Goal: Communication & Community: Answer question/provide support

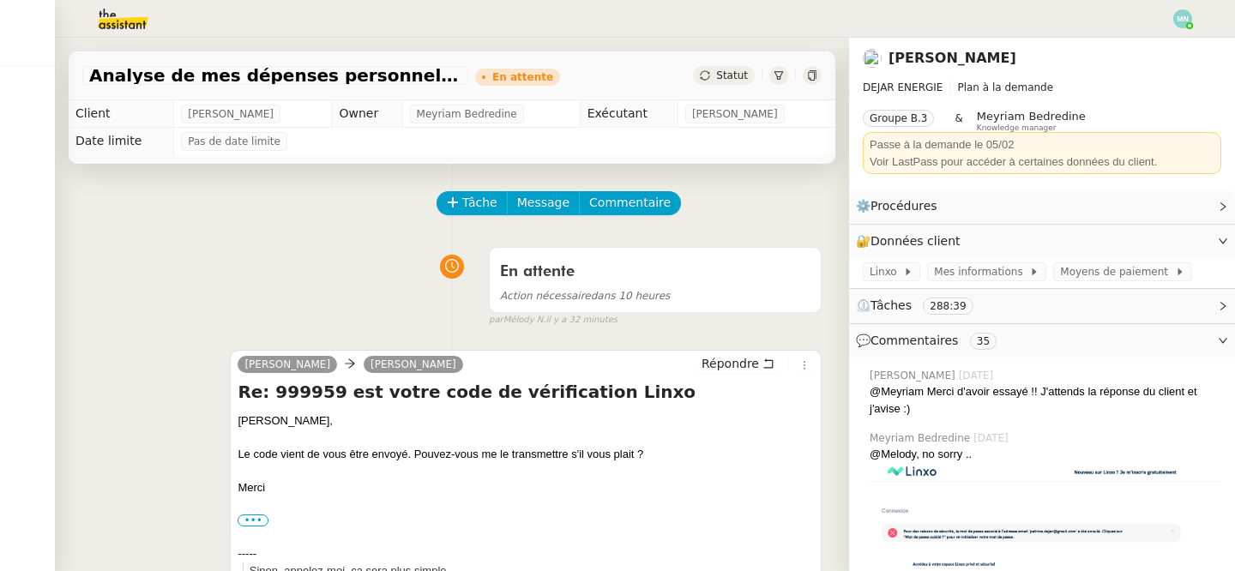
click at [1185, 19] on img at bounding box center [1182, 18] width 19 height 19
click at [1152, 43] on li "Suivi" at bounding box center [1135, 49] width 111 height 24
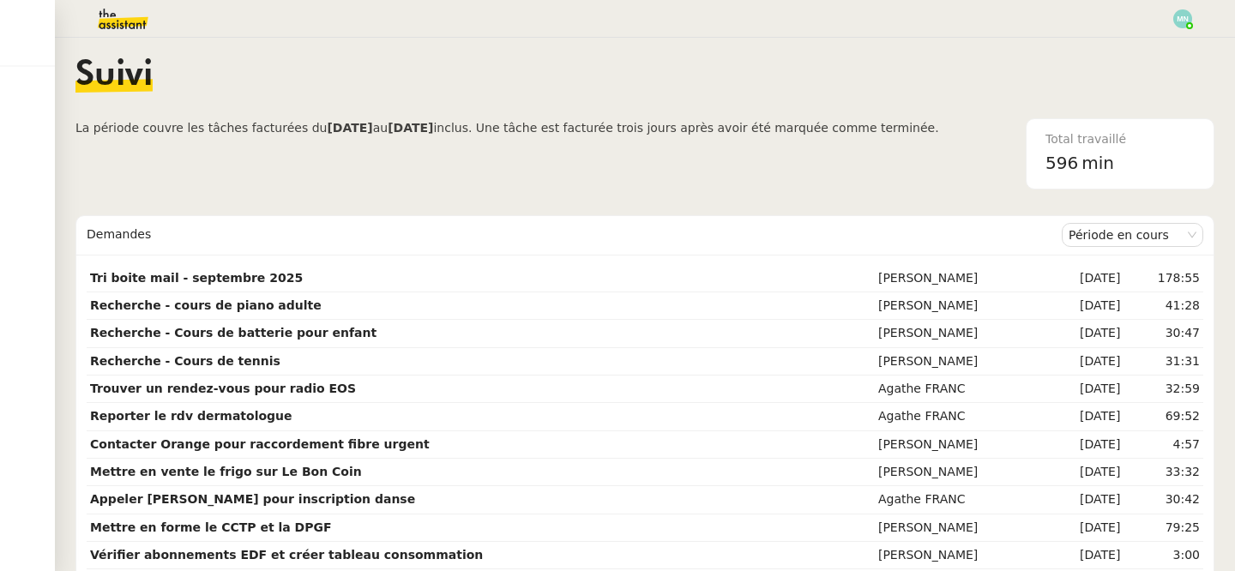
click at [117, 14] on img at bounding box center [109, 19] width 133 height 38
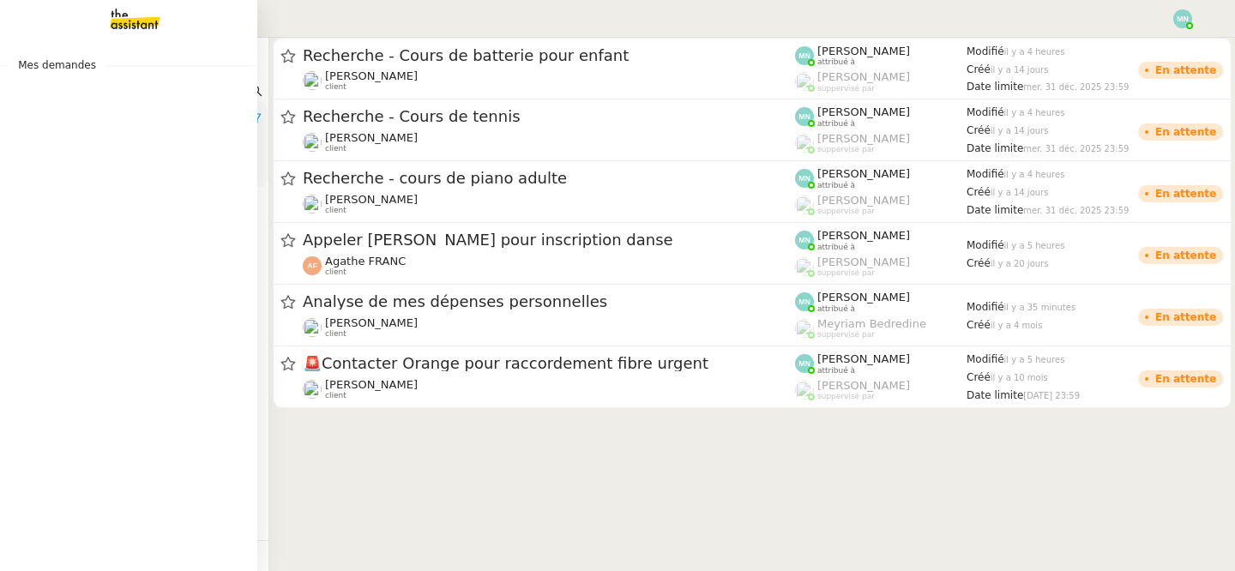
click at [45, 63] on span "Mes demandes" at bounding box center [57, 65] width 99 height 17
click at [110, 78] on link "Recherche - Cours de batterie pour enfant [PERSON_NAME]Diaye 0 1 2 3 4 5 6 7 8 9" at bounding box center [128, 93] width 257 height 39
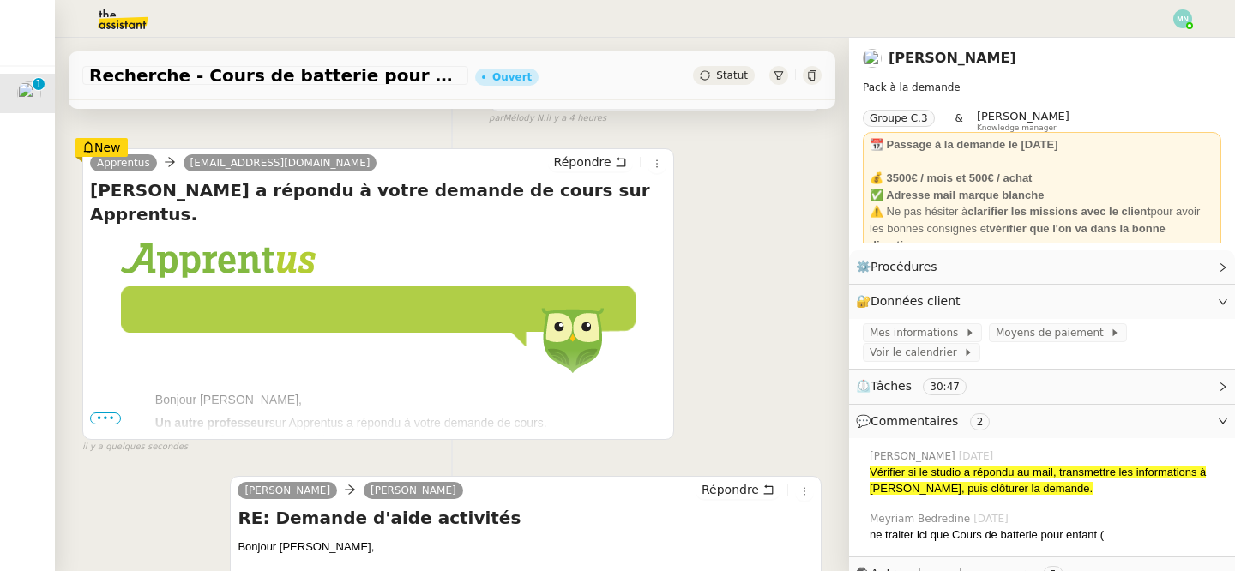
scroll to position [310, 0]
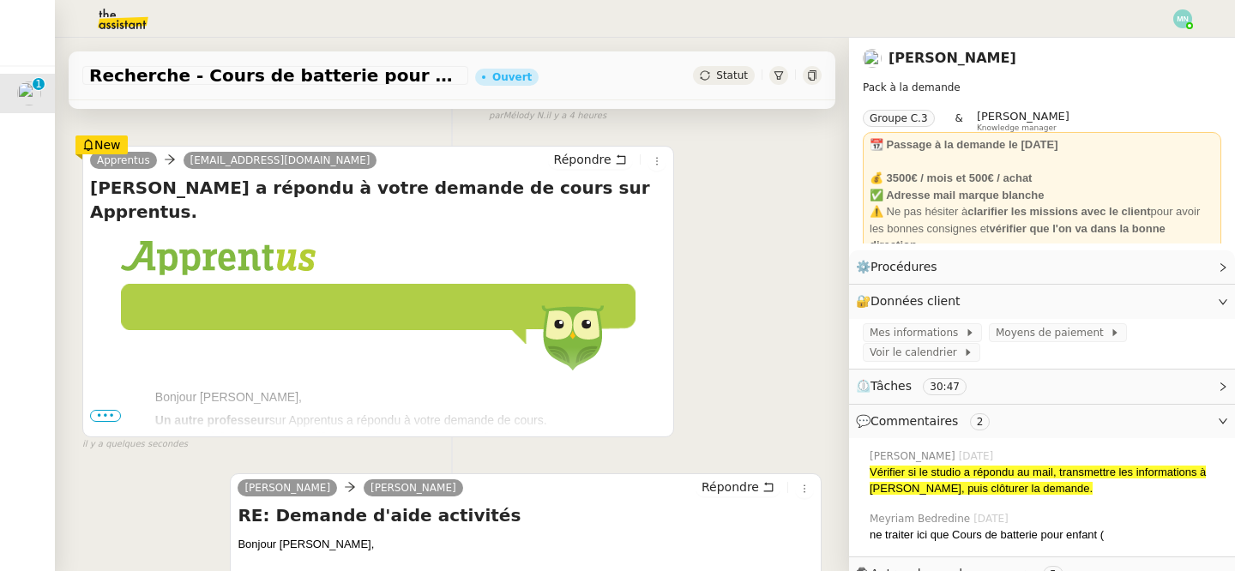
click at [106, 415] on span "•••" at bounding box center [105, 416] width 31 height 12
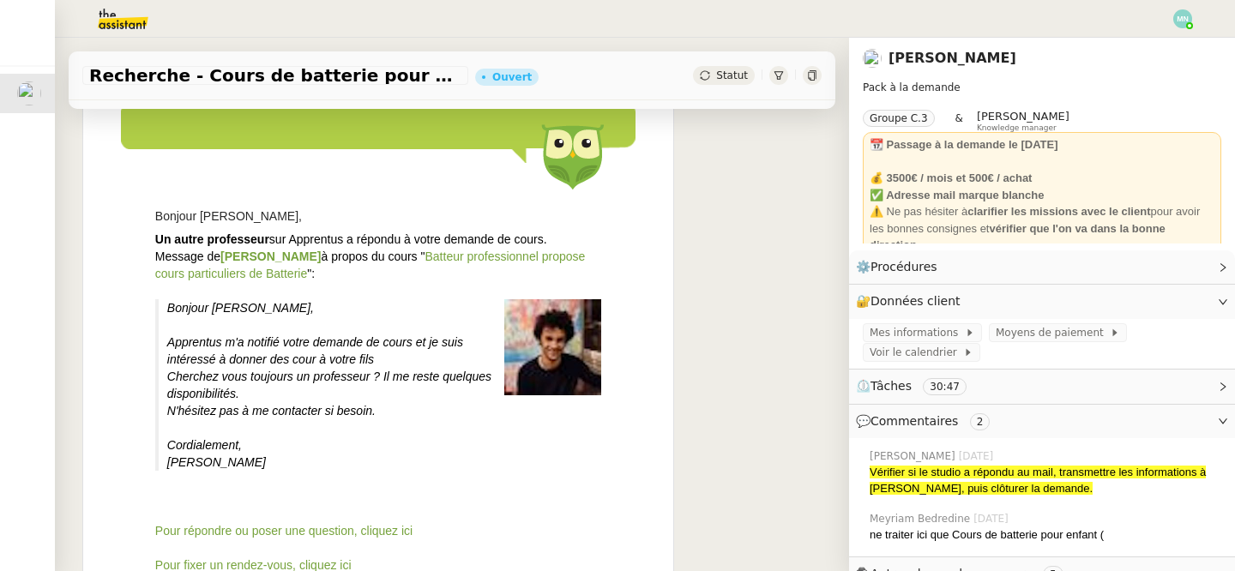
scroll to position [499, 0]
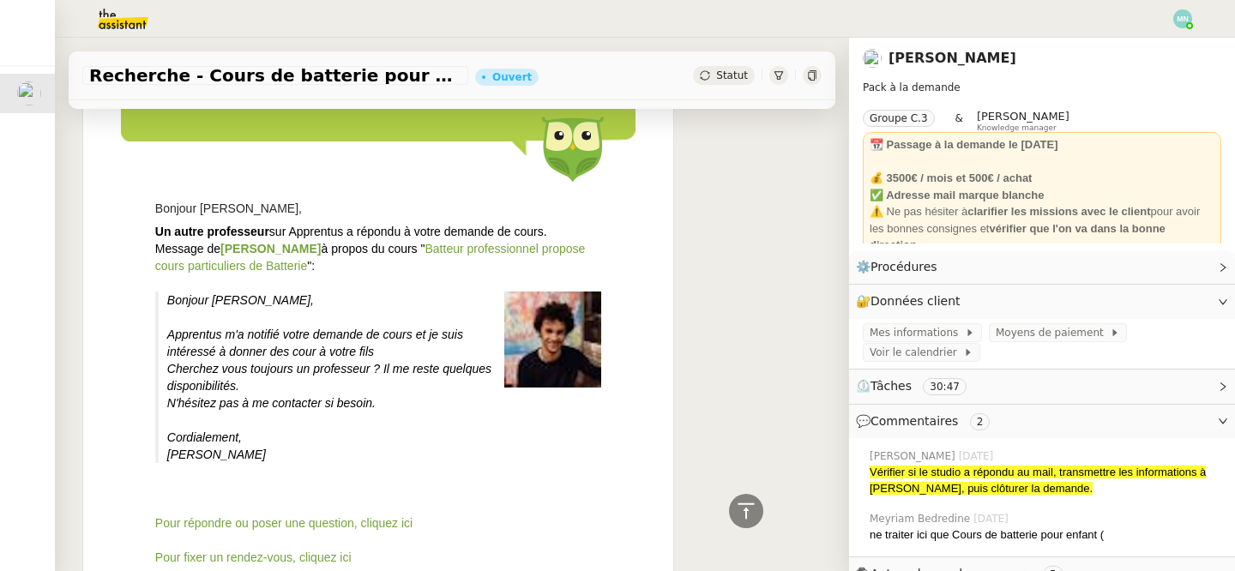
click at [522, 334] on img at bounding box center [552, 339] width 96 height 96
click at [538, 334] on img at bounding box center [552, 339] width 96 height 96
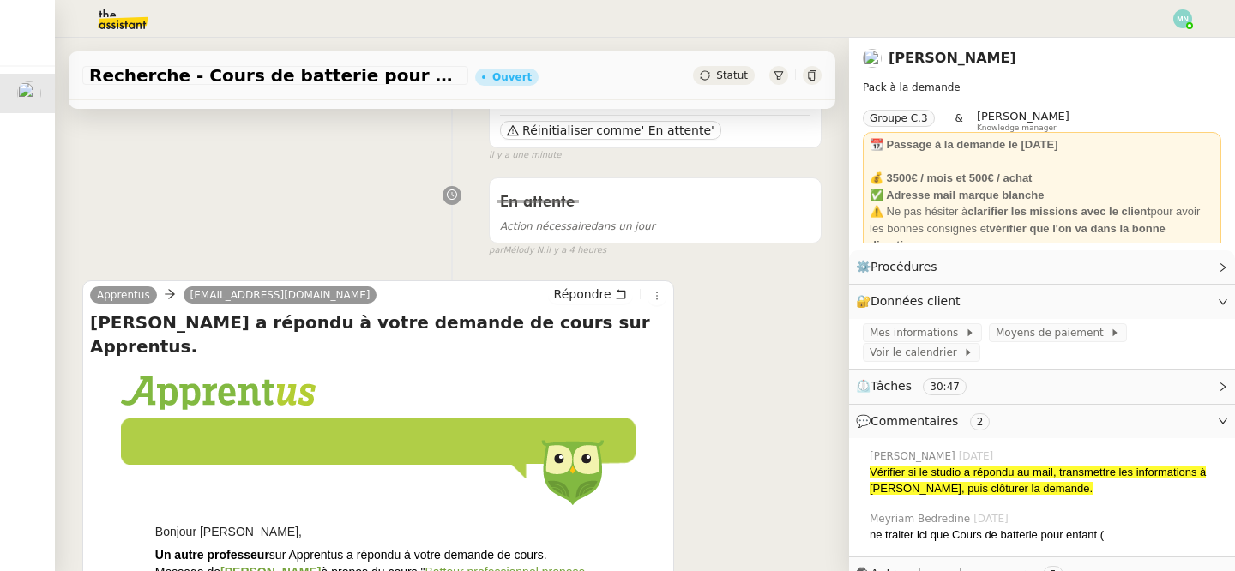
scroll to position [0, 0]
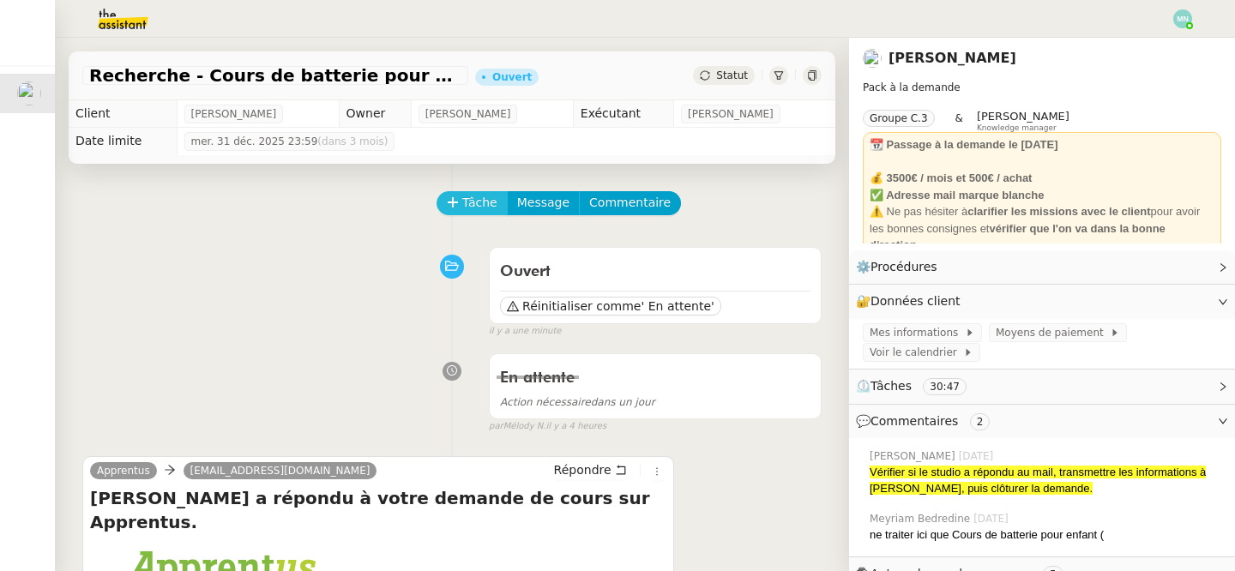
click at [483, 198] on span "Tâche" at bounding box center [479, 203] width 35 height 20
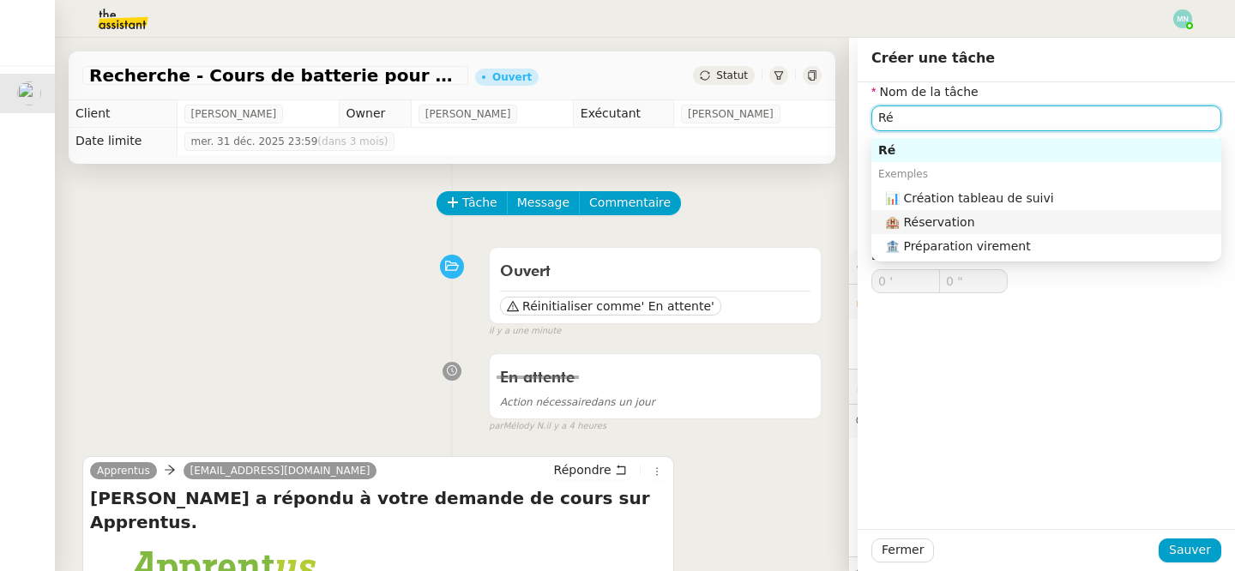
click at [995, 222] on div "🏨 Réservation" at bounding box center [1049, 221] width 329 height 15
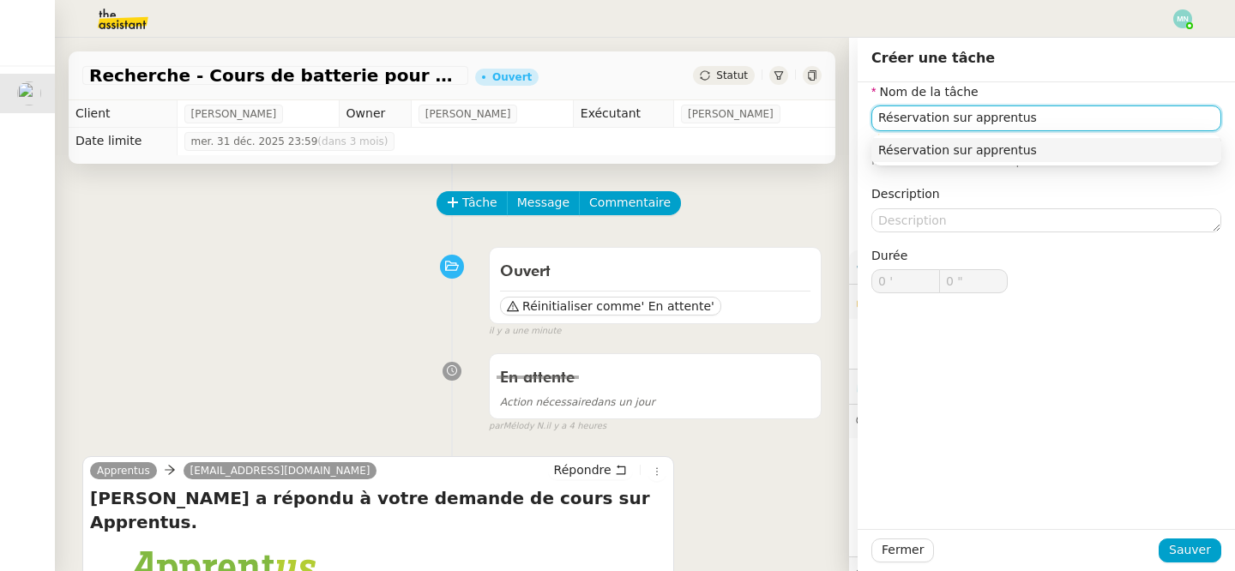
click at [1019, 158] on nz-auto-option "Réservation sur apprentus" at bounding box center [1046, 150] width 350 height 24
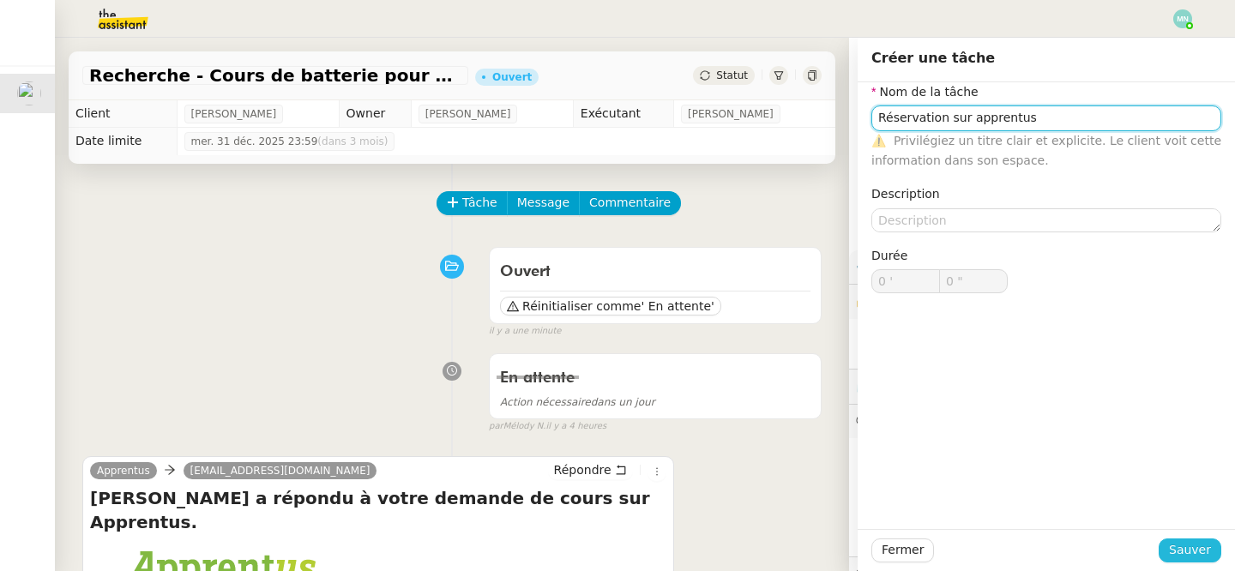
type input "Réservation sur apprentus"
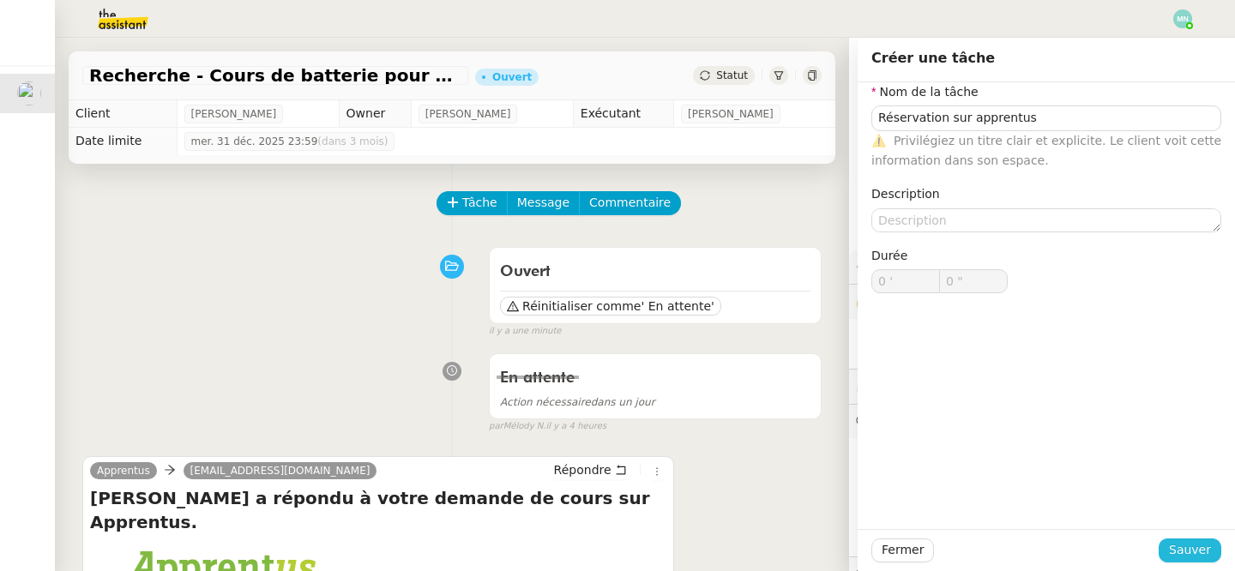
click at [1189, 555] on span "Sauver" at bounding box center [1190, 550] width 42 height 20
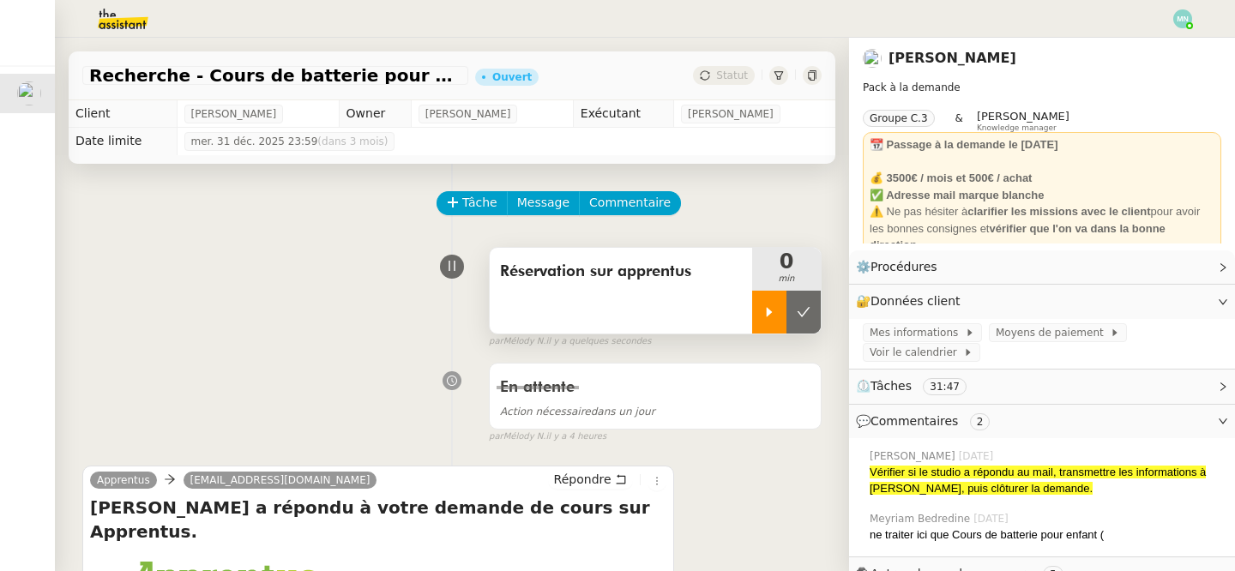
click at [767, 310] on icon at bounding box center [769, 311] width 6 height 9
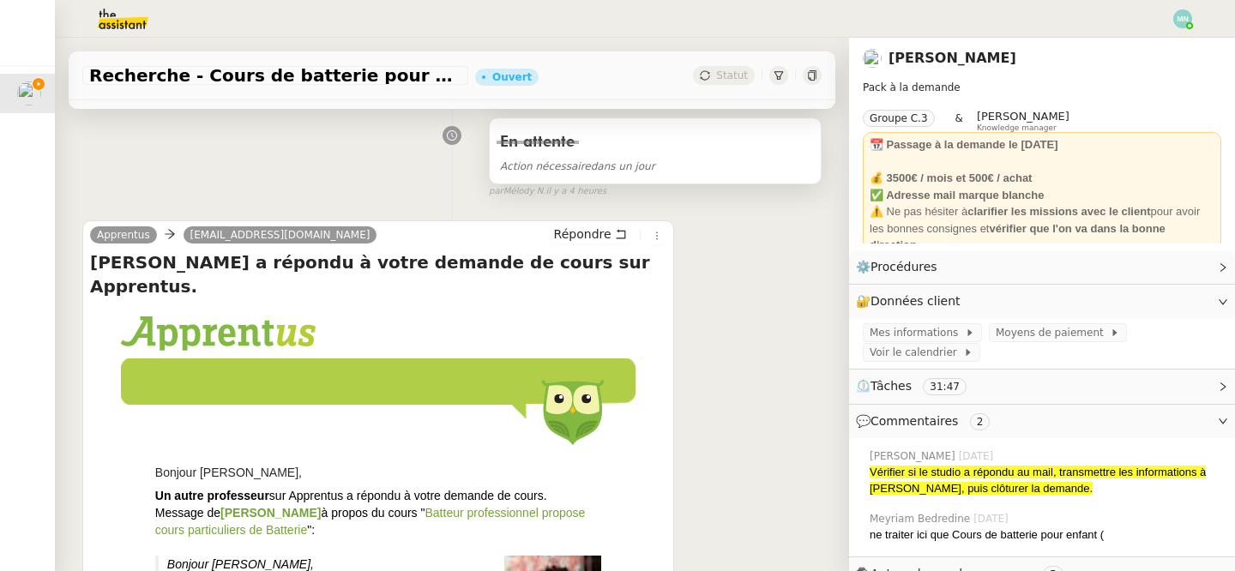
scroll to position [258, 0]
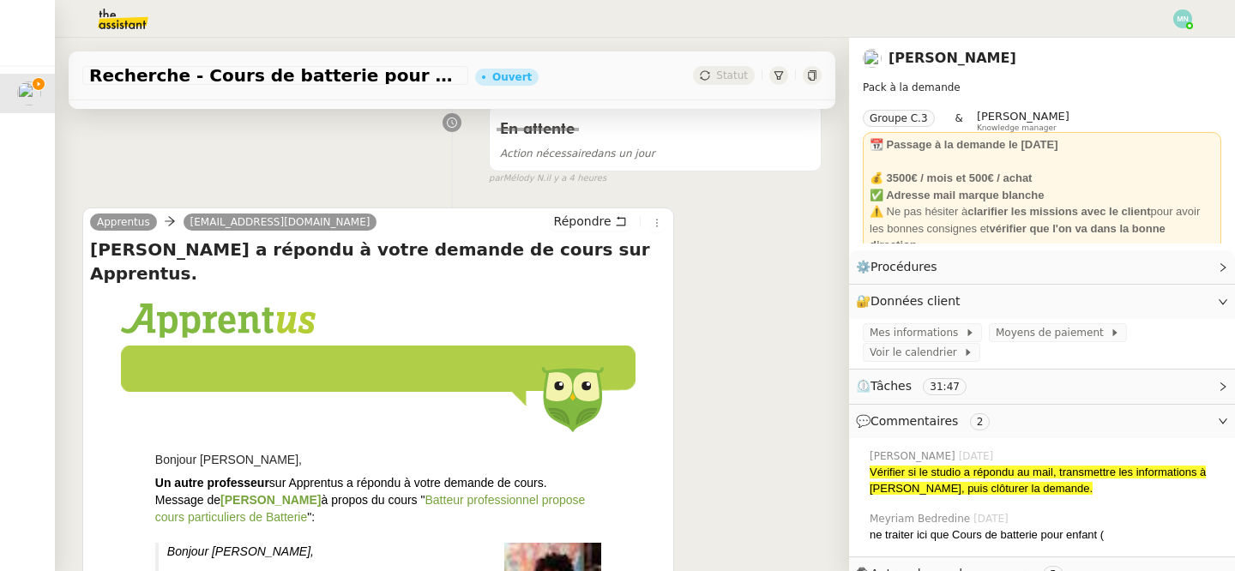
click at [501, 434] on td at bounding box center [332, 442] width 355 height 17
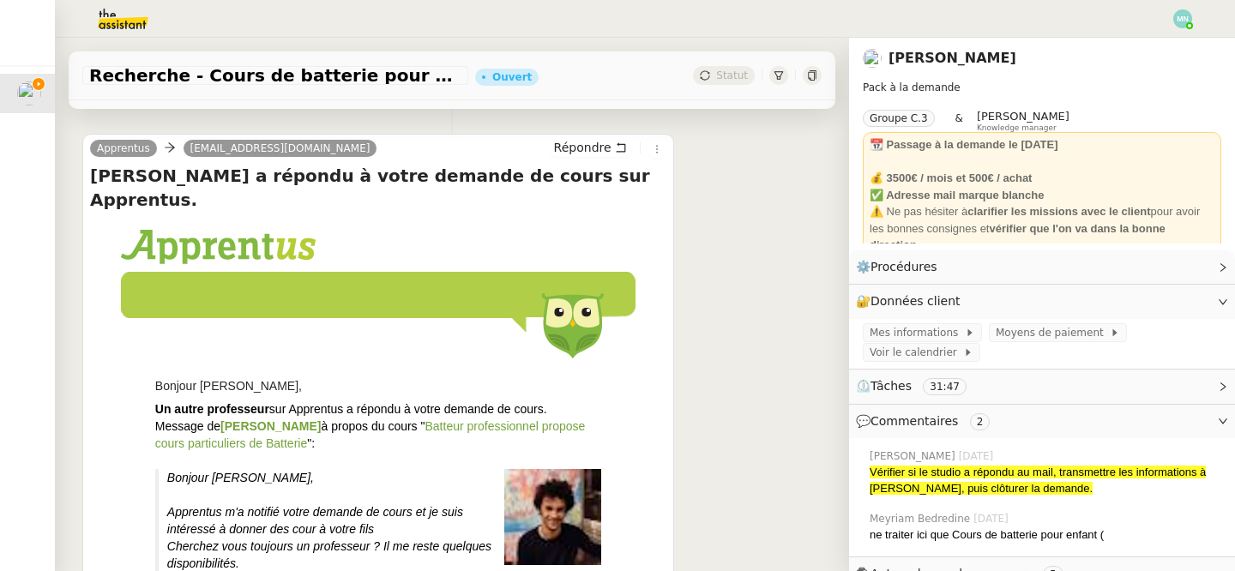
scroll to position [362, 0]
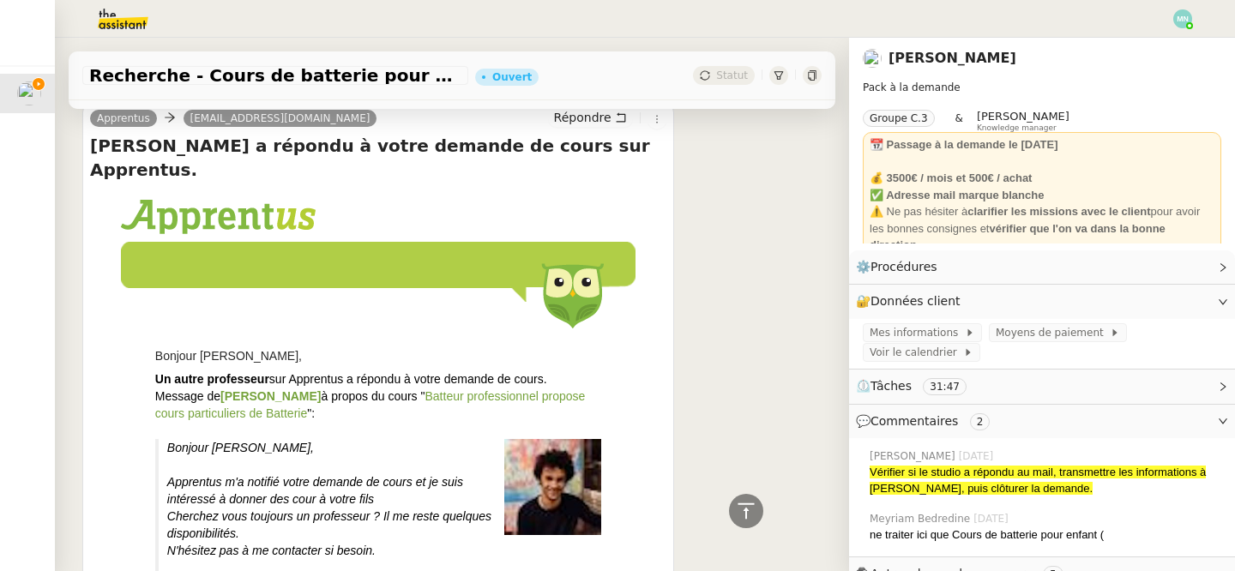
click at [470, 389] on link "Batteur professionnel propose cours particuliers de Batterie" at bounding box center [370, 404] width 430 height 31
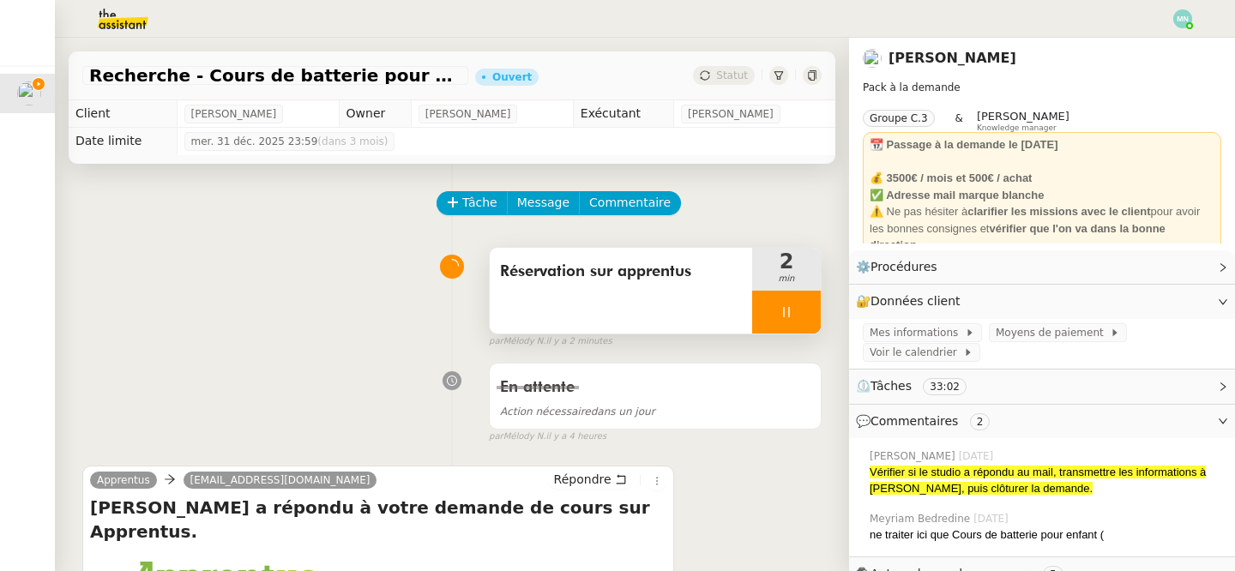
click at [786, 324] on div at bounding box center [786, 312] width 69 height 43
click at [804, 310] on icon at bounding box center [803, 312] width 14 height 14
click at [766, 322] on button at bounding box center [786, 312] width 69 height 43
click at [766, 322] on div at bounding box center [769, 312] width 34 height 43
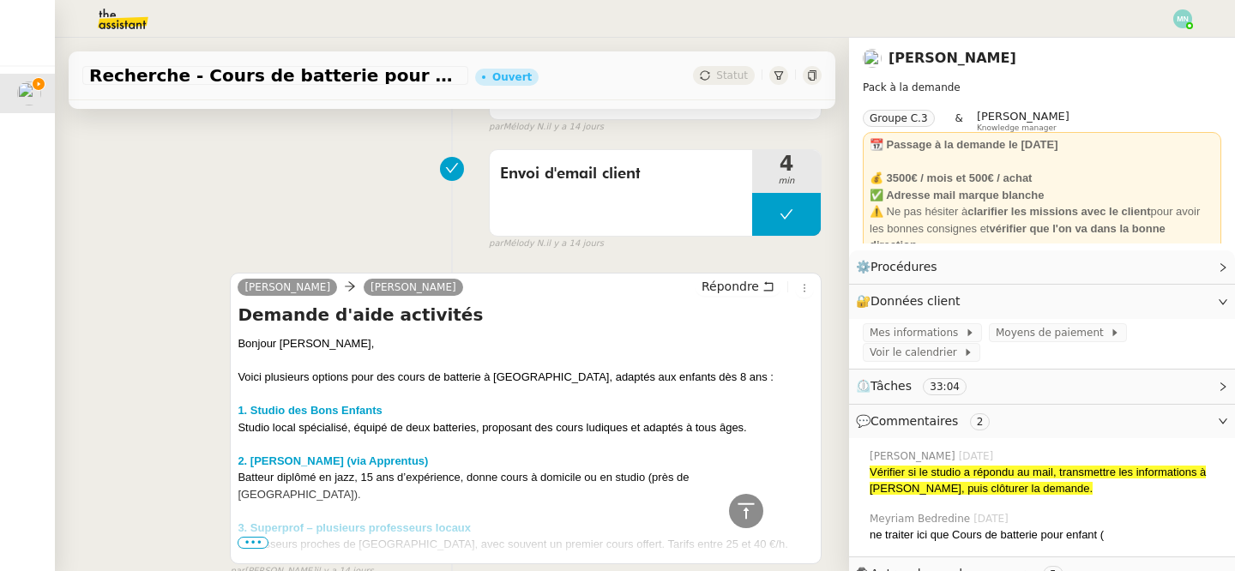
scroll to position [5538, 0]
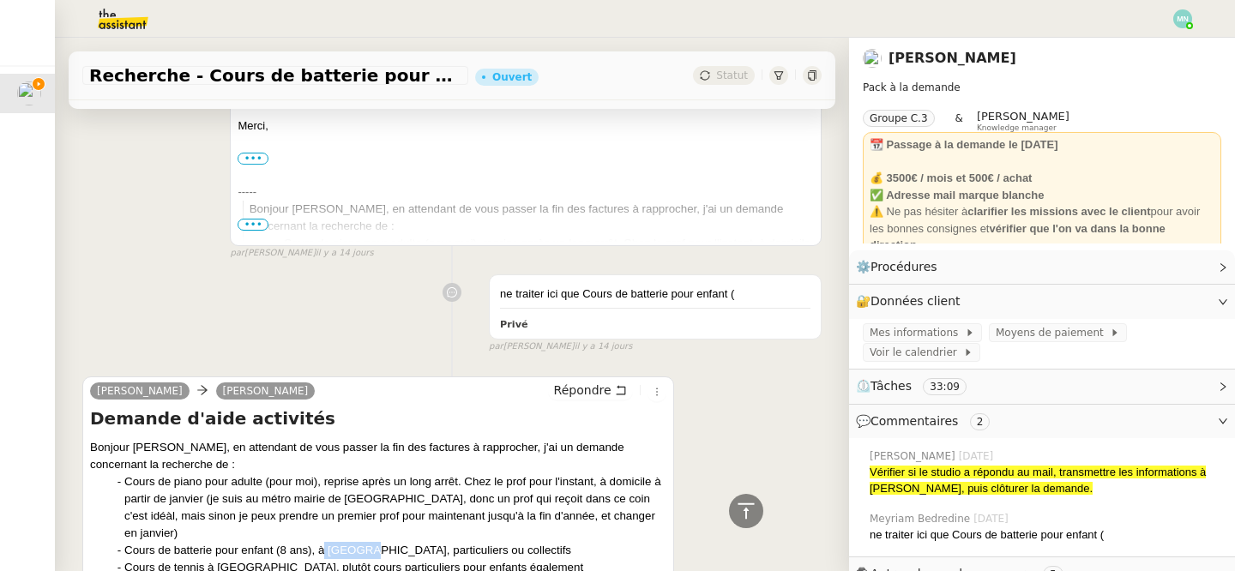
drag, startPoint x: 322, startPoint y: 406, endPoint x: 367, endPoint y: 407, distance: 45.4
click at [367, 542] on div "Cours de batterie pour enfant (8 ans), à [GEOGRAPHIC_DATA], particuliers ou col…" at bounding box center [395, 550] width 542 height 17
copy div "St Ouen"
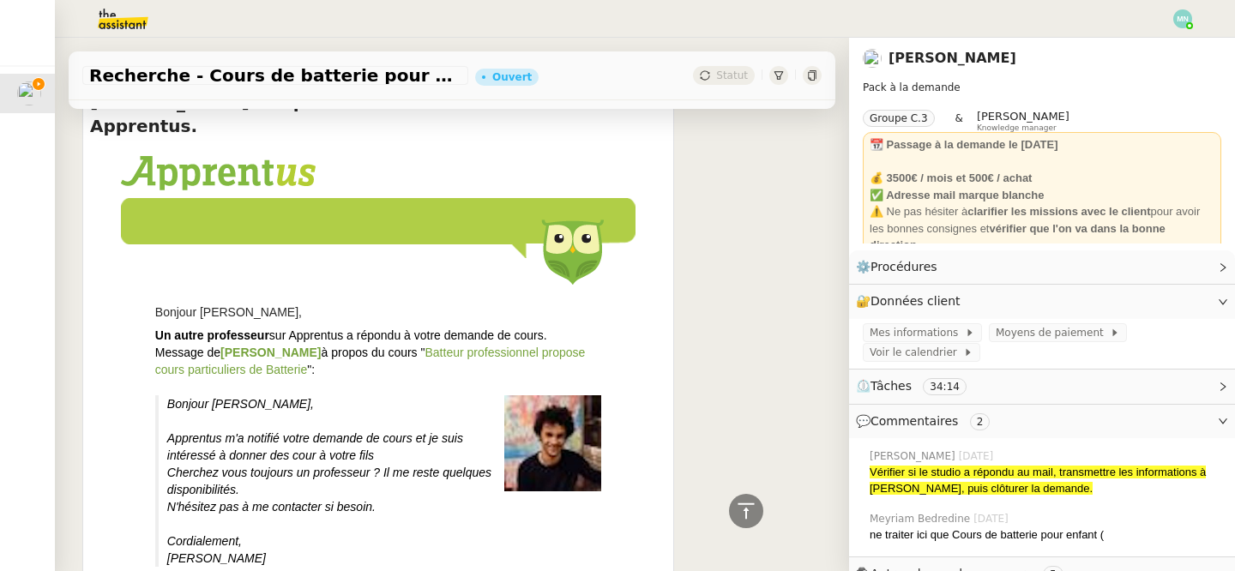
scroll to position [0, 0]
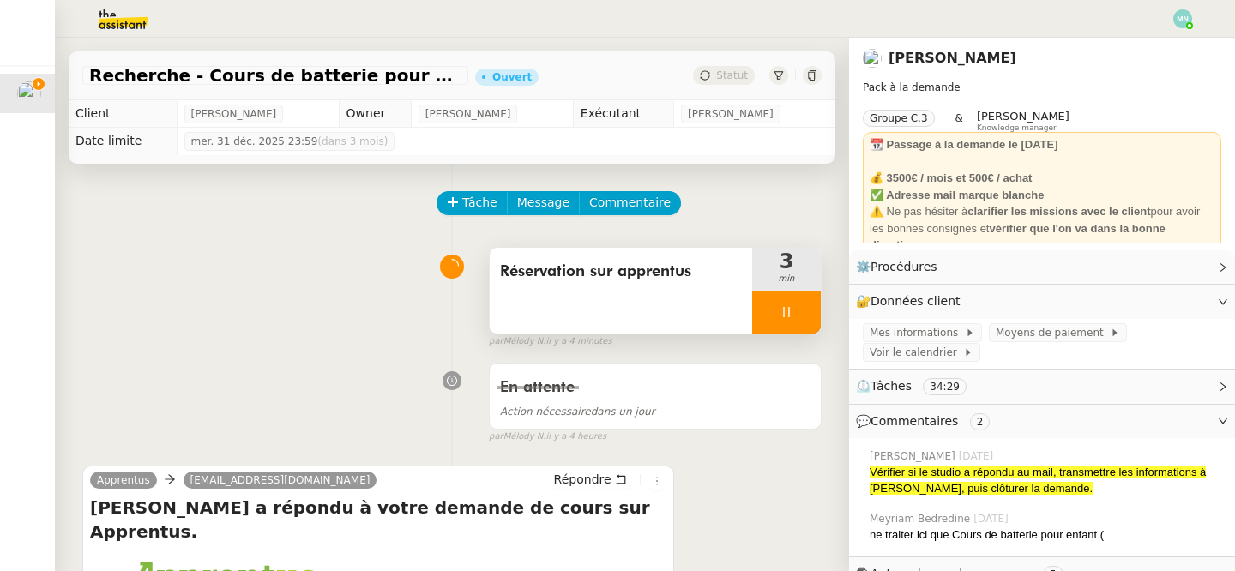
click at [769, 298] on div at bounding box center [786, 312] width 69 height 43
click at [808, 307] on icon at bounding box center [803, 311] width 13 height 9
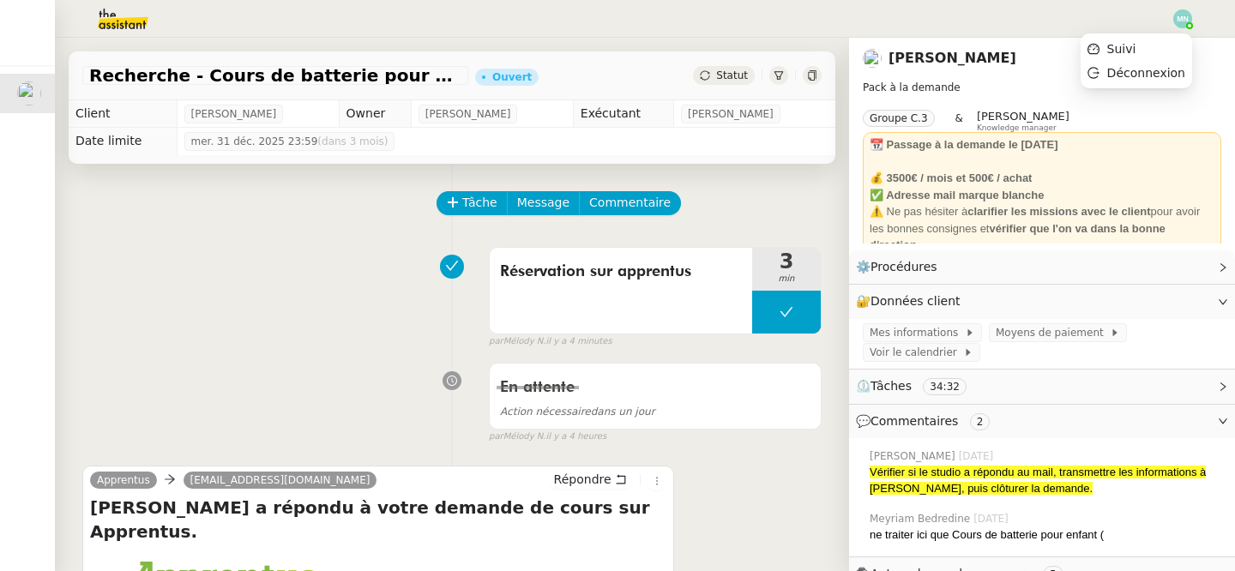
click at [1187, 17] on img at bounding box center [1182, 18] width 19 height 19
click at [1150, 49] on li "Suivi" at bounding box center [1135, 49] width 111 height 24
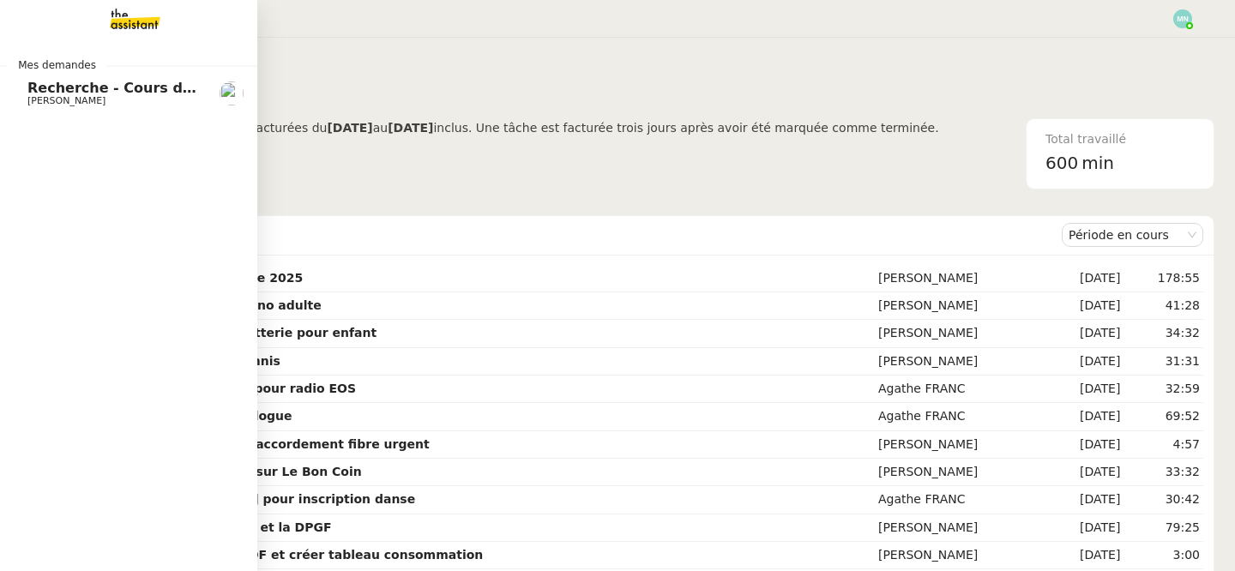
click at [110, 87] on span "Recherche - Cours de batterie pour enfant" at bounding box center [191, 88] width 328 height 16
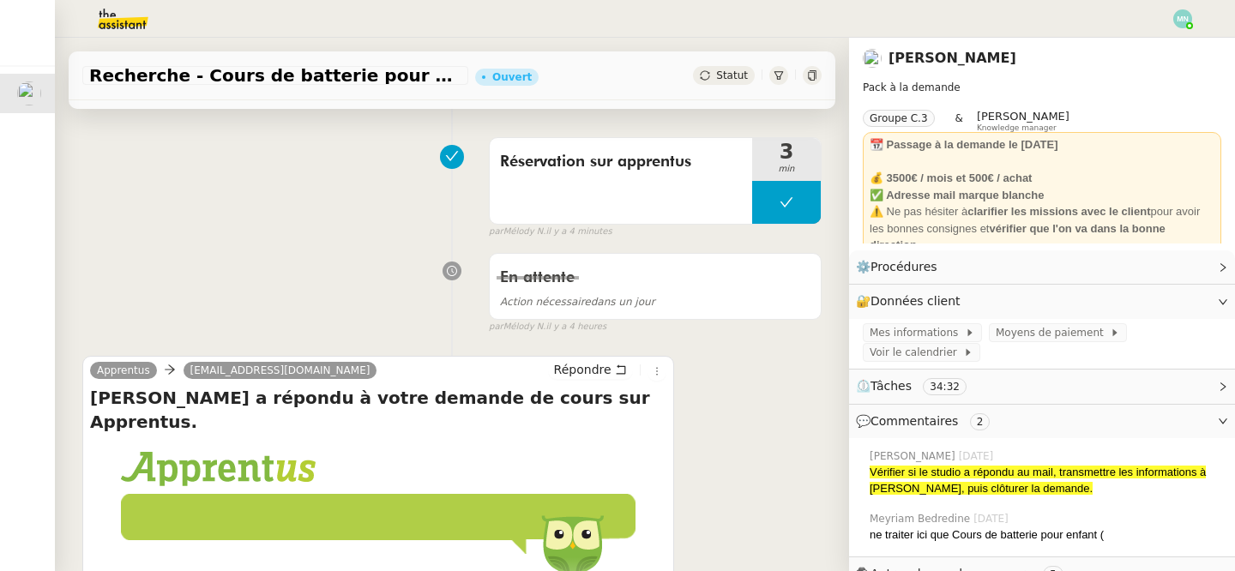
scroll to position [91, 0]
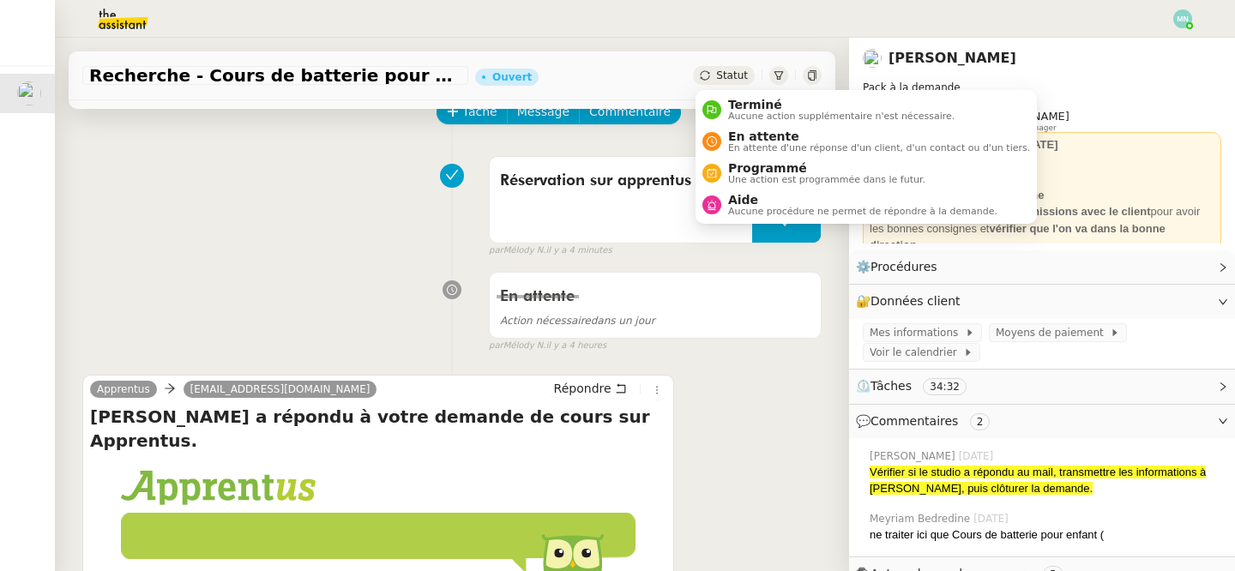
click at [737, 74] on span "Statut" at bounding box center [732, 75] width 32 height 12
click at [751, 141] on span "En attente" at bounding box center [879, 136] width 302 height 14
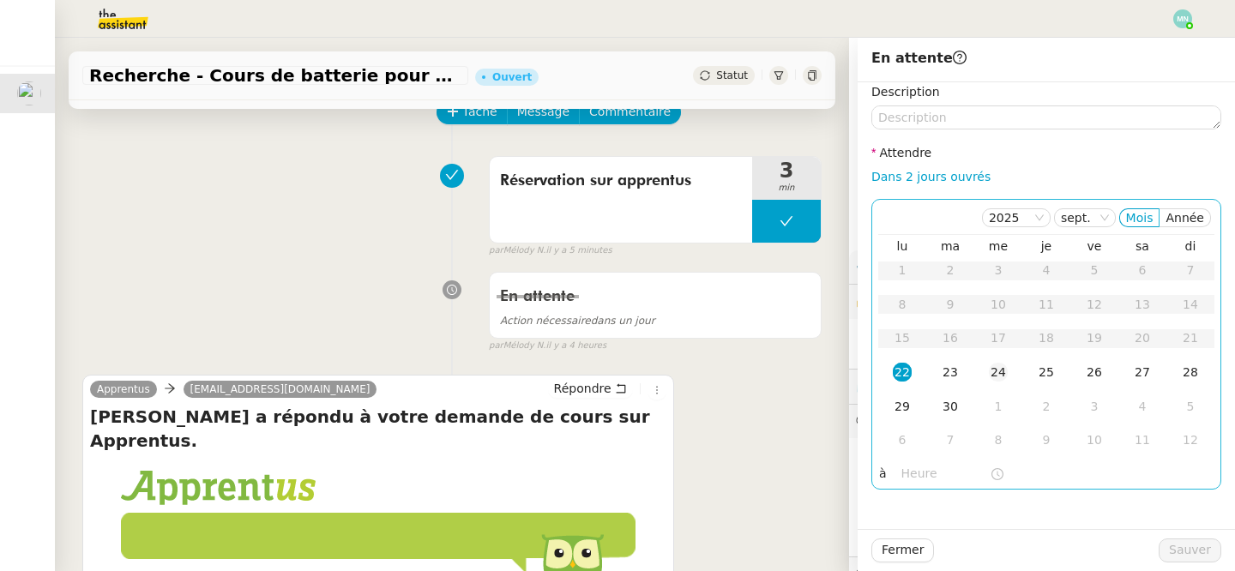
click at [990, 364] on div "24" at bounding box center [998, 372] width 19 height 19
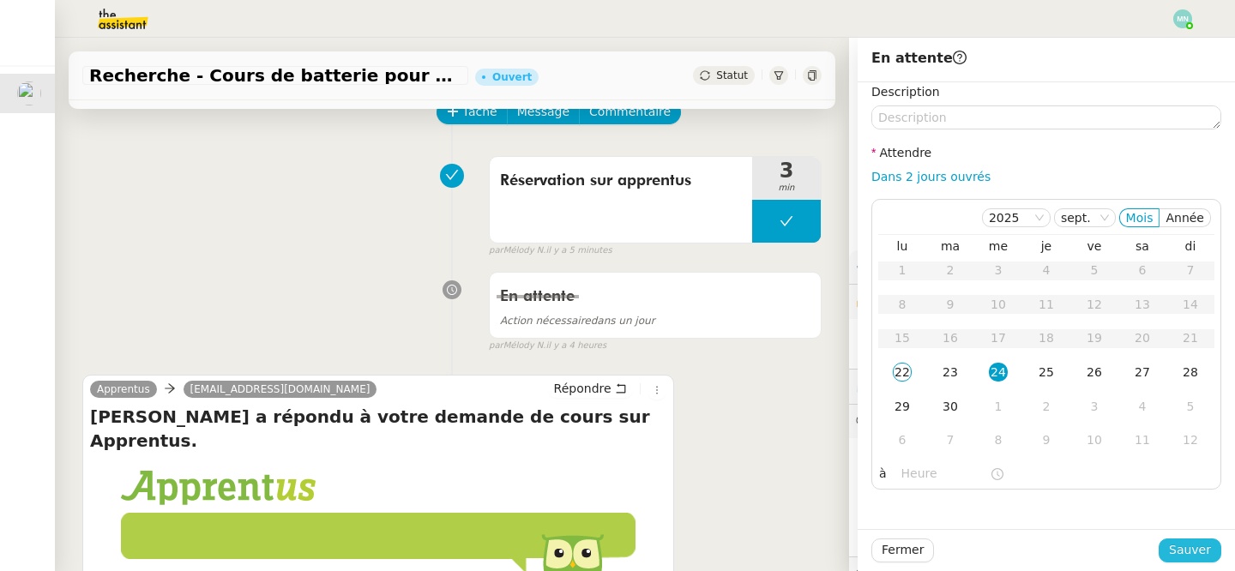
click at [1211, 551] on button "Sauver" at bounding box center [1189, 550] width 63 height 24
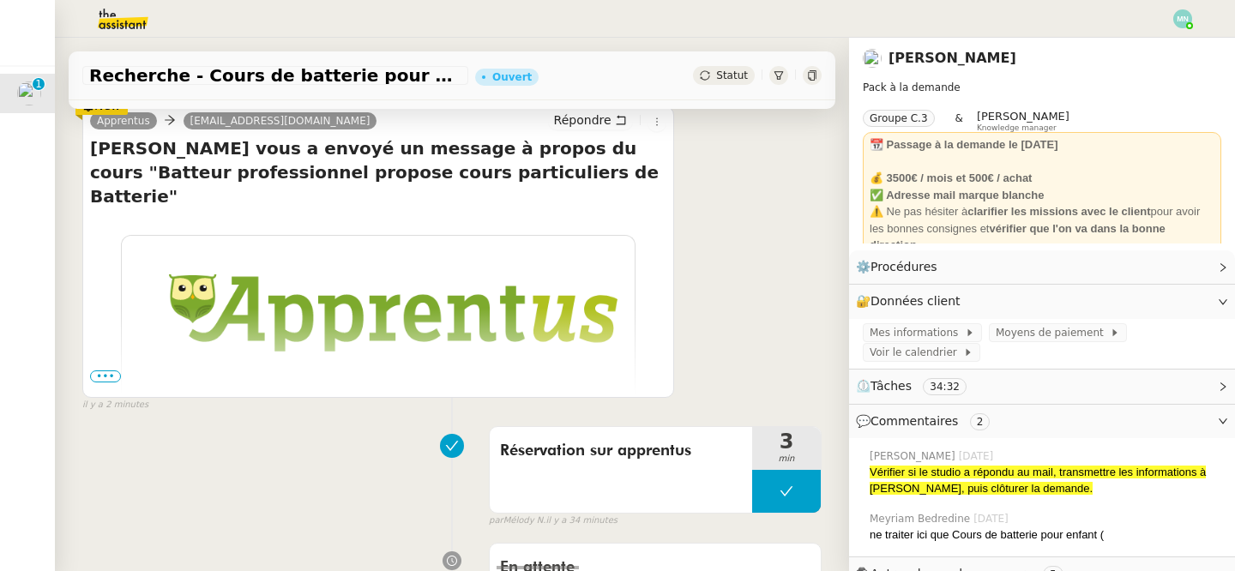
scroll to position [381, 0]
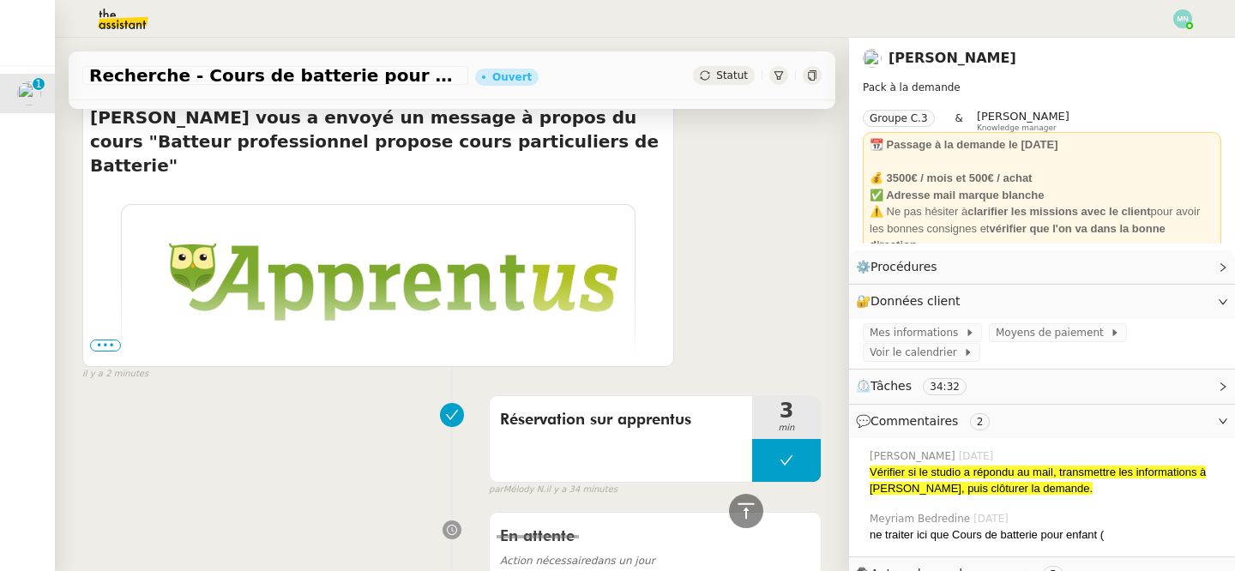
click at [109, 340] on span "•••" at bounding box center [105, 346] width 31 height 12
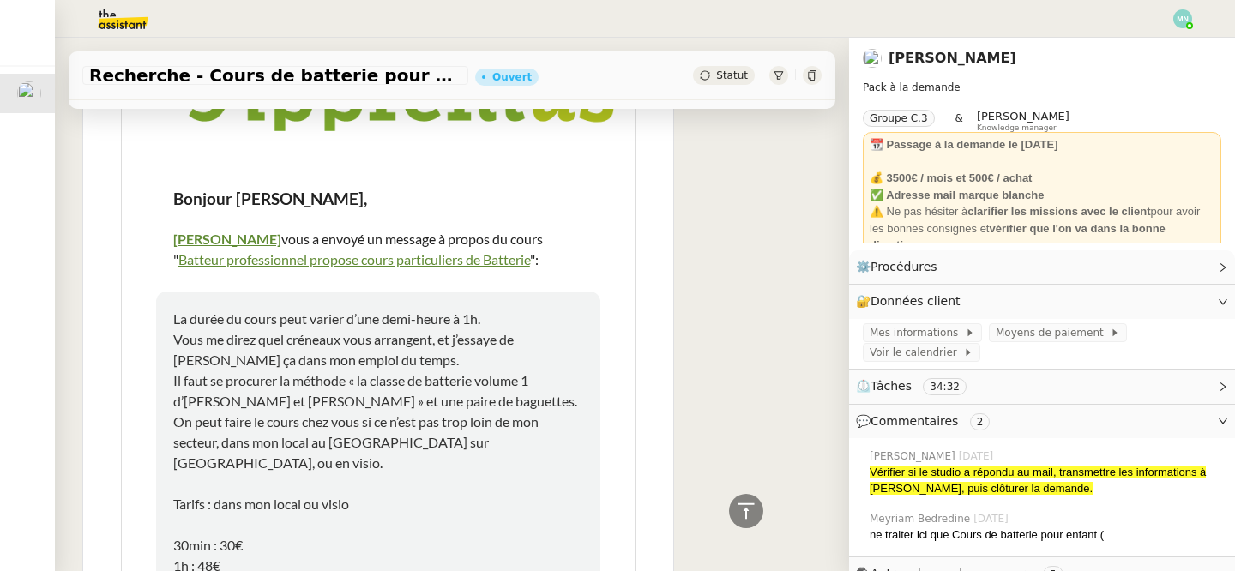
scroll to position [572, 0]
click at [470, 364] on p "La durée du cours peut varier d’une demi-heure à 1h. Vous me direz quel créneau…" at bounding box center [378, 523] width 410 height 432
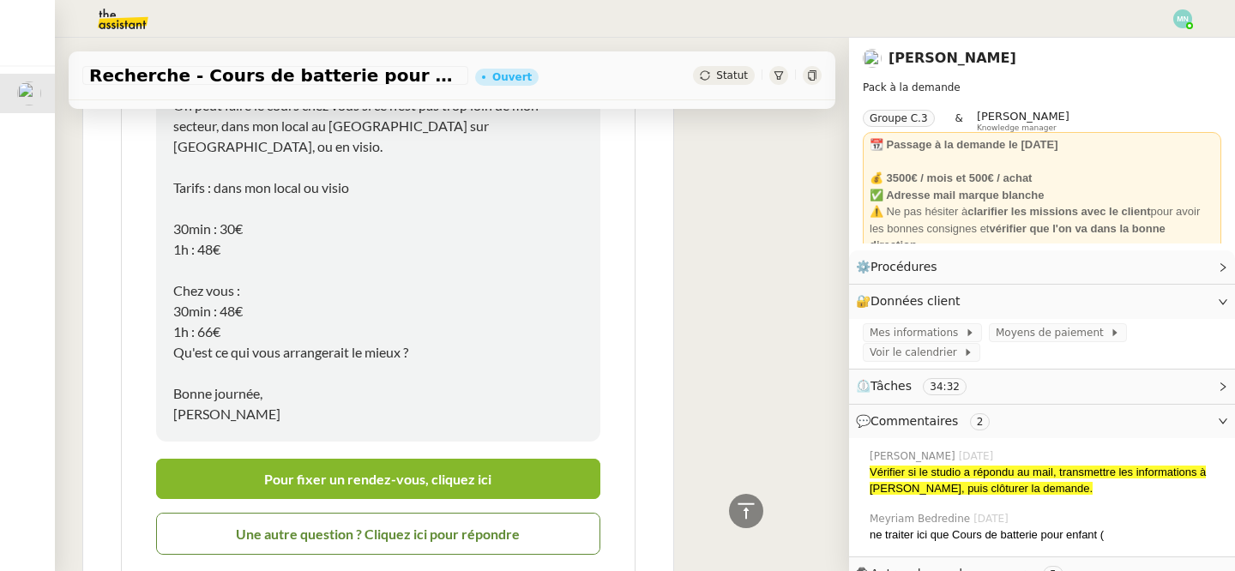
scroll to position [905, 0]
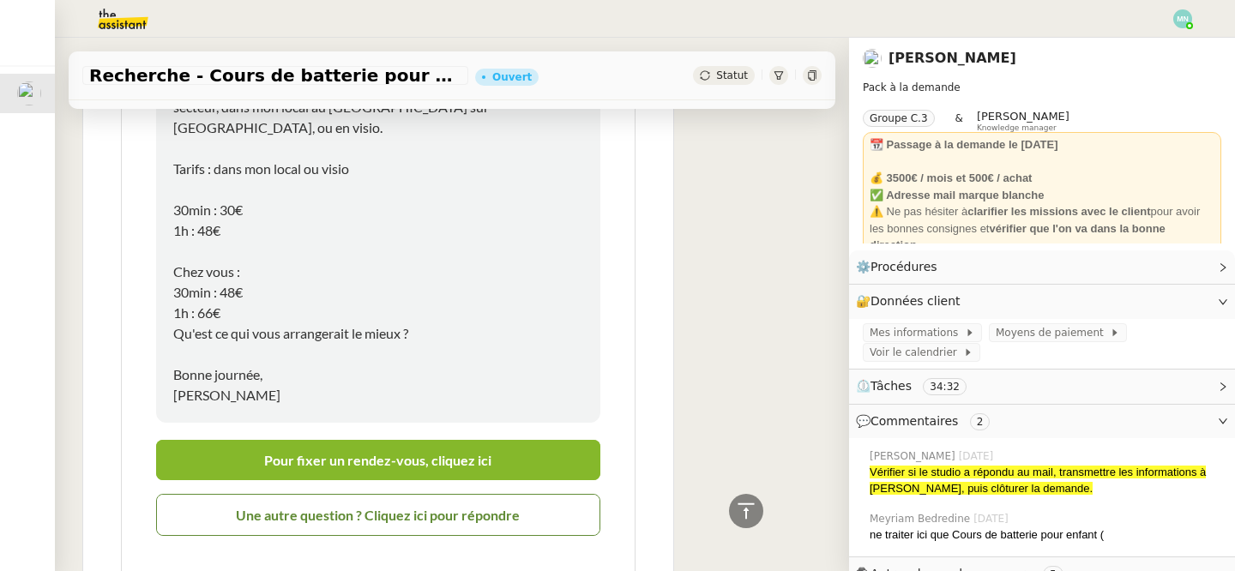
click at [376, 327] on p "La durée du cours peut varier d’une demi-heure à 1h. Vous me direz quel créneau…" at bounding box center [378, 189] width 410 height 432
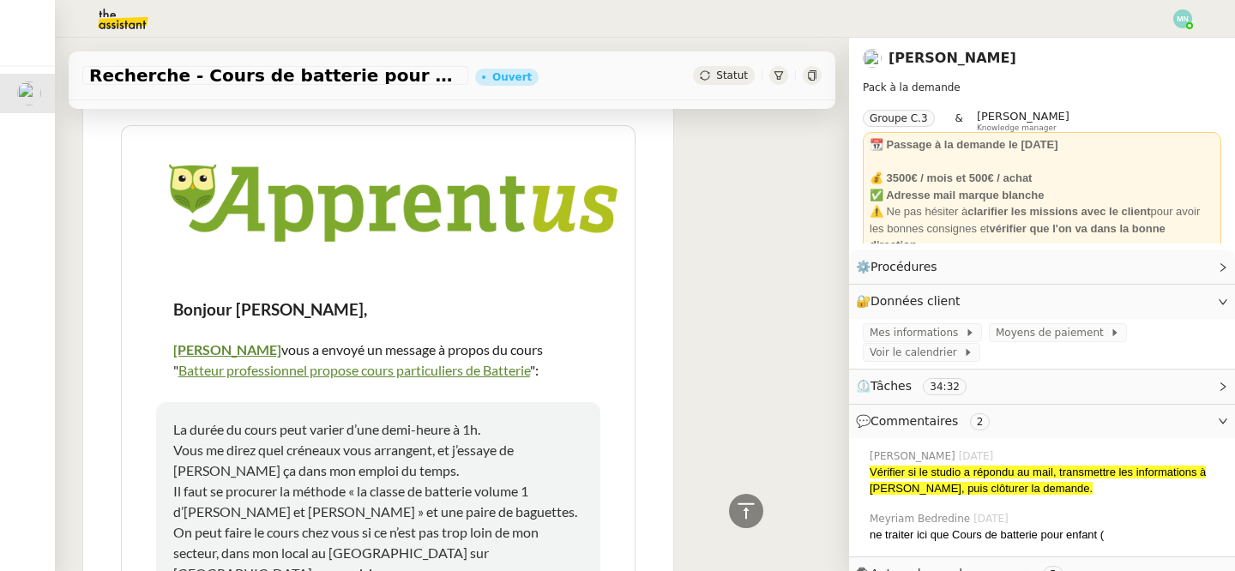
scroll to position [358, 0]
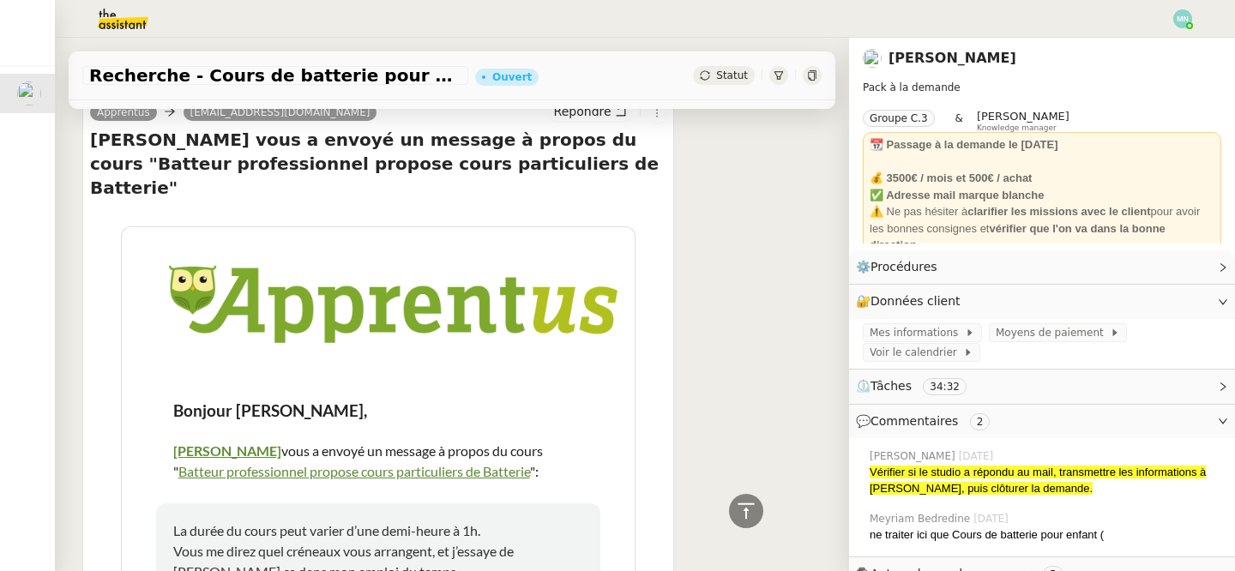
click at [326, 463] on link "Batteur professionnel propose cours particuliers de Batterie" at bounding box center [354, 471] width 352 height 16
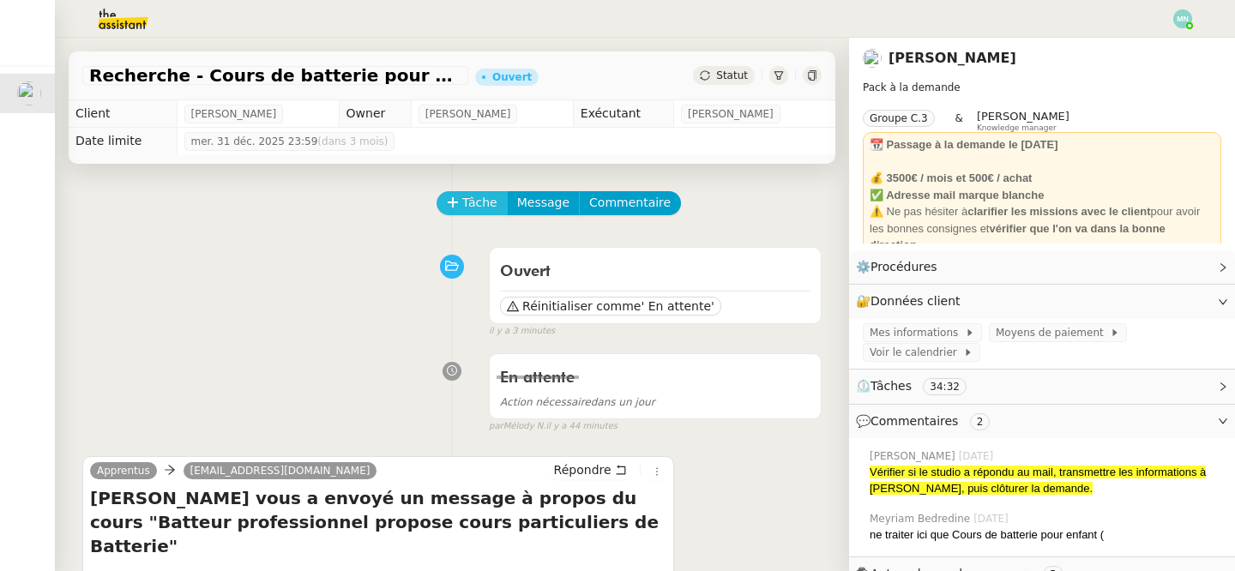
click at [467, 205] on span "Tâche" at bounding box center [479, 203] width 35 height 20
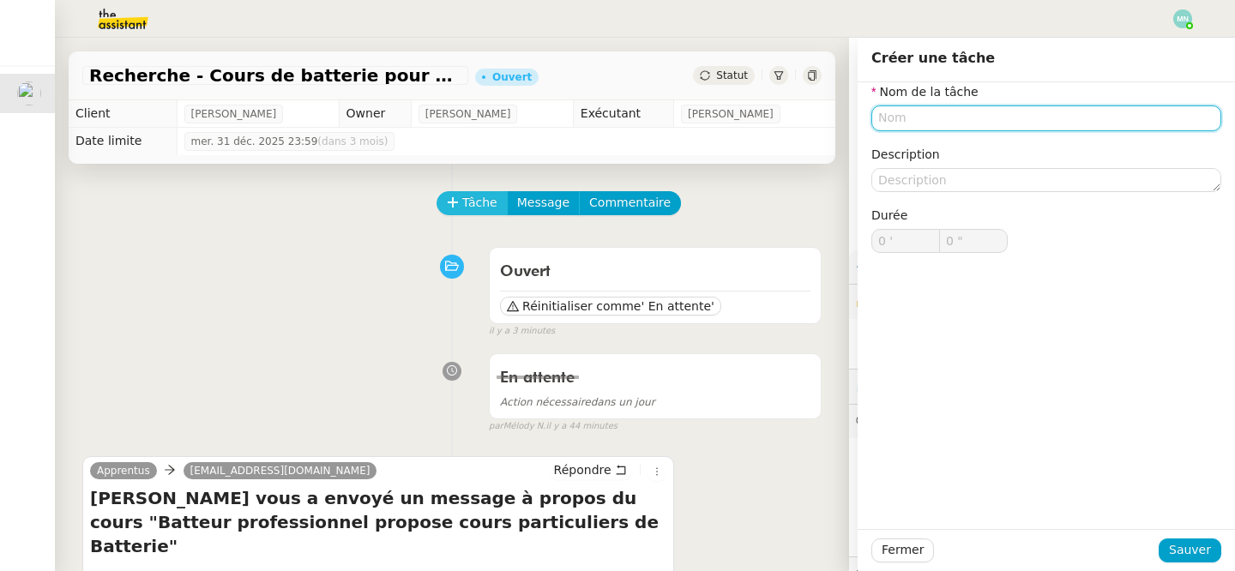
type input "e"
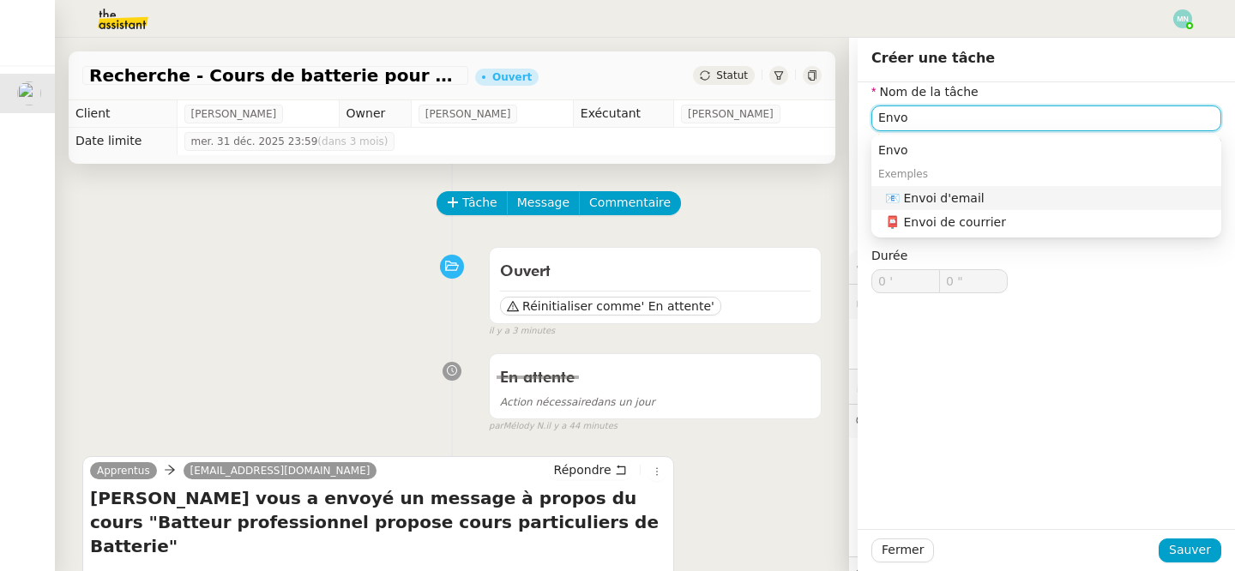
click at [940, 204] on div "📧 Envoi d'email" at bounding box center [1049, 197] width 329 height 15
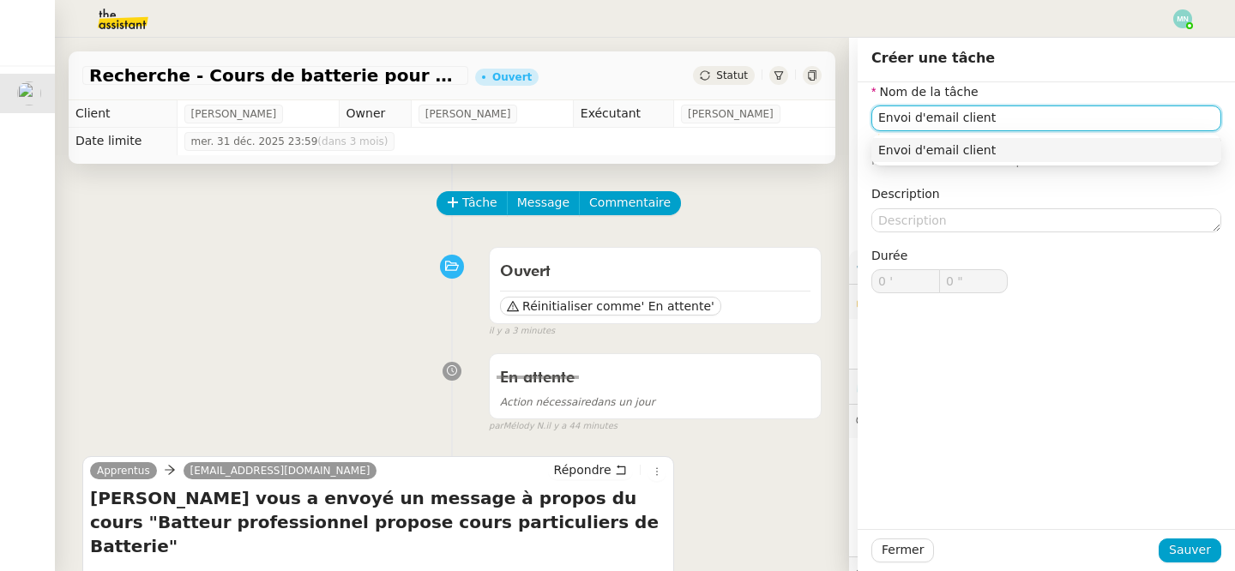
click at [1035, 151] on div "Envoi d'email client" at bounding box center [1046, 149] width 336 height 15
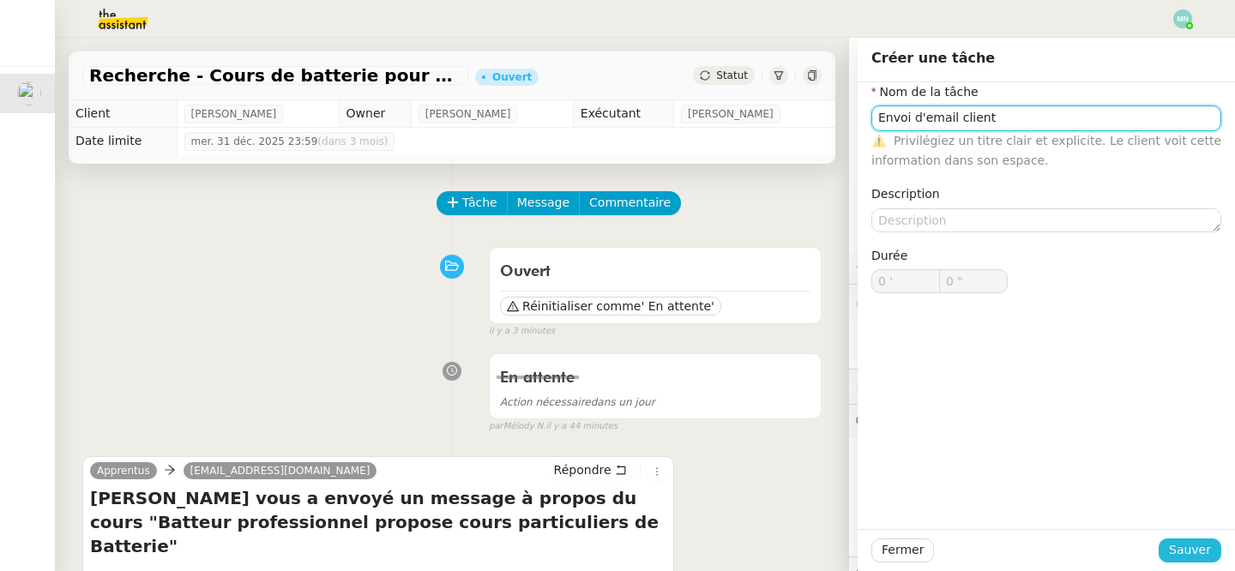
type input "Envoi d'email client"
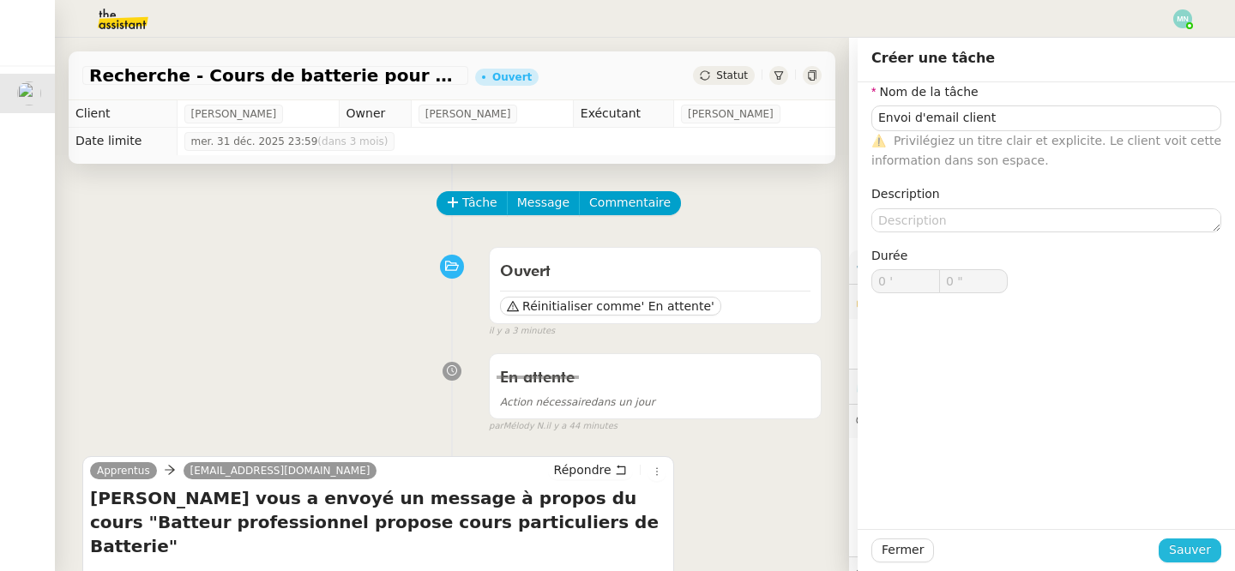
click at [1198, 541] on span "Sauver" at bounding box center [1190, 550] width 42 height 20
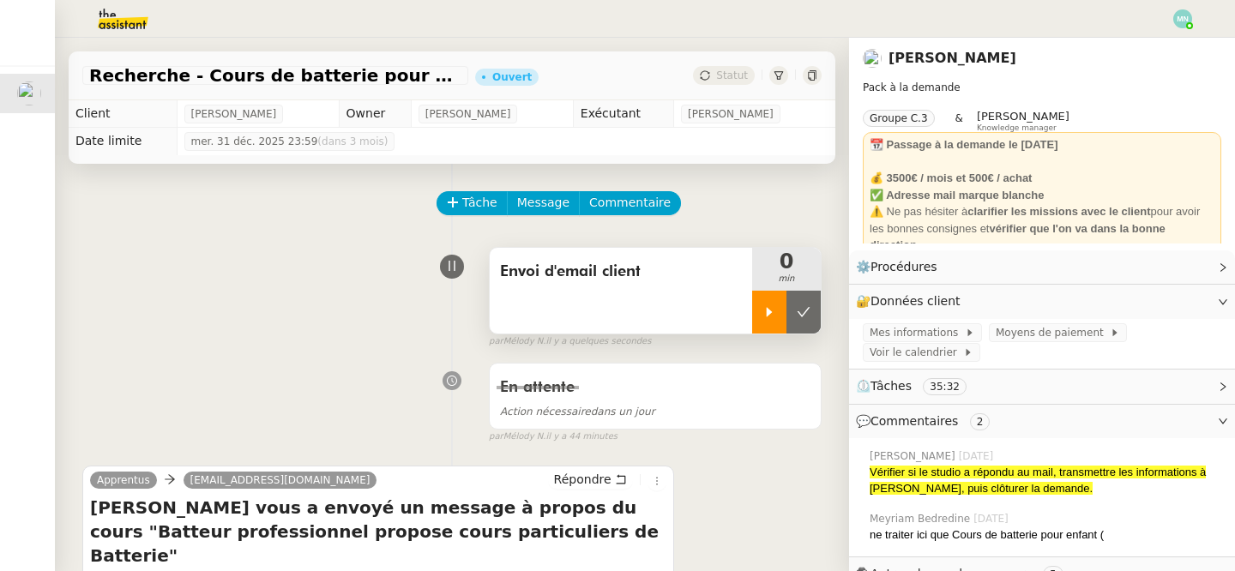
click at [754, 316] on div at bounding box center [769, 312] width 34 height 43
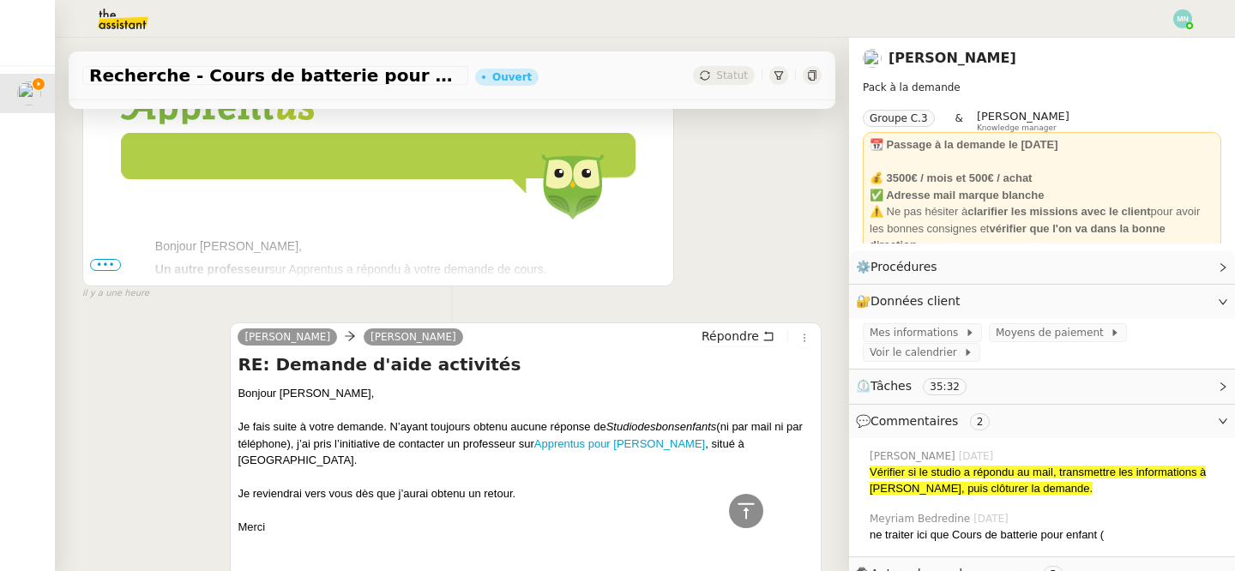
scroll to position [2384, 0]
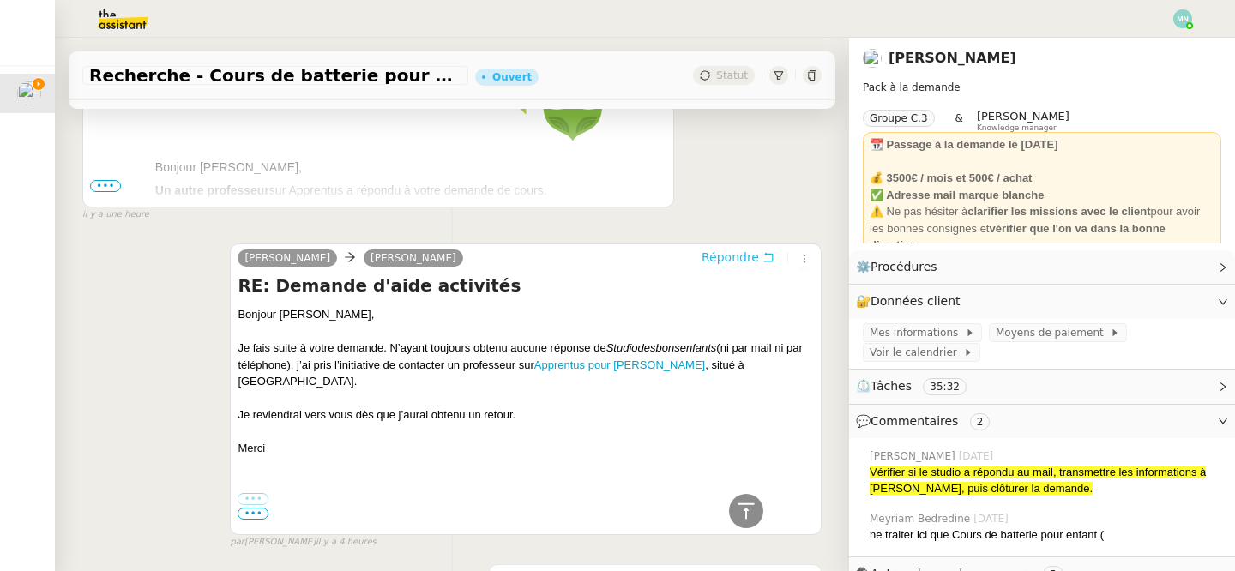
click at [749, 249] on span "Répondre" at bounding box center [729, 257] width 57 height 17
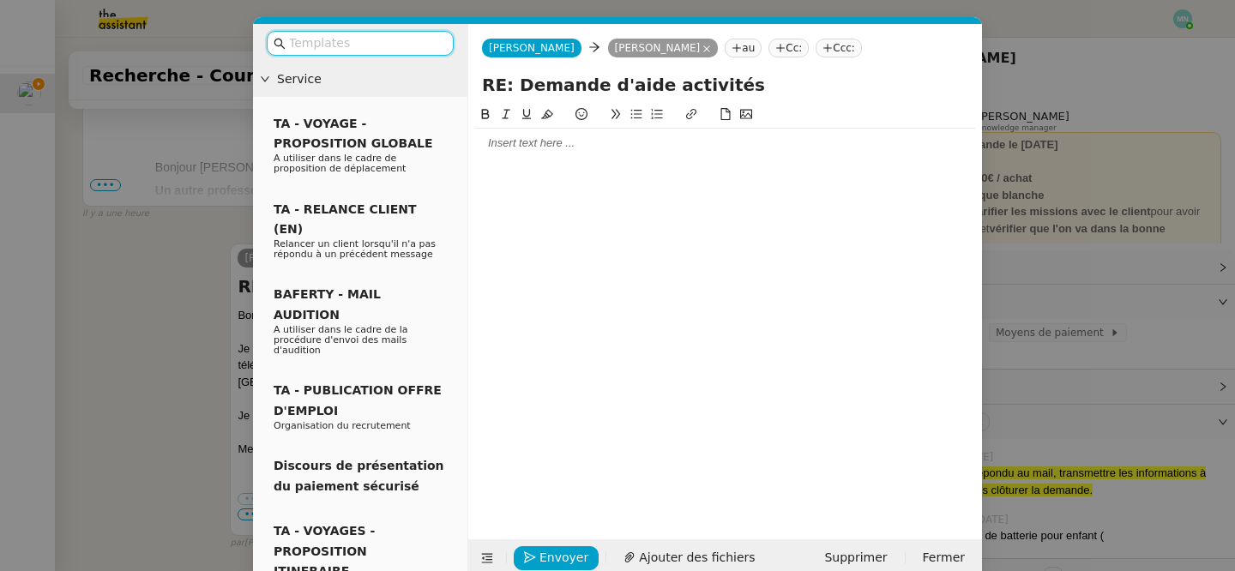
scroll to position [2517, 0]
click at [586, 147] on div at bounding box center [725, 142] width 500 height 15
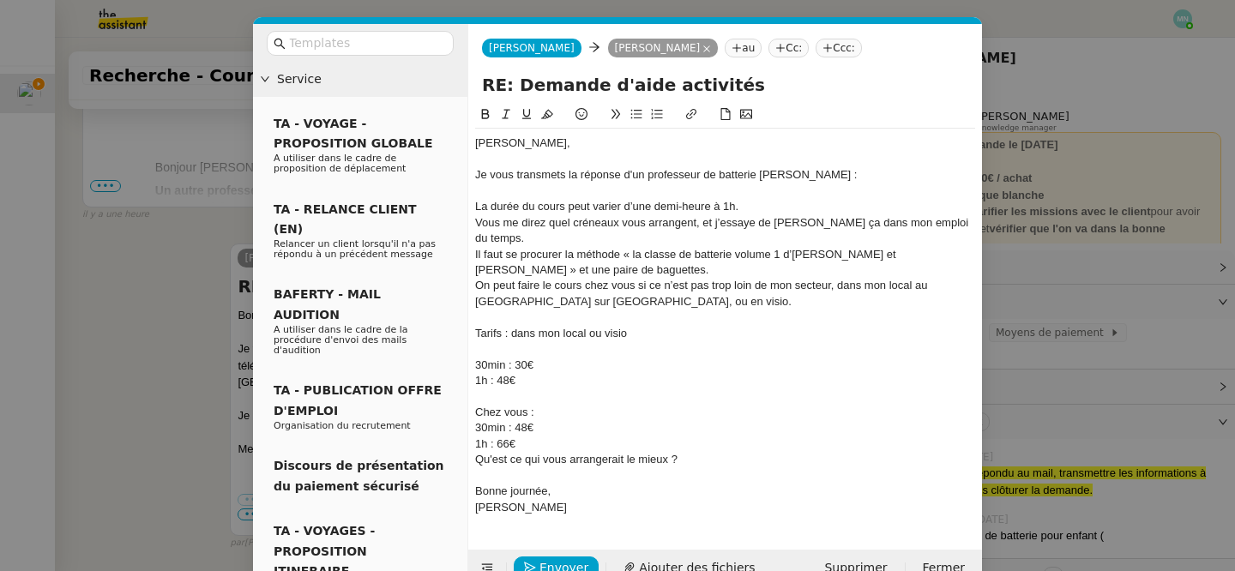
scroll to position [2742, 0]
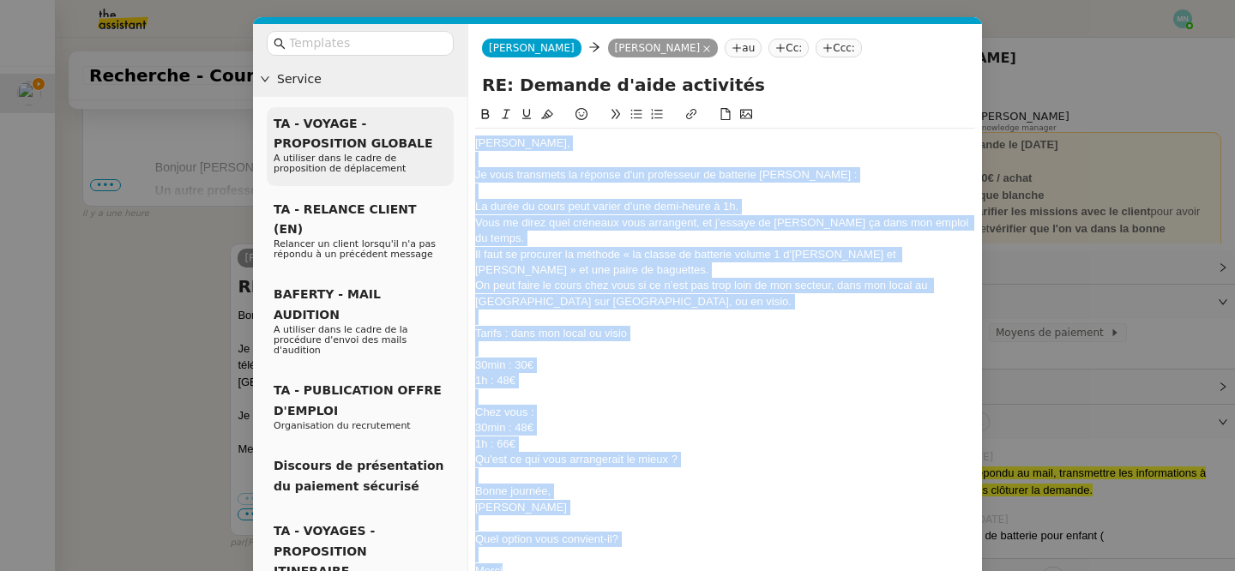
drag, startPoint x: 513, startPoint y: 557, endPoint x: 449, endPoint y: 120, distance: 441.8
click at [449, 120] on nz-layout "Service TA - VOYAGE - PROPOSITION GLOBALE A utiliser dans le cadre de propositi…" at bounding box center [617, 337] width 729 height 627
copy div "[PERSON_NAME], Je vous transmets la réponse d'un professeur de batterie [PERSON…"
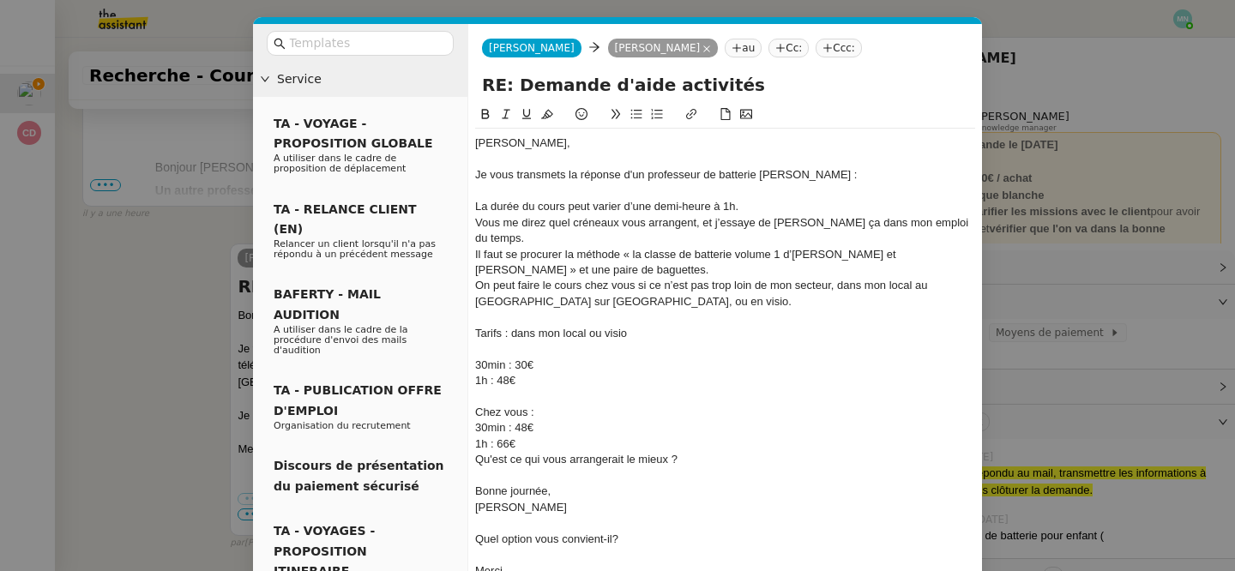
click at [124, 187] on nz-modal-container "Service TA - VOYAGE - PROPOSITION GLOBALE A utiliser dans le cadre de propositi…" at bounding box center [617, 285] width 1235 height 571
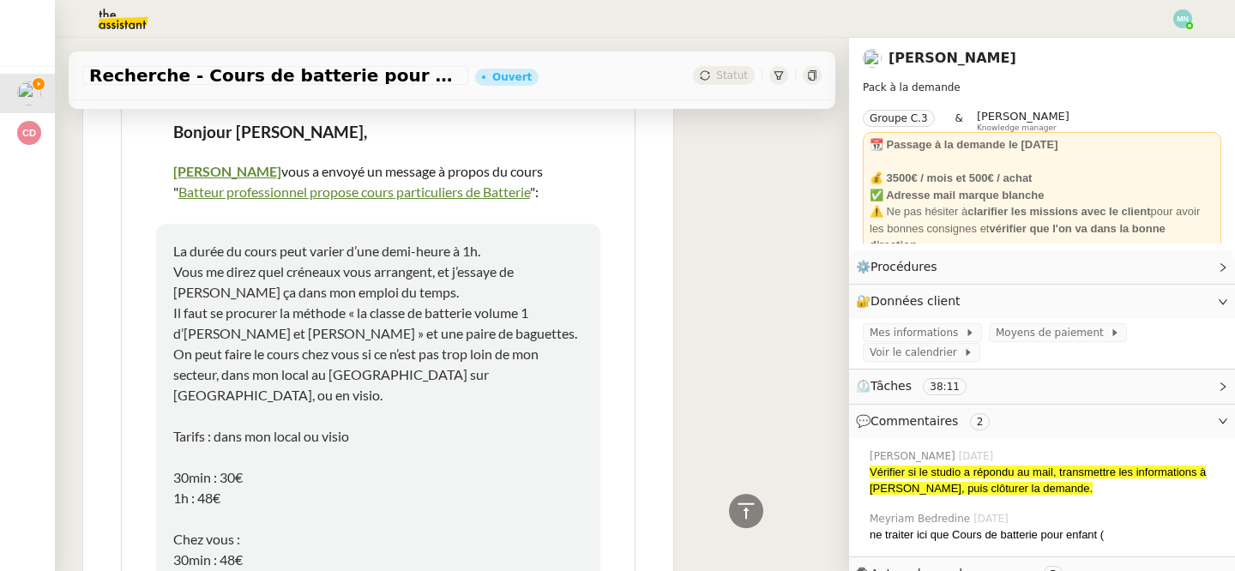
scroll to position [0, 0]
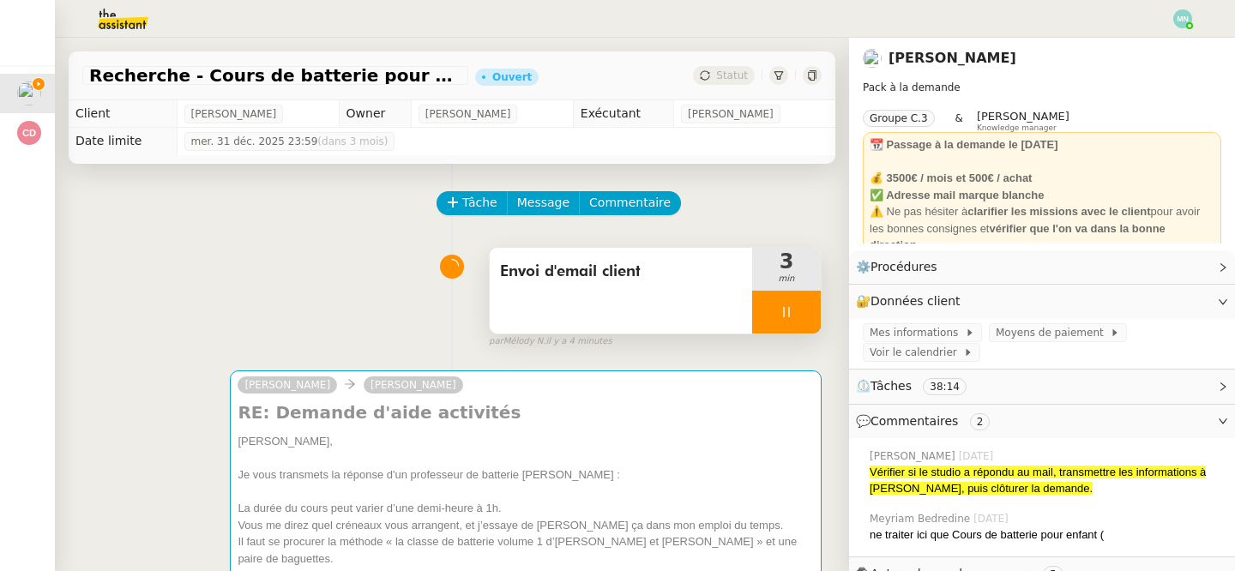
click at [776, 310] on div at bounding box center [786, 312] width 69 height 43
click at [806, 313] on icon at bounding box center [803, 312] width 14 height 14
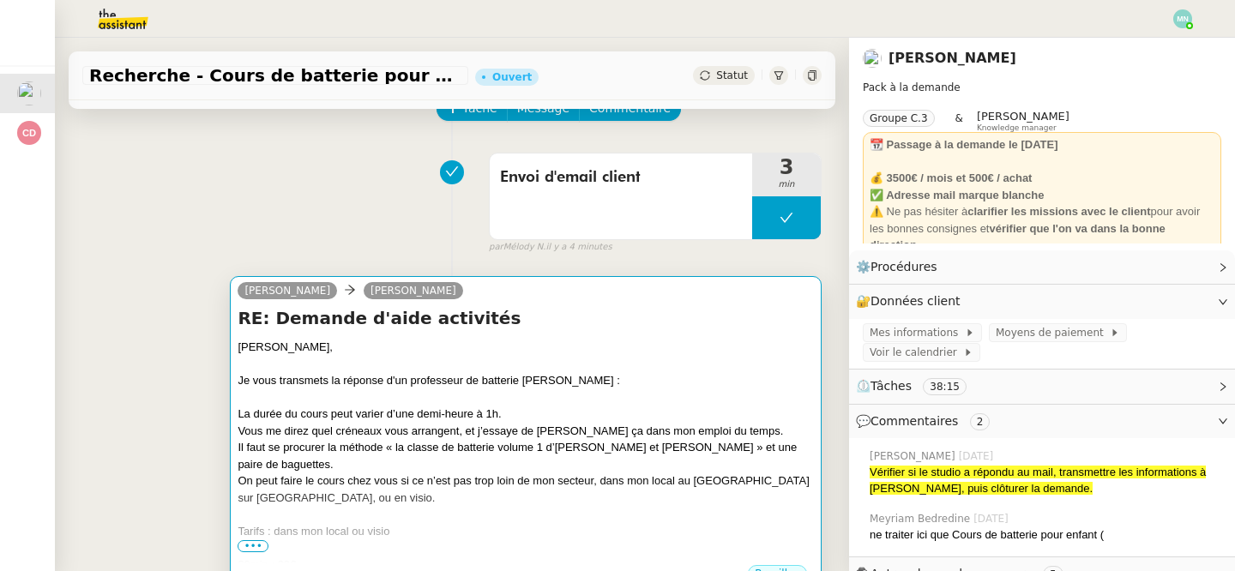
scroll to position [120, 0]
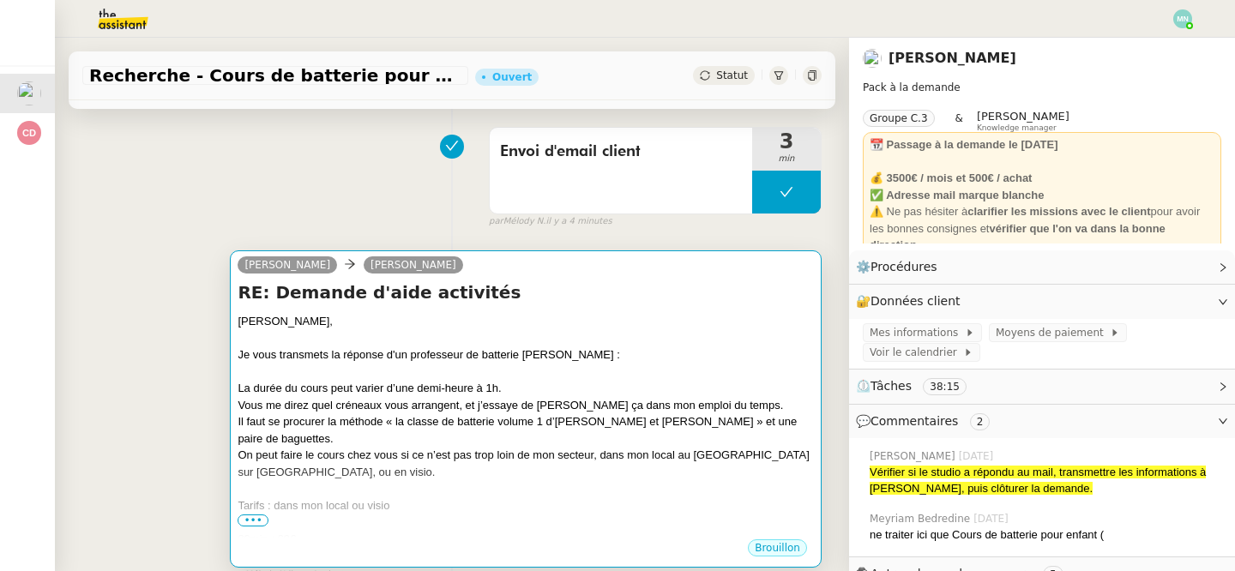
click at [524, 454] on div "On peut faire le cours chez vous si ce n’est pas trop loin de mon secteur, dans…" at bounding box center [525, 463] width 576 height 33
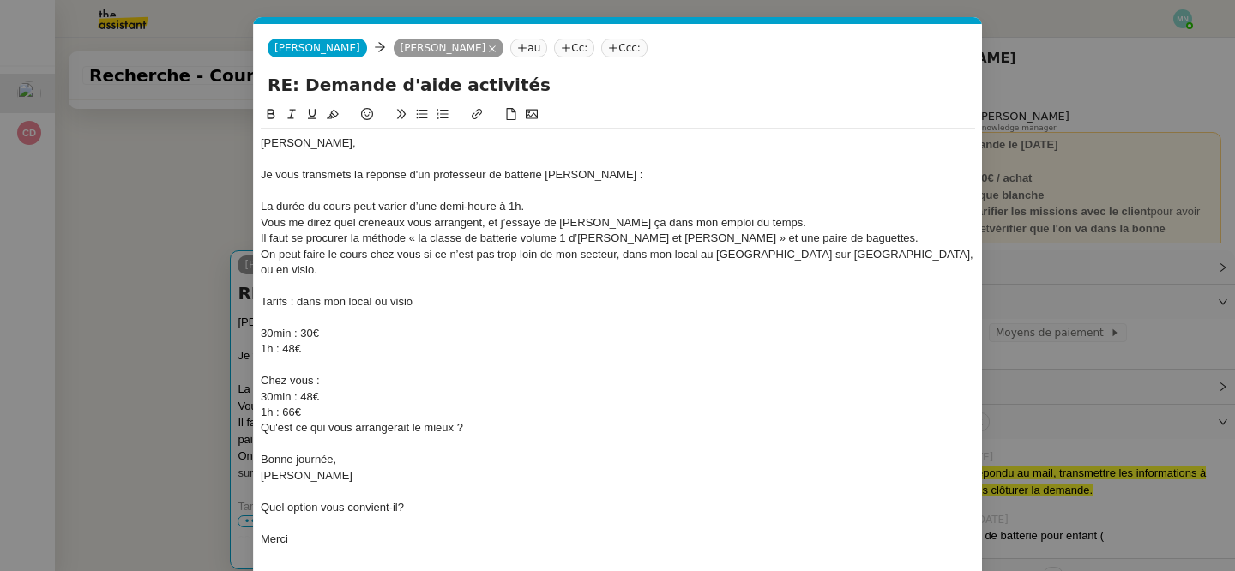
scroll to position [0, 36]
click at [383, 278] on div at bounding box center [618, 285] width 714 height 15
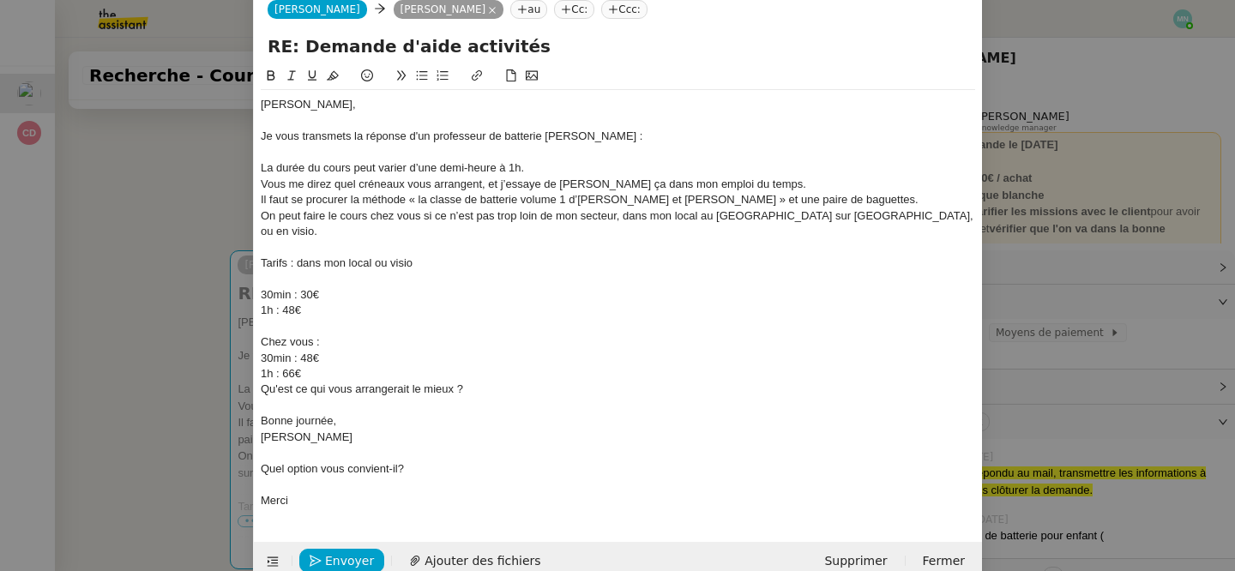
scroll to position [53, 0]
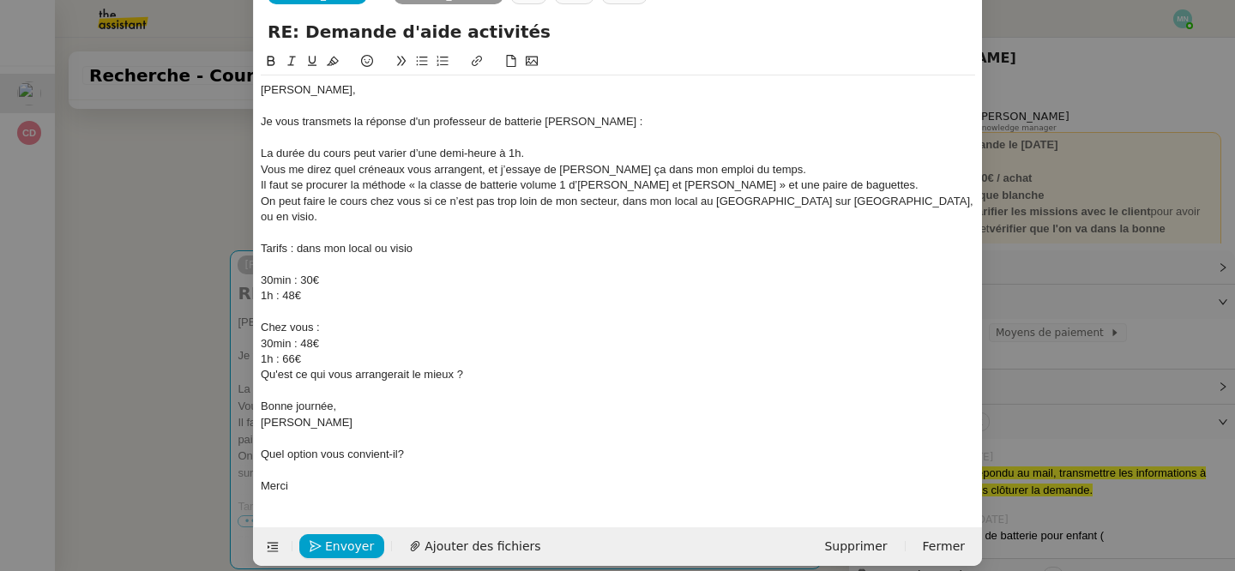
click at [624, 194] on div "On peut faire le cours chez vous si ce n’est pas trop loin de mon secteur, dans…" at bounding box center [618, 210] width 714 height 32
click at [362, 288] on div "1h : 48€" at bounding box center [618, 295] width 714 height 15
click at [321, 430] on div at bounding box center [618, 437] width 714 height 15
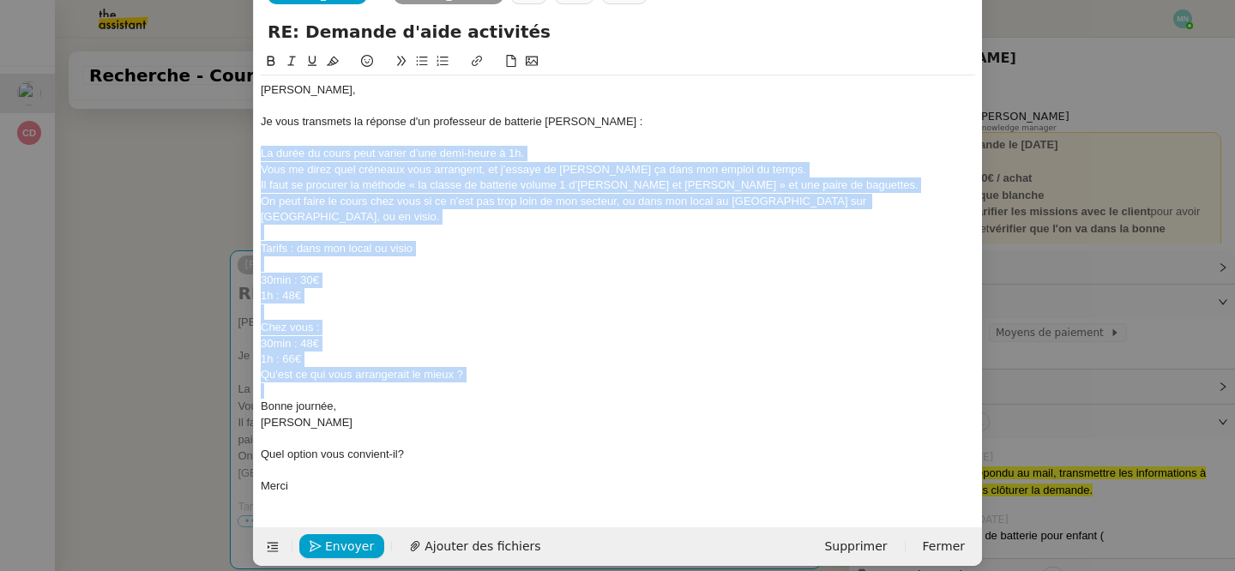
drag, startPoint x: 261, startPoint y: 152, endPoint x: 493, endPoint y: 373, distance: 320.8
click at [493, 373] on div "[PERSON_NAME], Je vous transmets la réponse d'un professeur de batterie [PERSON…" at bounding box center [618, 287] width 714 height 425
copy div "La durée du cours peut varier d’une demi-heure à 1h. Vous me direz quel créneau…"
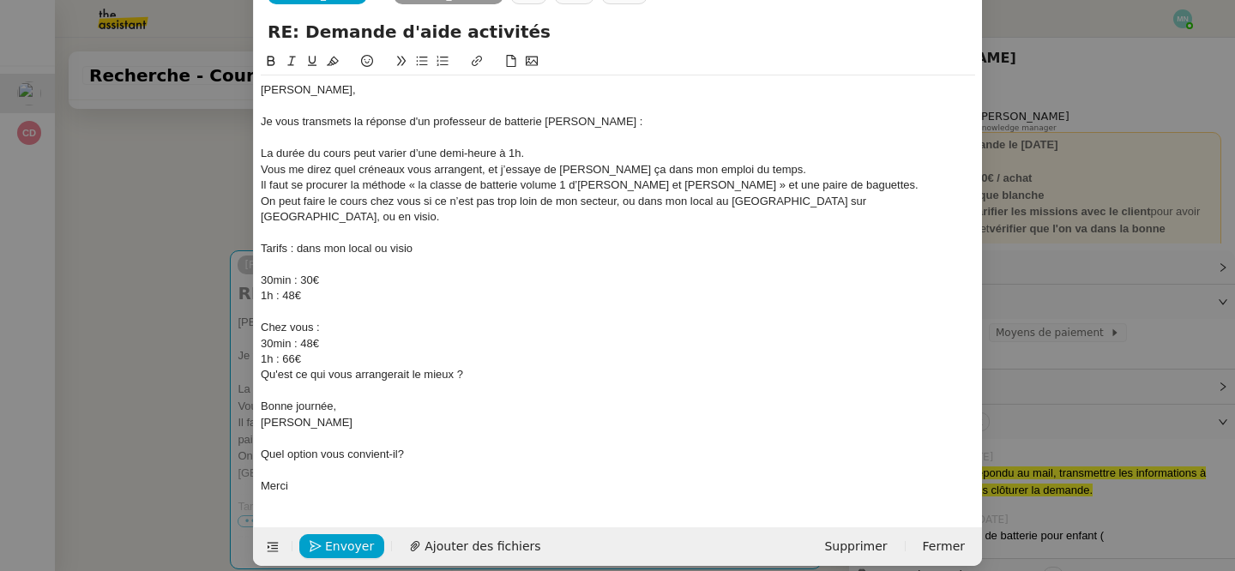
click at [390, 415] on div "[PERSON_NAME]" at bounding box center [618, 422] width 714 height 15
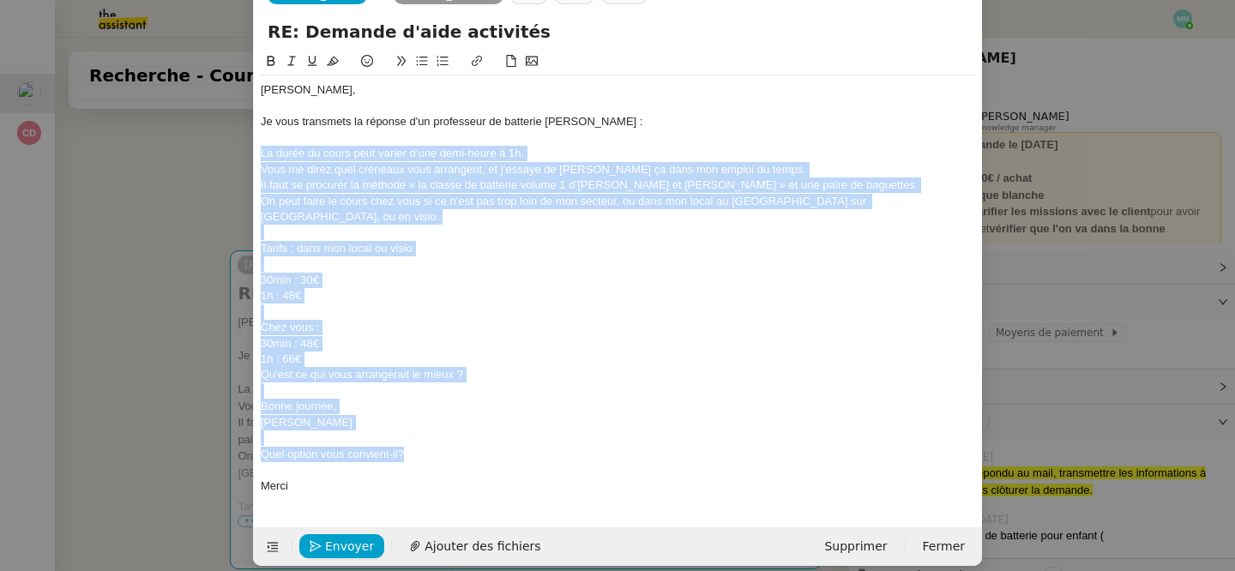
drag, startPoint x: 448, startPoint y: 443, endPoint x: 241, endPoint y: 148, distance: 360.1
click at [241, 148] on nz-modal-container "Service TA - VOYAGE - PROPOSITION GLOBALE A utiliser dans le cadre de propositi…" at bounding box center [617, 285] width 1235 height 571
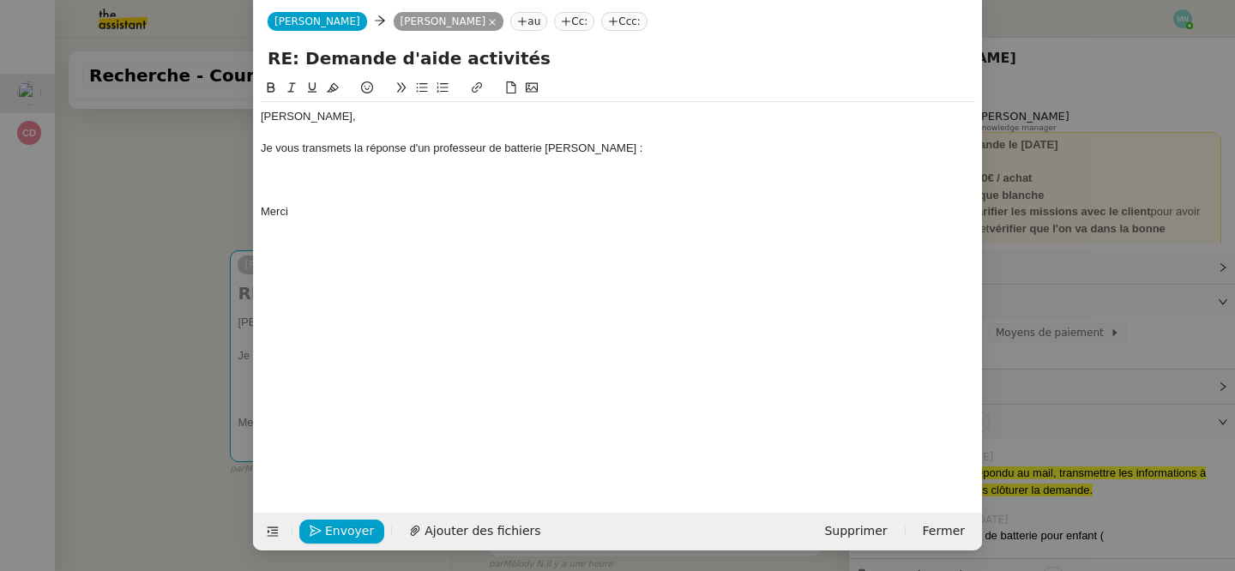
scroll to position [0, 0]
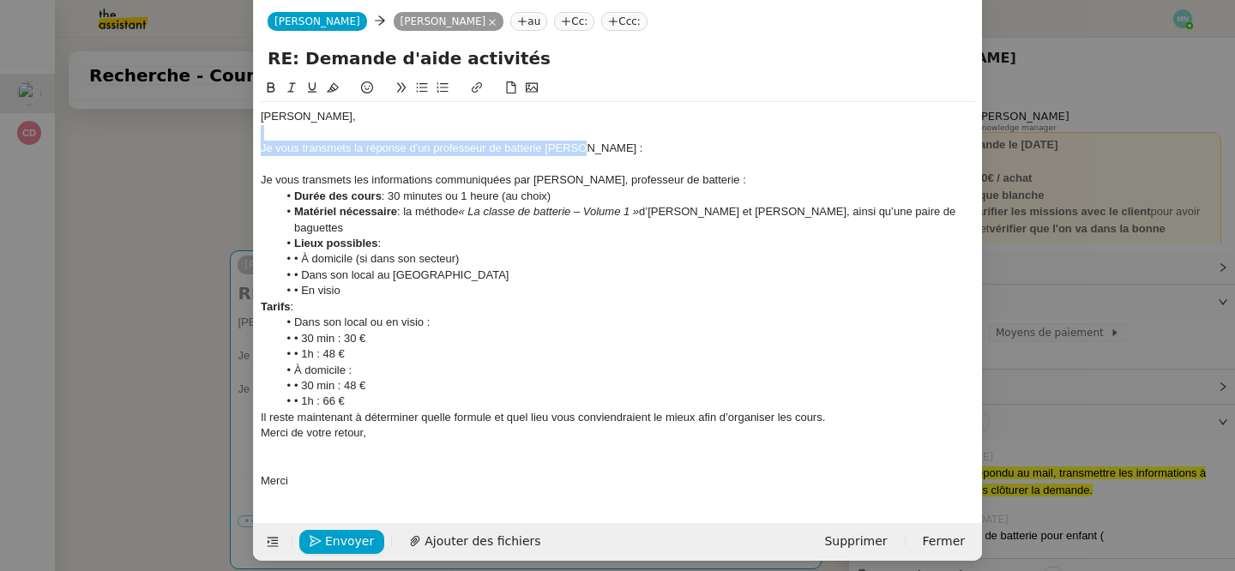
drag, startPoint x: 604, startPoint y: 155, endPoint x: 265, endPoint y: 138, distance: 339.9
click at [265, 138] on div "[PERSON_NAME], Je vous transmets la réponse d'un professeur de batterie [PERSON…" at bounding box center [618, 299] width 714 height 394
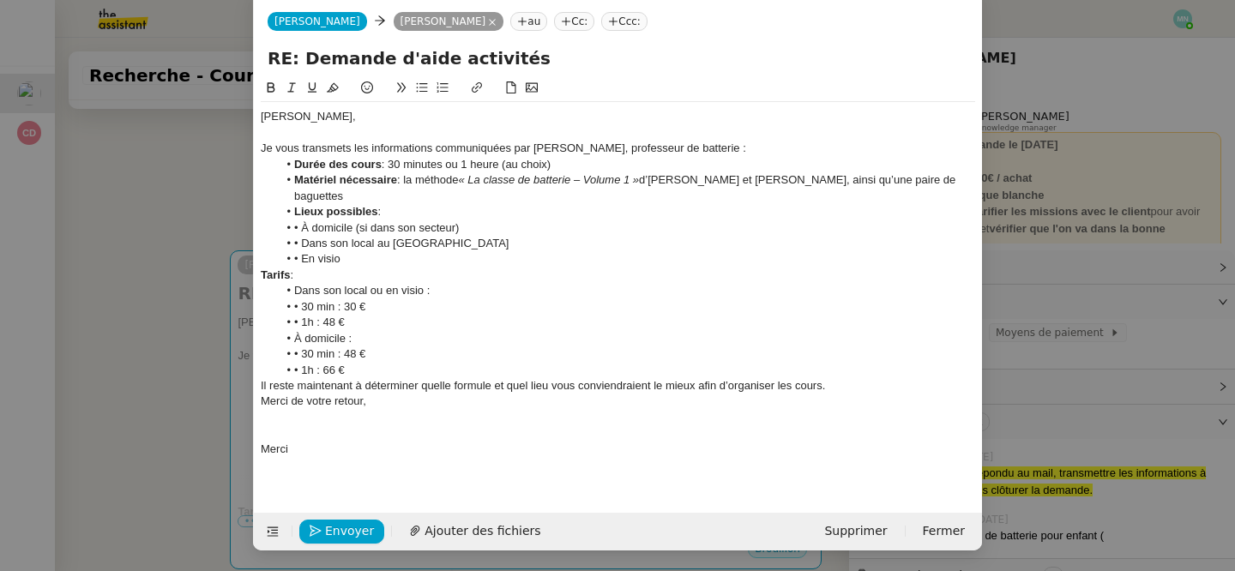
click at [705, 148] on div "Je vous transmets les informations communiquées par [PERSON_NAME], professeur d…" at bounding box center [618, 148] width 714 height 15
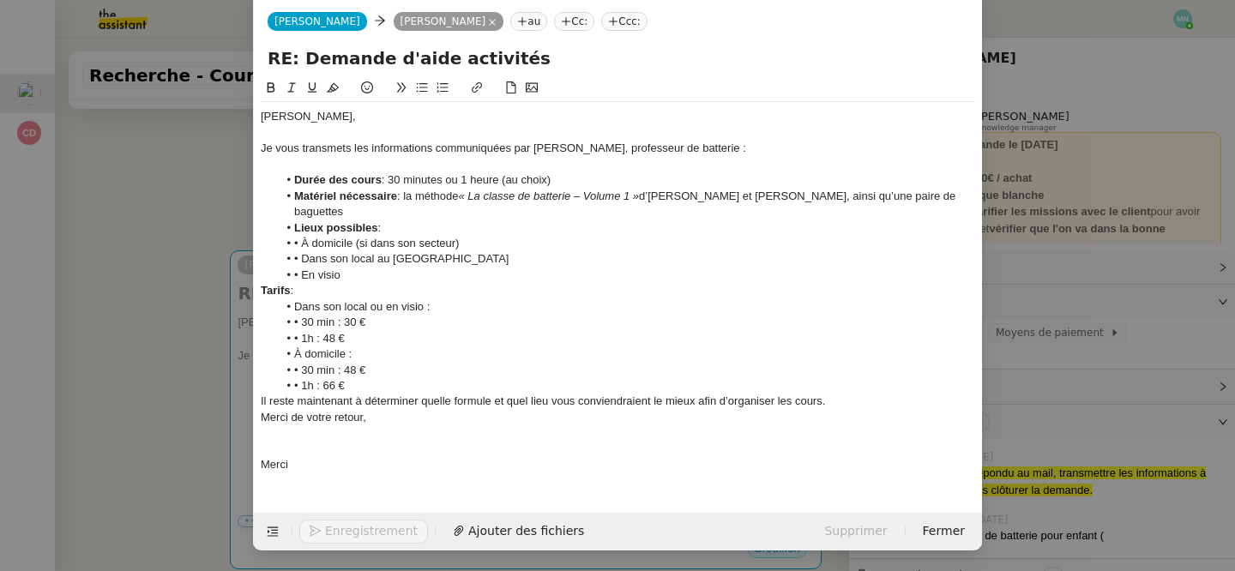
click at [694, 153] on div "Je vous transmets les informations communiquées par [PERSON_NAME], professeur d…" at bounding box center [618, 148] width 714 height 15
click at [92, 285] on nz-modal-container "Service TA - VOYAGE - PROPOSITION GLOBALE A utiliser dans le cadre de propositi…" at bounding box center [617, 285] width 1235 height 571
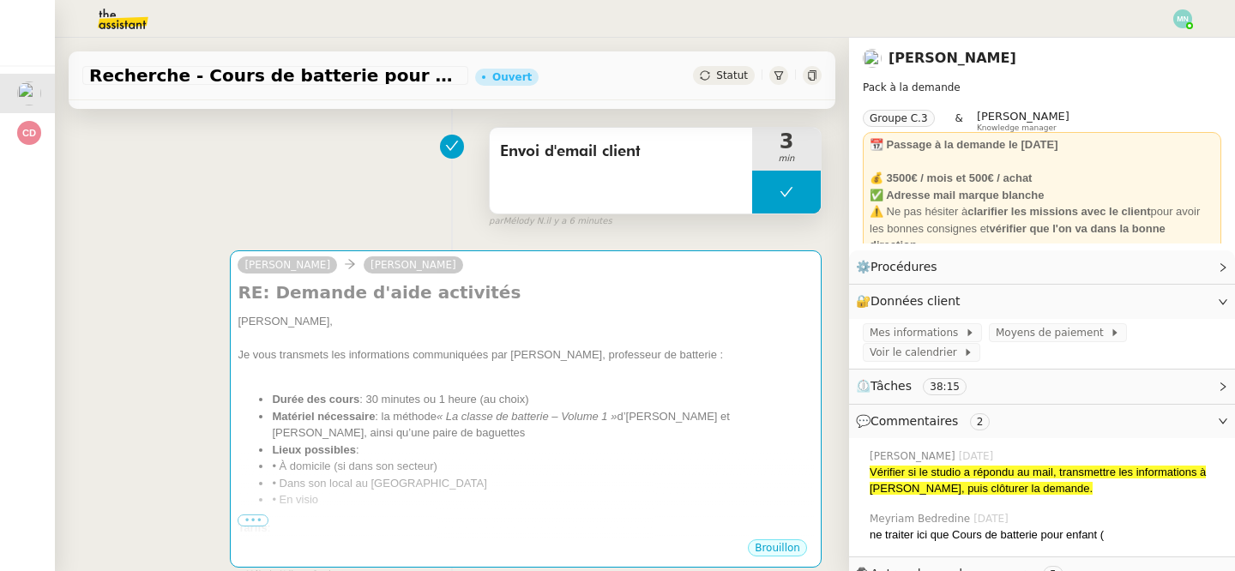
click at [762, 188] on button at bounding box center [786, 192] width 69 height 43
click at [765, 188] on icon at bounding box center [769, 192] width 14 height 14
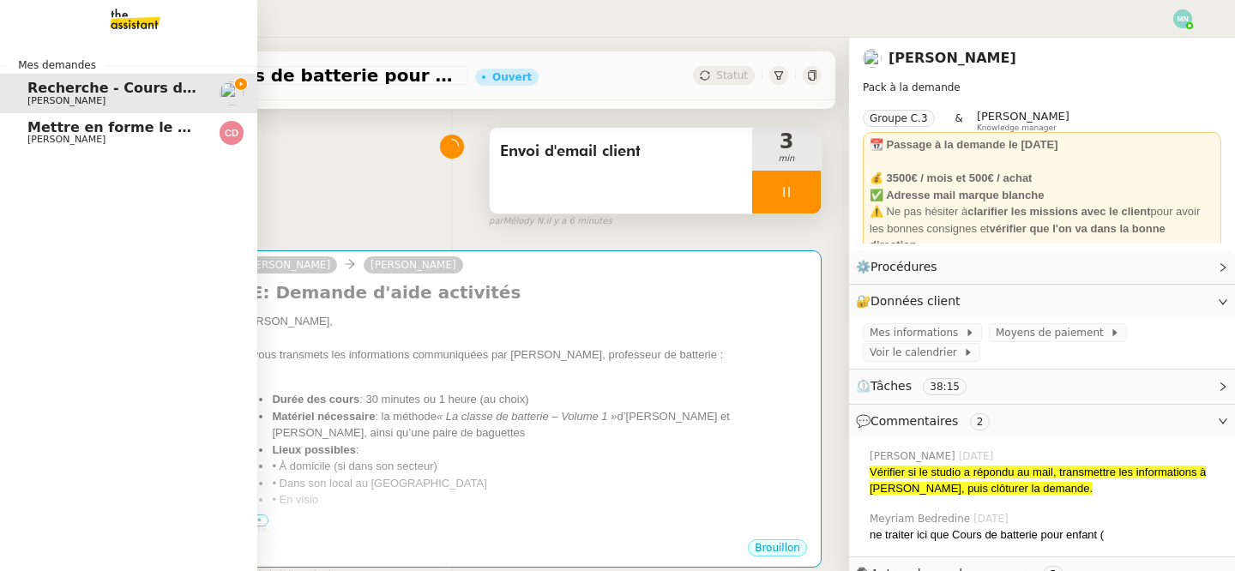
click at [63, 131] on span "Mettre en forme le CCTP et la DPGF" at bounding box center [165, 127] width 276 height 16
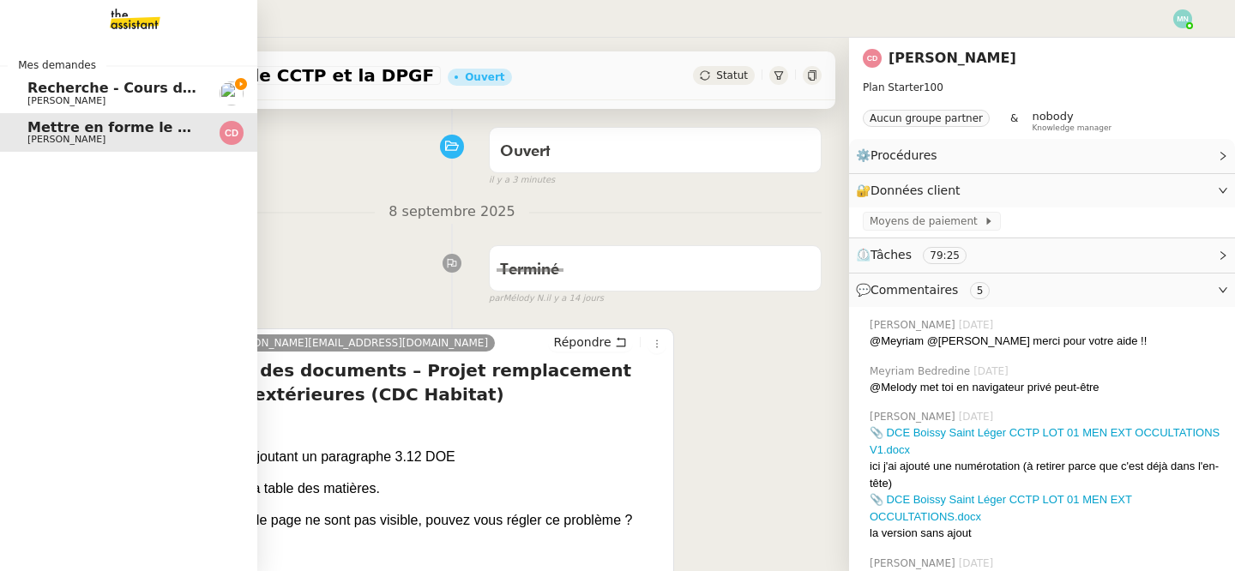
click at [86, 92] on span "Recherche - Cours de batterie pour enfant" at bounding box center [191, 88] width 328 height 16
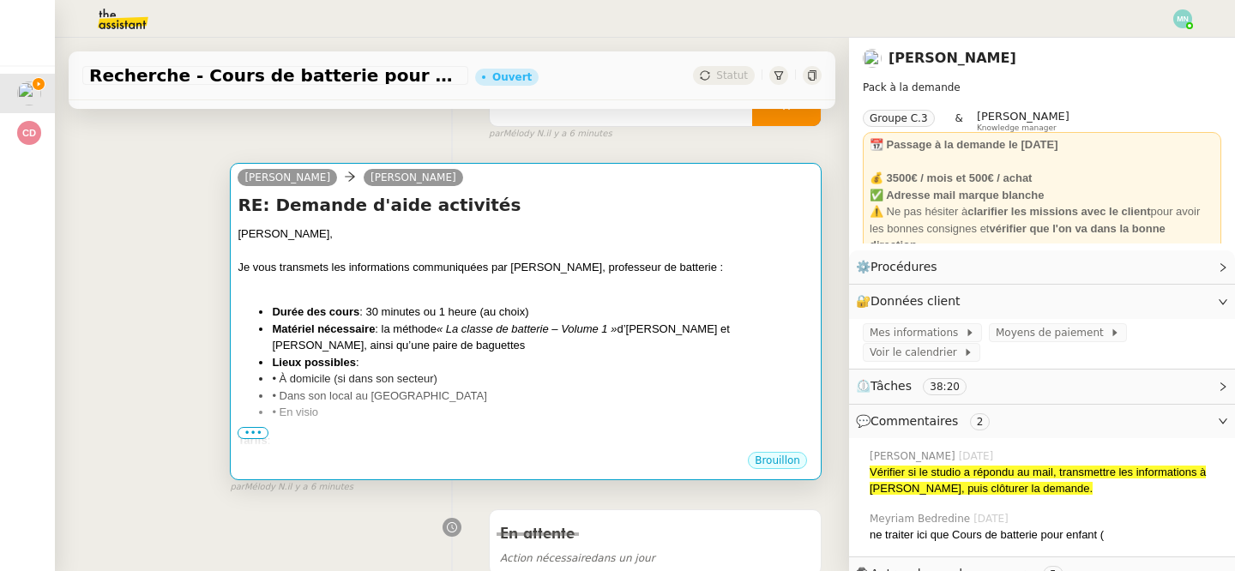
scroll to position [294, 0]
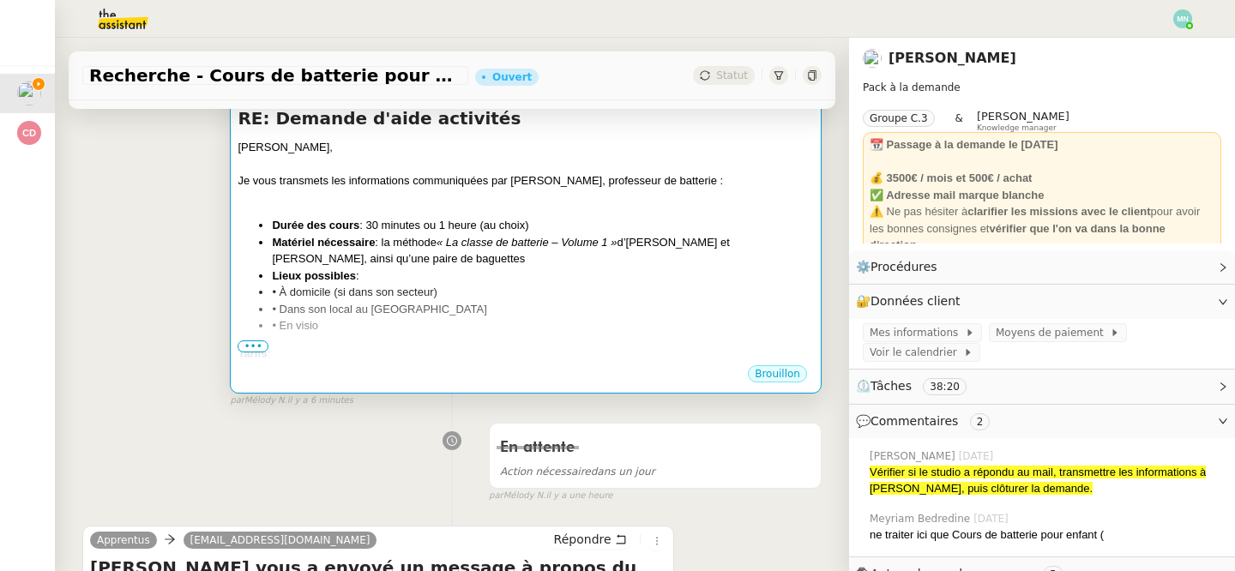
click at [413, 305] on li "• Dans son local au [GEOGRAPHIC_DATA]" at bounding box center [543, 309] width 542 height 17
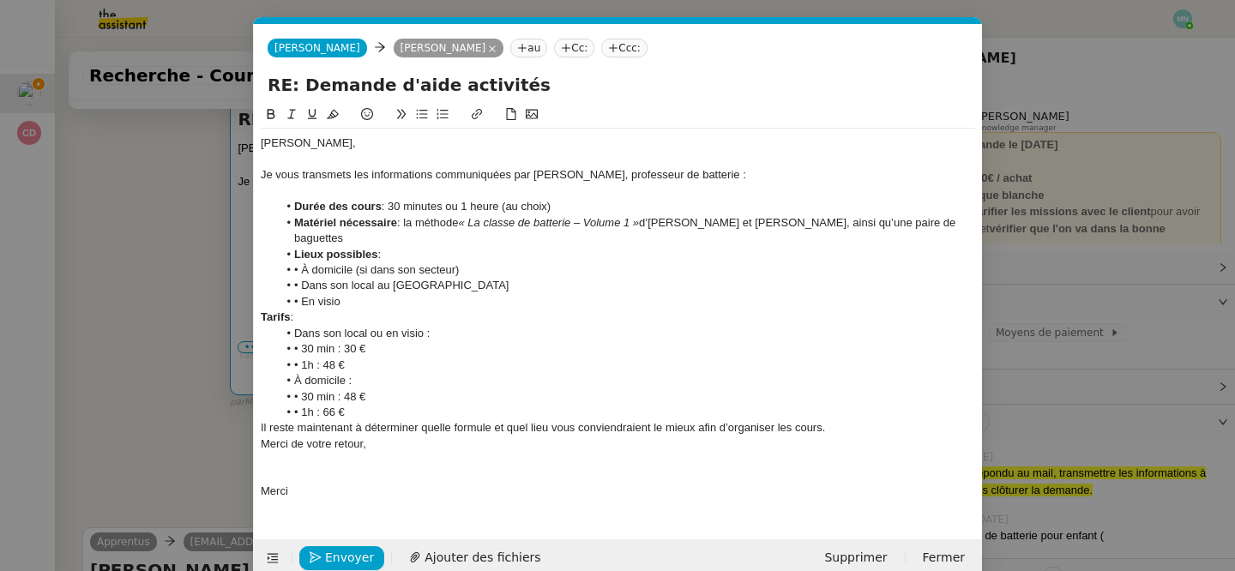
scroll to position [0, 36]
click at [393, 301] on li "• En visio" at bounding box center [627, 301] width 698 height 15
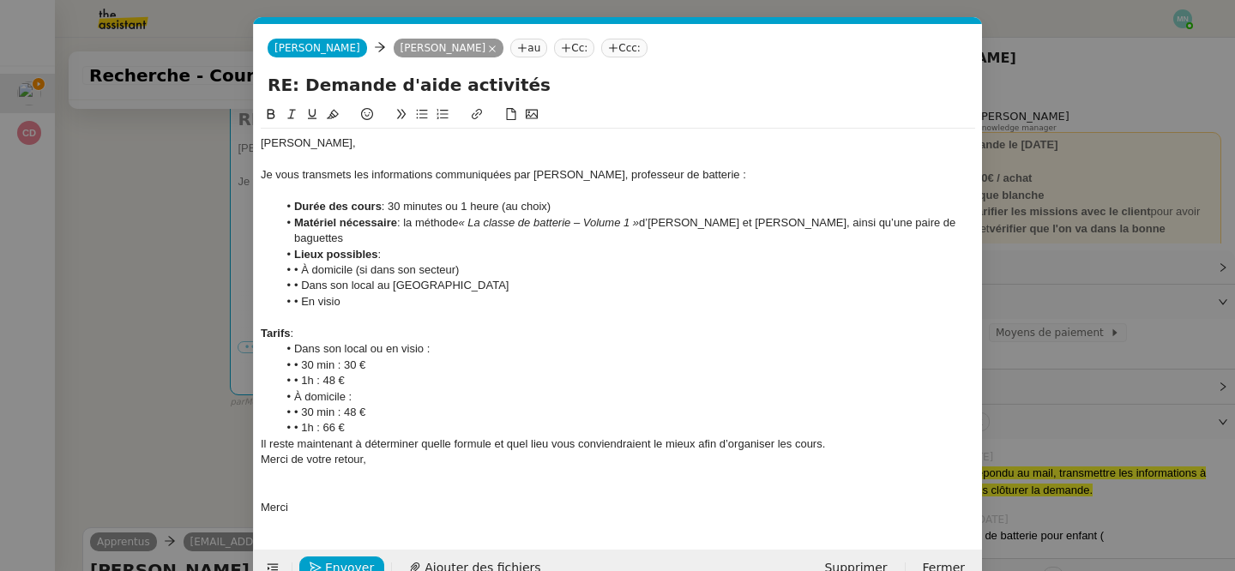
click at [301, 266] on li "• À domicile (si dans son secteur)" at bounding box center [627, 269] width 698 height 15
click at [301, 281] on li "• Dans son local au [GEOGRAPHIC_DATA]" at bounding box center [627, 285] width 698 height 15
click at [301, 300] on li "• En visio" at bounding box center [627, 301] width 698 height 15
click at [313, 334] on div "Tarifs :" at bounding box center [618, 333] width 714 height 15
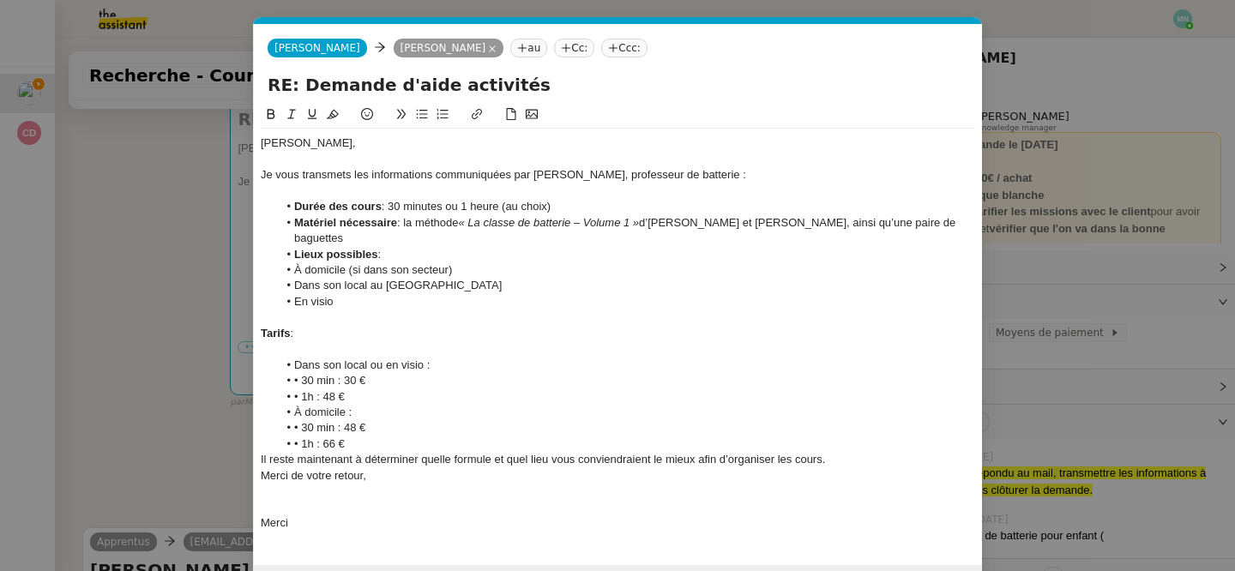
click at [301, 380] on li "• 30 min : 30 €" at bounding box center [627, 380] width 698 height 15
click at [300, 392] on li "• 1h : 48 €" at bounding box center [627, 396] width 698 height 15
click at [351, 398] on li "•1h : 48 €" at bounding box center [627, 396] width 698 height 15
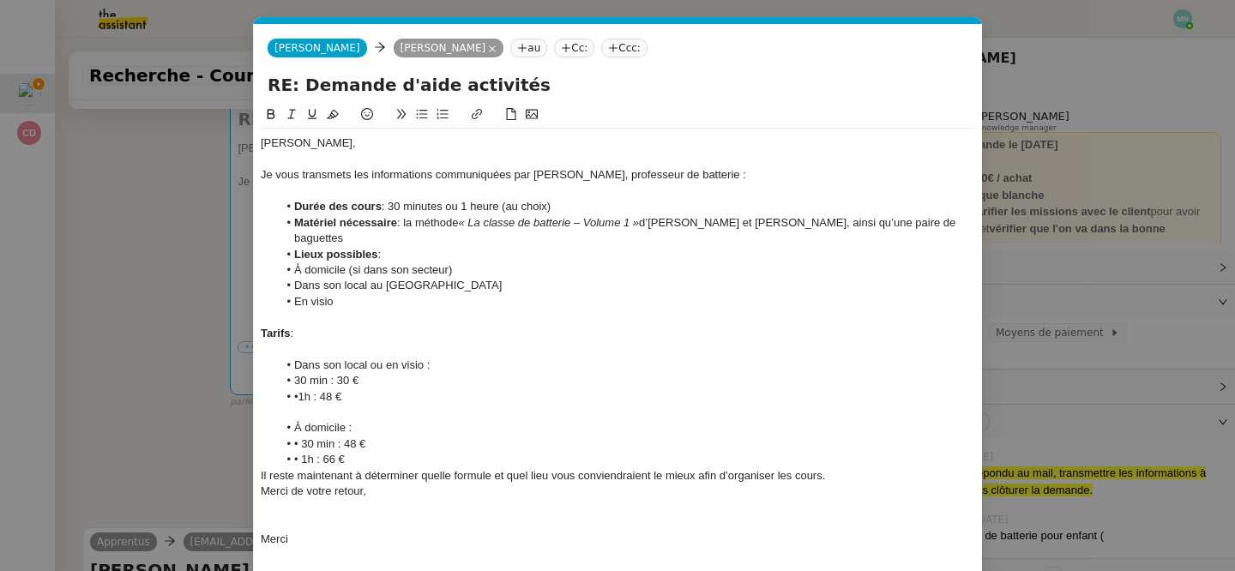
click at [300, 398] on li "•1h : 48 €" at bounding box center [627, 396] width 698 height 15
click at [303, 443] on li "• 30 min : 48 €" at bounding box center [627, 443] width 698 height 15
click at [303, 458] on li "• 1h : 66 €" at bounding box center [627, 459] width 698 height 15
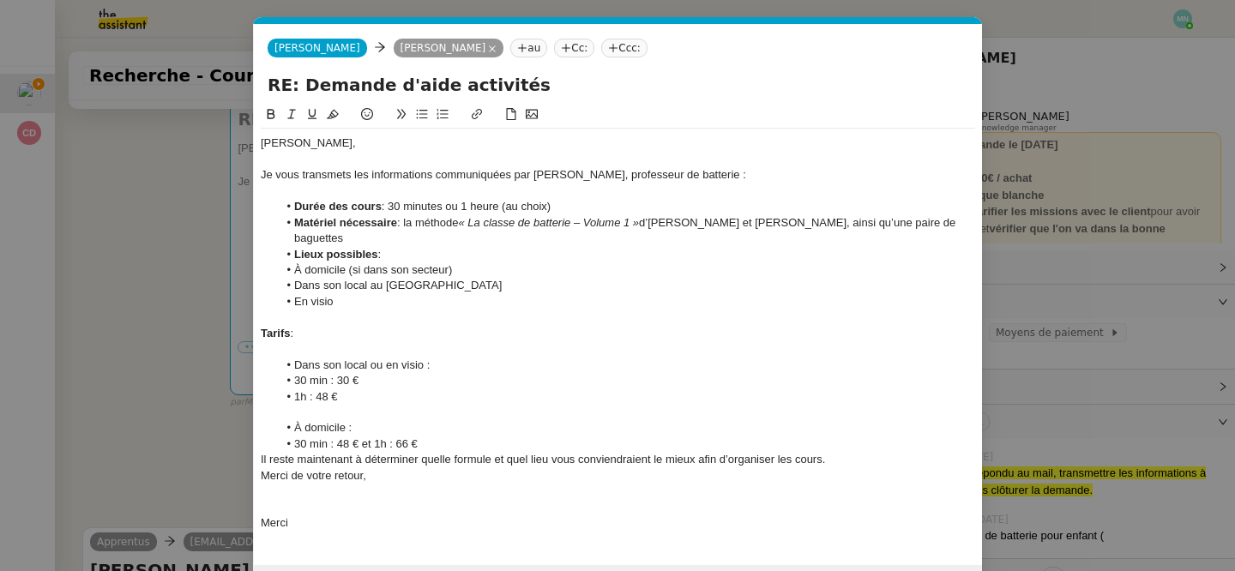
click at [295, 395] on li "1h : 48 €" at bounding box center [627, 396] width 698 height 15
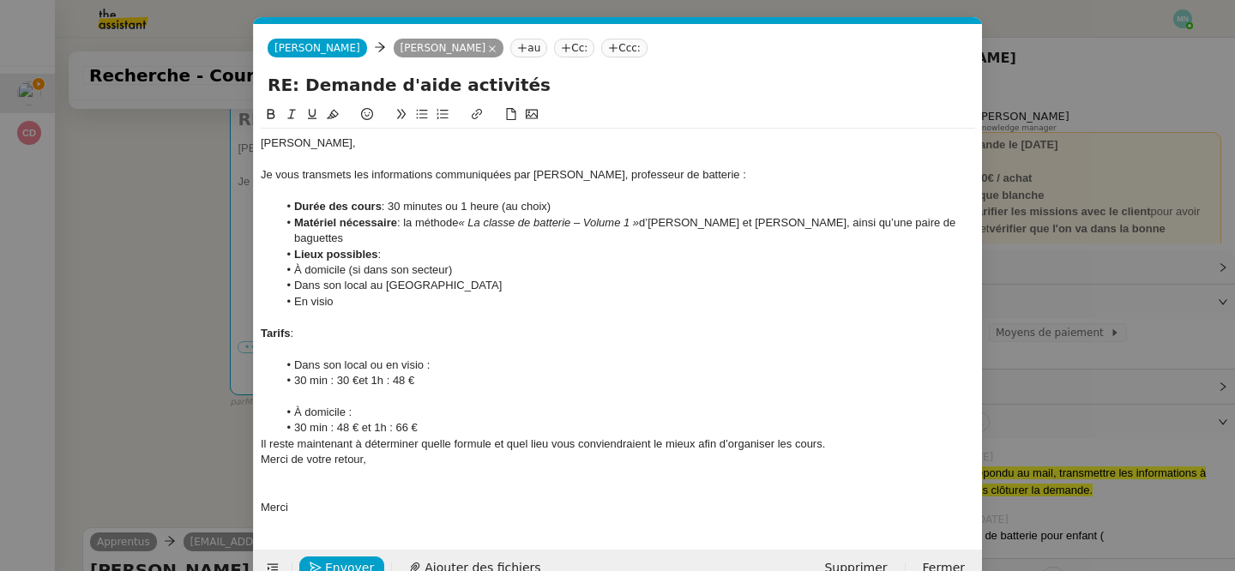
click at [363, 377] on li "30 min : 30 €et 1h : 48 €" at bounding box center [627, 380] width 698 height 15
click at [448, 425] on li "30 min : 48 € et 1h : 66 €" at bounding box center [627, 427] width 698 height 15
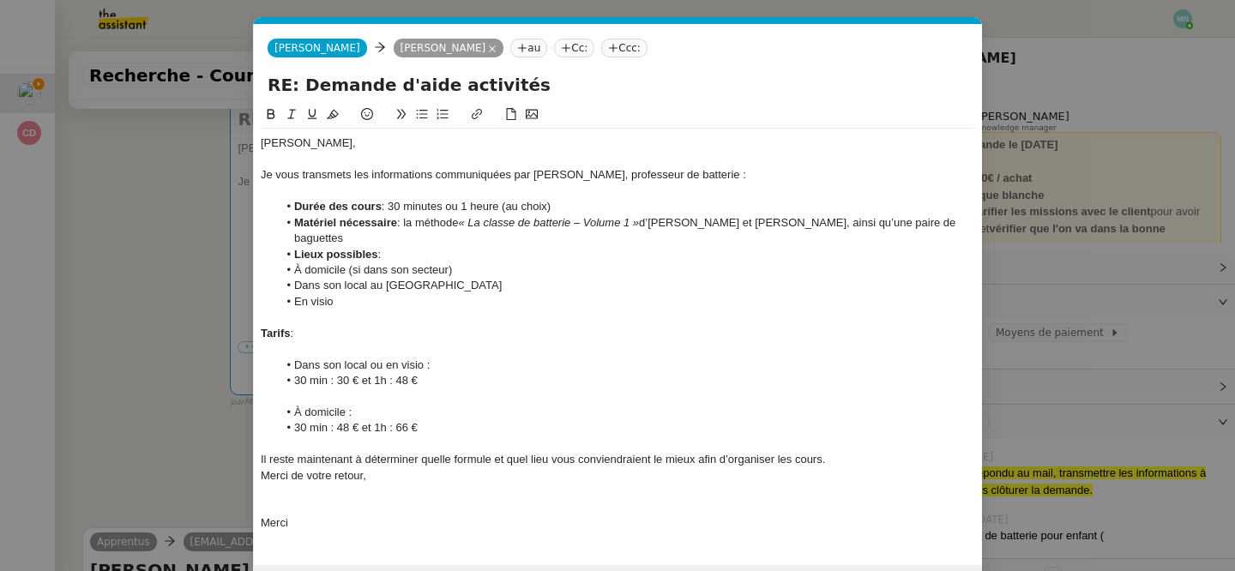
click at [835, 459] on div "Il reste maintenant à déterminer quelle formule et quel lieu vous conviendraien…" at bounding box center [618, 459] width 714 height 15
drag, startPoint x: 335, startPoint y: 515, endPoint x: 267, endPoint y: 478, distance: 77.1
click at [267, 478] on div "[PERSON_NAME], Je vous transmets les informations communiquées par [PERSON_NAME…" at bounding box center [618, 341] width 714 height 425
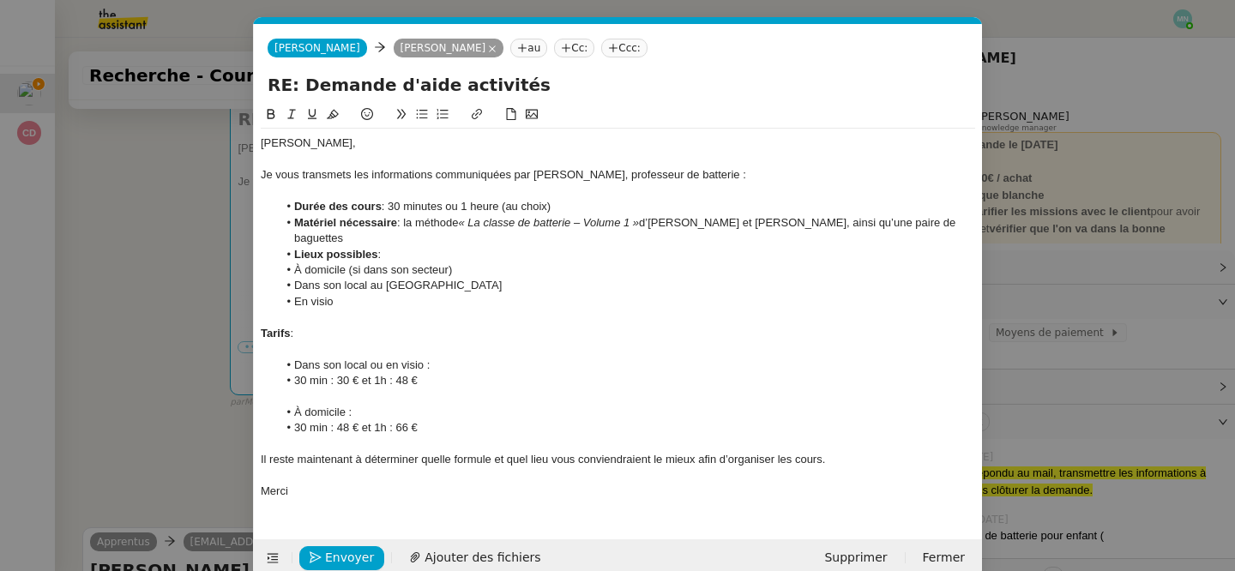
click at [442, 498] on div "Merci" at bounding box center [618, 491] width 714 height 15
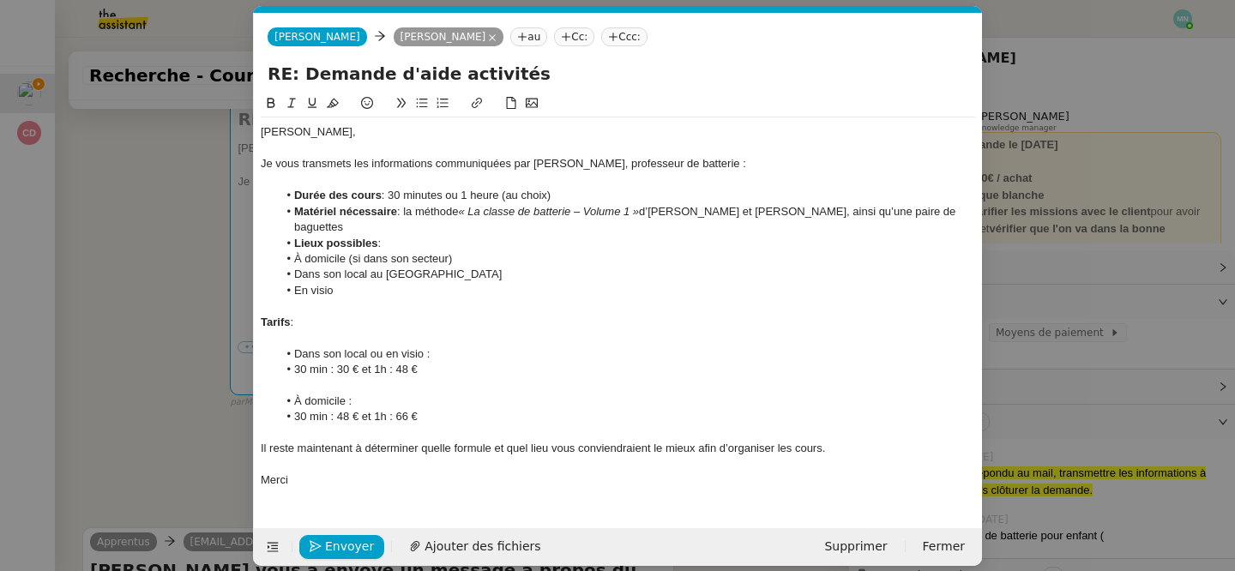
scroll to position [20, 0]
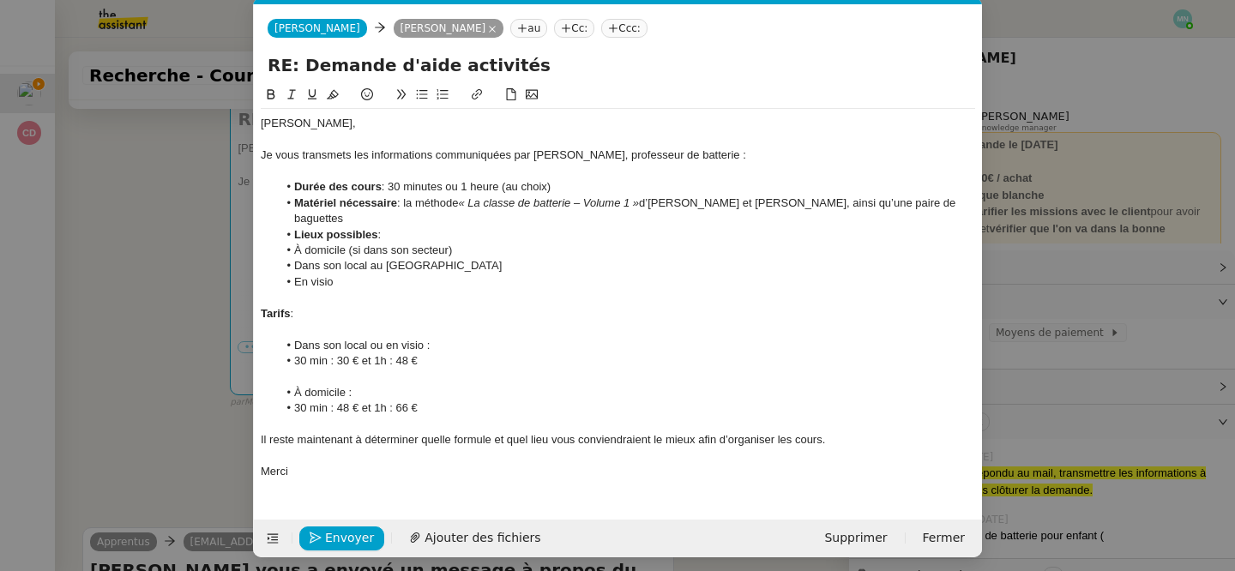
click at [355, 223] on li "Matériel nécessaire : la méthode « La classe de batterie – Volume 1 » d’[PERSON…" at bounding box center [627, 211] width 698 height 32
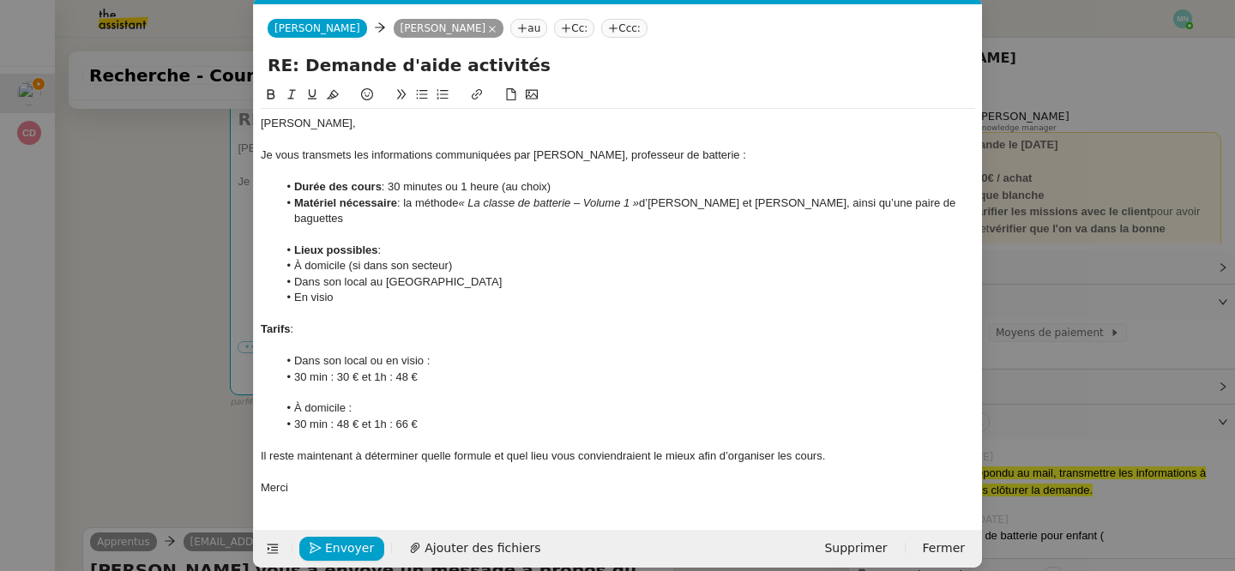
scroll to position [37, 0]
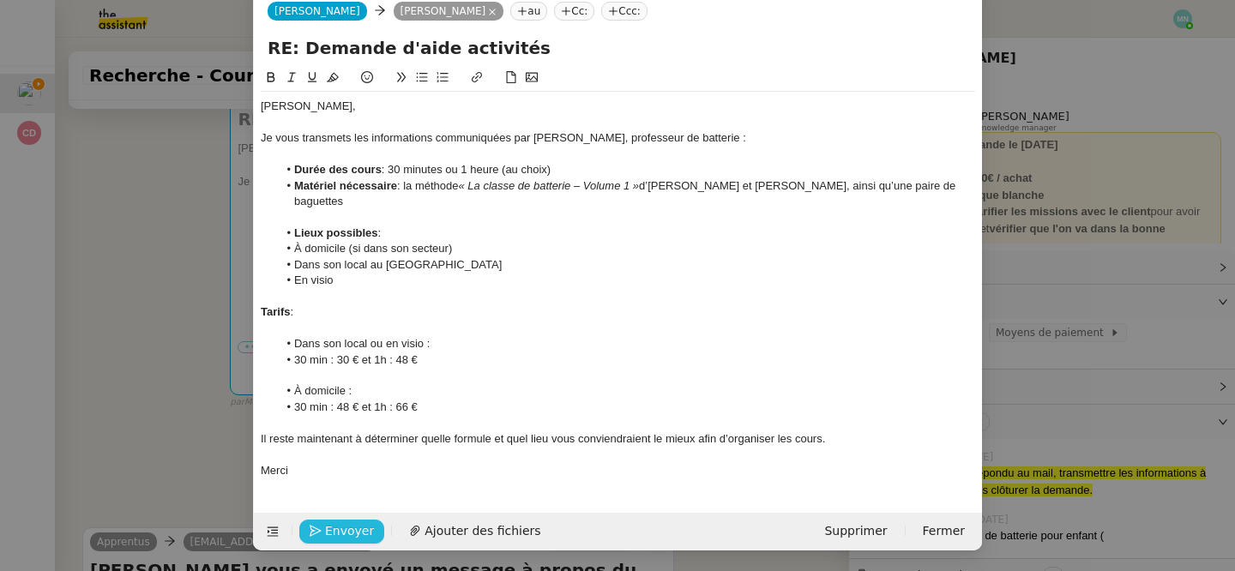
click at [343, 526] on span "Envoyer" at bounding box center [349, 531] width 49 height 20
click at [346, 528] on span "Confirmer l'envoi" at bounding box center [376, 531] width 103 height 20
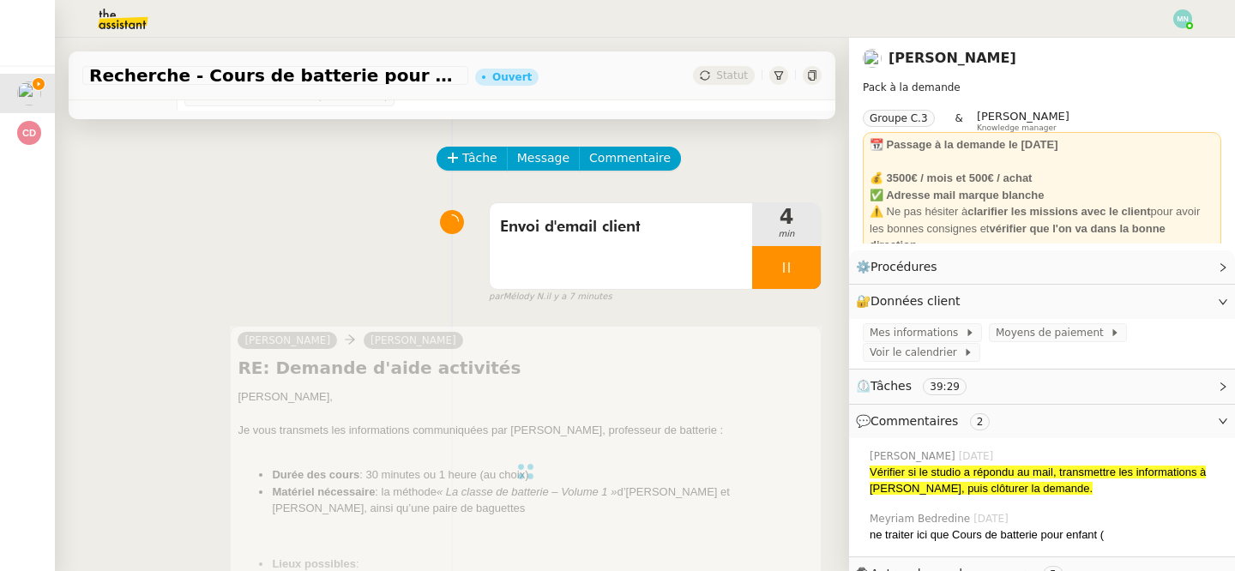
scroll to position [0, 0]
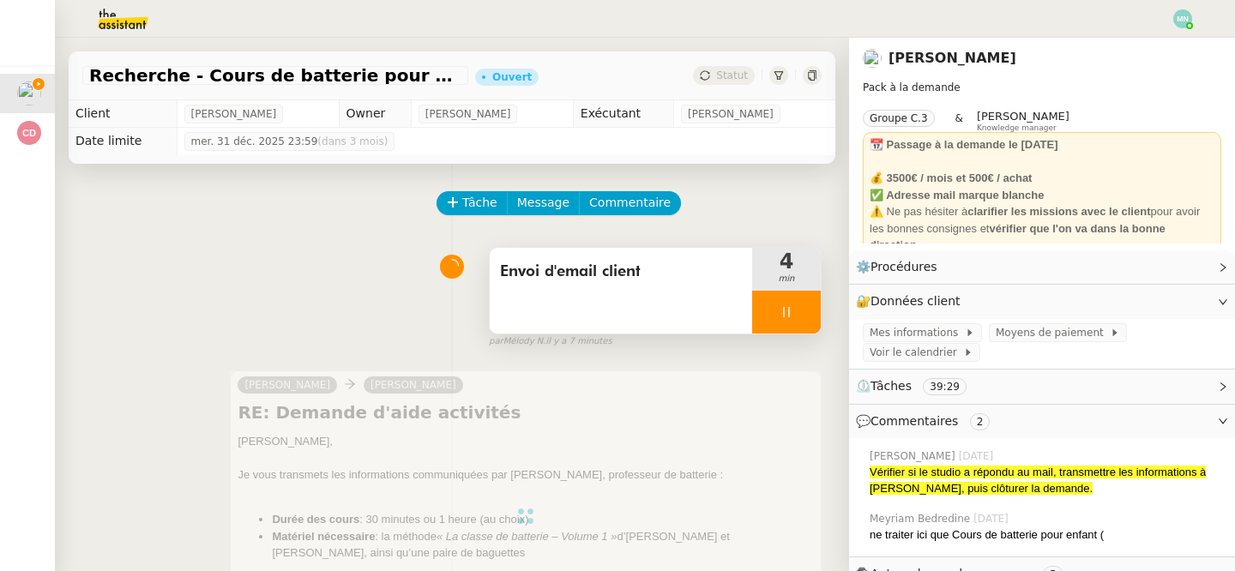
click at [778, 296] on div at bounding box center [786, 312] width 69 height 43
click at [794, 296] on button at bounding box center [803, 312] width 34 height 43
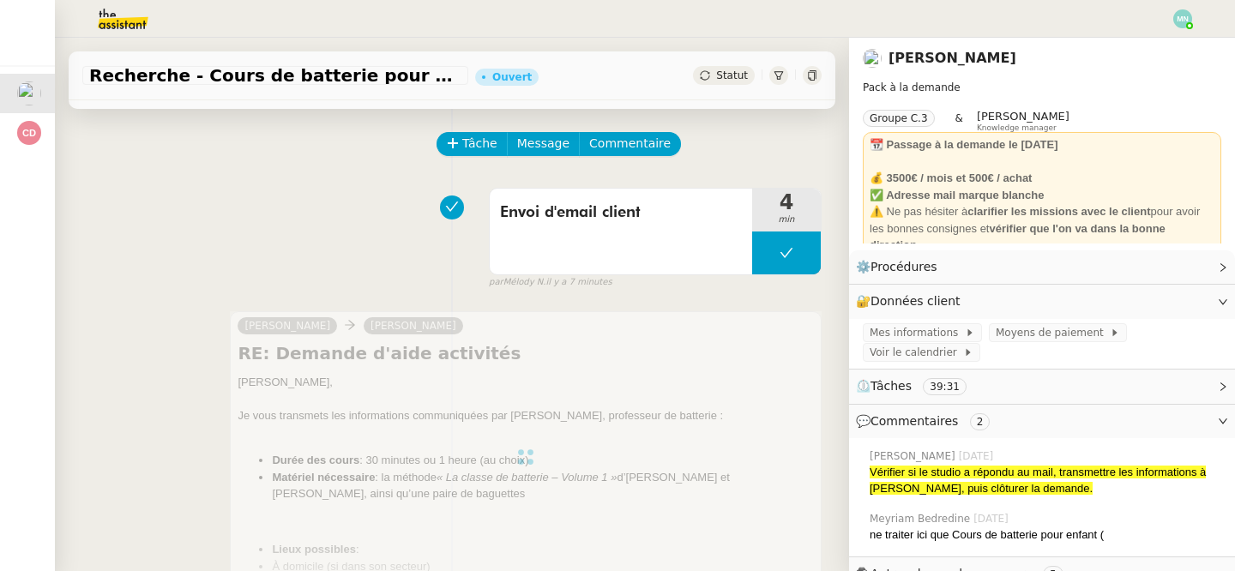
scroll to position [36, 0]
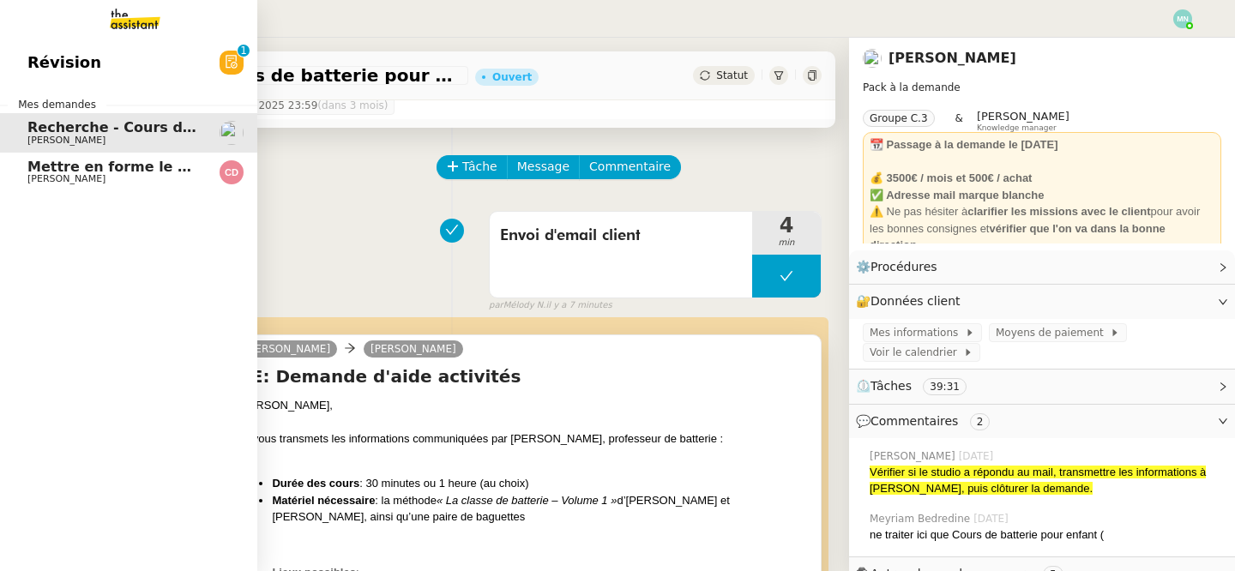
click at [99, 171] on span "Mettre en forme le CCTP et la DPGF" at bounding box center [165, 167] width 276 height 16
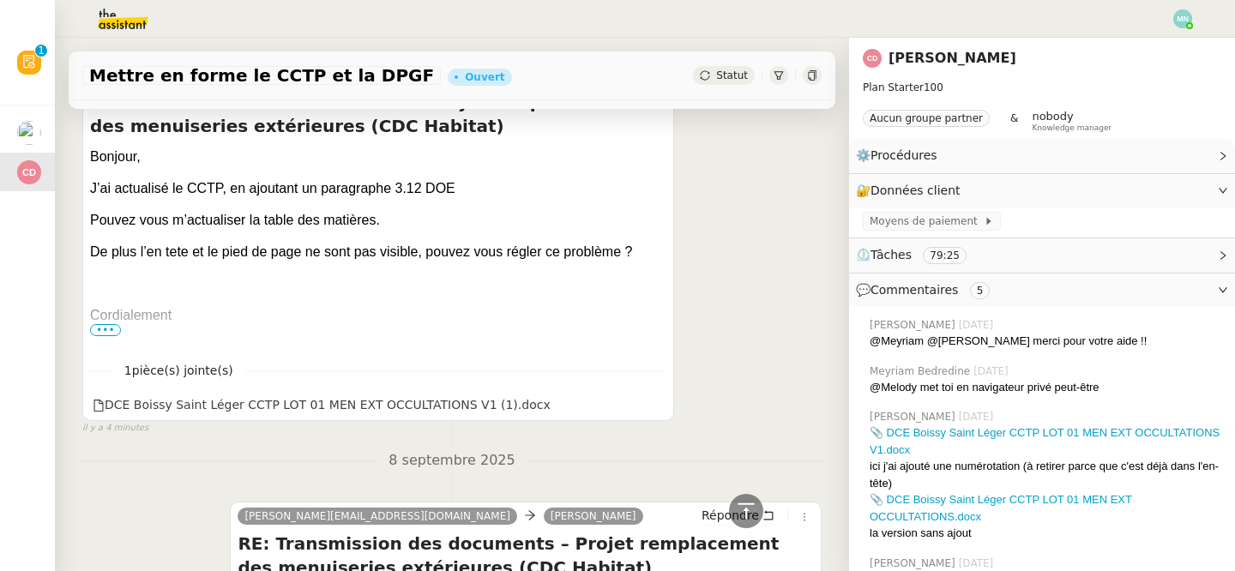
scroll to position [402, 0]
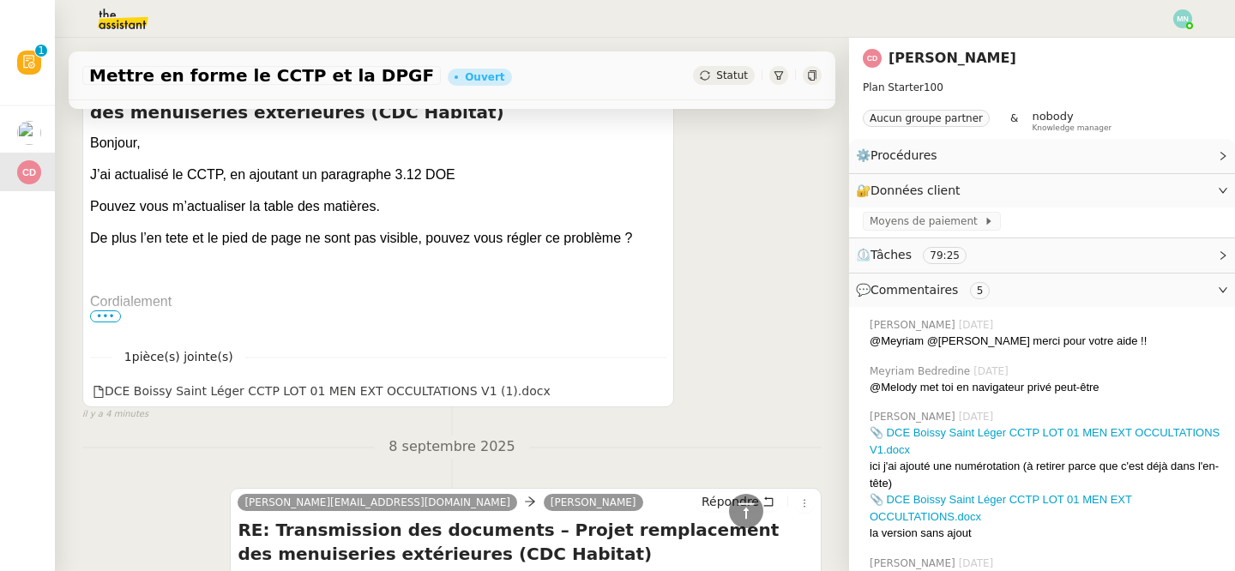
click at [108, 315] on span "•••" at bounding box center [105, 316] width 31 height 12
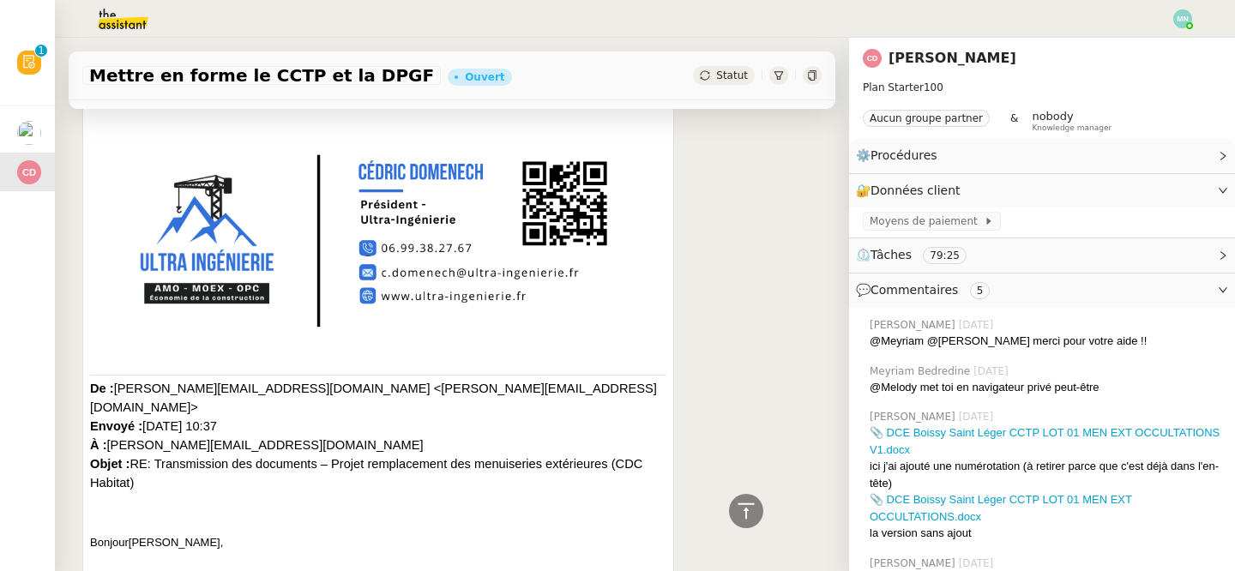
scroll to position [406, 0]
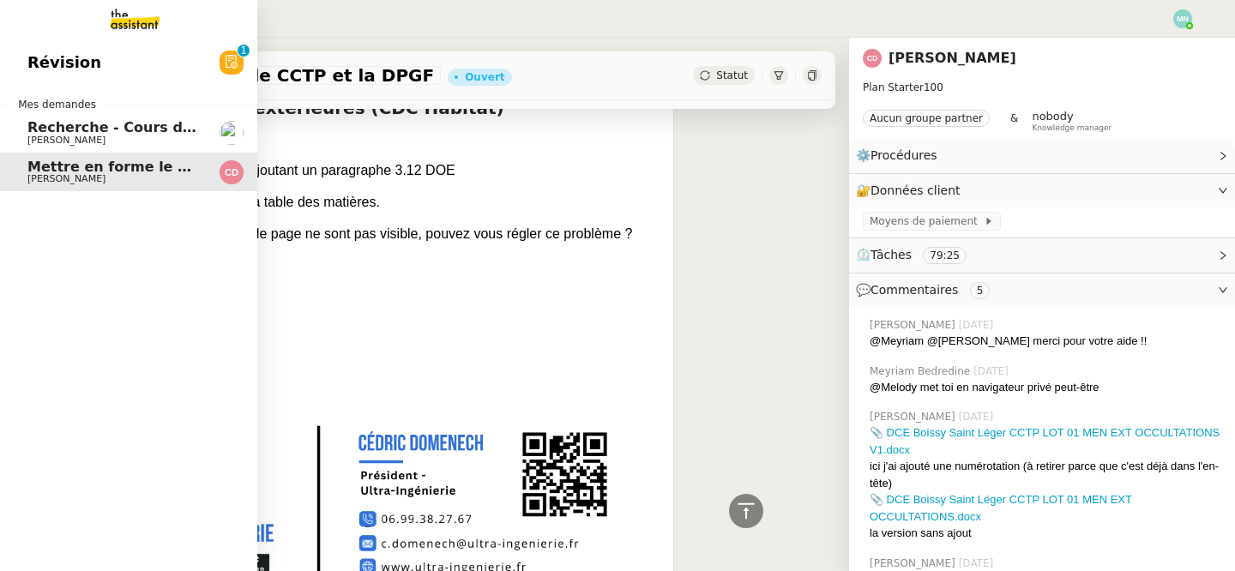
click at [66, 136] on span "[PERSON_NAME]" at bounding box center [66, 140] width 78 height 11
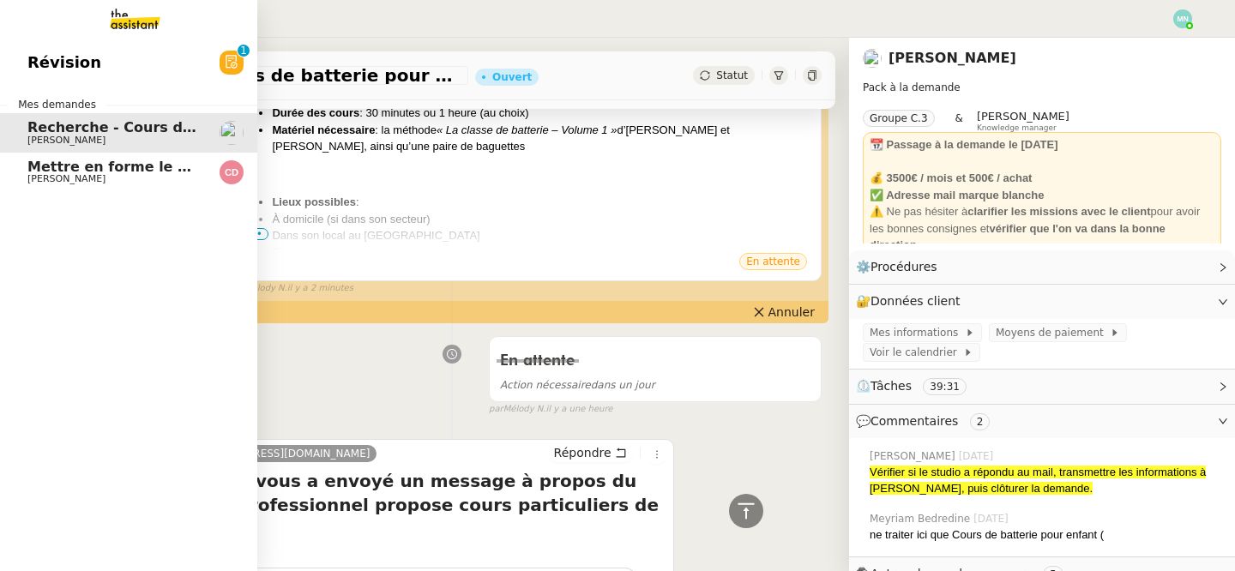
click at [75, 164] on span "Mettre en forme le CCTP et la DPGF" at bounding box center [165, 167] width 276 height 16
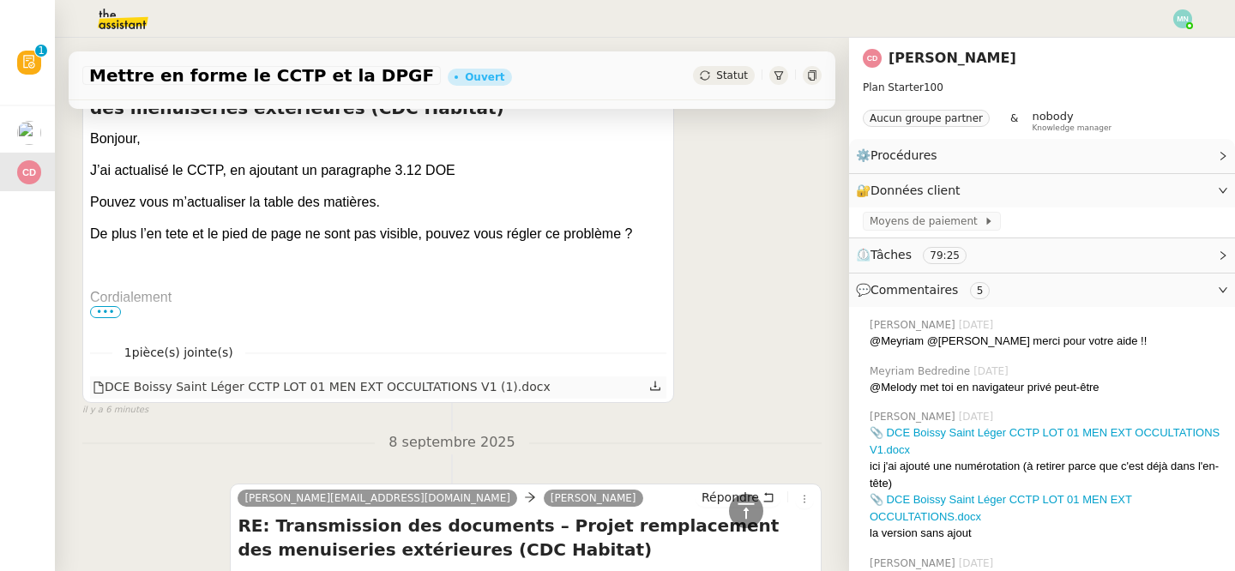
click at [284, 383] on div "DCE Boissy Saint Léger CCTP LOT 01 MEN EXT OCCULTATIONS V1 (1).docx" at bounding box center [322, 387] width 458 height 20
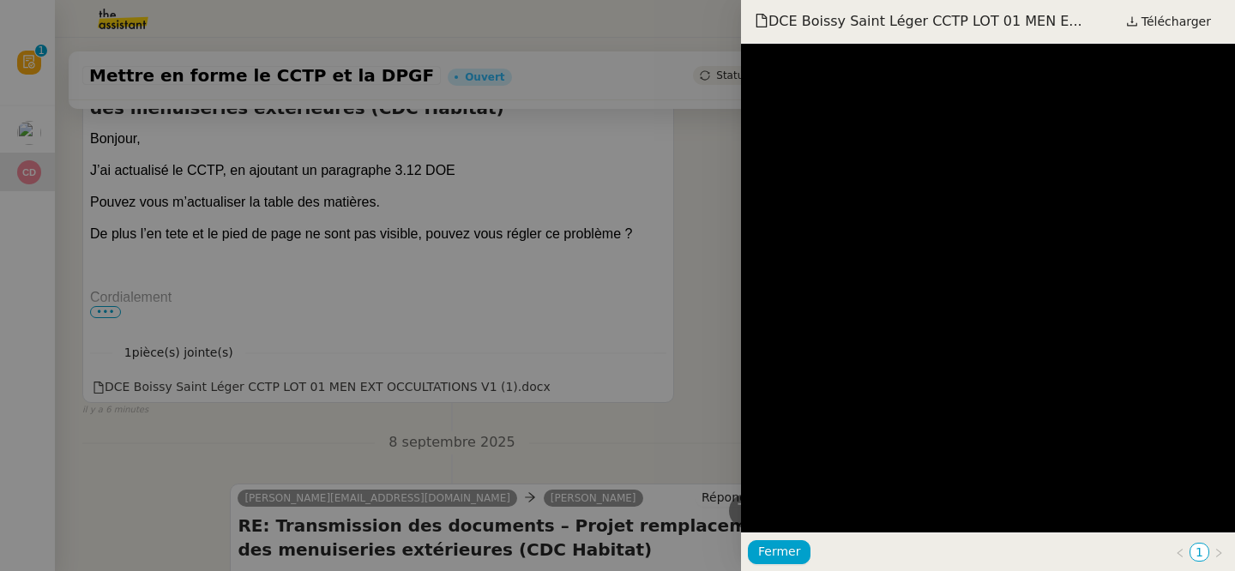
click at [662, 226] on div at bounding box center [617, 285] width 1235 height 571
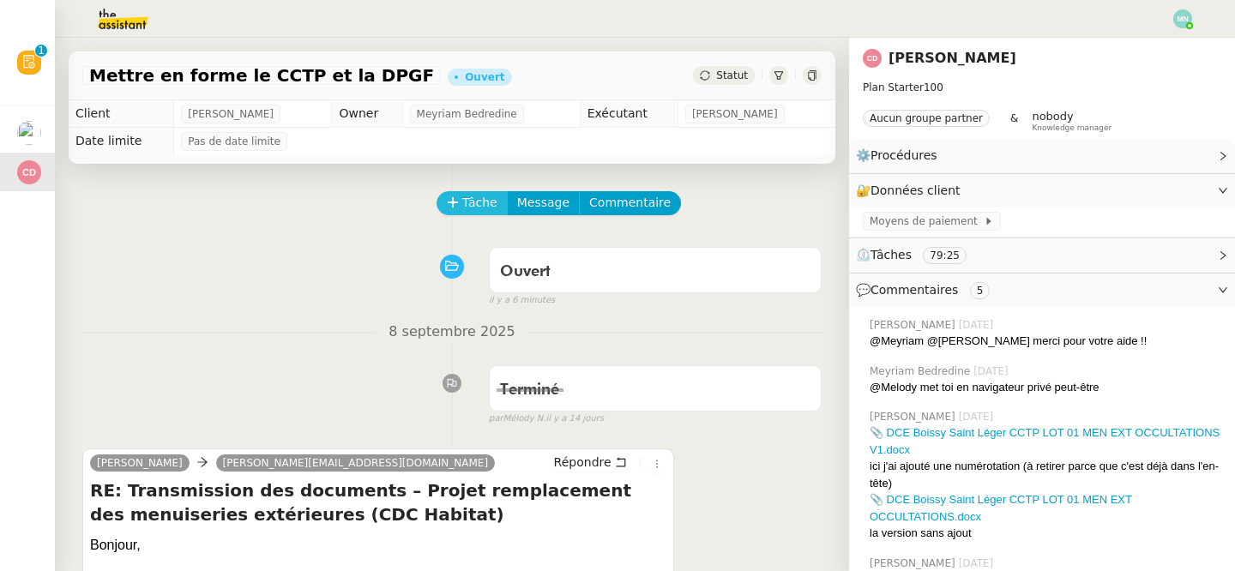
click at [470, 197] on span "Tâche" at bounding box center [479, 203] width 35 height 20
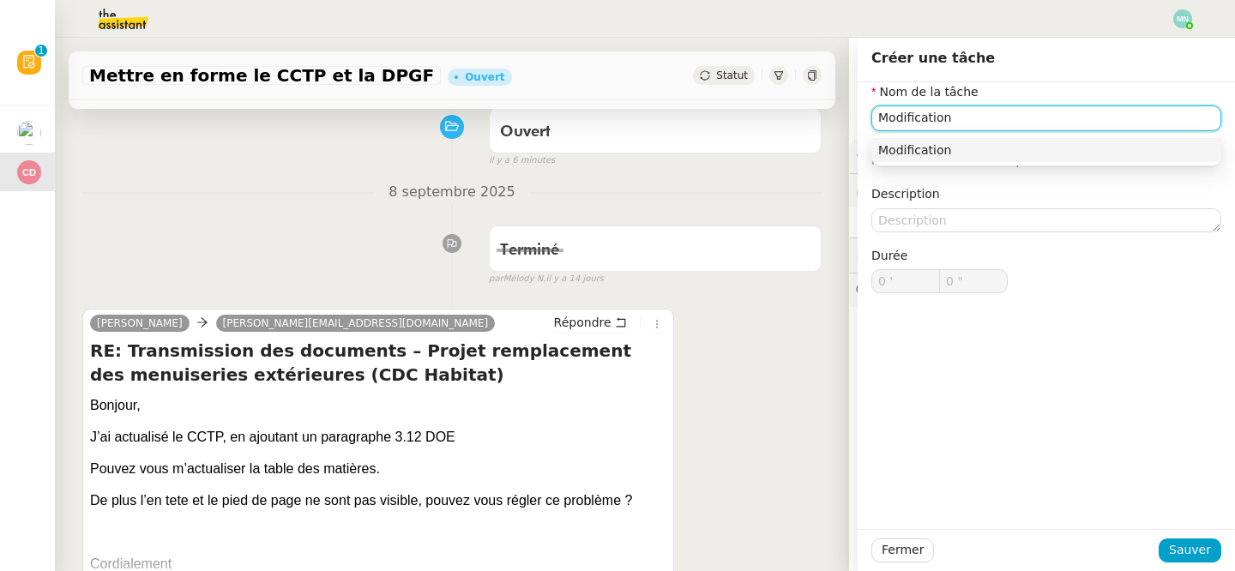
scroll to position [142, 0]
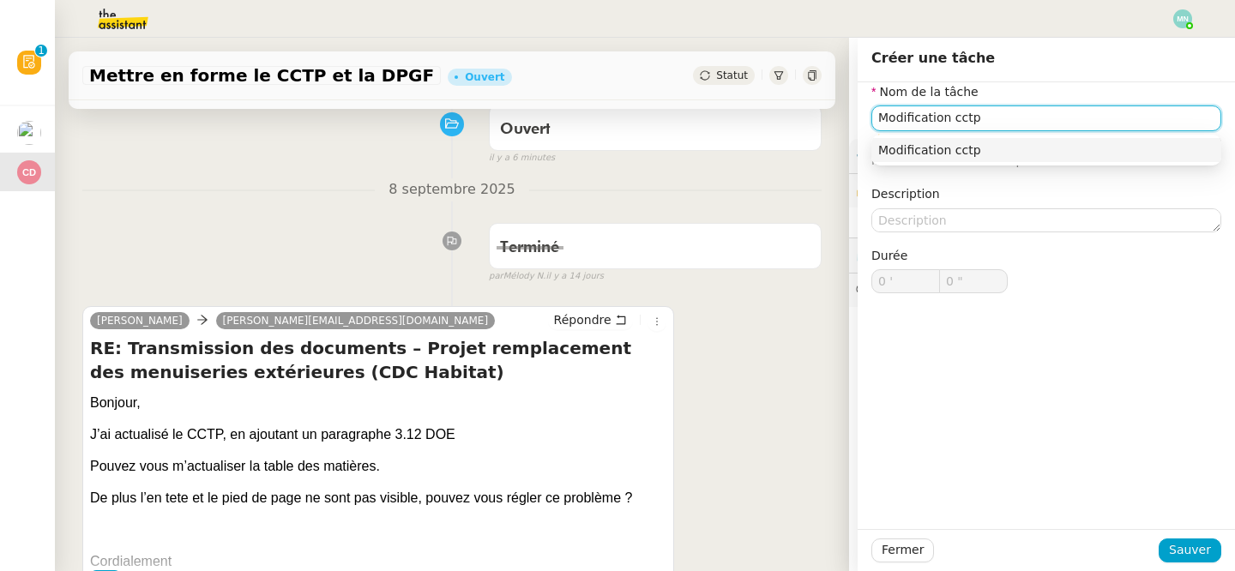
click at [952, 116] on input "Modification cctp" at bounding box center [1046, 117] width 350 height 25
type input "Modification de la cctp"
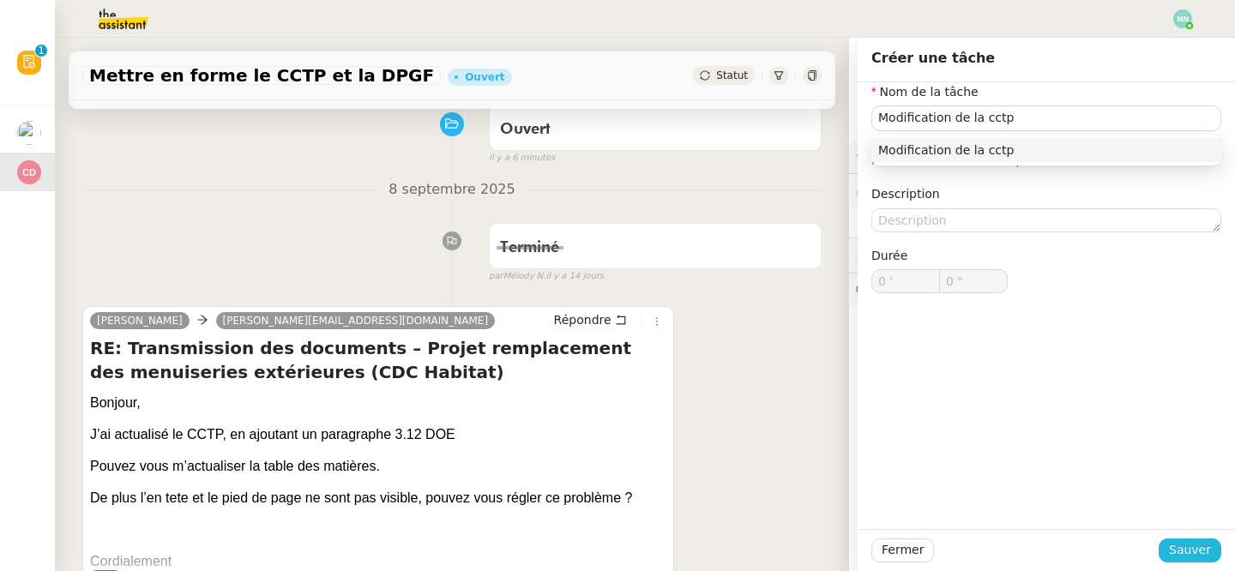
click at [1189, 548] on span "Sauver" at bounding box center [1190, 550] width 42 height 20
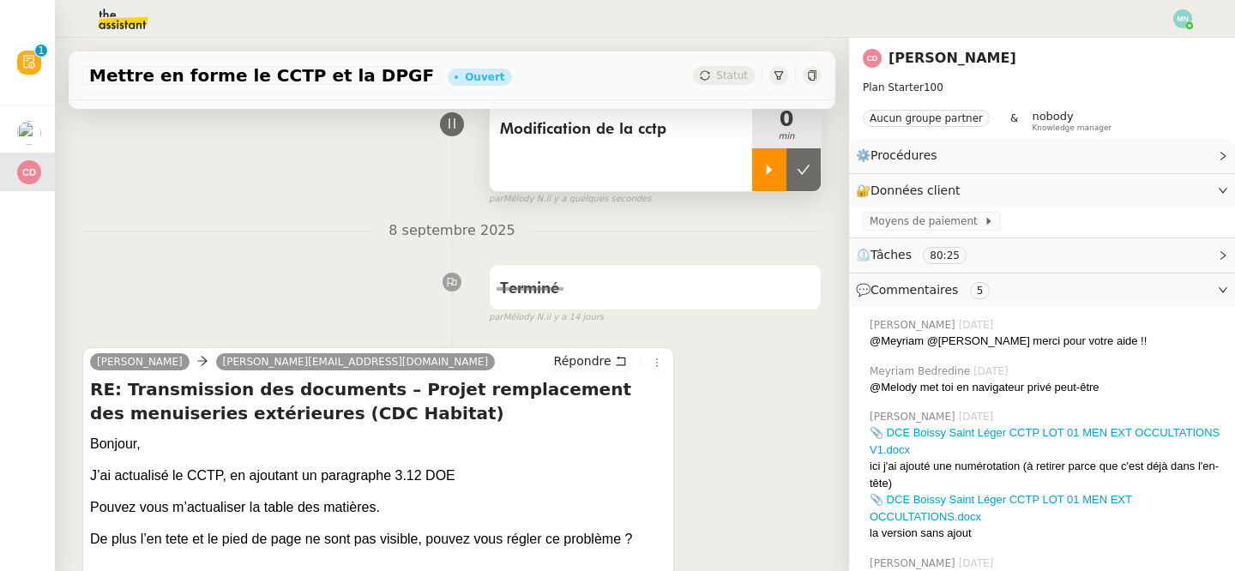
click at [764, 181] on div at bounding box center [769, 169] width 34 height 43
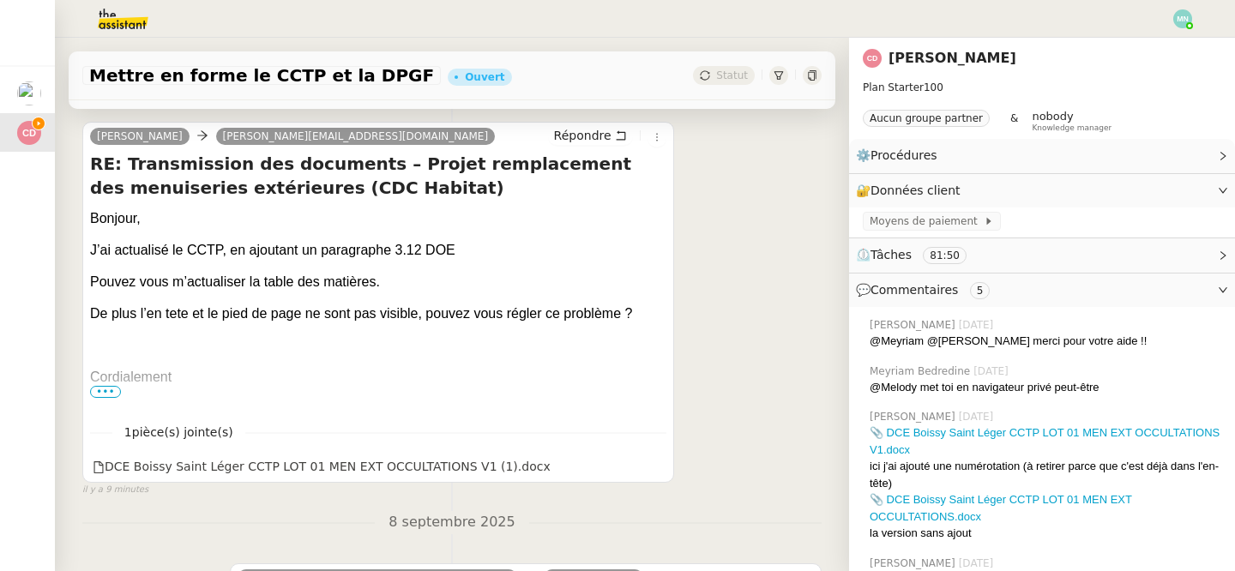
scroll to position [371, 0]
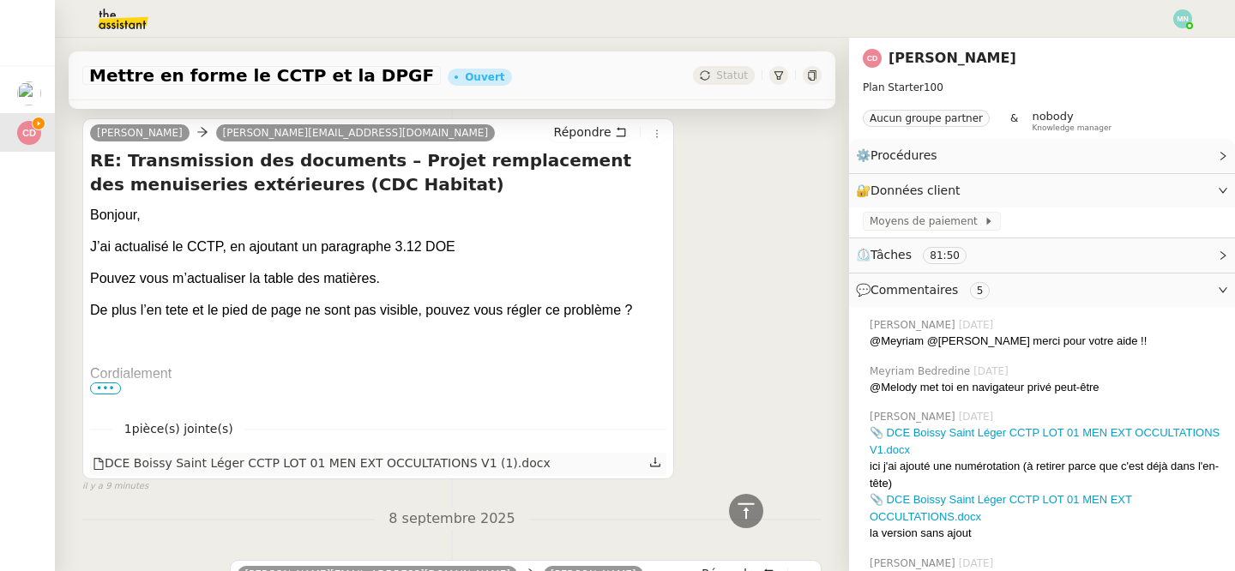
click at [436, 469] on div "DCE Boissy Saint Léger CCTP LOT 01 MEN EXT OCCULTATIONS V1 (1).docx" at bounding box center [322, 464] width 458 height 20
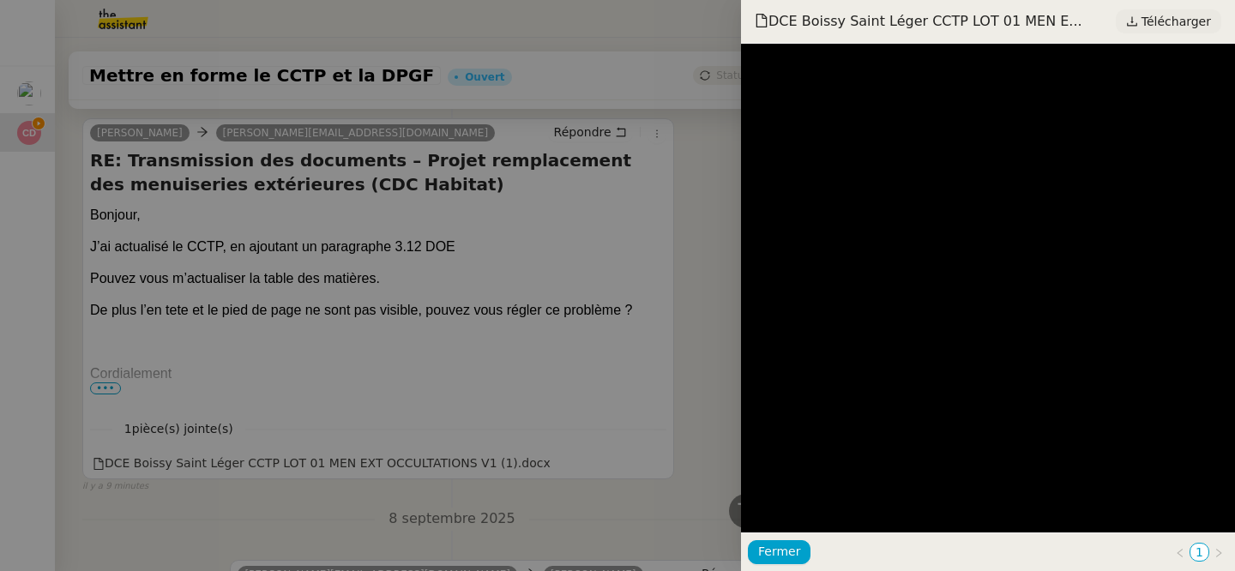
click at [1169, 23] on span "Télécharger" at bounding box center [1175, 21] width 69 height 22
click at [254, 400] on div at bounding box center [617, 285] width 1235 height 571
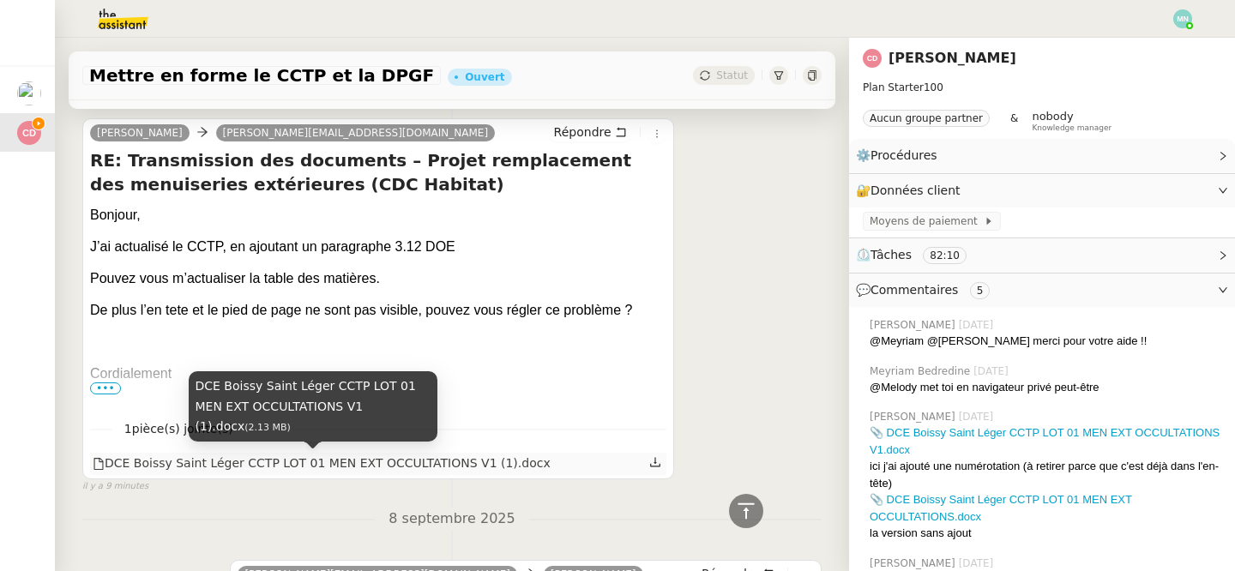
click at [376, 456] on div "DCE Boissy Saint Léger CCTP LOT 01 MEN EXT OCCULTATIONS V1 (1).docx" at bounding box center [322, 464] width 458 height 20
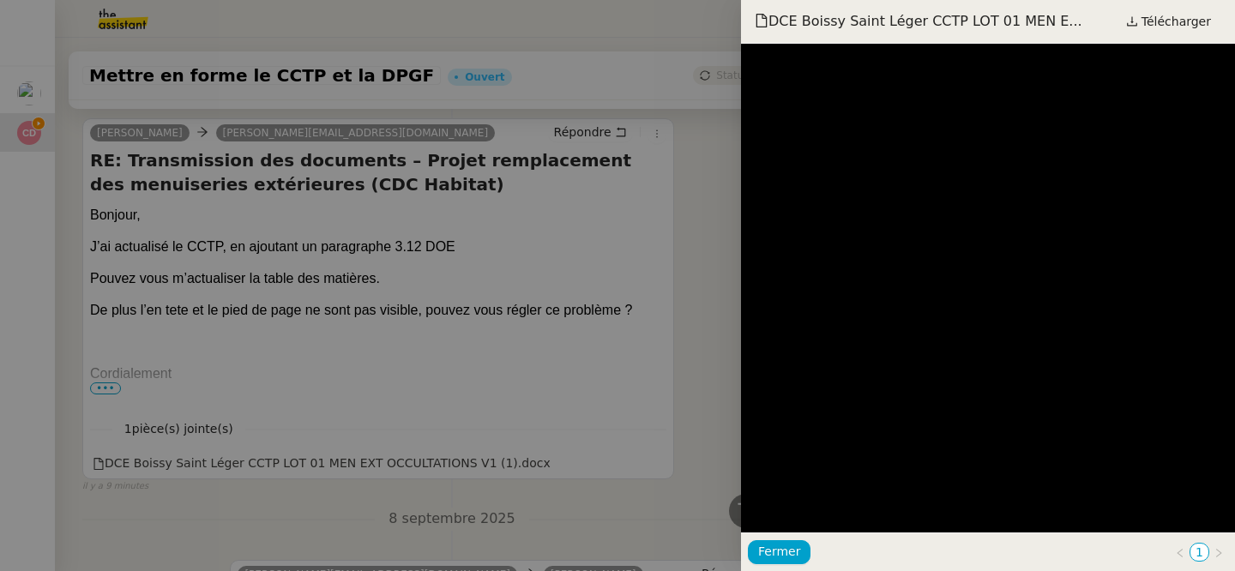
click at [500, 316] on div at bounding box center [617, 285] width 1235 height 571
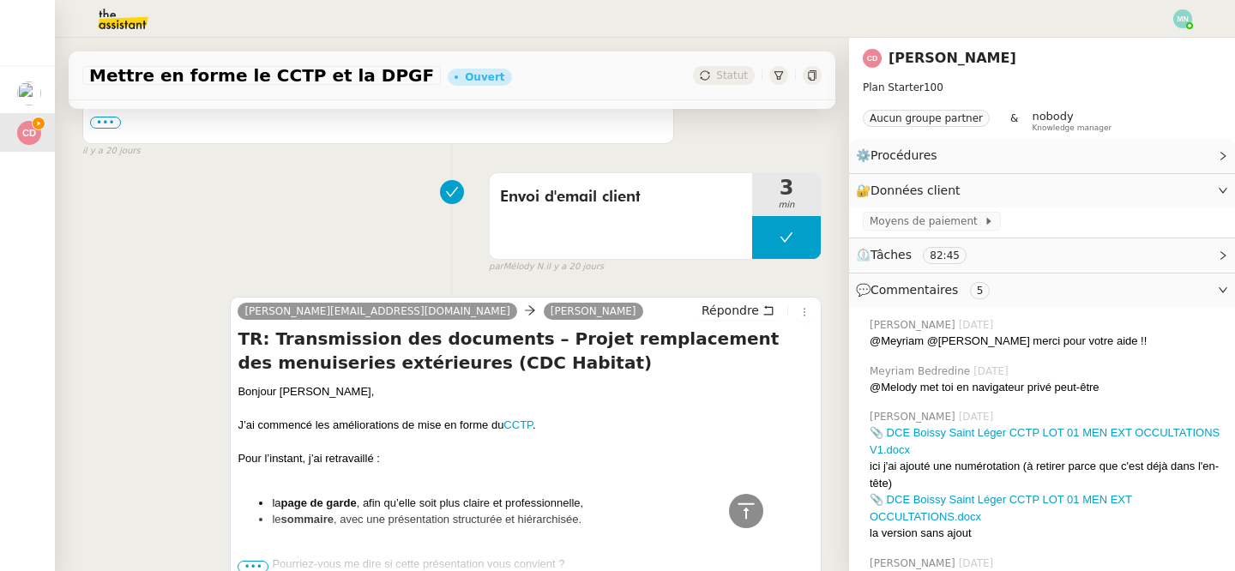
scroll to position [5100, 0]
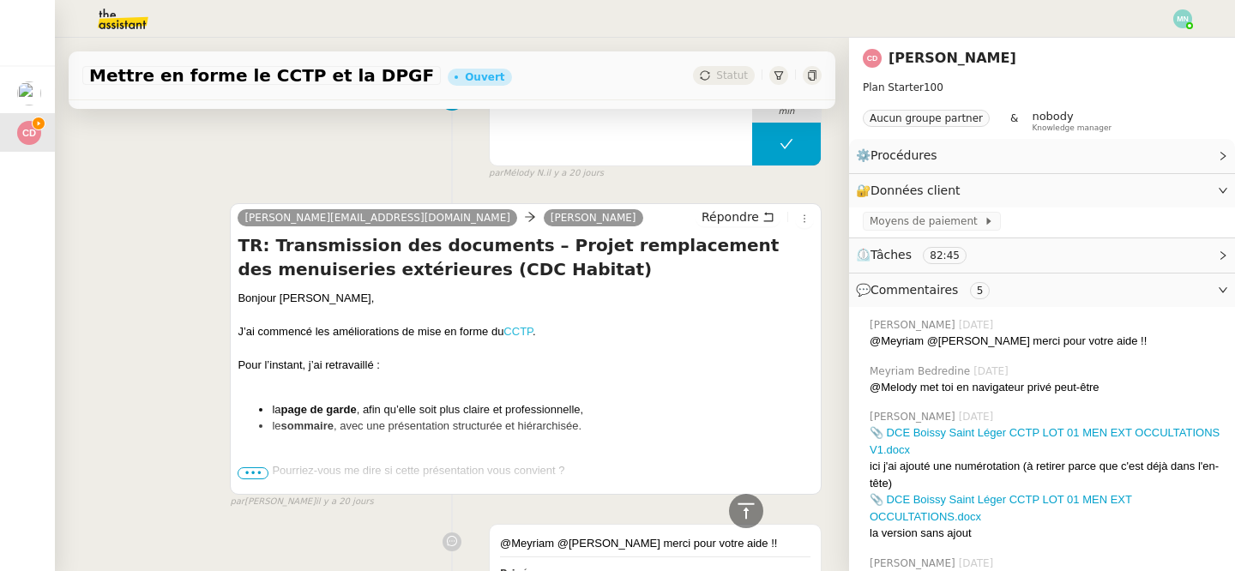
click at [523, 328] on link "CCTP" at bounding box center [517, 331] width 29 height 13
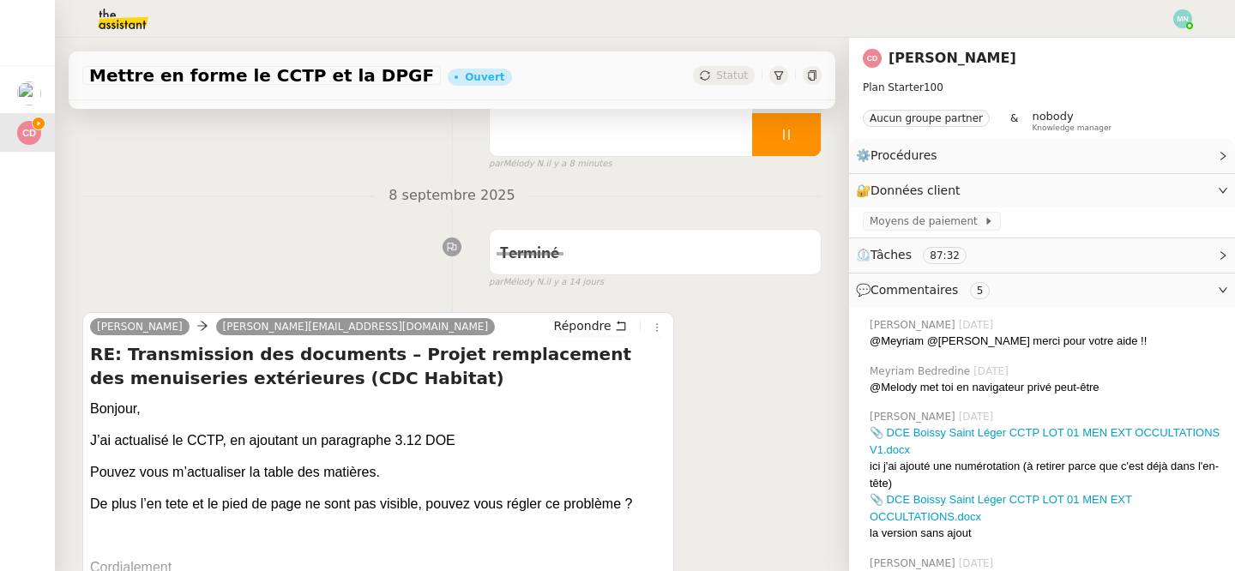
scroll to position [0, 0]
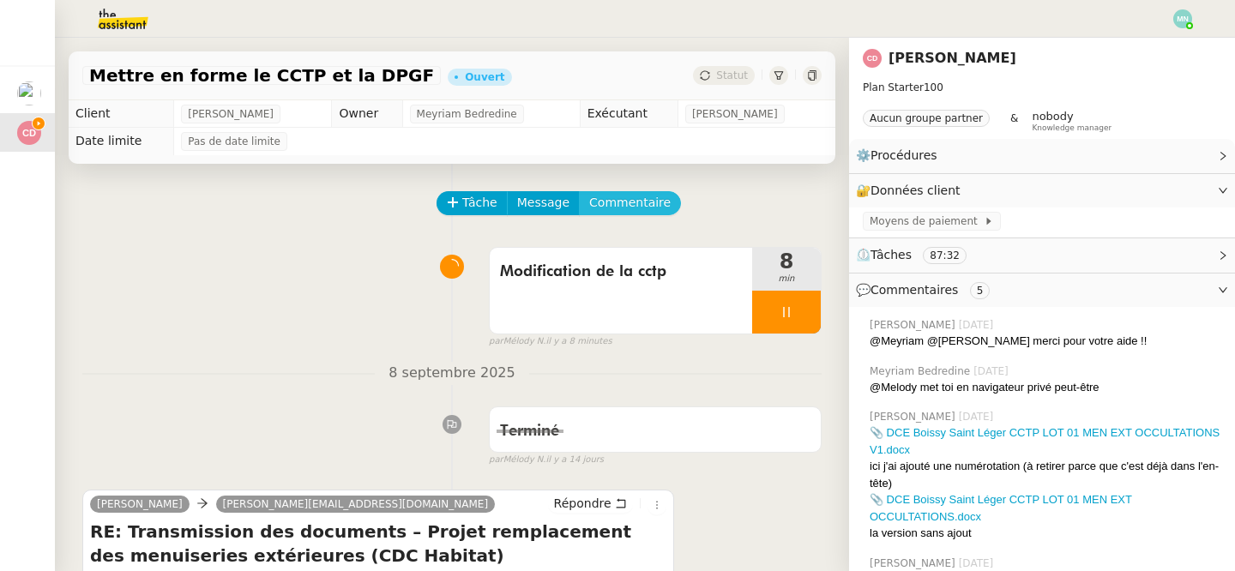
click at [636, 196] on span "Commentaire" at bounding box center [629, 203] width 81 height 20
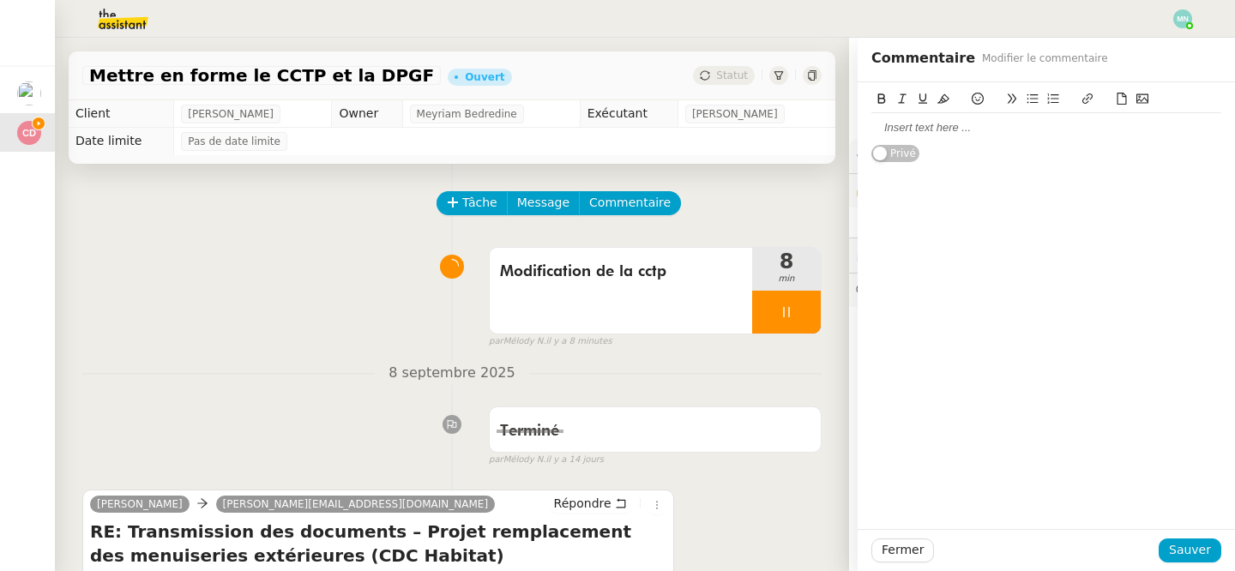
click at [904, 134] on div at bounding box center [1046, 127] width 350 height 15
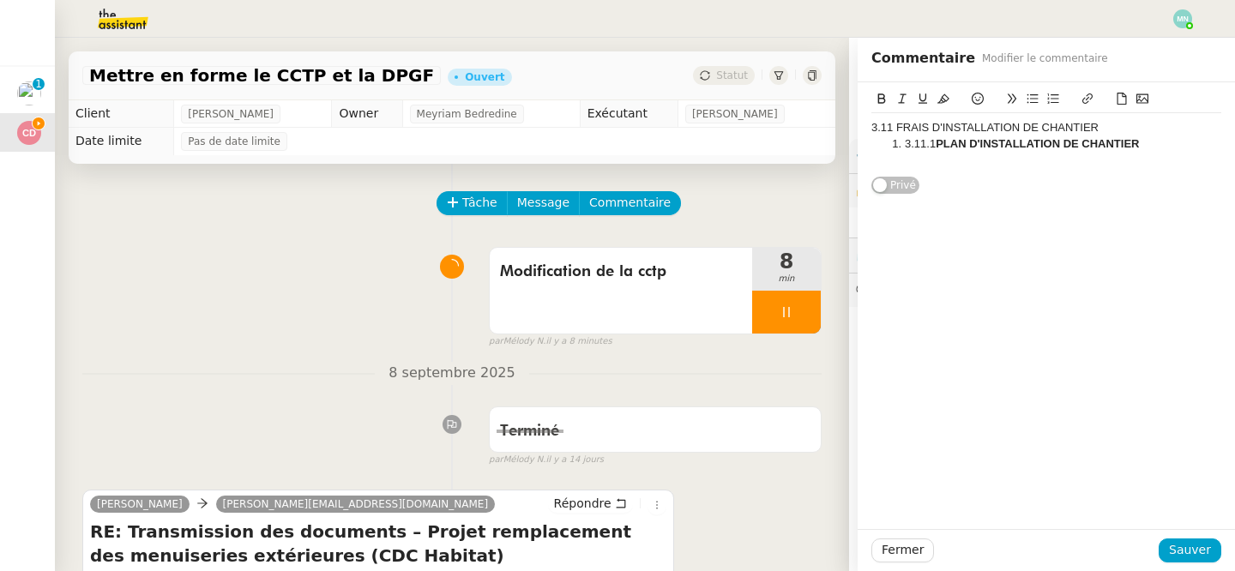
click at [899, 141] on li "3.11.1 PLAN D'INSTALLATION DE CHANTIER" at bounding box center [1055, 143] width 334 height 15
drag, startPoint x: 1147, startPoint y: 138, endPoint x: 876, endPoint y: 140, distance: 270.9
click at [876, 140] on ol "3.11.1 PLAN D'INSTALLATION DE CHANTIER" at bounding box center [1046, 143] width 350 height 15
click at [1059, 95] on button at bounding box center [1053, 99] width 21 height 20
click at [1125, 151] on div "3.11.1 PLAN D'INSTALLATION DE CHANTIER" at bounding box center [1046, 143] width 350 height 15
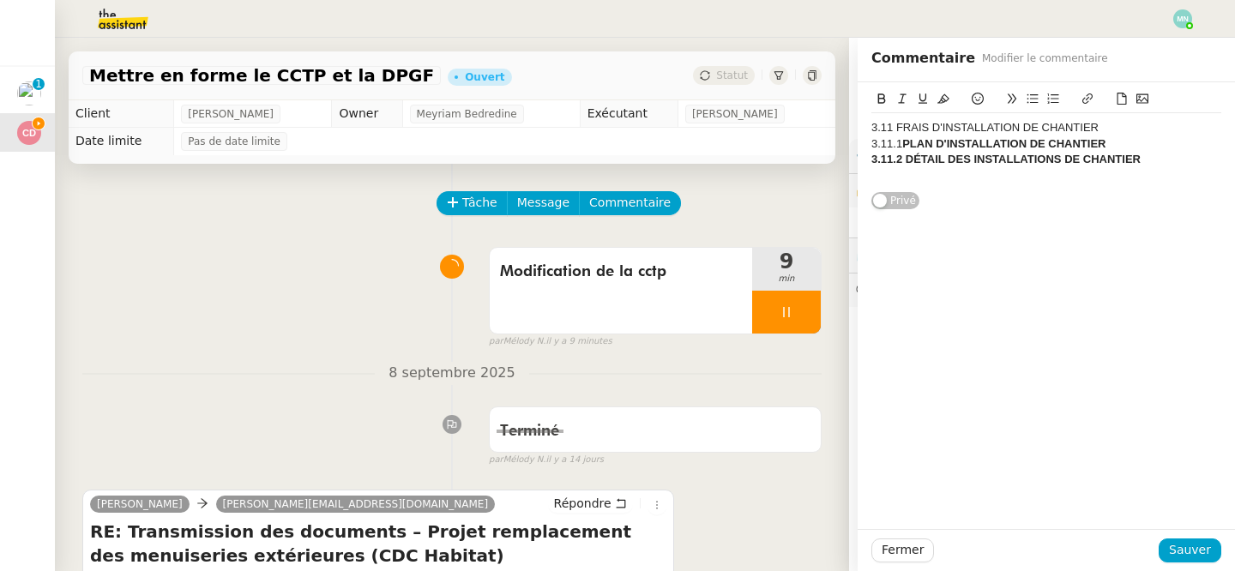
click at [1156, 165] on div "3.11.2 DÉTAIL DES INSTALLATIONS DE CHANTIER" at bounding box center [1046, 159] width 350 height 15
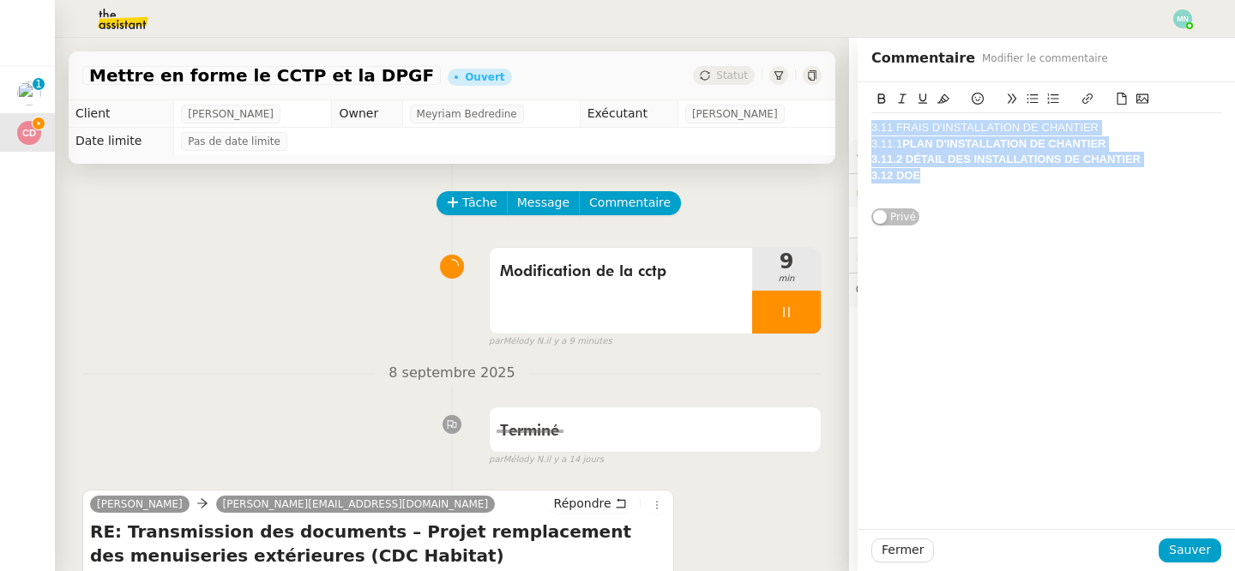
drag, startPoint x: 935, startPoint y: 175, endPoint x: 862, endPoint y: 122, distance: 90.2
click at [862, 122] on div "3.11 FRAIS D'INSTALLATION DE CHANTIER 3.11.1 PLAN D'INSTALLATION DE CHANTIER 3.…" at bounding box center [1045, 154] width 377 height 144
click at [884, 98] on icon at bounding box center [882, 98] width 8 height 10
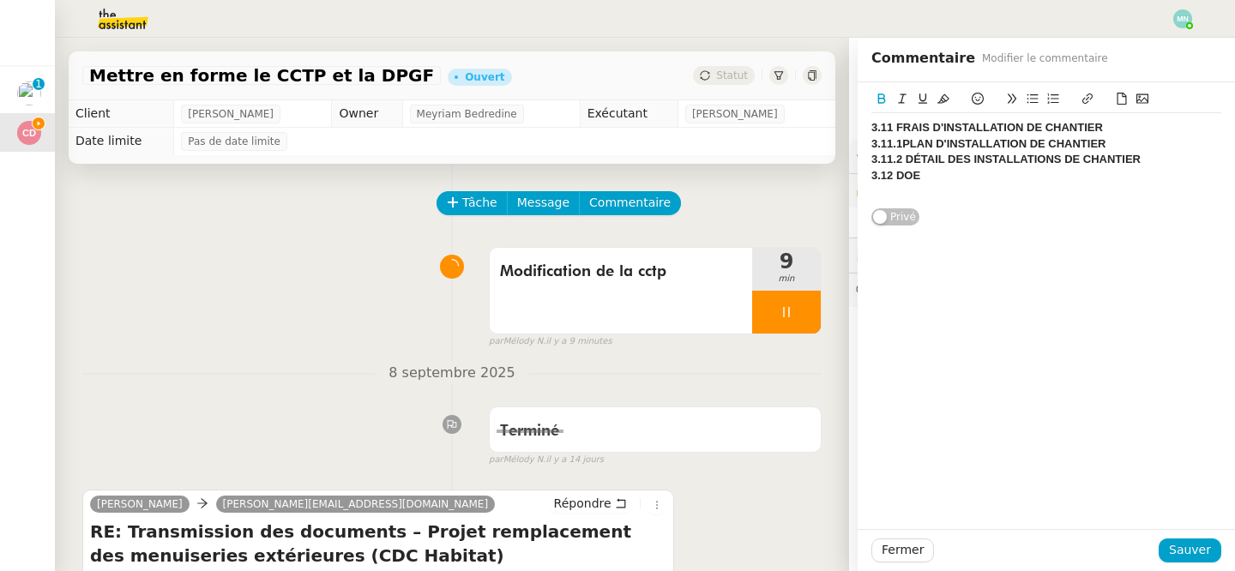
click at [1005, 218] on div "3.11 FRAIS D'INSTALLATION DE CHANTIER 3.11.1 PLAN D'INSTALLATION DE CHANTIER 3.…" at bounding box center [1046, 154] width 350 height 144
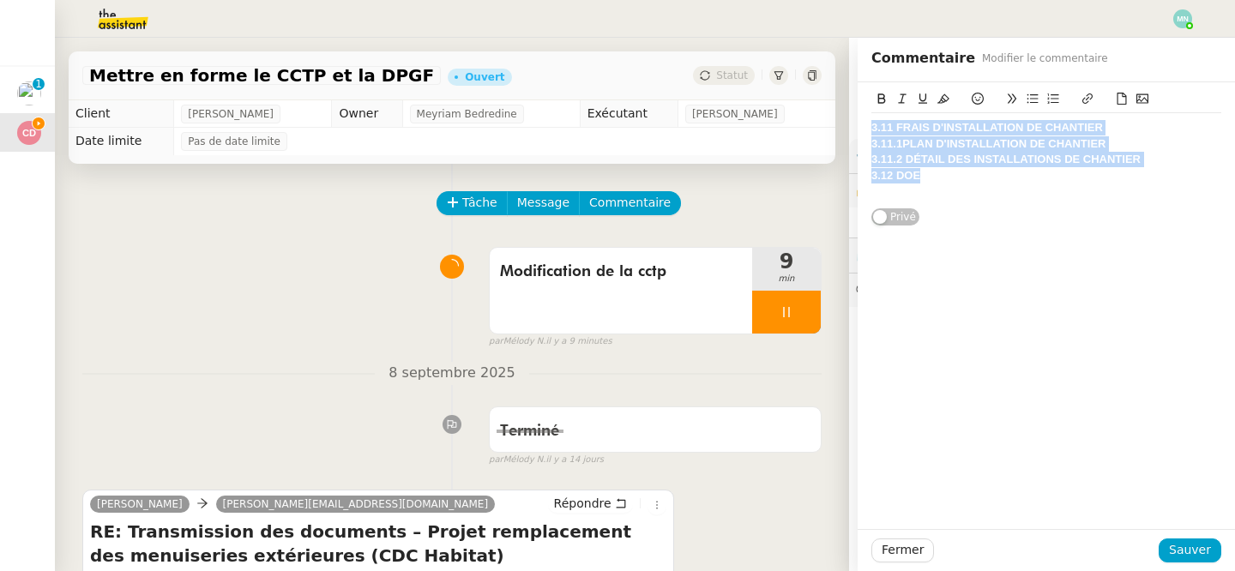
drag, startPoint x: 930, startPoint y: 182, endPoint x: 864, endPoint y: 127, distance: 85.8
click at [864, 127] on div "3.11 FRAIS D'INSTALLATION DE CHANTIER 3.11.1 PLAN D'INSTALLATION DE CHANTIER 3.…" at bounding box center [1045, 154] width 377 height 144
click at [883, 100] on icon at bounding box center [881, 99] width 12 height 12
drag, startPoint x: 942, startPoint y: 186, endPoint x: 862, endPoint y: 125, distance: 101.0
click at [862, 125] on div "3.11 FRAIS D'INSTALLATION DE CHANTIER 3.11.1 PLAN D'INSTALLATION DE CHANTIER 3.…" at bounding box center [1045, 154] width 377 height 144
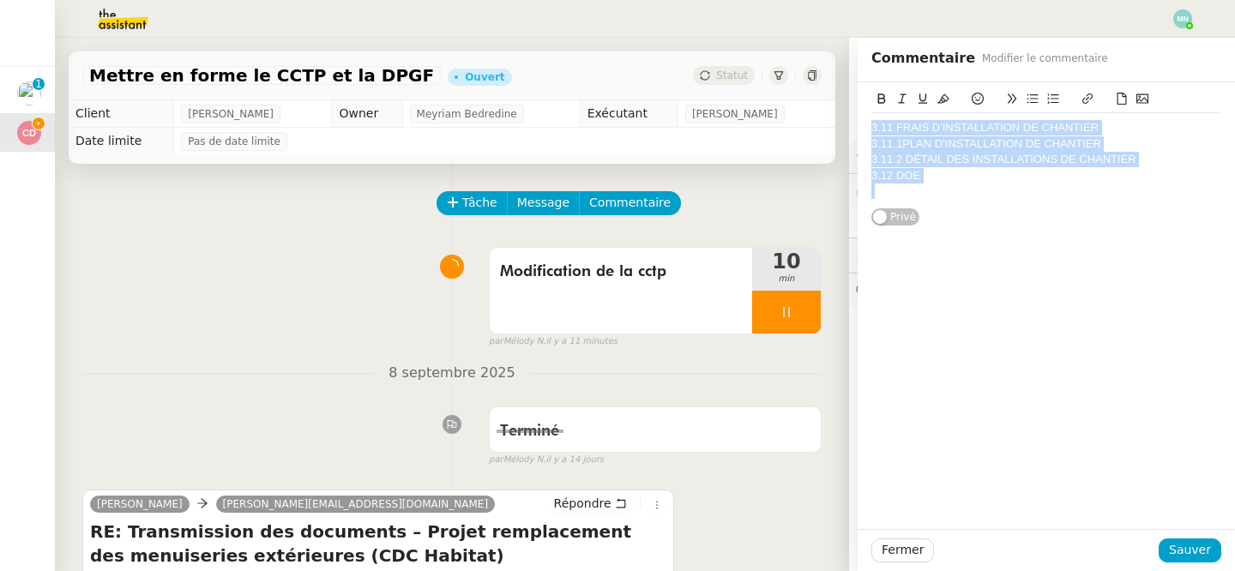
copy div "3.11 FRAIS D'INSTALLATION DE CHANTIER 3.11.1 PLAN D'INSTALLATION DE CHANTIER 3.…"
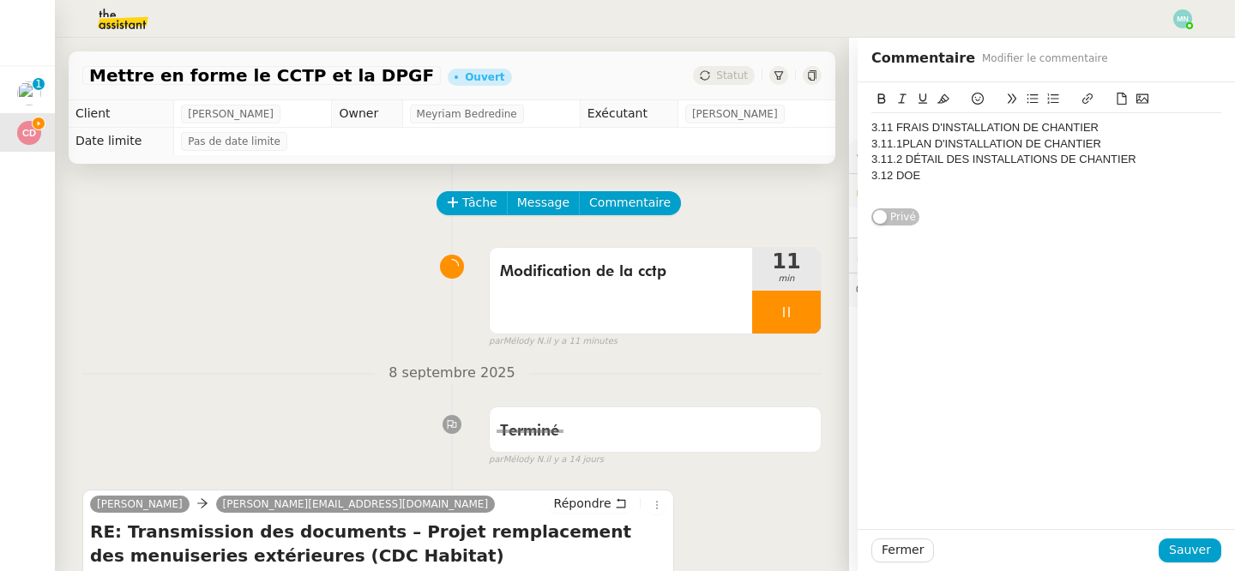
click at [1021, 212] on div "3.11 FRAIS D'INSTALLATION DE CHANTIER 3.11.1 PLAN D'INSTALLATION DE CHANTIER 3.…" at bounding box center [1046, 154] width 350 height 144
drag, startPoint x: 1108, startPoint y: 127, endPoint x: 898, endPoint y: 125, distance: 209.2
click at [898, 125] on div "3.11 FRAIS D'INSTALLATION DE CHANTIER" at bounding box center [1046, 127] width 350 height 15
copy div "FRAIS D'INSTALLATION DE [PERSON_NAME]"
click at [1215, 555] on button "Sauver" at bounding box center [1189, 550] width 63 height 24
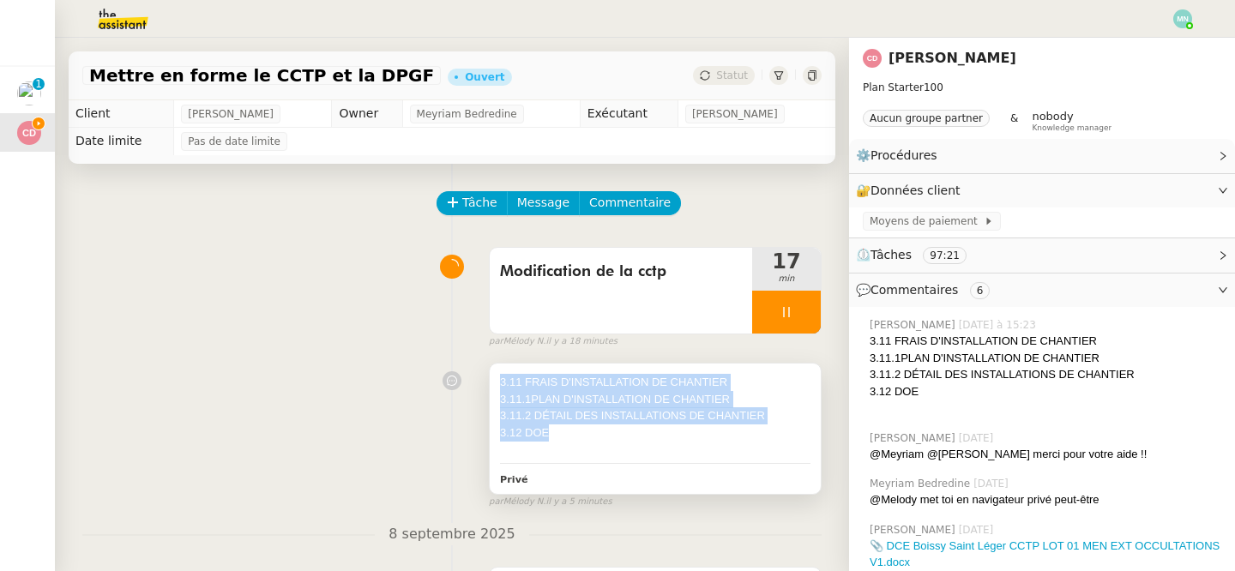
drag, startPoint x: 592, startPoint y: 424, endPoint x: 496, endPoint y: 382, distance: 105.9
click at [496, 382] on div "3.11 FRAIS D'INSTALLATION DE CHANTIER 3.11.1 PLAN D'INSTALLATION DE CHANTIER 3.…" at bounding box center [655, 429] width 331 height 130
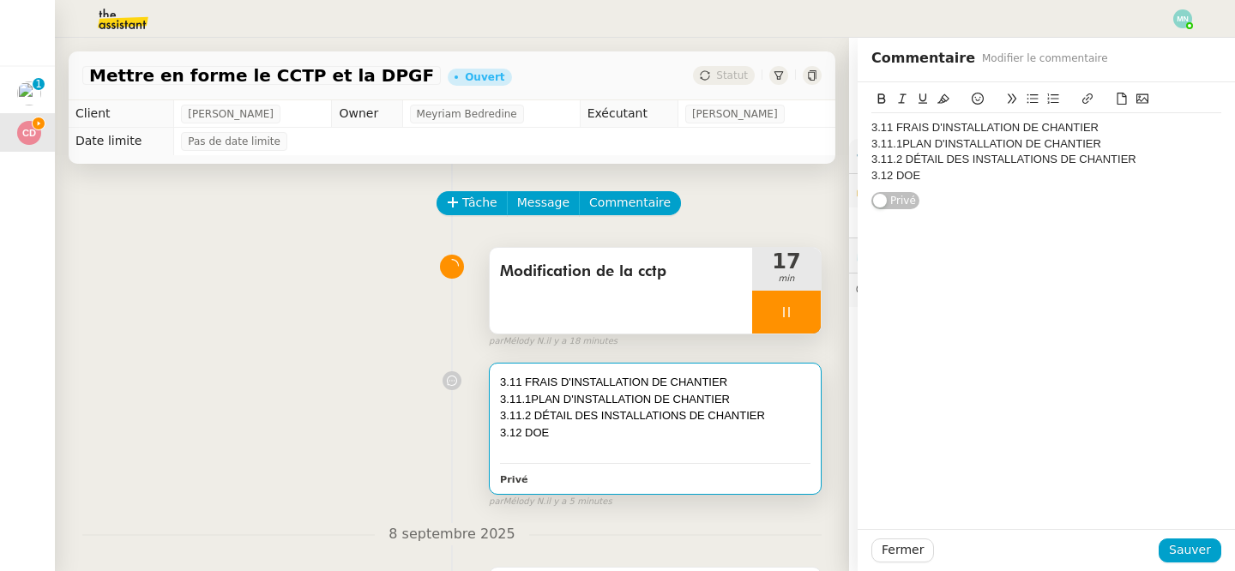
click at [779, 305] on icon at bounding box center [786, 312] width 14 height 14
click at [816, 309] on button at bounding box center [803, 312] width 34 height 43
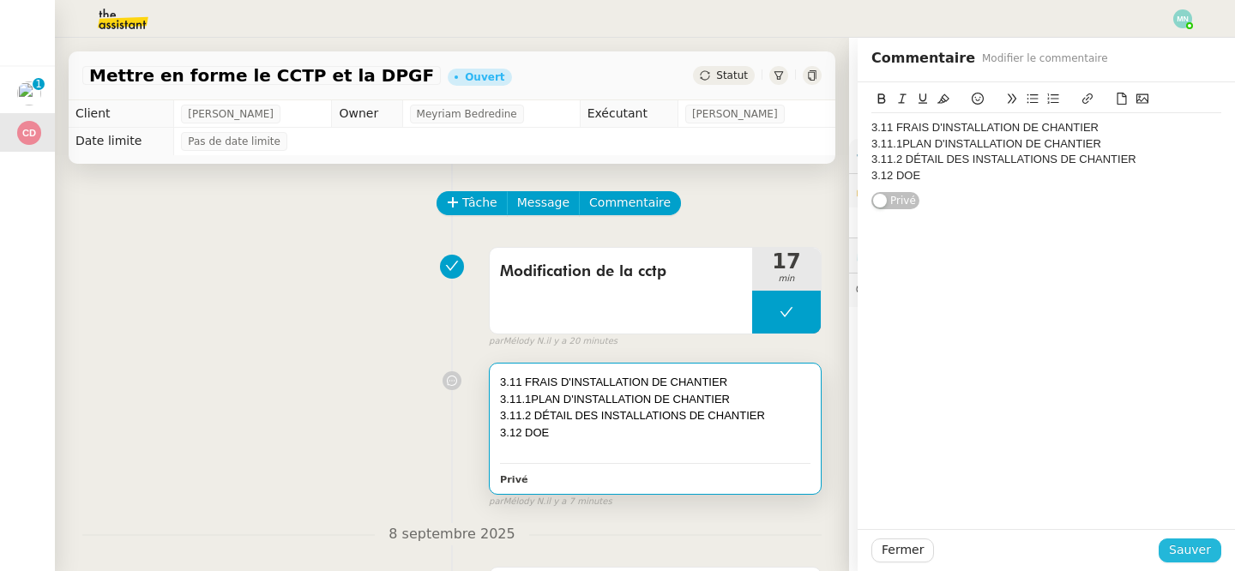
click at [1188, 544] on span "Sauver" at bounding box center [1190, 550] width 42 height 20
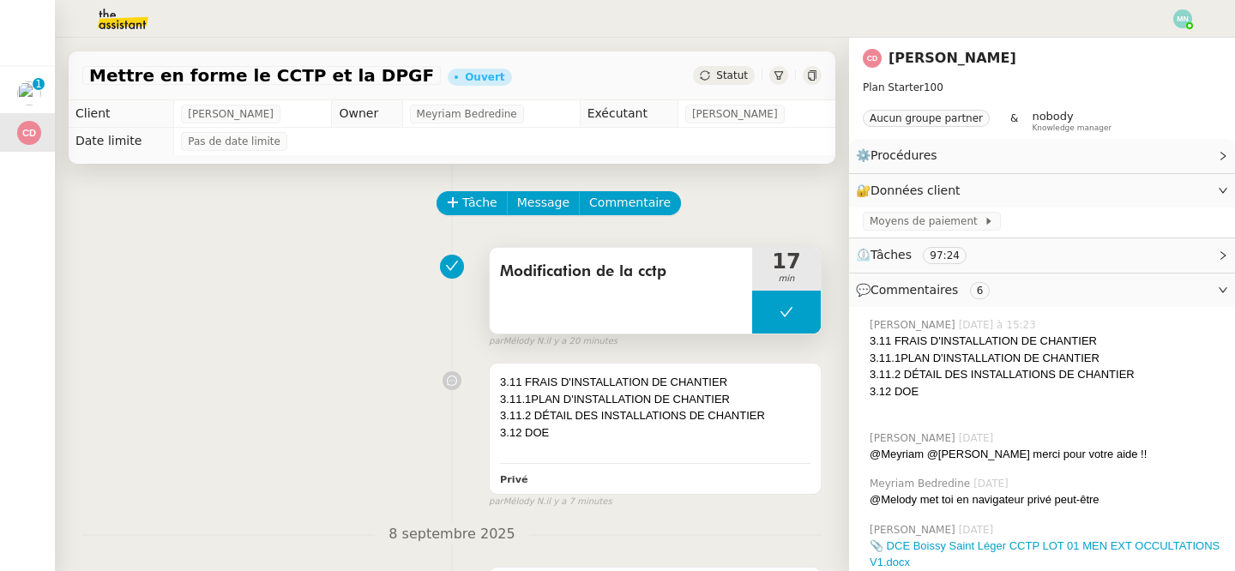
click at [765, 314] on button at bounding box center [786, 312] width 69 height 43
click at [765, 314] on icon at bounding box center [769, 312] width 14 height 14
click at [778, 322] on div at bounding box center [786, 312] width 69 height 43
click at [805, 322] on button at bounding box center [803, 312] width 34 height 43
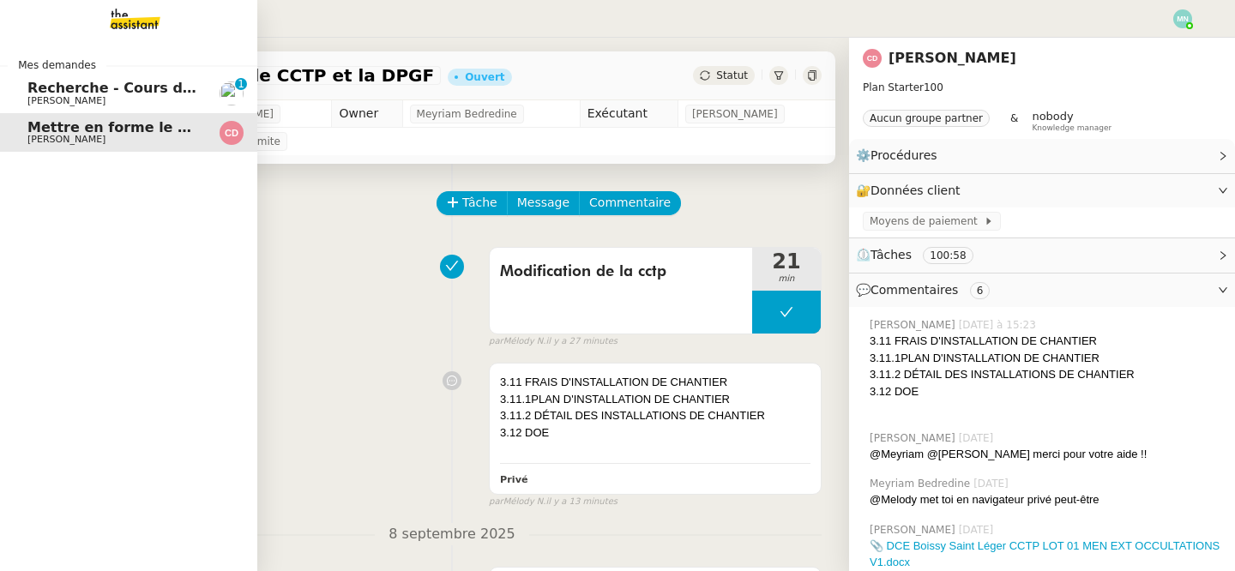
click at [39, 94] on span "Recherche - Cours de batterie pour enfant" at bounding box center [191, 88] width 328 height 16
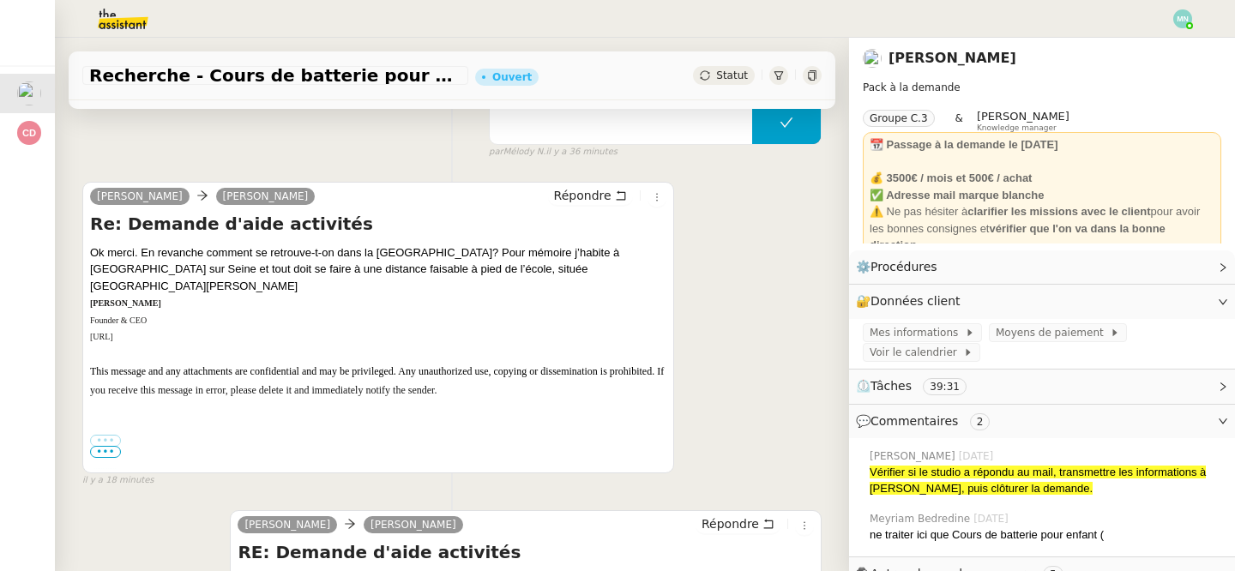
scroll to position [265, 0]
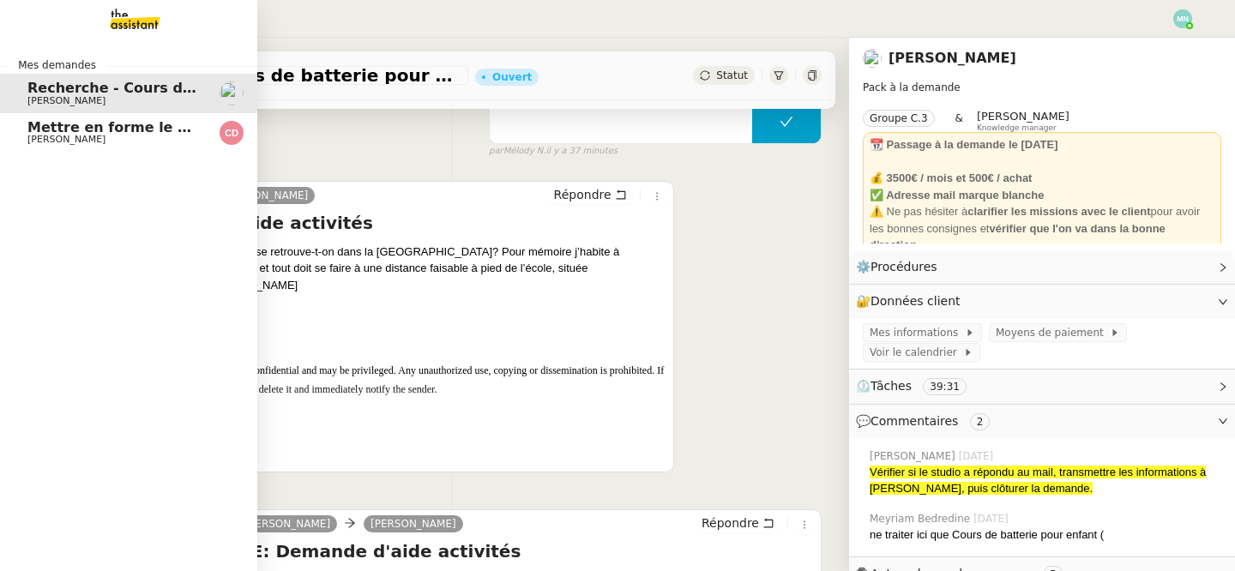
click at [65, 138] on span "[PERSON_NAME]" at bounding box center [66, 139] width 78 height 11
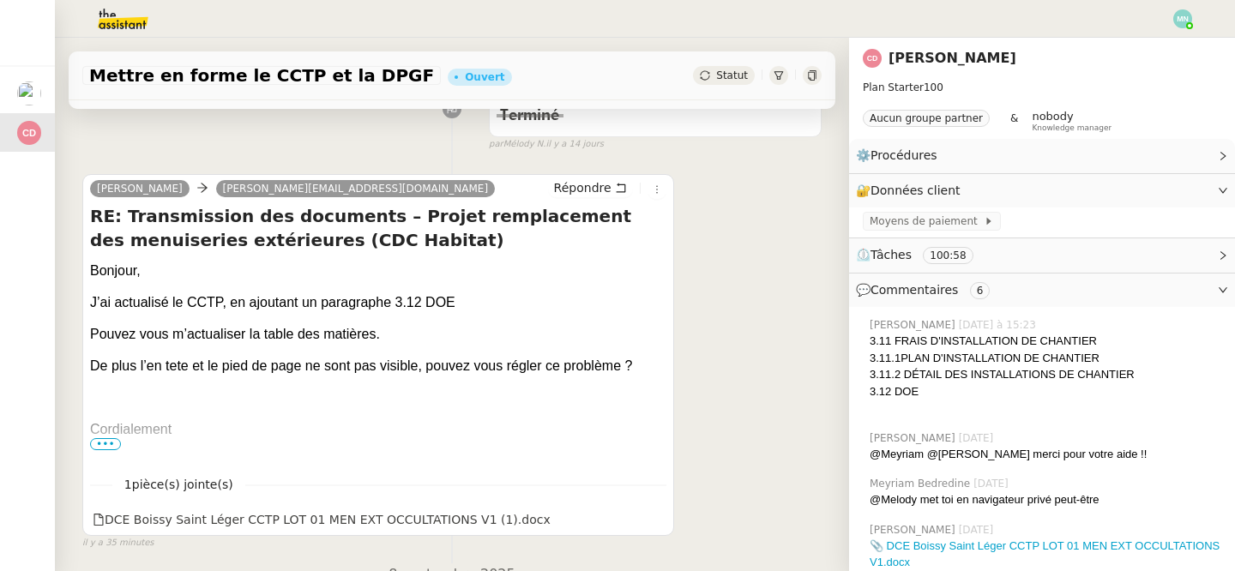
scroll to position [477, 0]
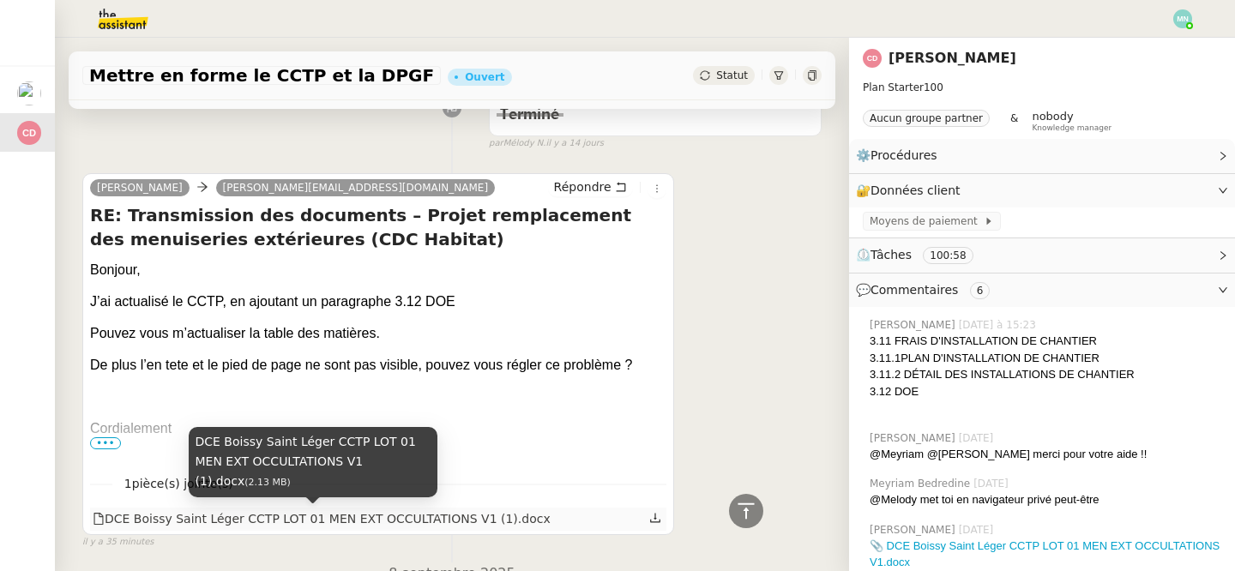
click at [321, 514] on div "DCE Boissy Saint Léger CCTP LOT 01 MEN EXT OCCULTATIONS V1 (1).docx" at bounding box center [322, 519] width 458 height 20
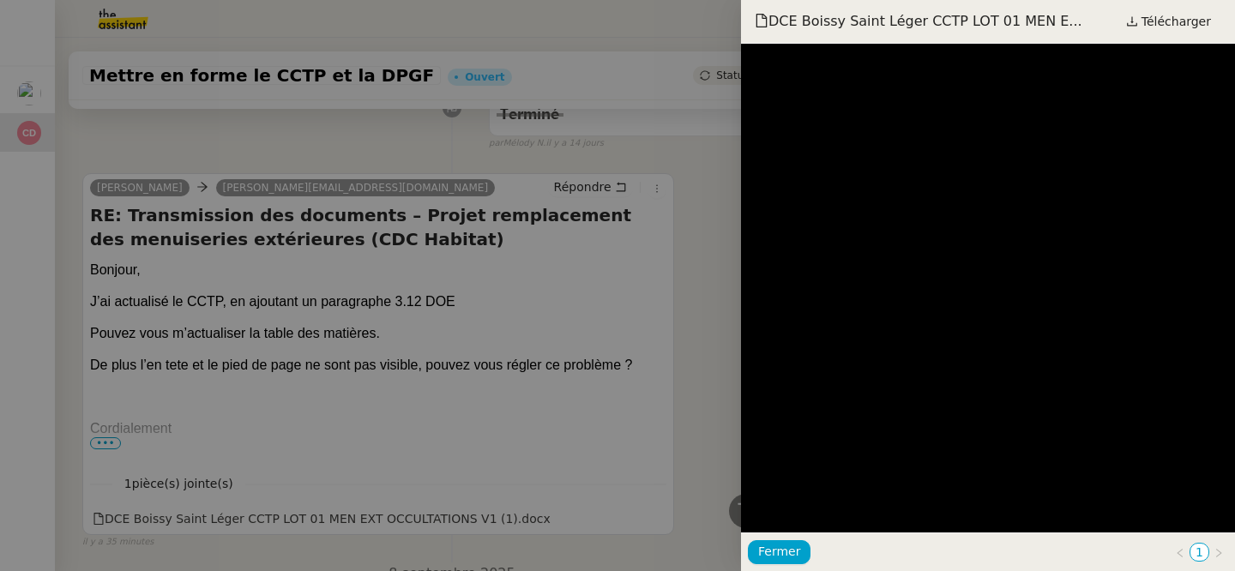
click at [352, 116] on div at bounding box center [617, 285] width 1235 height 571
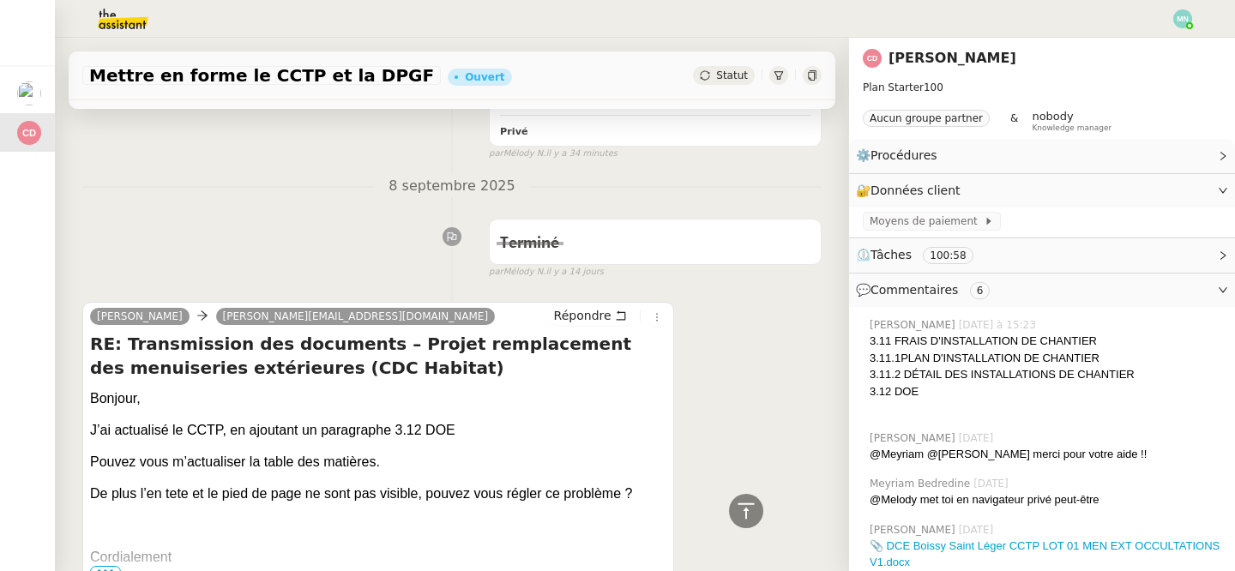
scroll to position [0, 0]
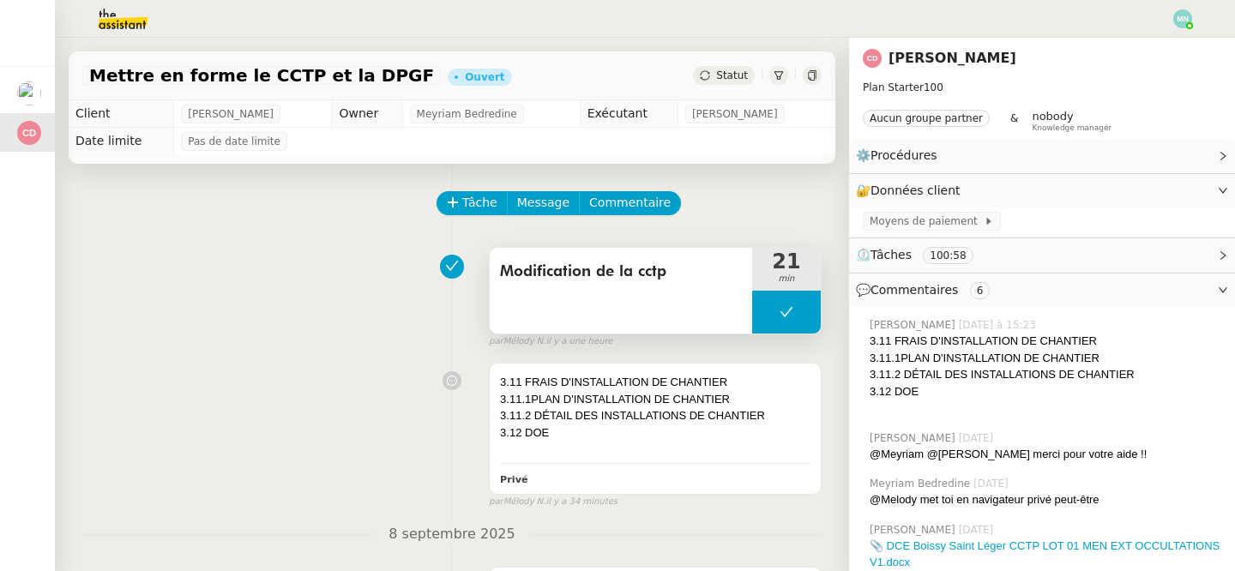
click at [772, 317] on button at bounding box center [786, 312] width 69 height 43
click at [770, 317] on icon at bounding box center [769, 312] width 14 height 14
click at [452, 204] on icon at bounding box center [452, 201] width 1 height 9
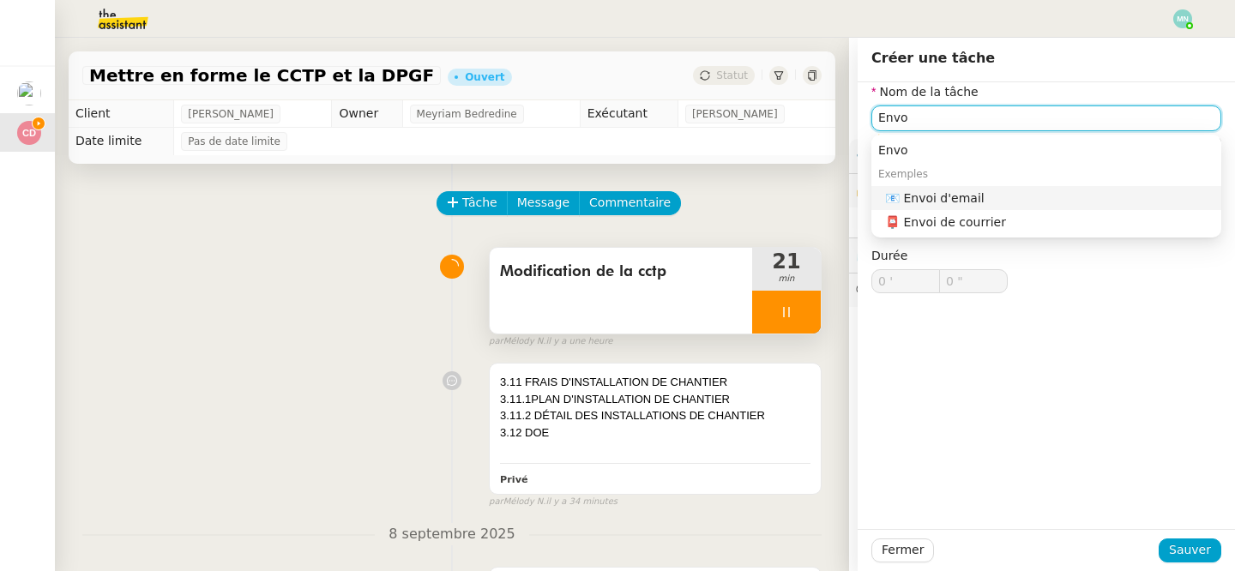
click at [913, 196] on div "📧 Envoi d'email" at bounding box center [1049, 197] width 329 height 15
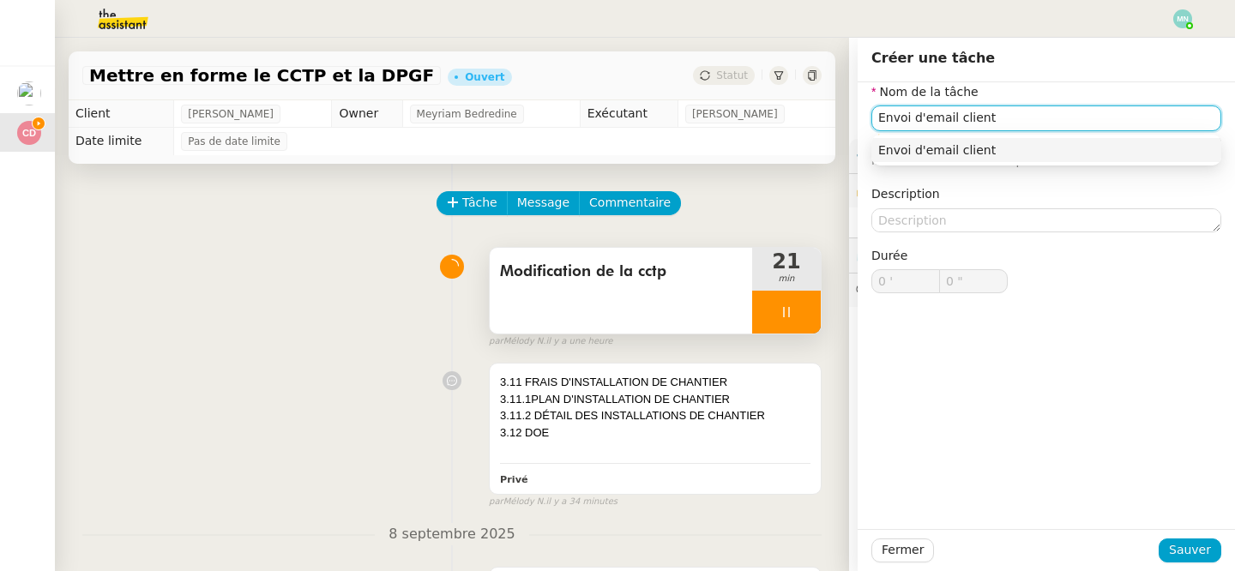
click at [1049, 149] on div "Envoi d'email client" at bounding box center [1046, 149] width 336 height 15
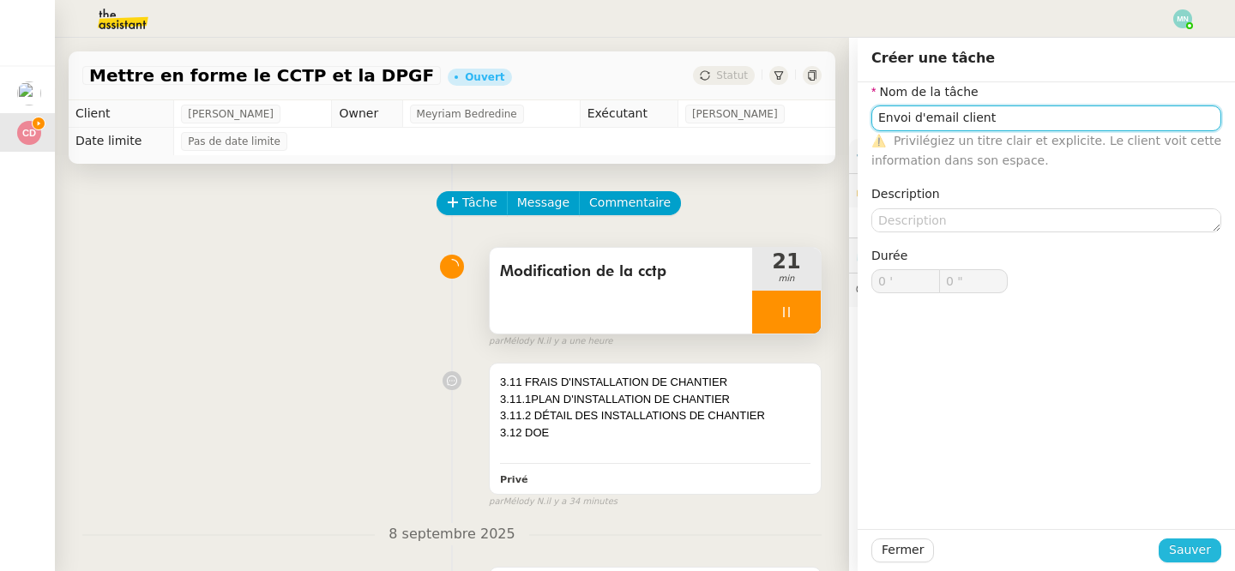
type input "Envoi d'email client"
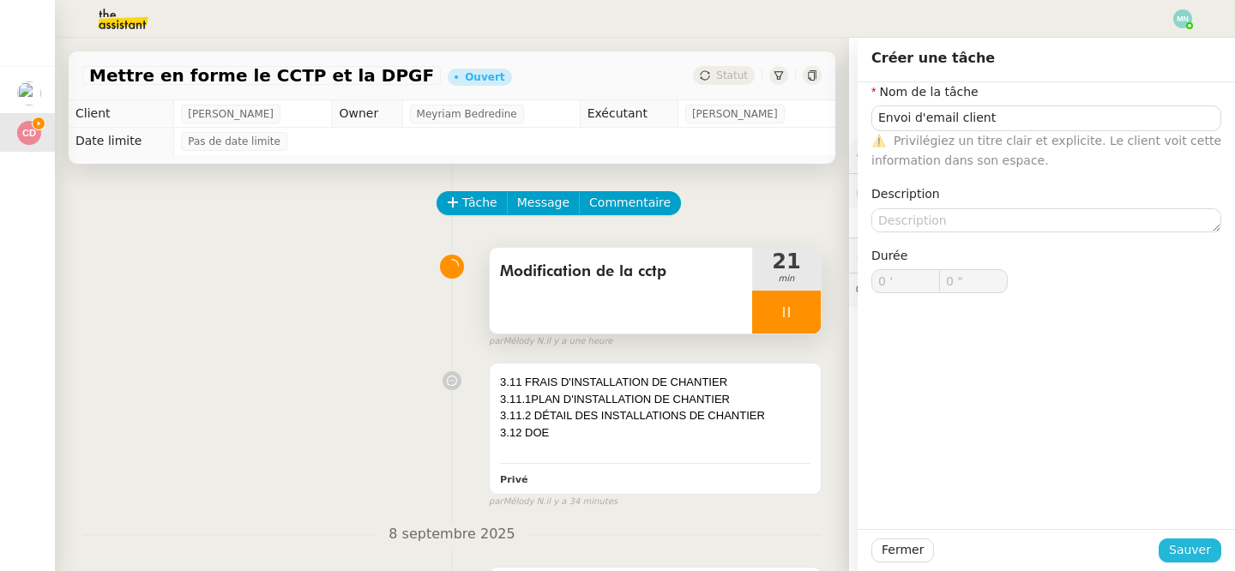
click at [1188, 547] on span "Sauver" at bounding box center [1190, 550] width 42 height 20
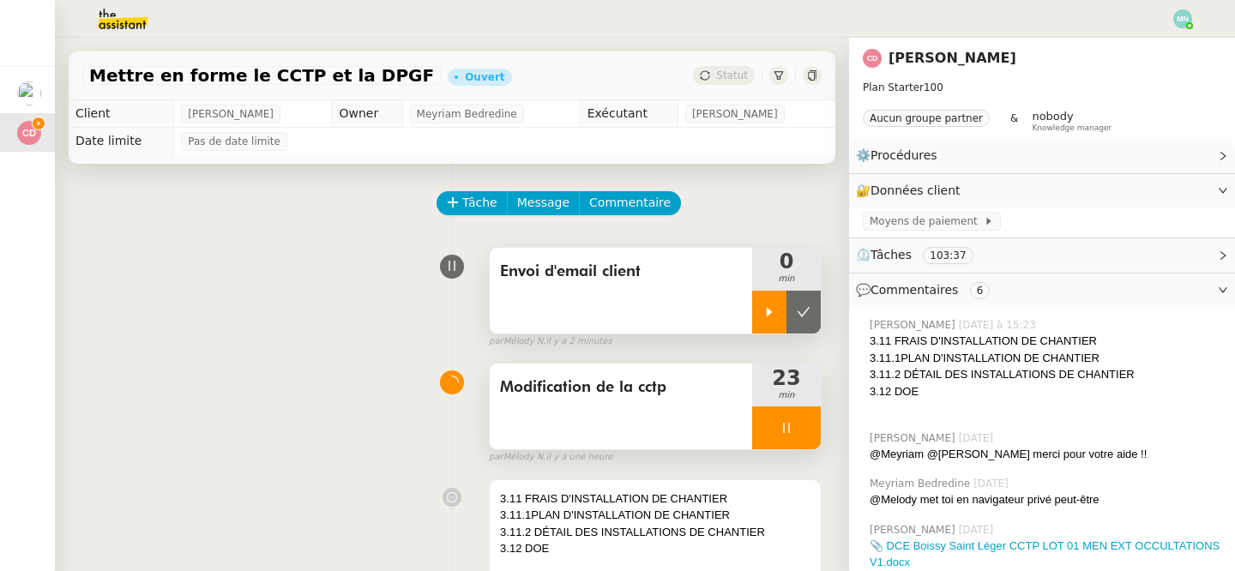
click at [769, 311] on icon at bounding box center [769, 311] width 6 height 9
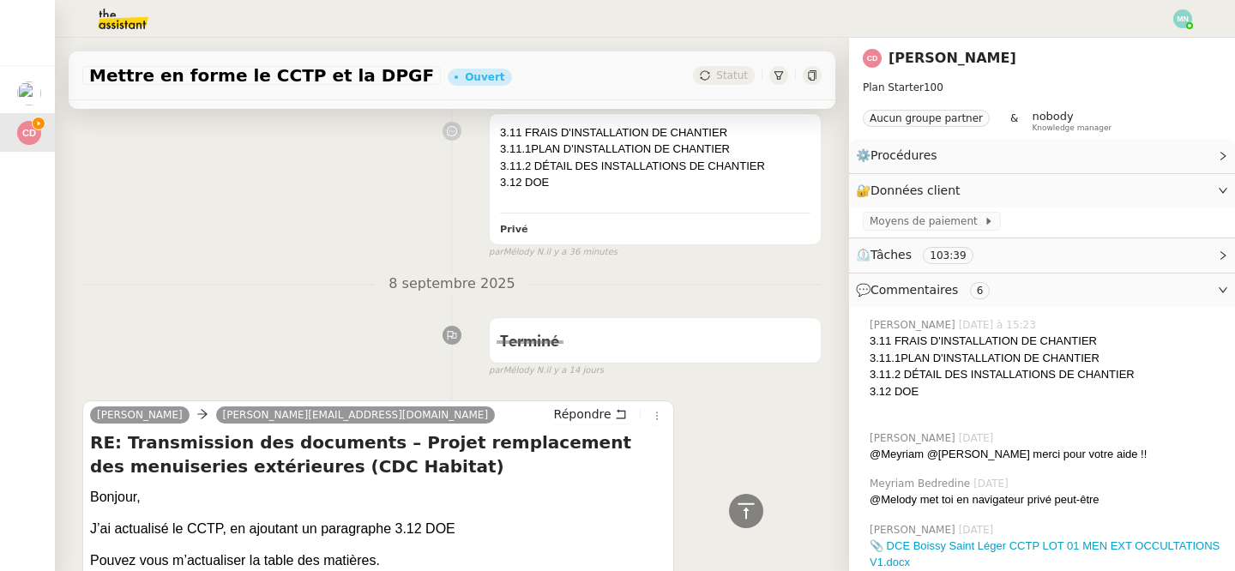
scroll to position [375, 0]
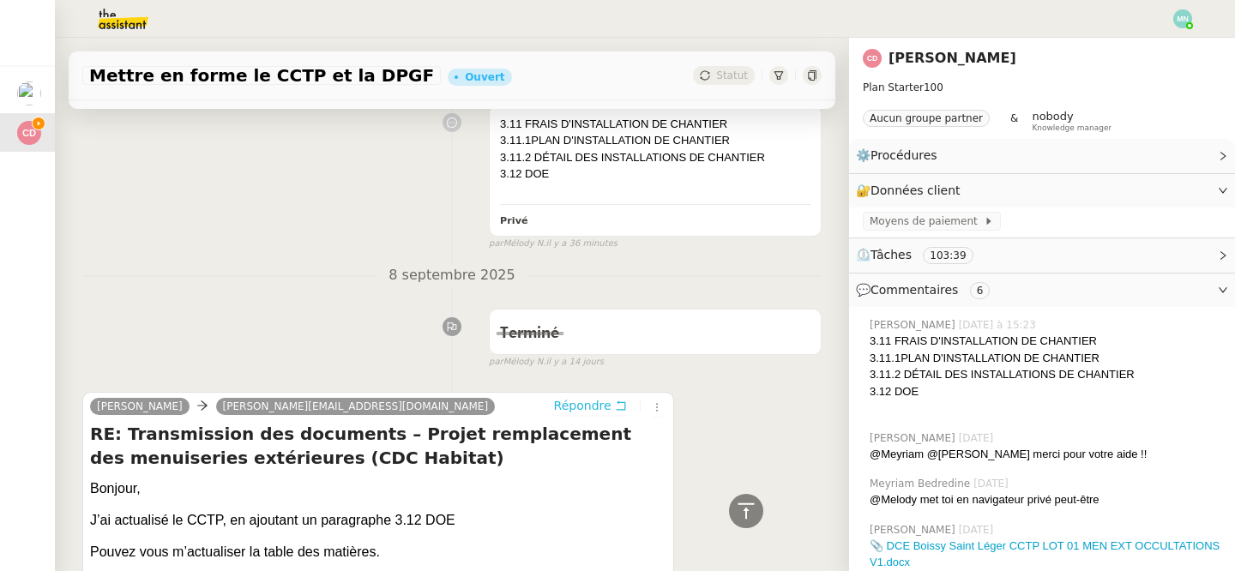
click at [596, 405] on span "Répondre" at bounding box center [582, 405] width 57 height 17
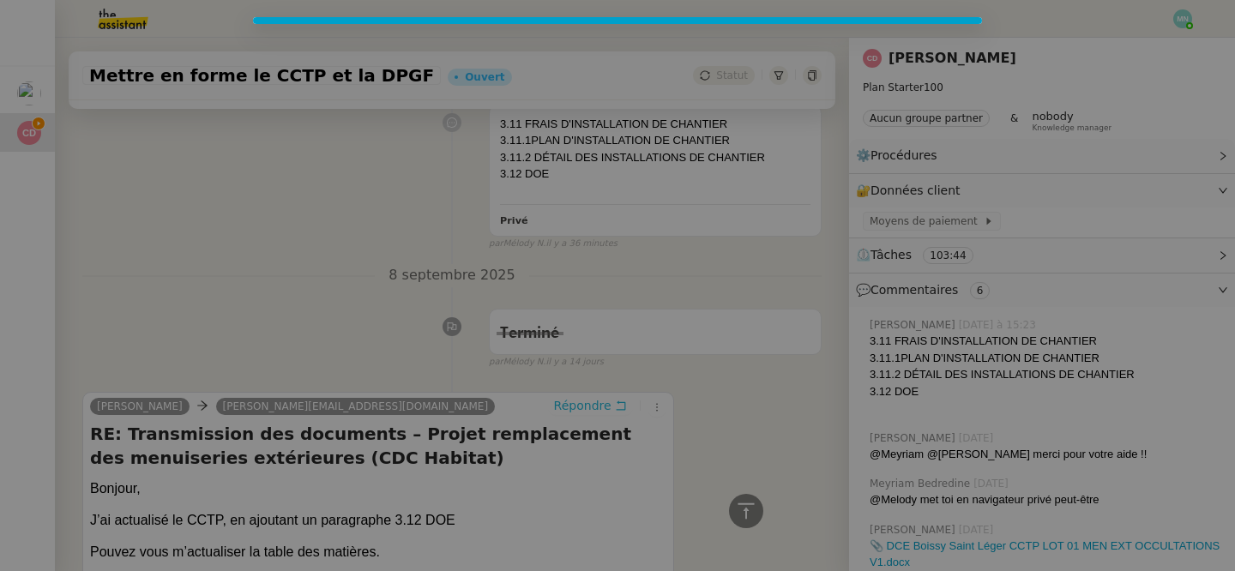
scroll to position [529, 0]
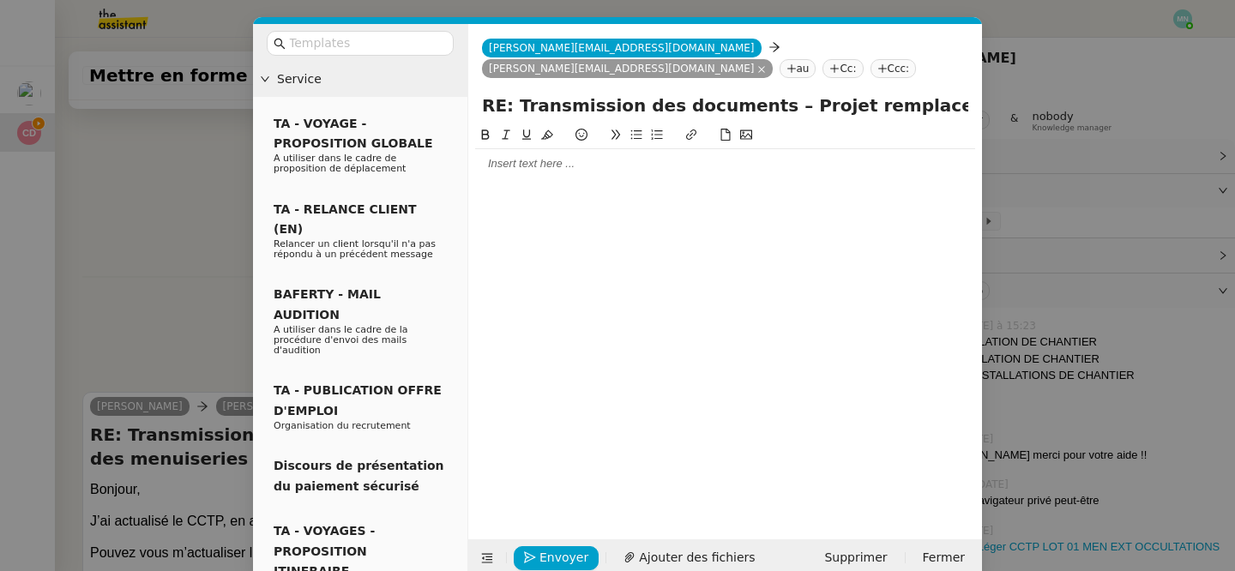
click at [520, 167] on div at bounding box center [725, 163] width 500 height 15
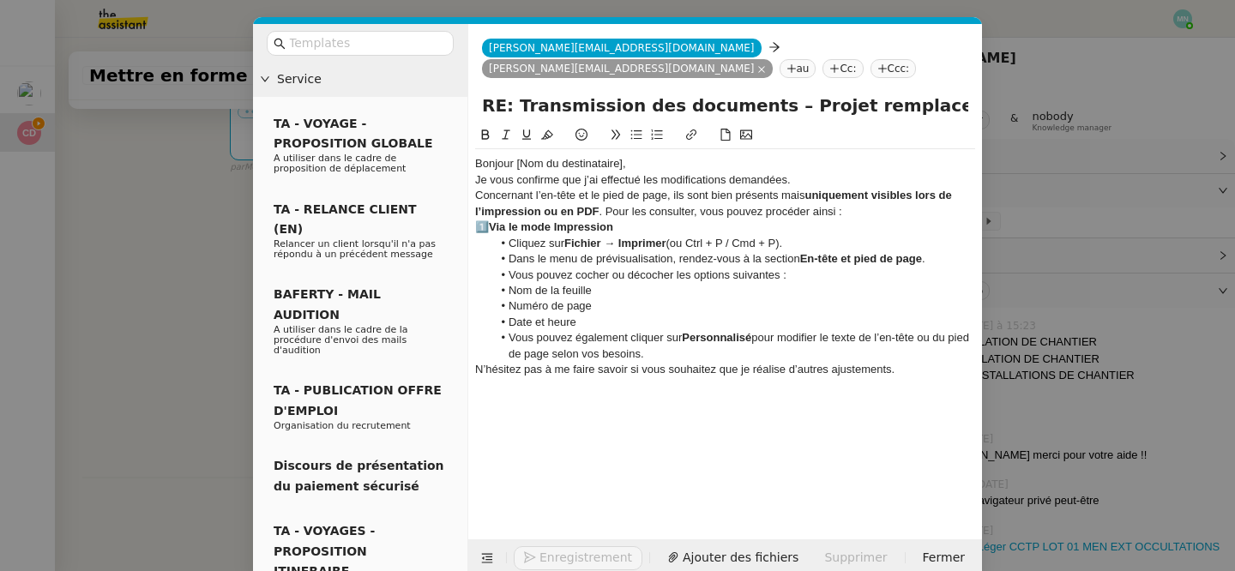
scroll to position [730, 0]
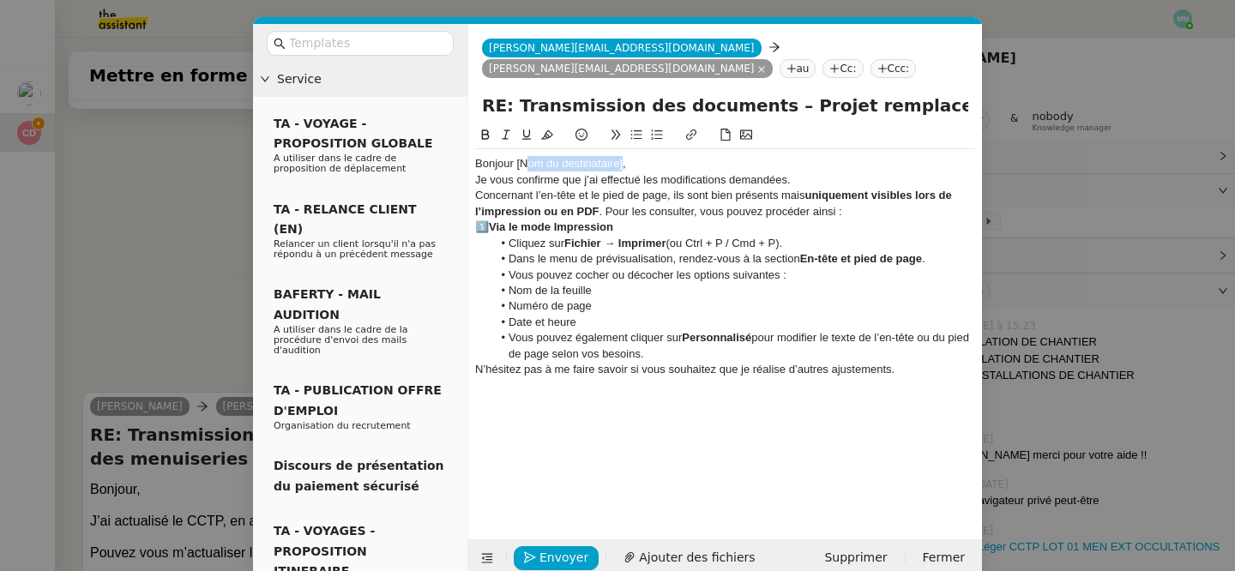
drag, startPoint x: 621, startPoint y: 162, endPoint x: 530, endPoint y: 160, distance: 90.9
click at [530, 160] on div "Bonjour [Nom du destinataire]," at bounding box center [725, 163] width 500 height 15
click at [577, 165] on div "Bonjour [PERSON_NAME]," at bounding box center [725, 163] width 500 height 15
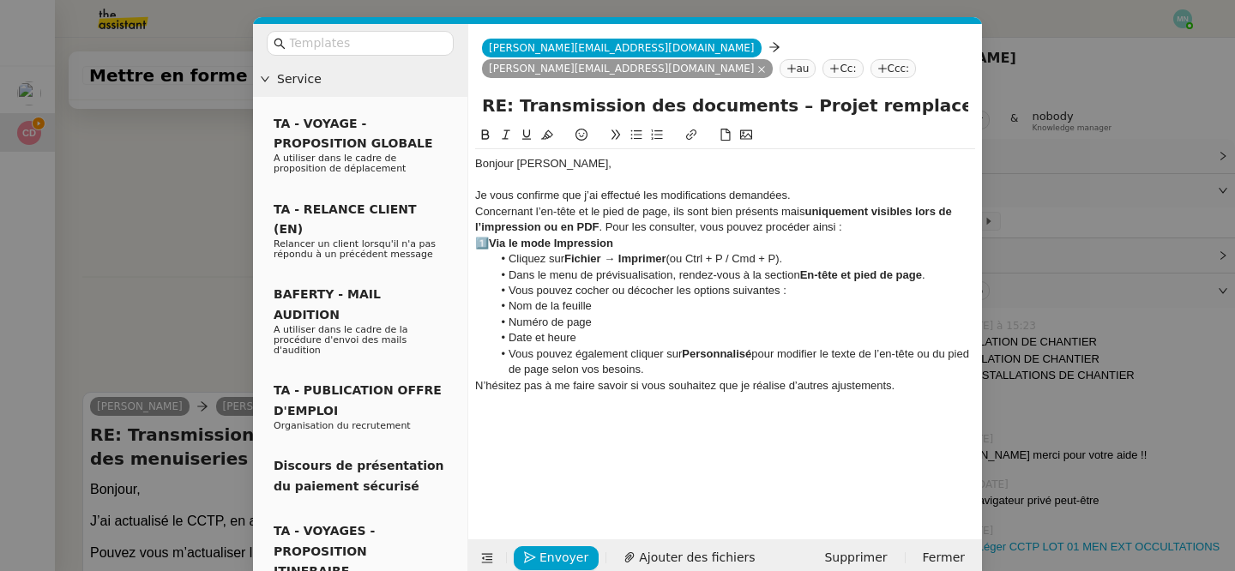
click at [805, 195] on div "Je vous confirme que j’ai effectué les modifications demandées." at bounding box center [725, 195] width 500 height 15
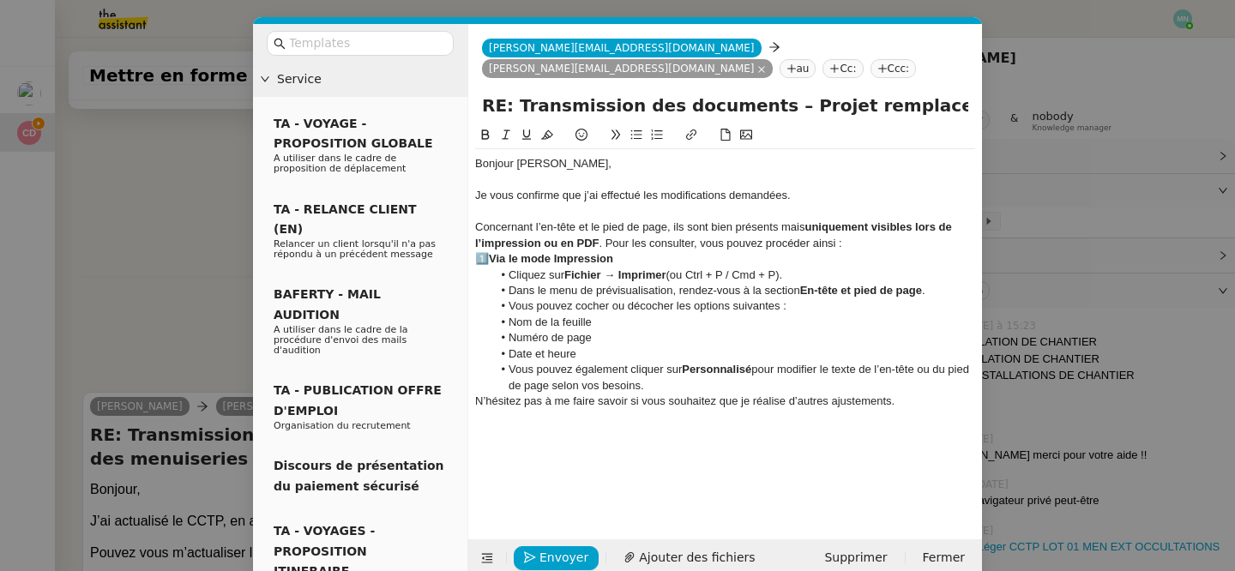
click at [857, 241] on div "Concernant l’en-tête et le pied de page, ils sont bien présents mais uniquement…" at bounding box center [725, 235] width 500 height 32
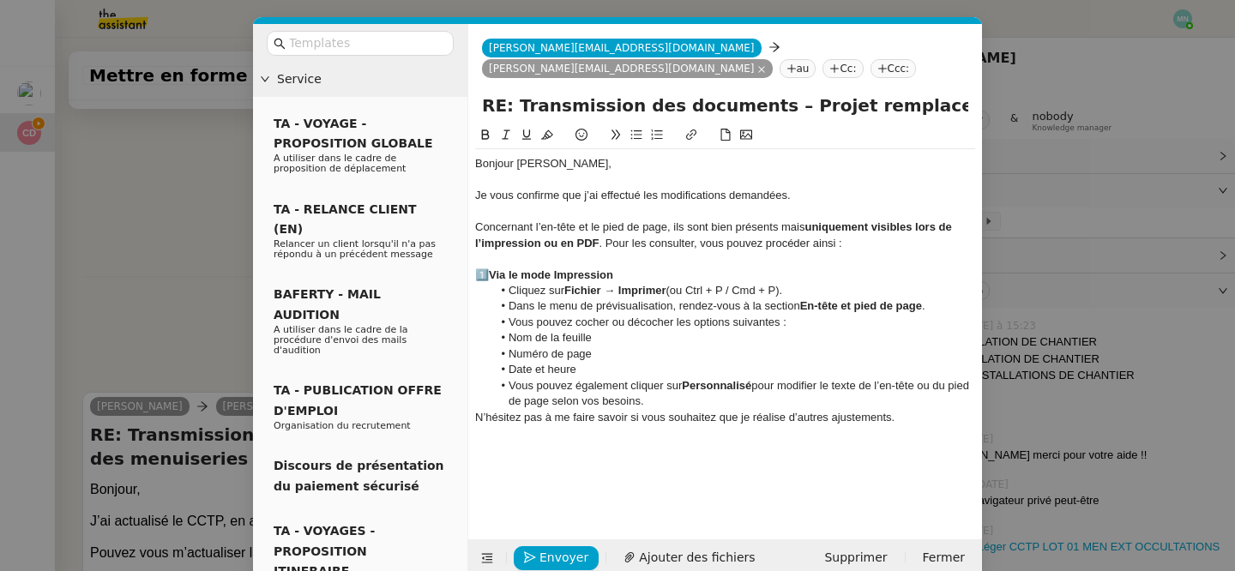
click at [490, 273] on strong "Via le mode Impression" at bounding box center [551, 274] width 124 height 13
click at [620, 275] on div "Via le mode Impression" at bounding box center [725, 274] width 500 height 15
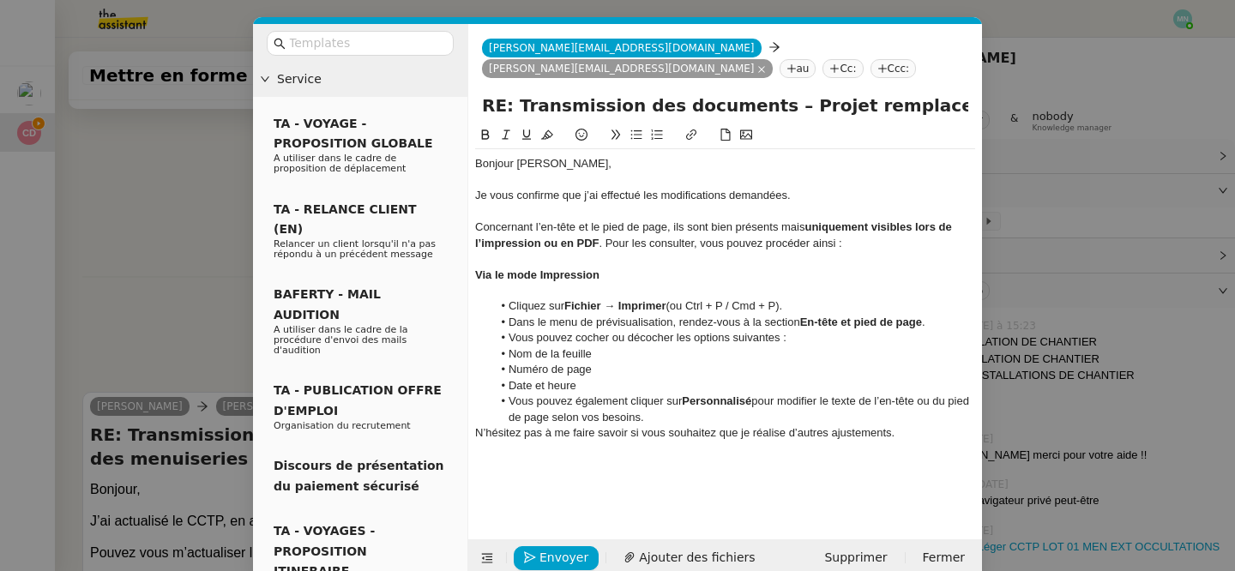
click at [704, 412] on li "Vous pouvez également cliquer sur Personnalisé pour modifier le texte de l’en-t…" at bounding box center [734, 410] width 484 height 32
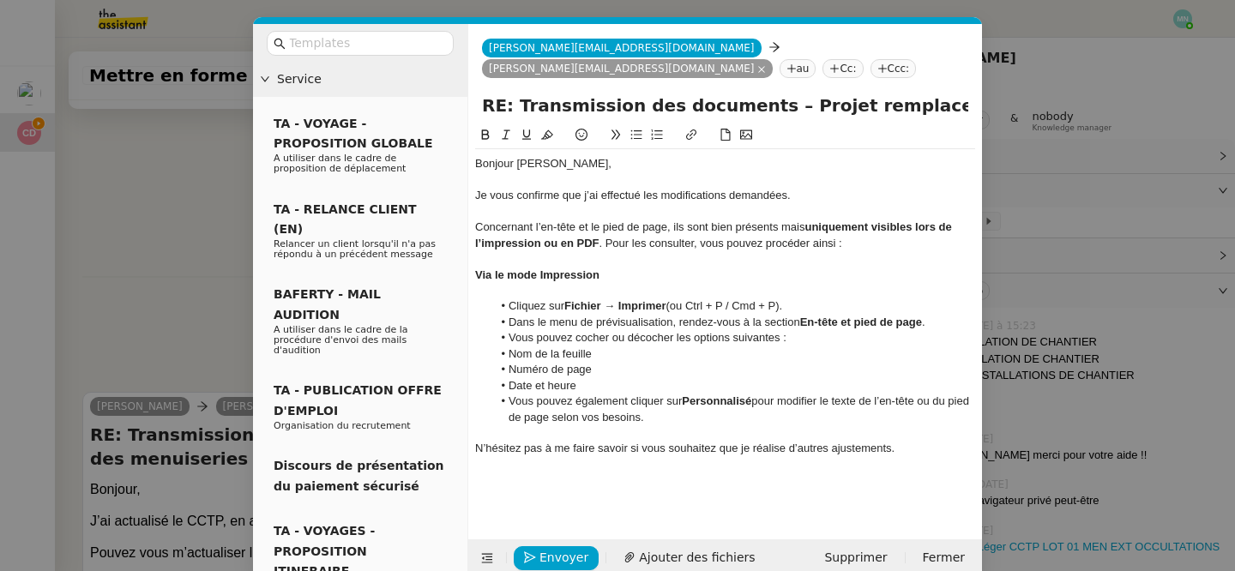
click at [903, 460] on div at bounding box center [725, 464] width 500 height 15
click at [786, 197] on div "Je vous confirme que j’ai effectué les modifications demandées." at bounding box center [725, 195] width 500 height 15
drag, startPoint x: 852, startPoint y: 193, endPoint x: 807, endPoint y: 193, distance: 45.4
click at [807, 193] on div "Je vous confirme que j’ai effectué les modifications demandées sur la CCTP." at bounding box center [725, 195] width 500 height 15
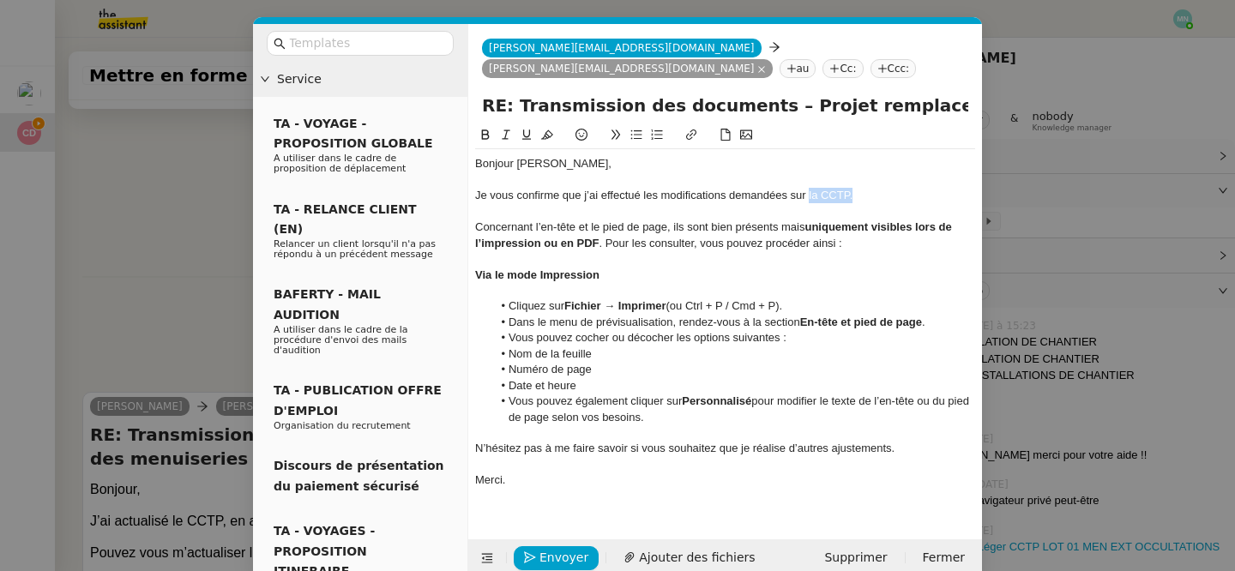
click at [694, 135] on icon at bounding box center [691, 134] width 10 height 10
type input "la CCTP."
paste input "[URL][DOMAIN_NAME]"
type input "[URL][DOMAIN_NAME]"
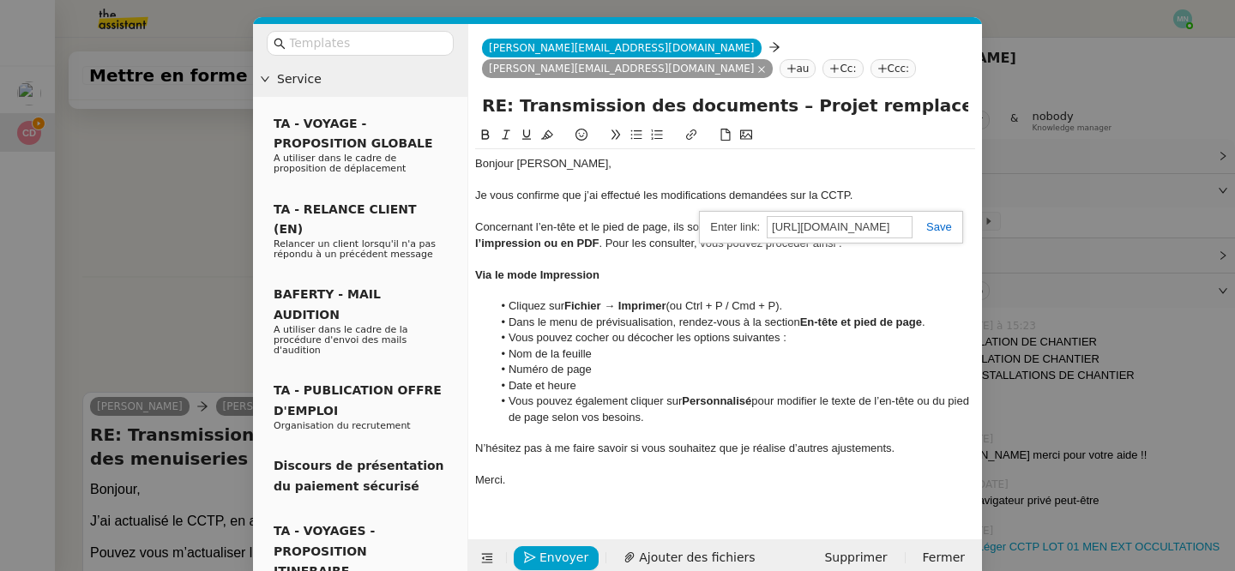
scroll to position [0, 0]
click at [938, 231] on link at bounding box center [931, 226] width 39 height 13
click at [137, 212] on nz-modal-container "Service TA - VOYAGE - PROPOSITION GLOBALE A utiliser dans le cadre de propositi…" at bounding box center [617, 285] width 1235 height 571
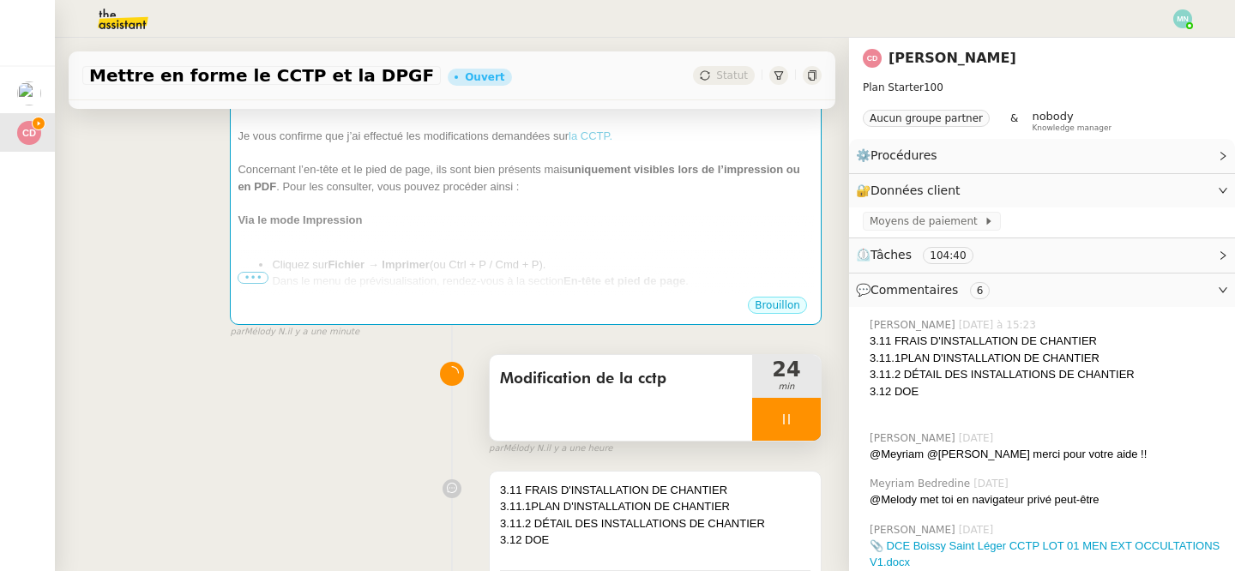
scroll to position [364, 0]
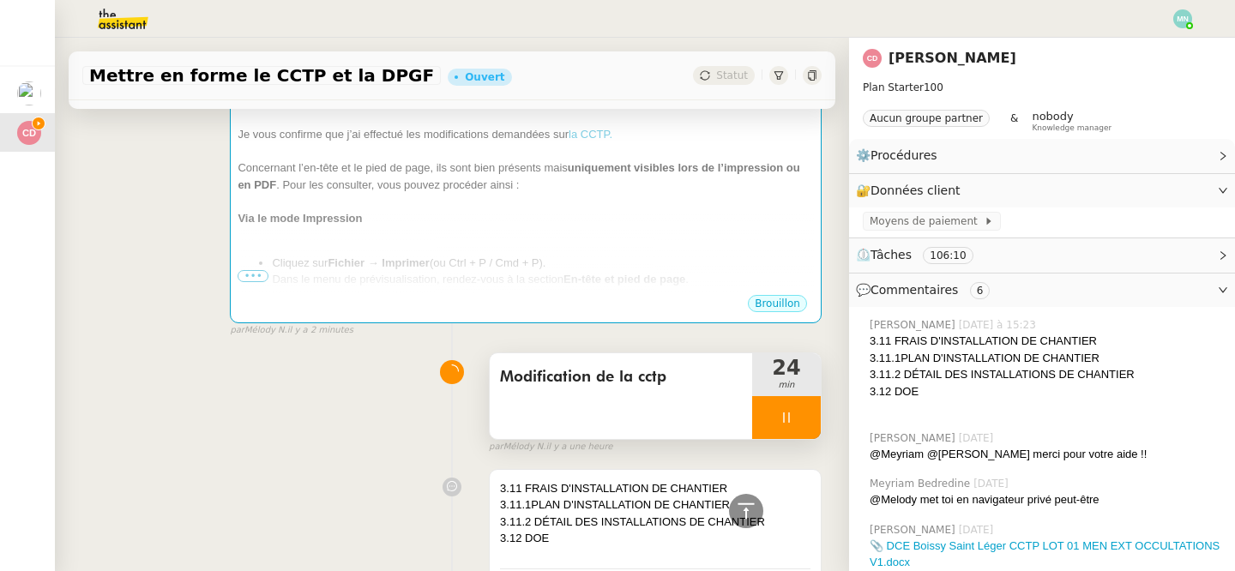
click at [785, 408] on div at bounding box center [786, 417] width 69 height 43
click at [804, 410] on button at bounding box center [803, 417] width 34 height 43
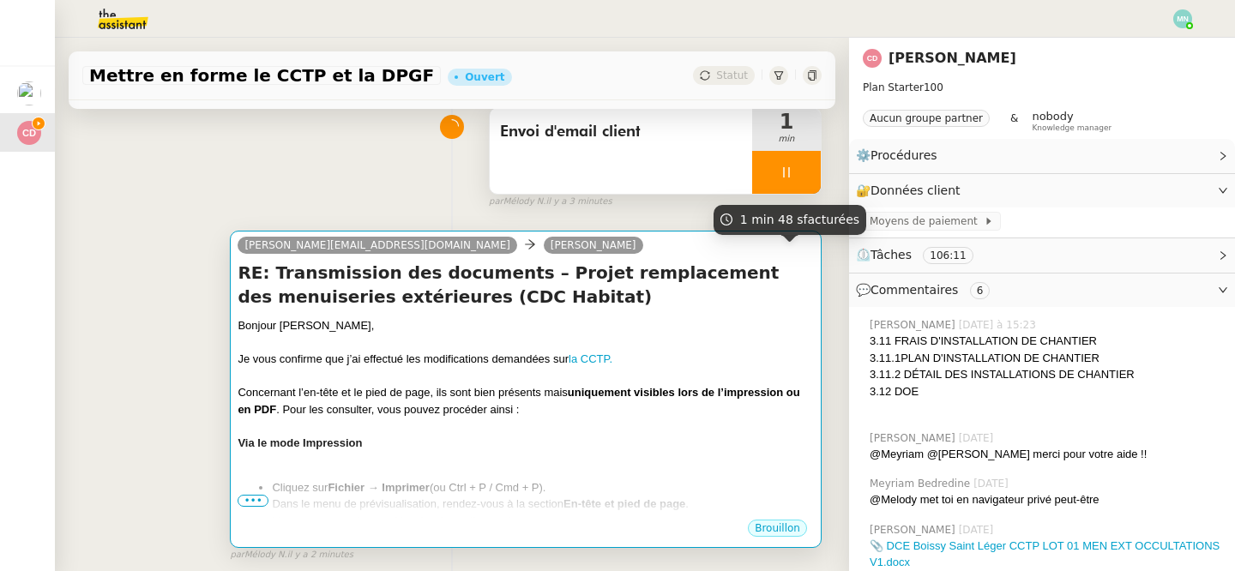
scroll to position [235, 0]
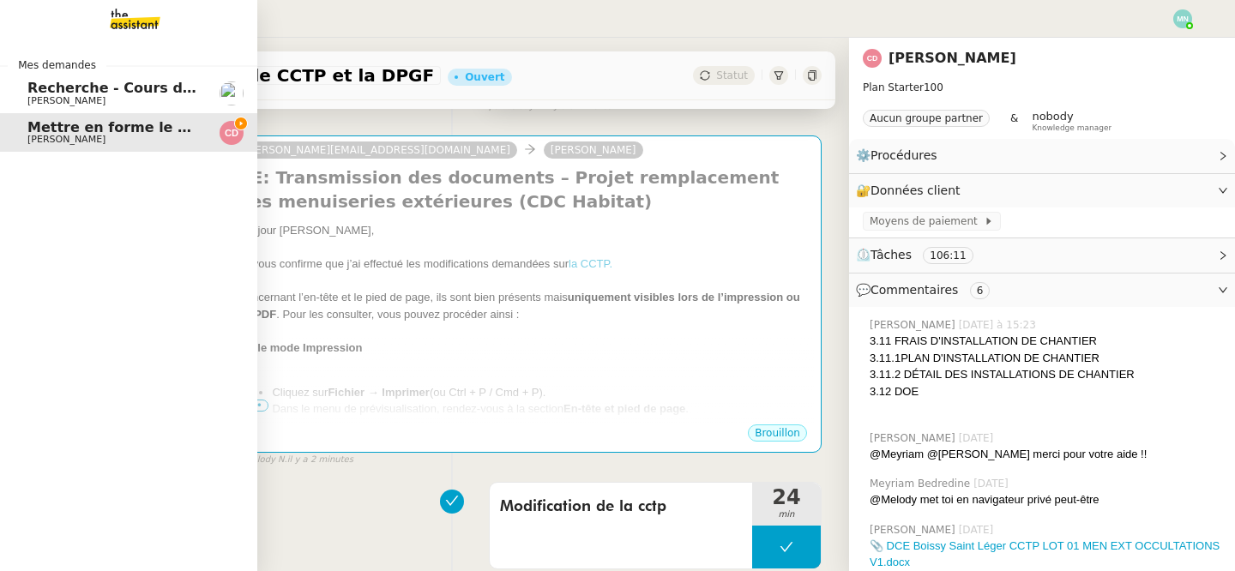
click at [39, 95] on div "Recherche - Cours de batterie pour enfant [PERSON_NAME]" at bounding box center [113, 94] width 173 height 26
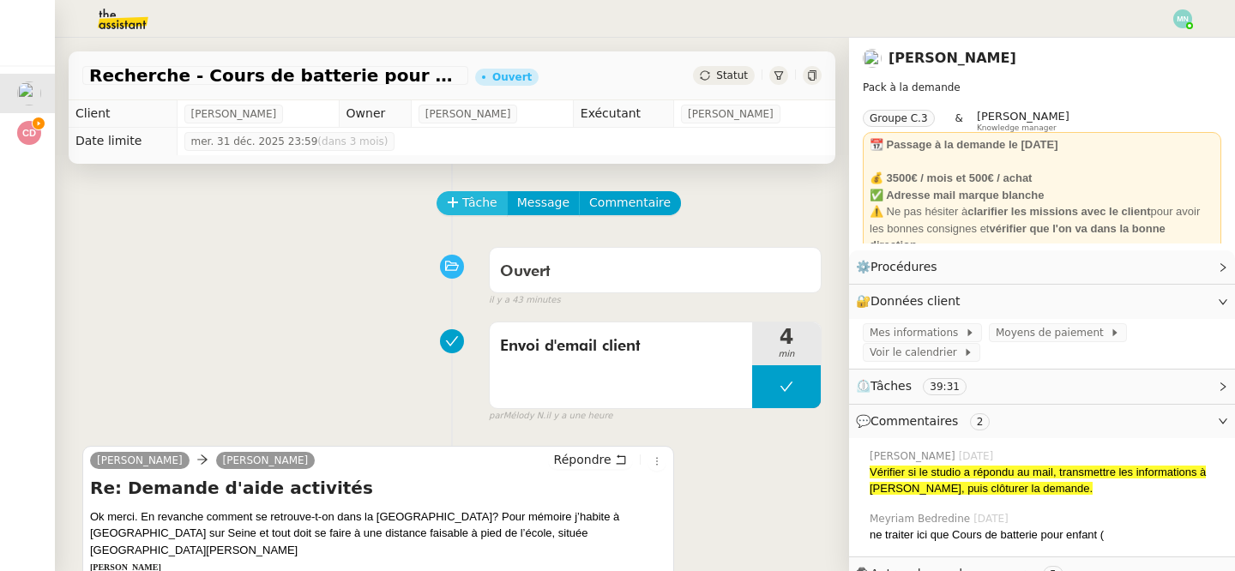
click at [475, 201] on span "Tâche" at bounding box center [479, 203] width 35 height 20
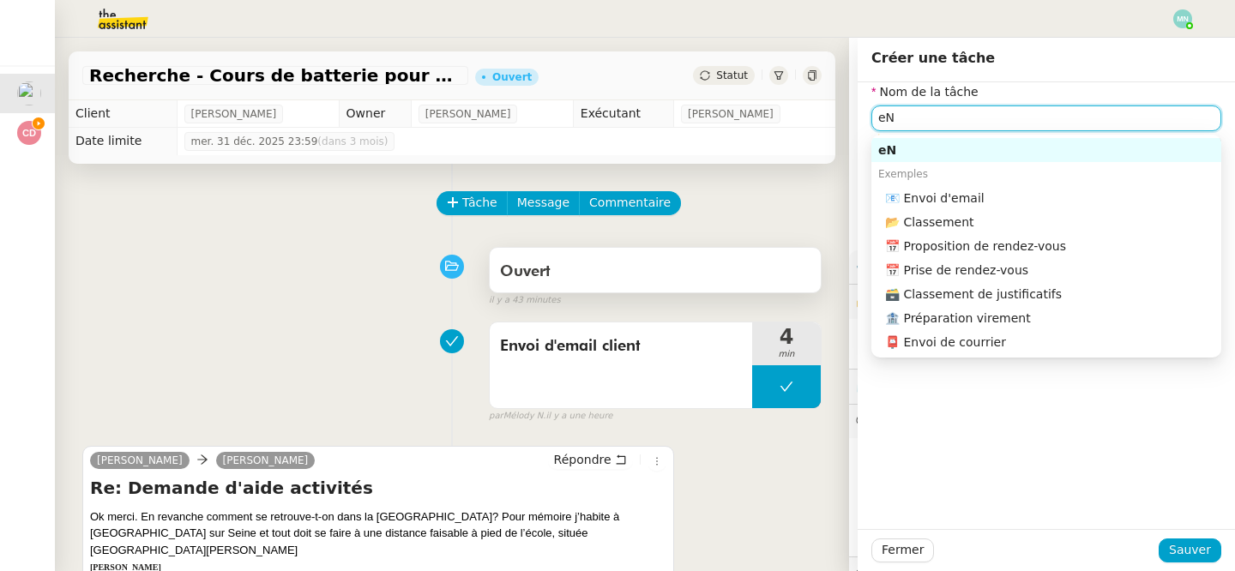
type input "e"
click at [972, 197] on div "📧 Envoi d'email" at bounding box center [1049, 197] width 329 height 15
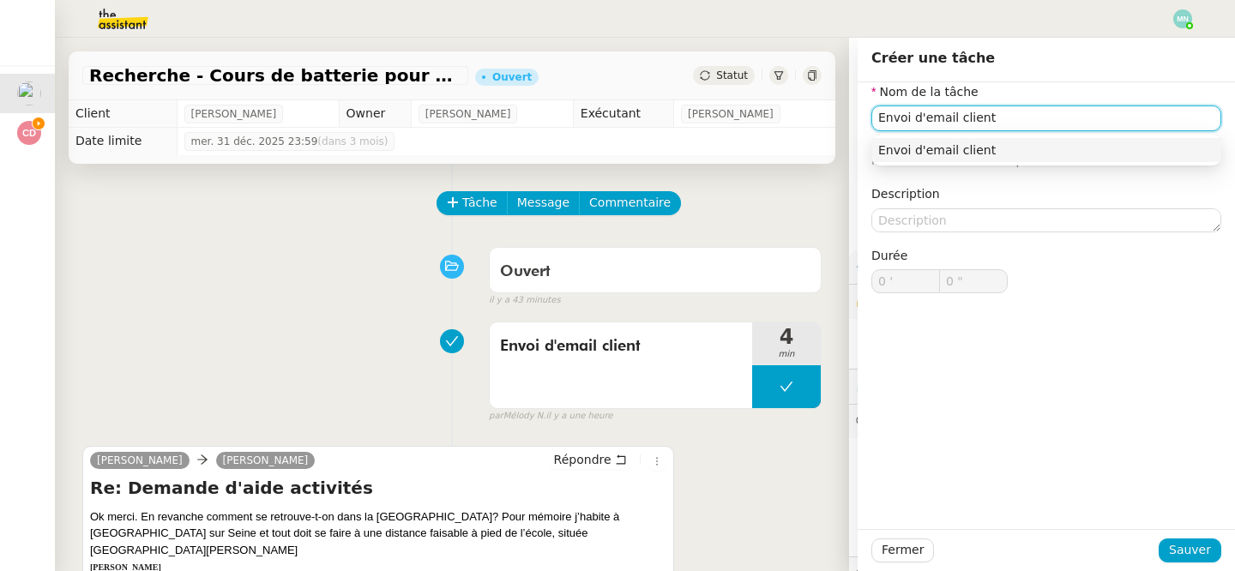
click at [1064, 156] on div "Envoi d'email client" at bounding box center [1046, 149] width 336 height 15
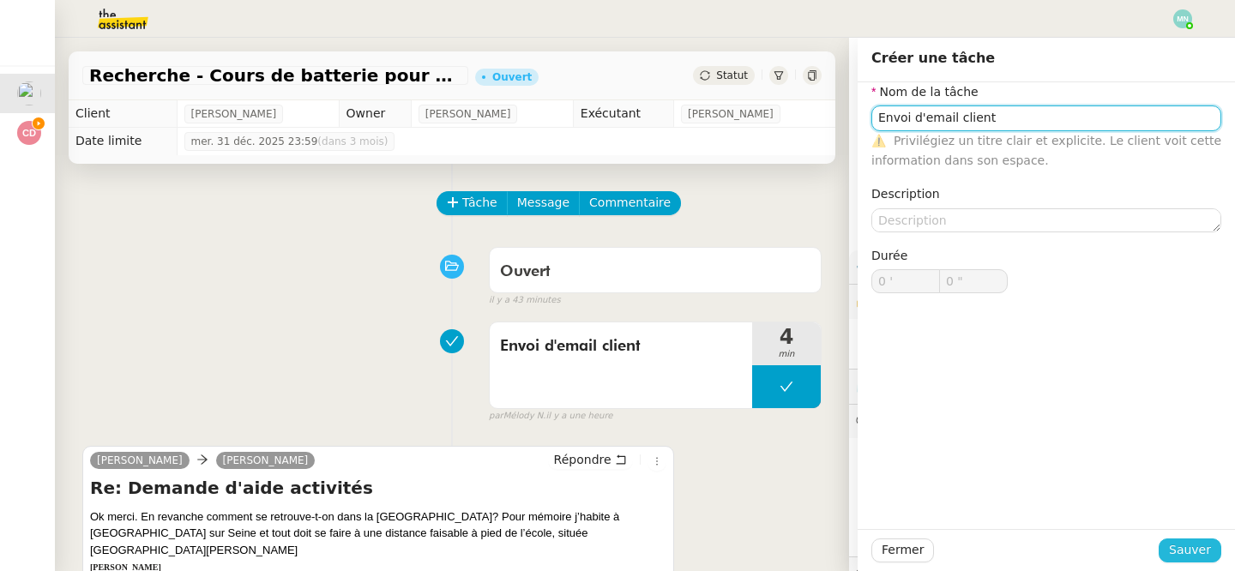
type input "Envoi d'email client"
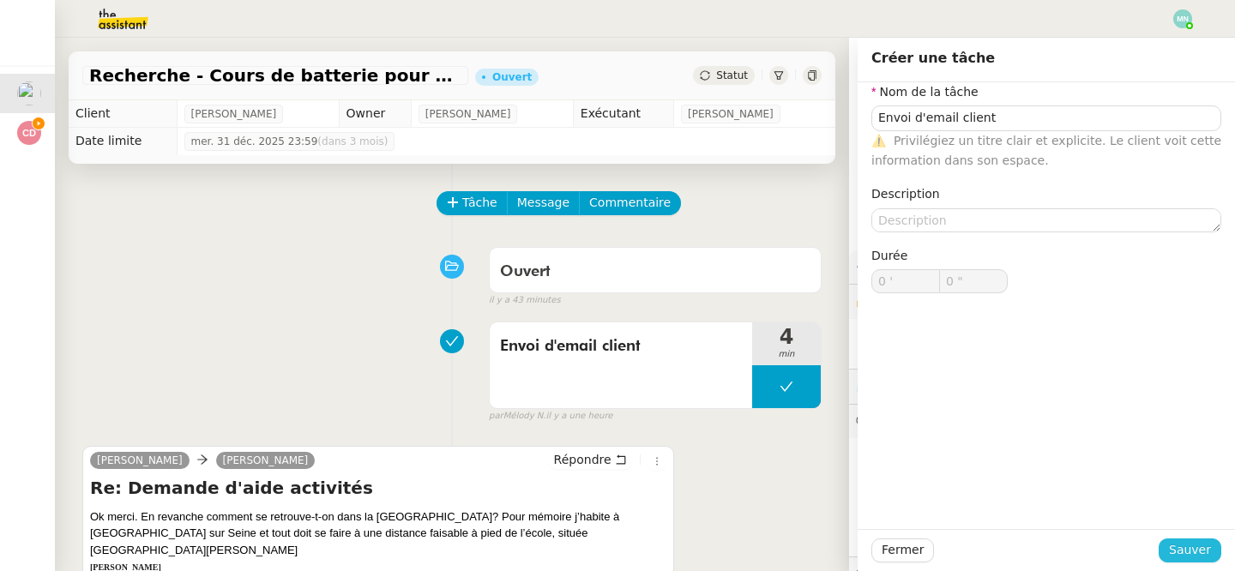
click at [1198, 542] on span "Sauver" at bounding box center [1190, 550] width 42 height 20
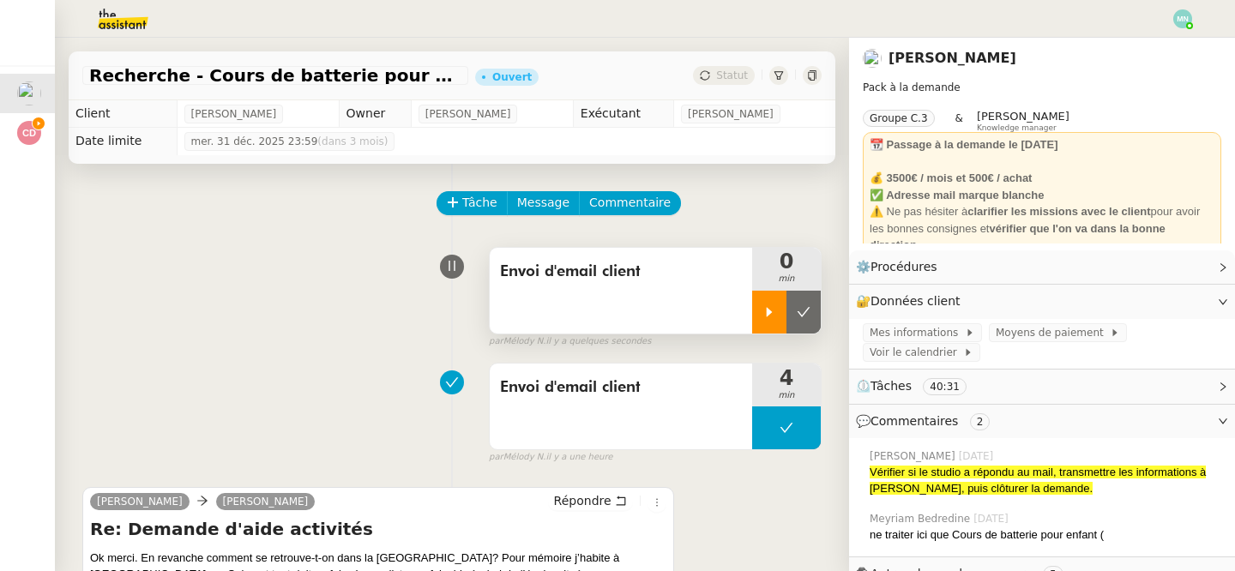
click at [761, 316] on div at bounding box center [769, 312] width 34 height 43
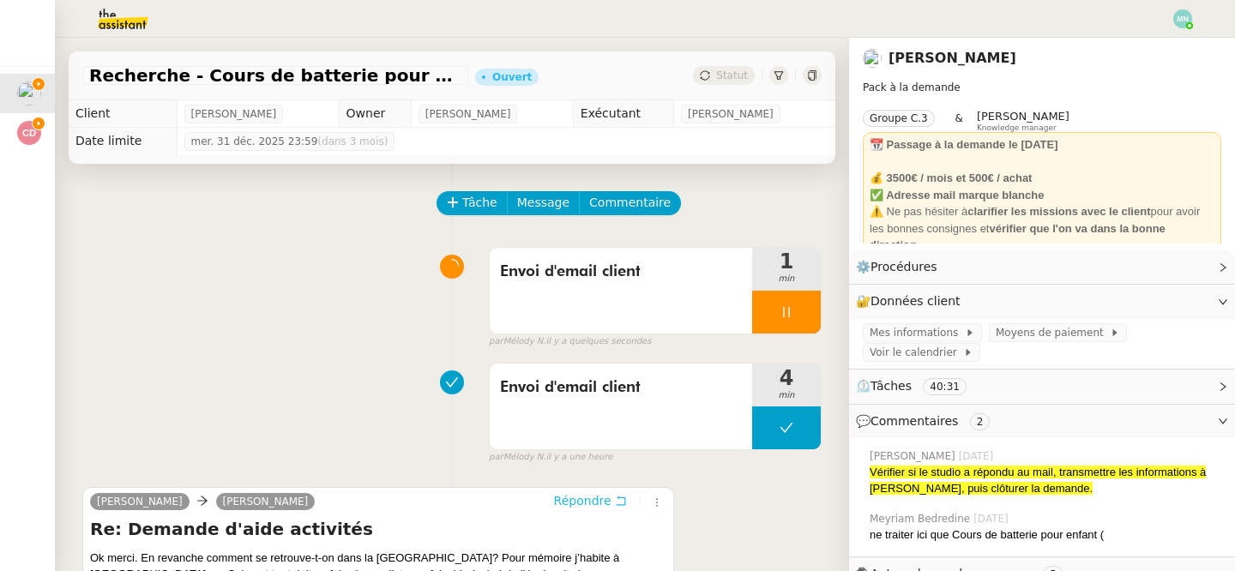
click at [587, 498] on span "Répondre" at bounding box center [582, 500] width 57 height 17
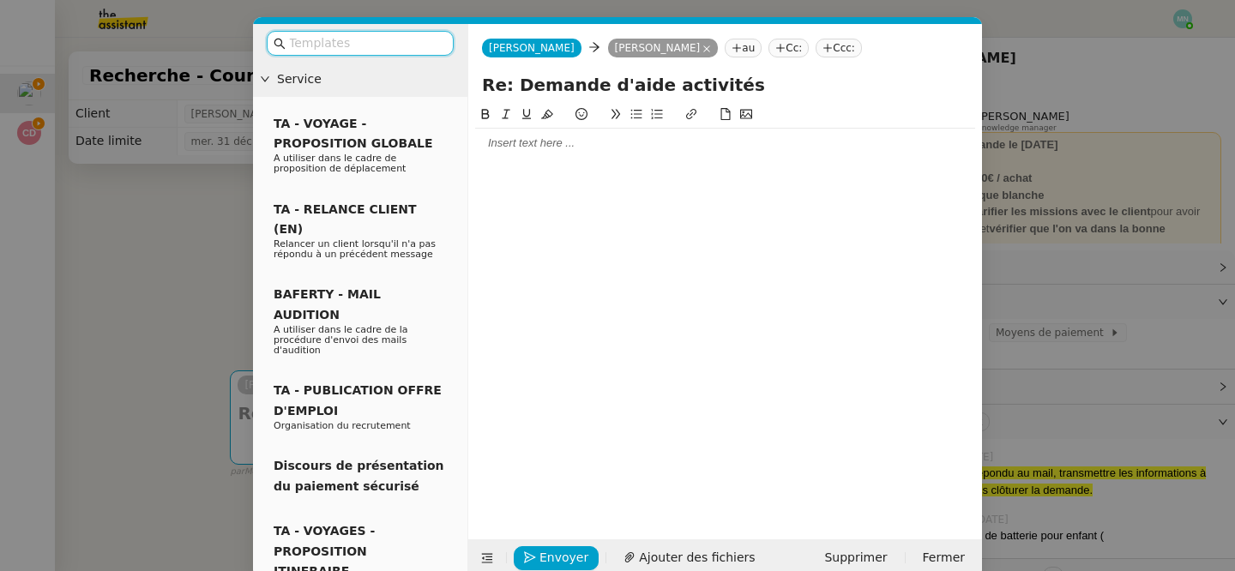
click at [159, 214] on nz-modal-container "Service TA - VOYAGE - PROPOSITION GLOBALE A utiliser dans le cadre de propositi…" at bounding box center [617, 285] width 1235 height 571
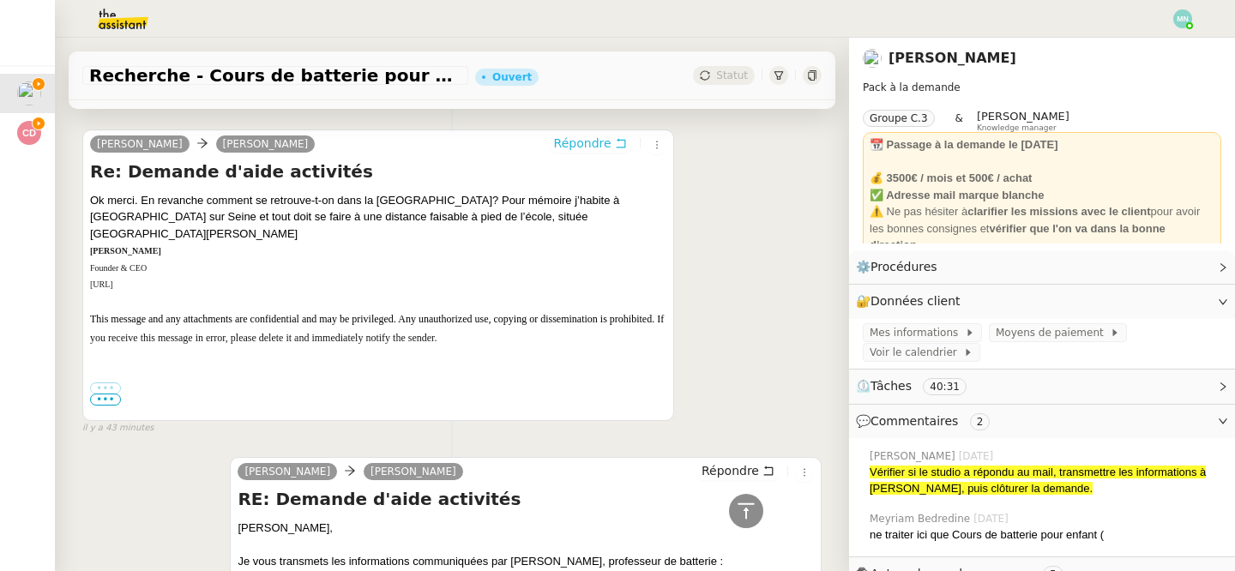
scroll to position [457, 0]
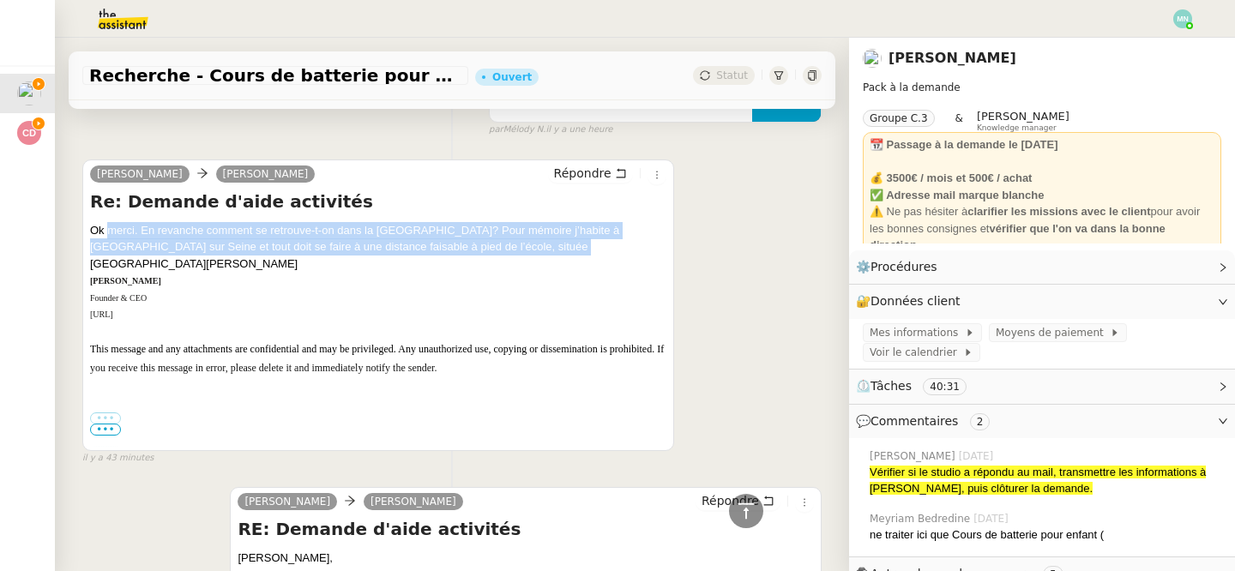
drag, startPoint x: 507, startPoint y: 243, endPoint x: 90, endPoint y: 219, distance: 417.4
click at [90, 219] on div "Re: Demande d'aide activités Ok merci. En revanche comment se retrouve-t-on dan…" at bounding box center [378, 317] width 576 height 257
copy div "Ok merci. En revanche comment se retrouve-t-on dans la [GEOGRAPHIC_DATA]? Pour …"
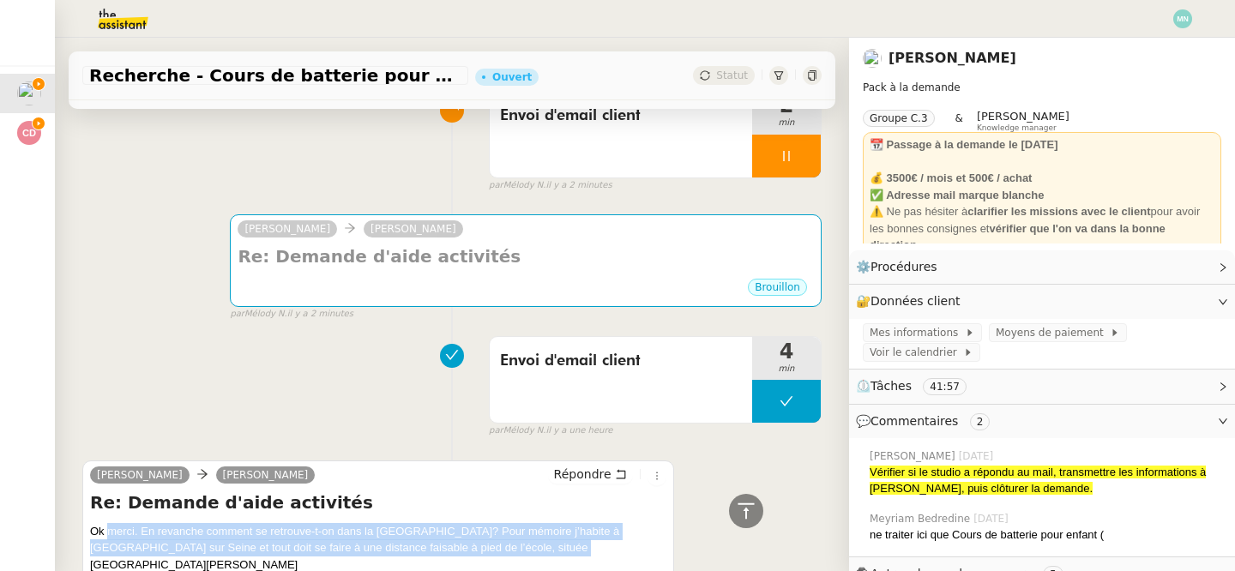
scroll to position [0, 0]
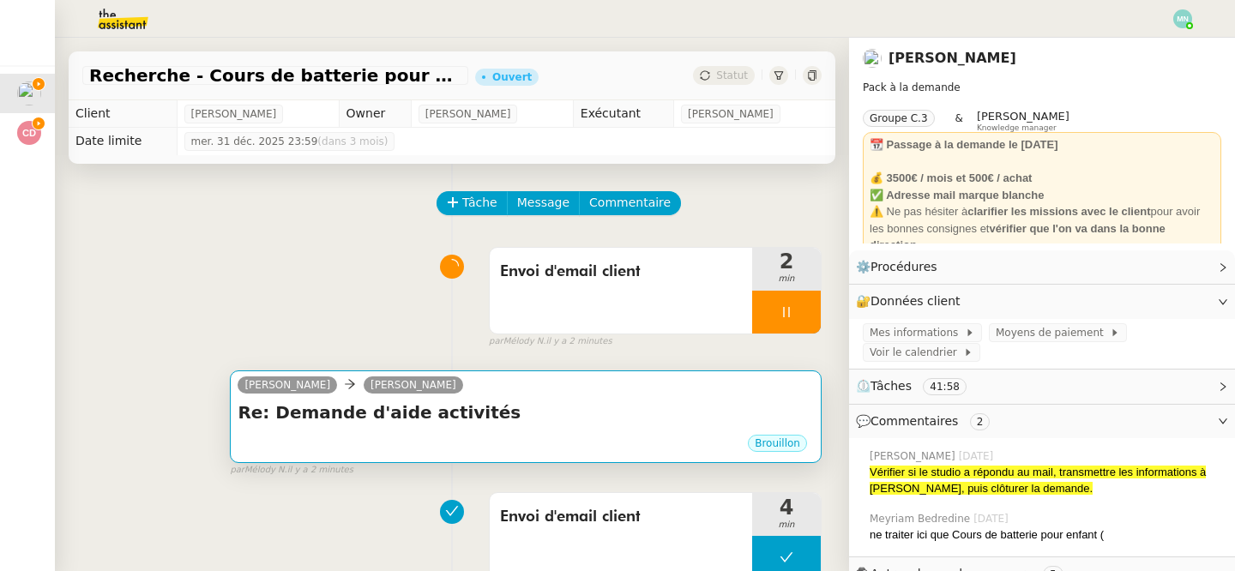
click at [349, 426] on div "Re: Demande d'aide activités •••" at bounding box center [525, 416] width 576 height 33
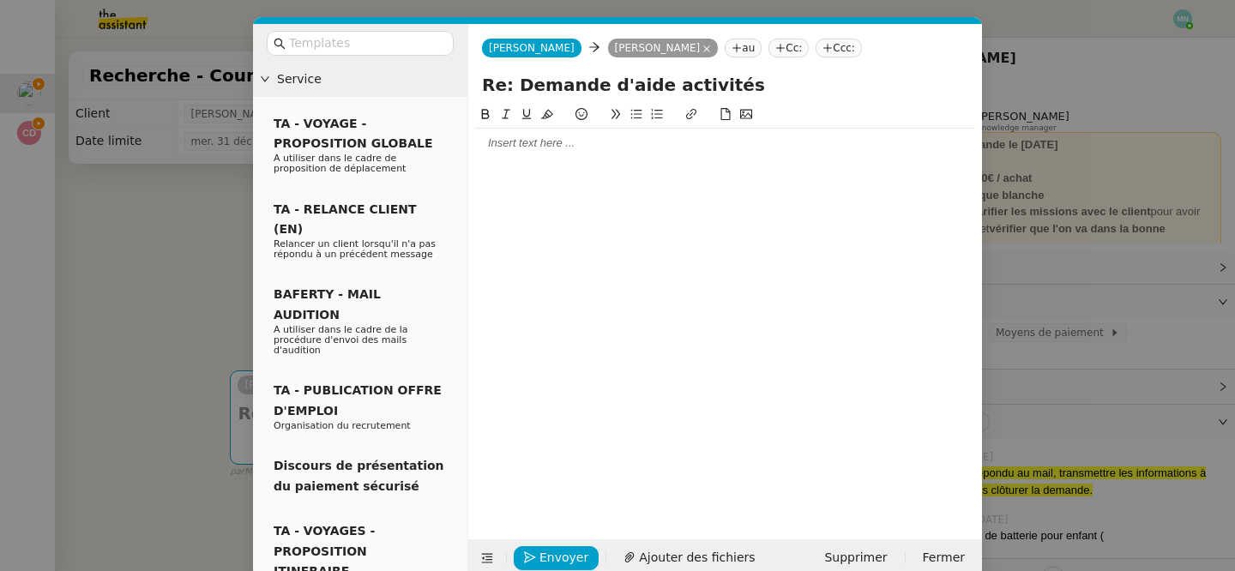
click at [538, 147] on div at bounding box center [725, 142] width 500 height 15
paste div
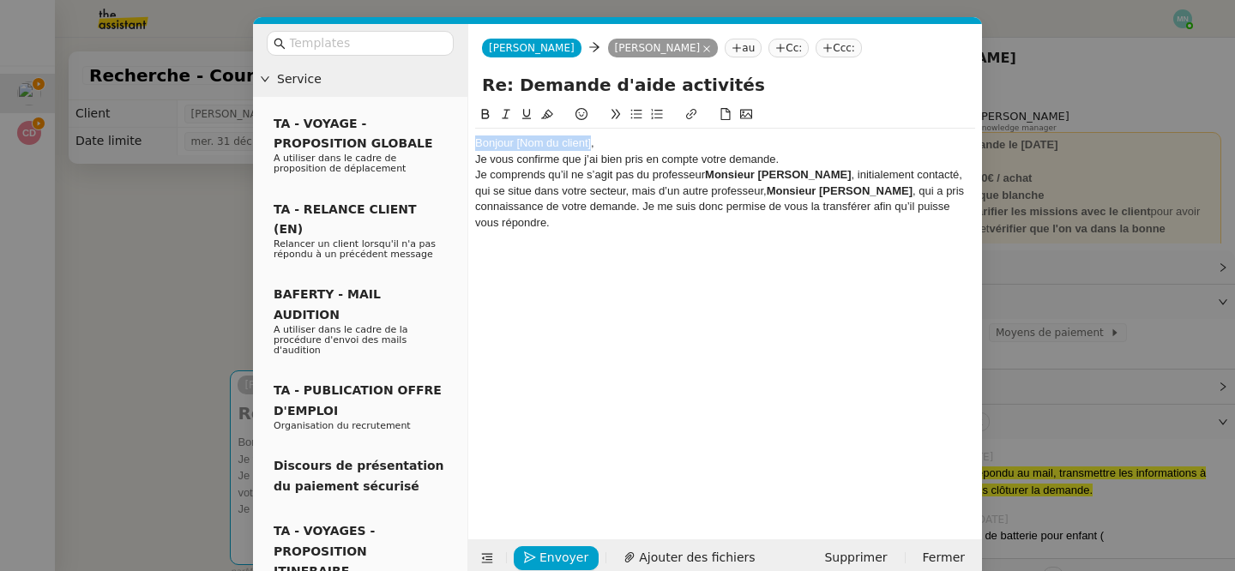
drag, startPoint x: 592, startPoint y: 146, endPoint x: 470, endPoint y: 126, distance: 123.3
click at [470, 126] on nz-spin "Bonjour [Nom du client], Je vous confirme que j’ai bien pris en compte votre de…" at bounding box center [725, 312] width 514 height 415
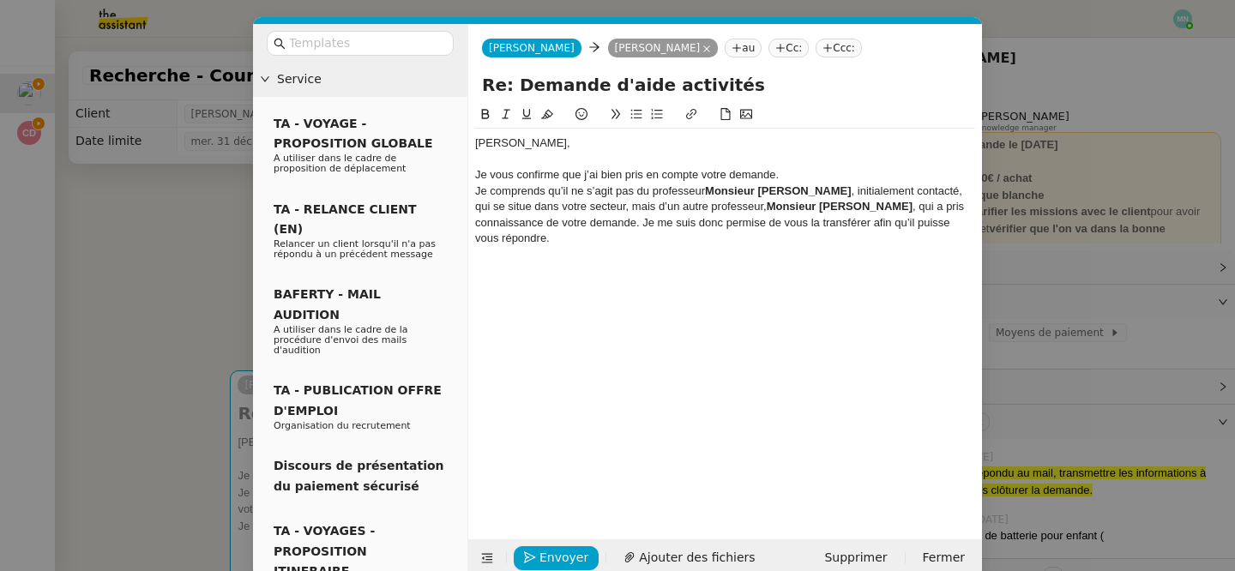
click at [794, 176] on div "Je vous confirme que j’ai bien pris en compte votre demande." at bounding box center [725, 174] width 500 height 15
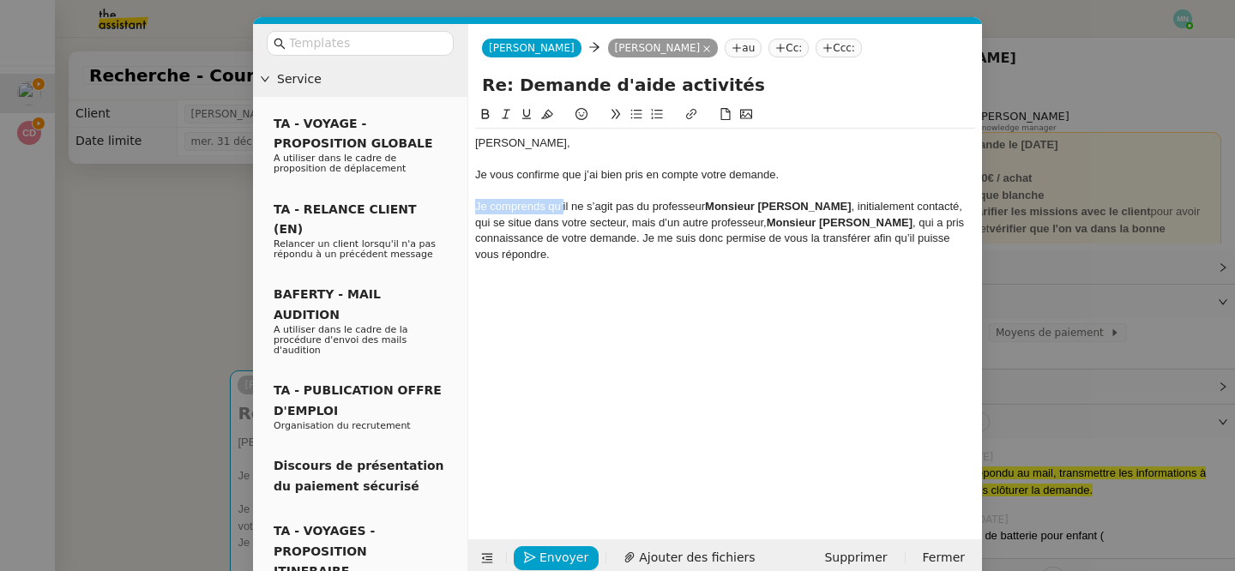
drag, startPoint x: 564, startPoint y: 206, endPoint x: 463, endPoint y: 202, distance: 101.2
click at [463, 202] on nz-layout "Service TA - VOYAGE - PROPOSITION GLOBALE A utiliser dans le cadre de propositi…" at bounding box center [617, 300] width 729 height 553
click at [144, 312] on nz-modal-container "Service TA - VOYAGE - PROPOSITION GLOBALE A utiliser dans le cadre de propositi…" at bounding box center [617, 285] width 1235 height 571
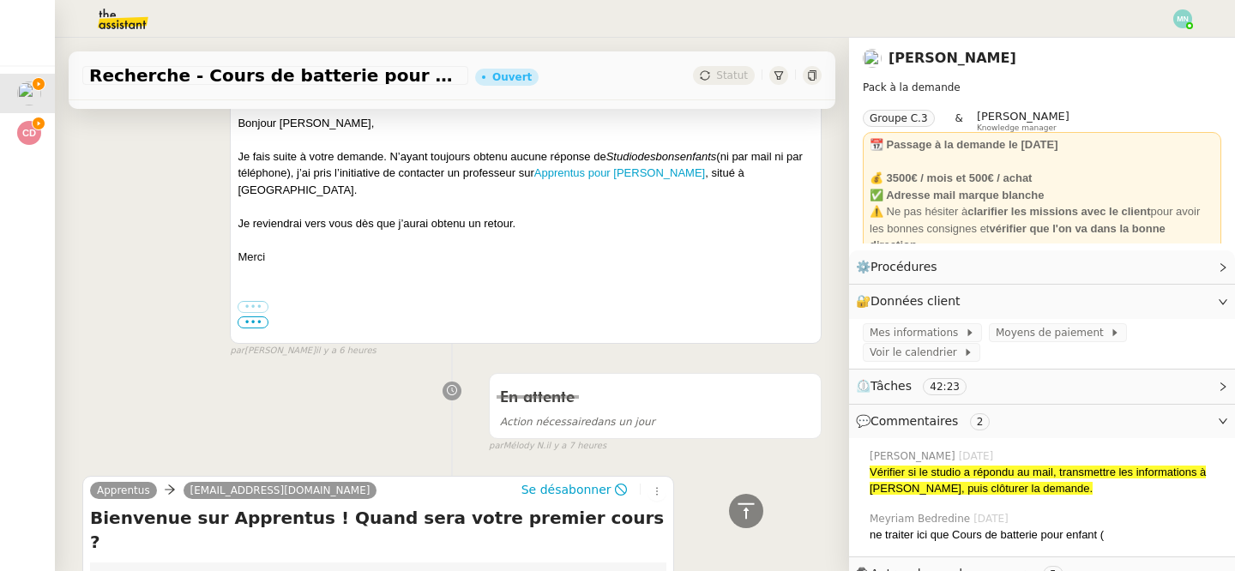
scroll to position [2335, 0]
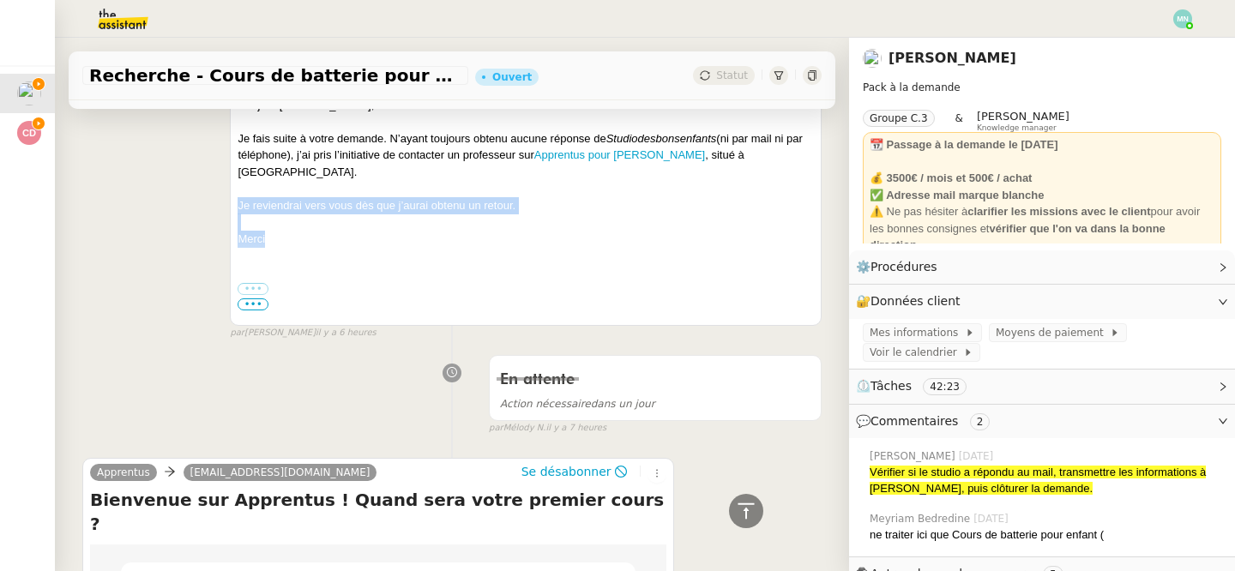
drag, startPoint x: 279, startPoint y: 228, endPoint x: 237, endPoint y: 182, distance: 62.5
copy div "Je reviendrai vers vous dès que j’aurai obtenu un retour. [GEOGRAPHIC_DATA]"
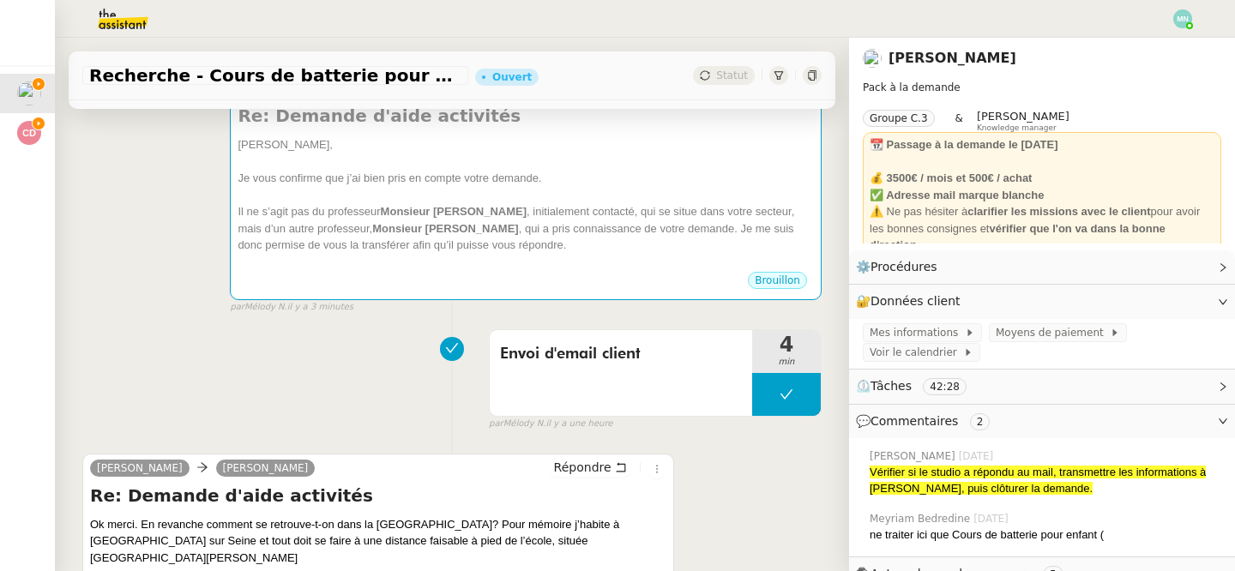
scroll to position [0, 0]
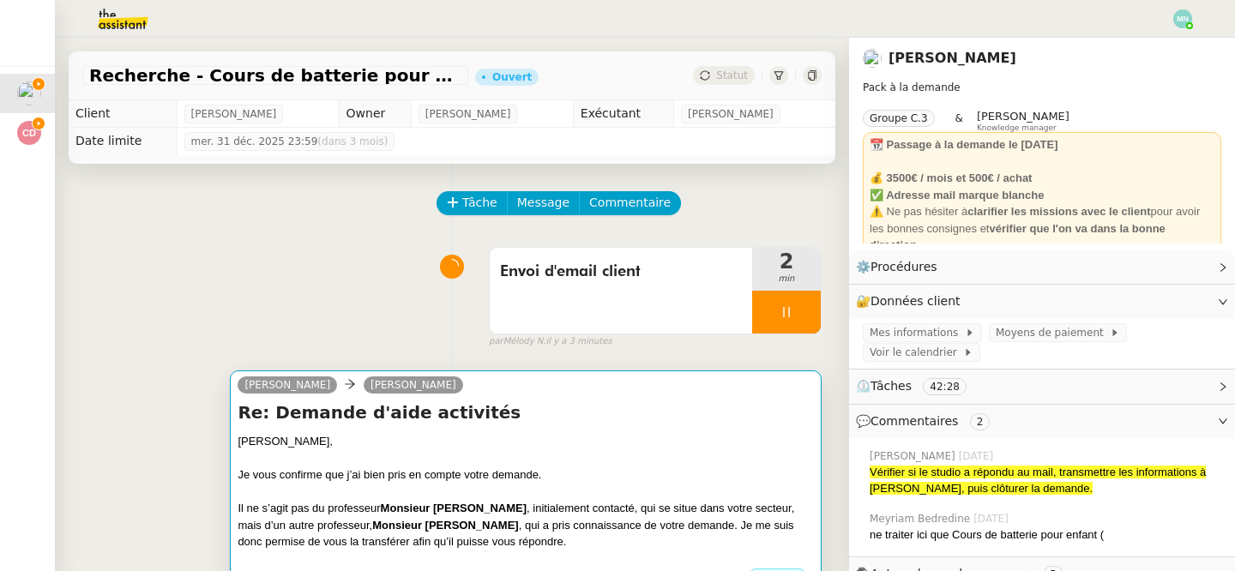
click at [440, 431] on div "Re: Demande d'aide activités [PERSON_NAME], Je vous confirme que j’ai bien pris…" at bounding box center [525, 483] width 576 height 166
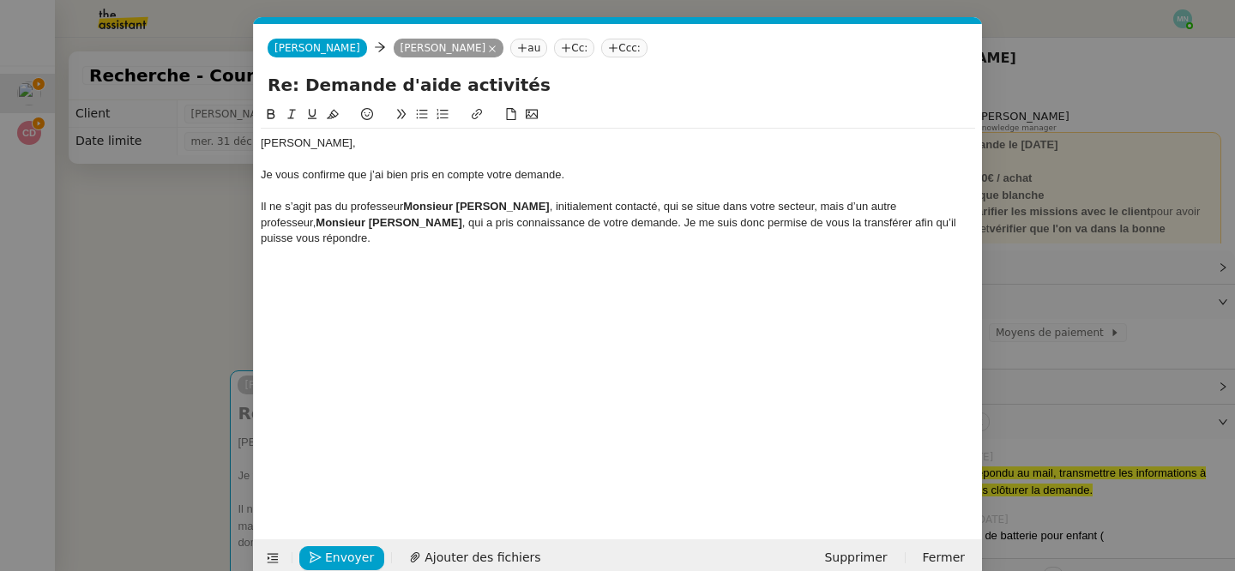
scroll to position [0, 36]
click at [910, 223] on div "Il ne s’agit pas du professeur Monsieur [PERSON_NAME] , initialement contacté, …" at bounding box center [618, 222] width 714 height 47
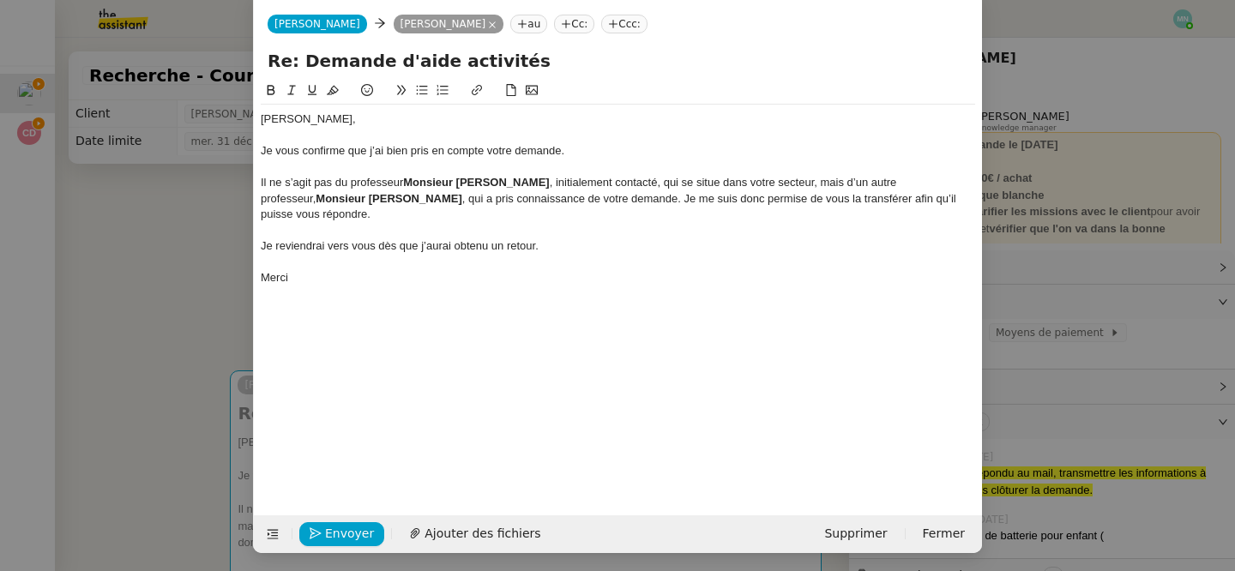
scroll to position [27, 0]
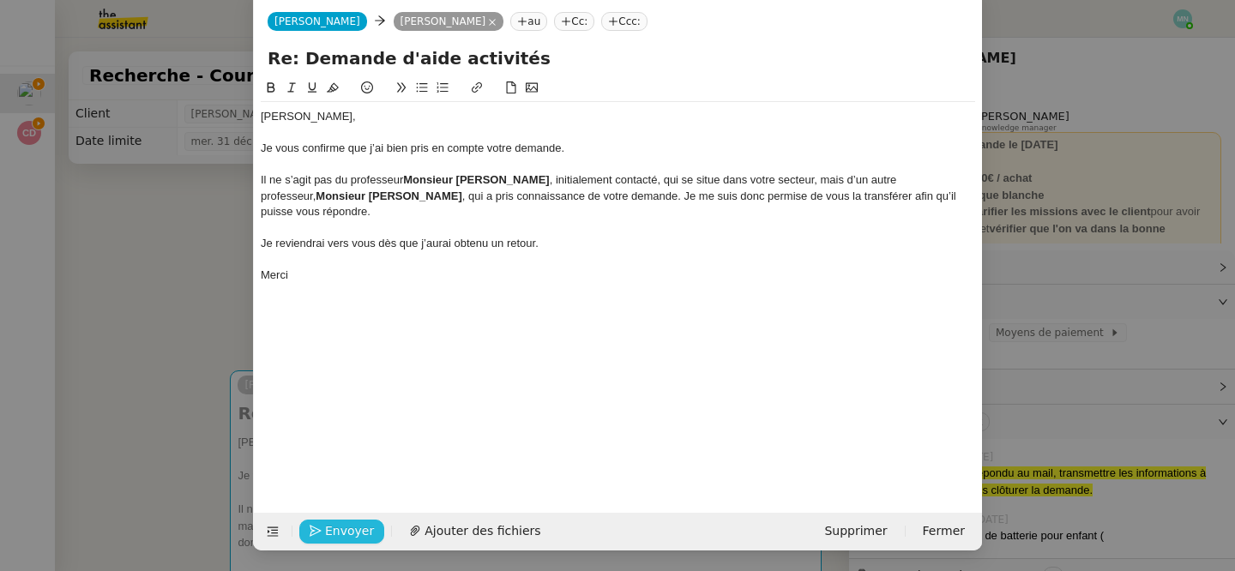
click at [357, 531] on span "Envoyer" at bounding box center [349, 531] width 49 height 20
click at [357, 531] on span "Confirmer l'envoi" at bounding box center [376, 531] width 103 height 20
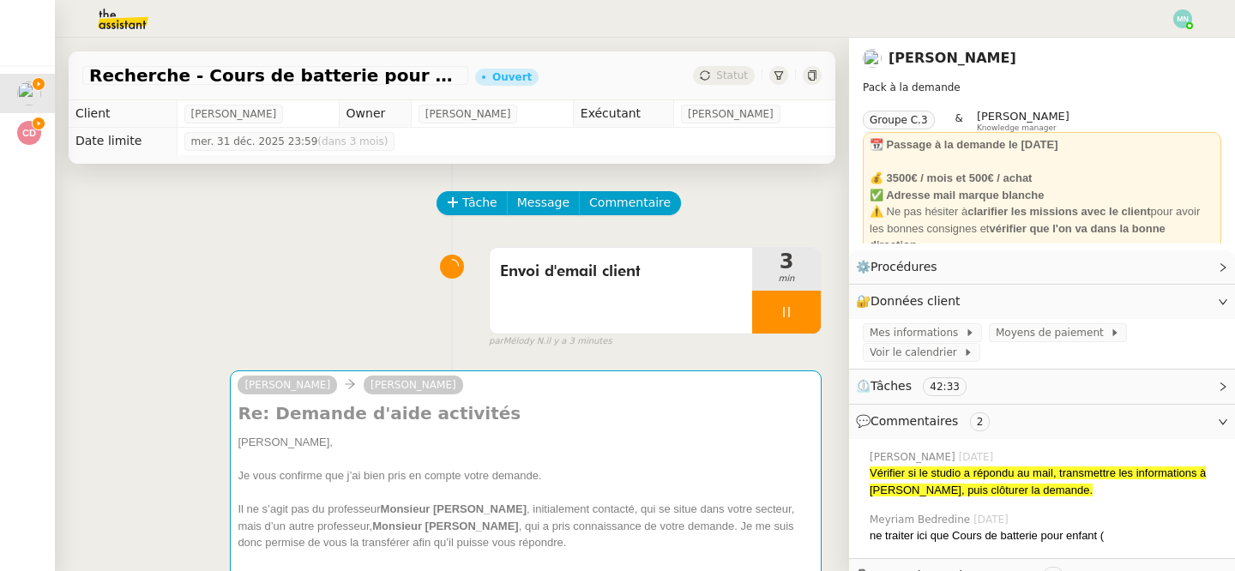
scroll to position [9, 0]
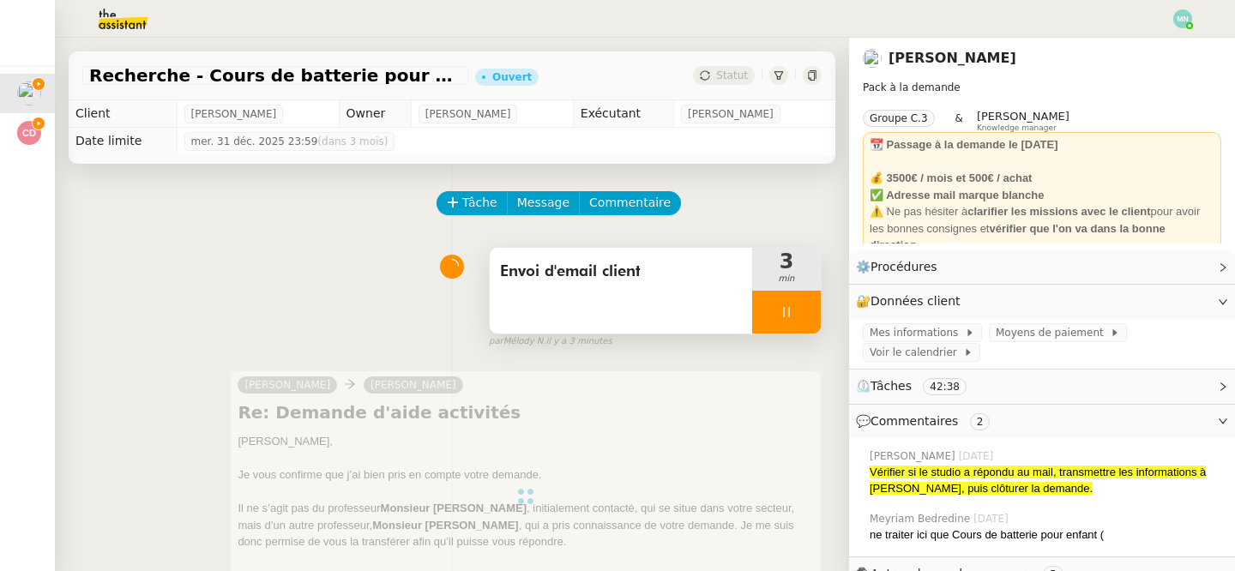
click at [755, 318] on div at bounding box center [786, 312] width 69 height 43
click at [802, 306] on icon at bounding box center [803, 312] width 14 height 14
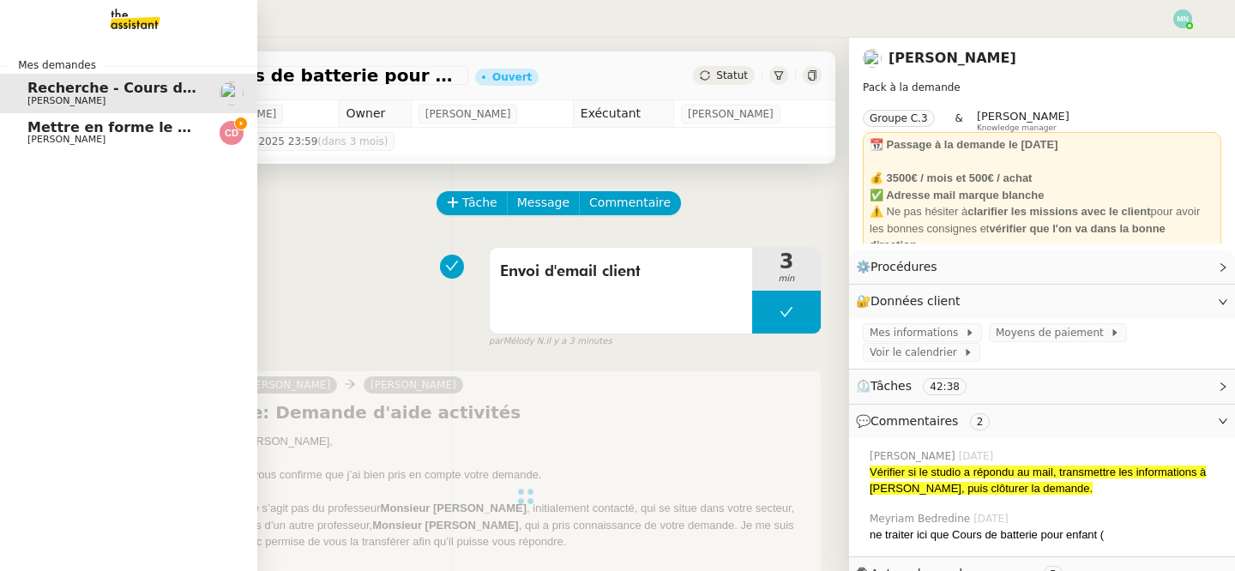
click at [47, 128] on span "Mettre en forme le CCTP et la DPGF" at bounding box center [165, 127] width 276 height 16
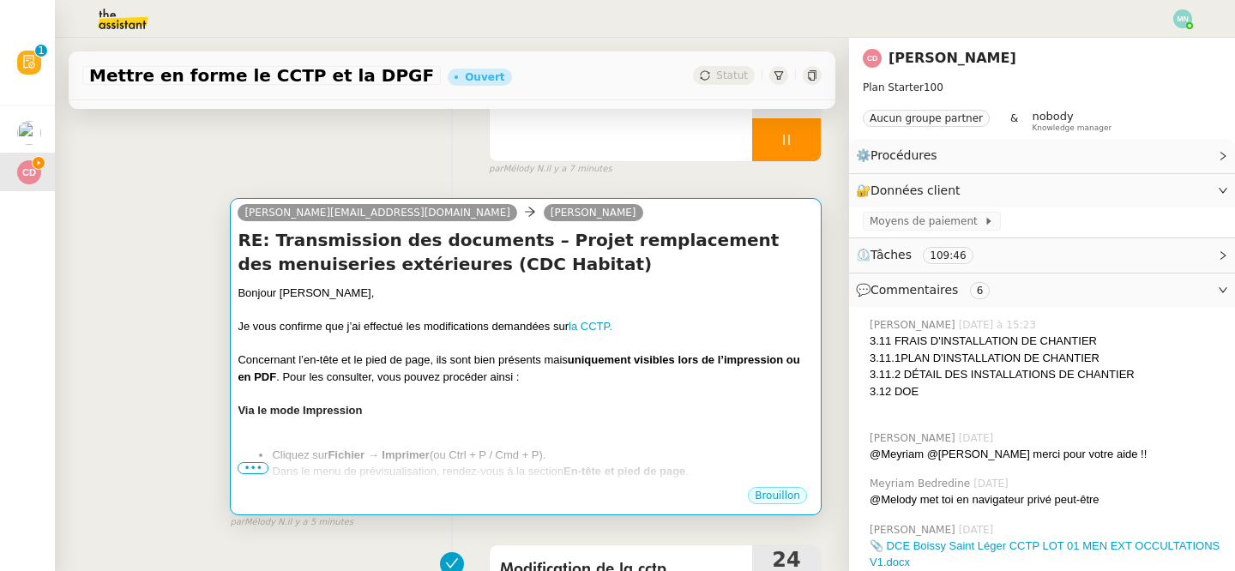
scroll to position [331, 0]
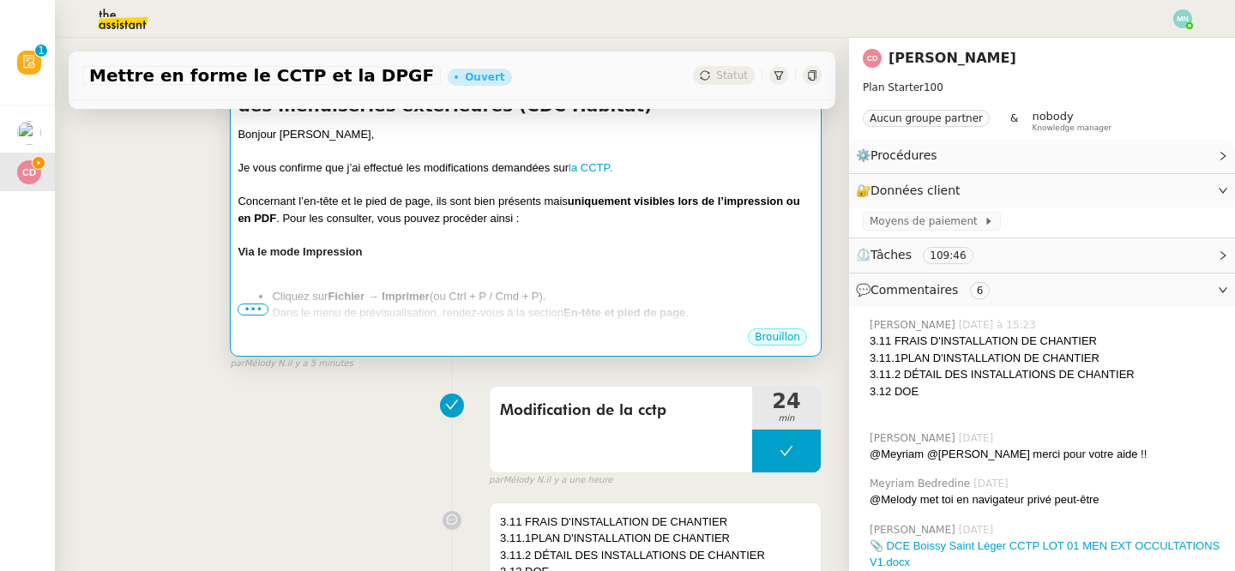
click at [558, 252] on div "Via le mode Impression" at bounding box center [525, 251] width 576 height 17
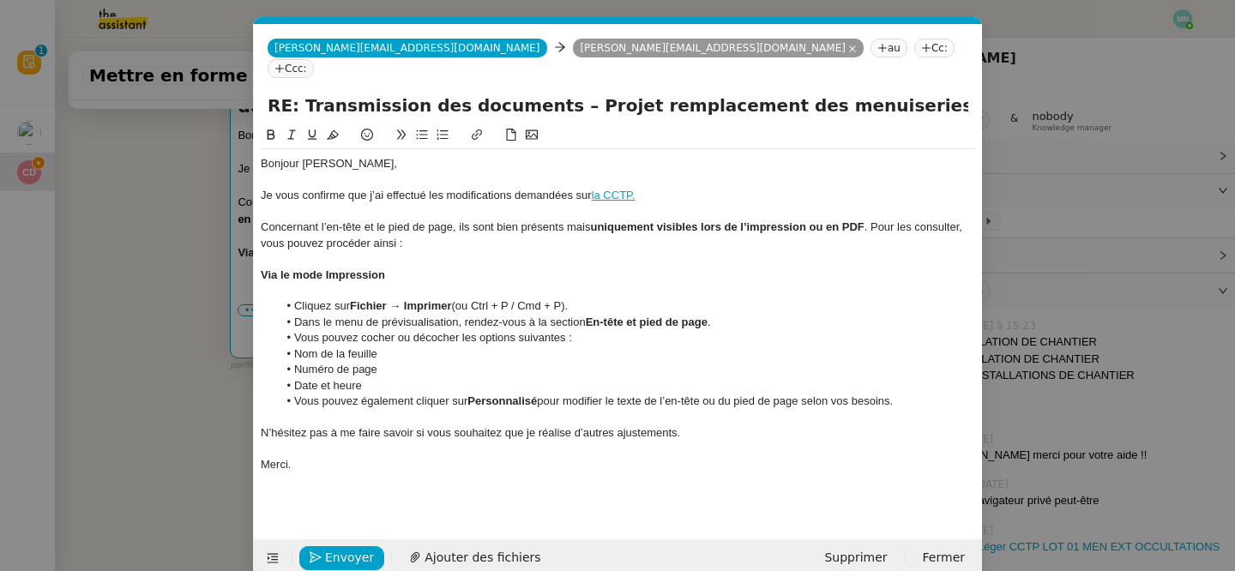
scroll to position [27, 0]
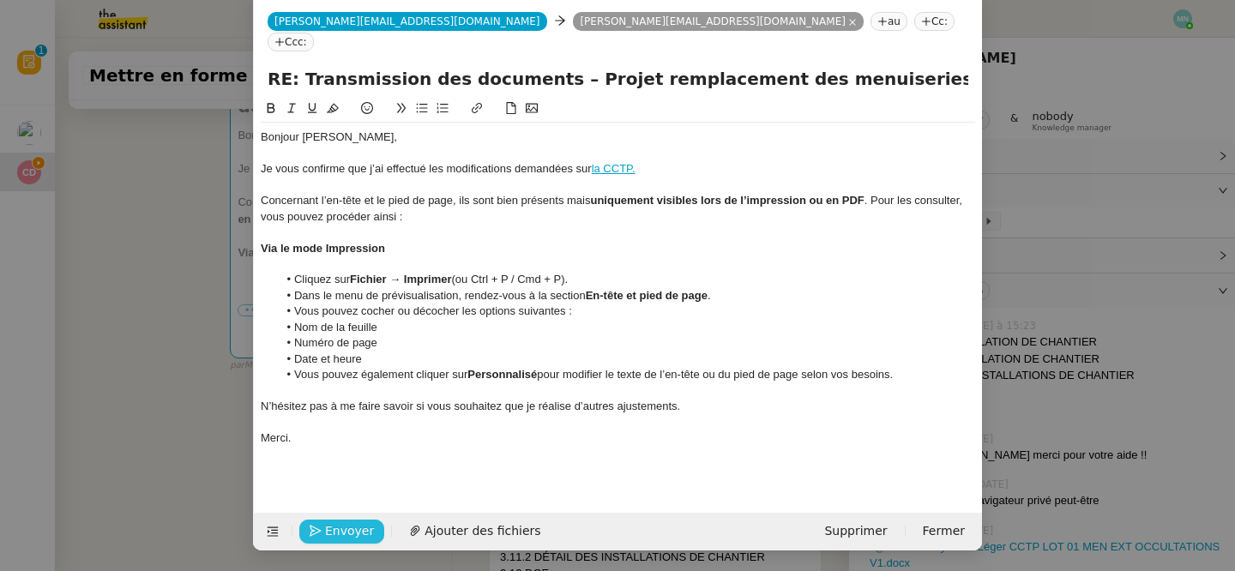
click at [357, 527] on span "Envoyer" at bounding box center [349, 531] width 49 height 20
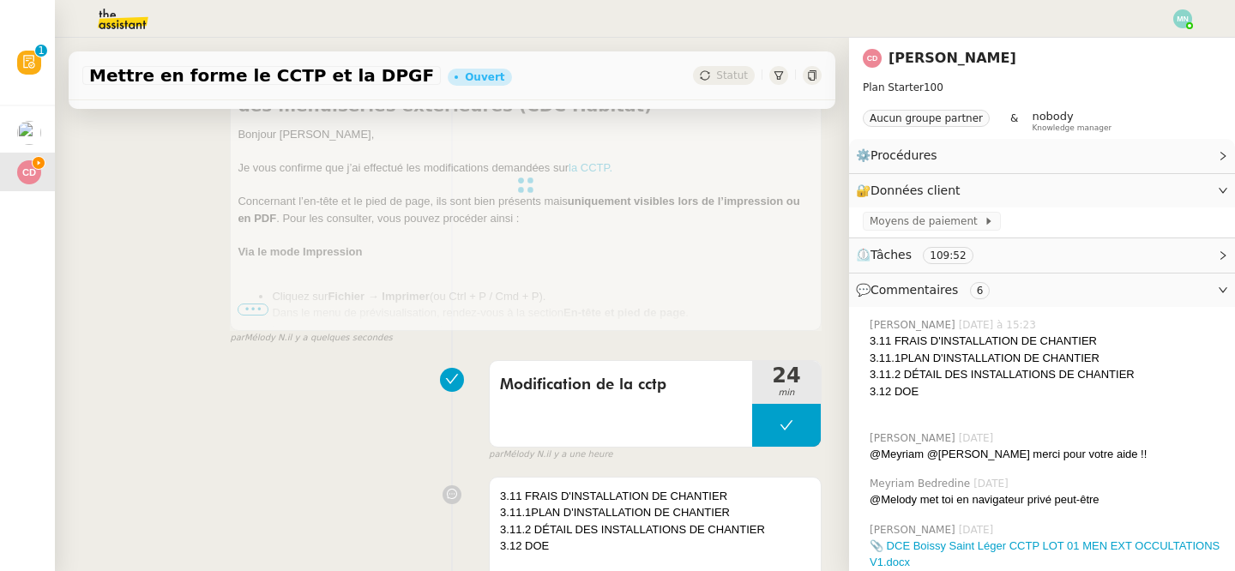
scroll to position [0, 0]
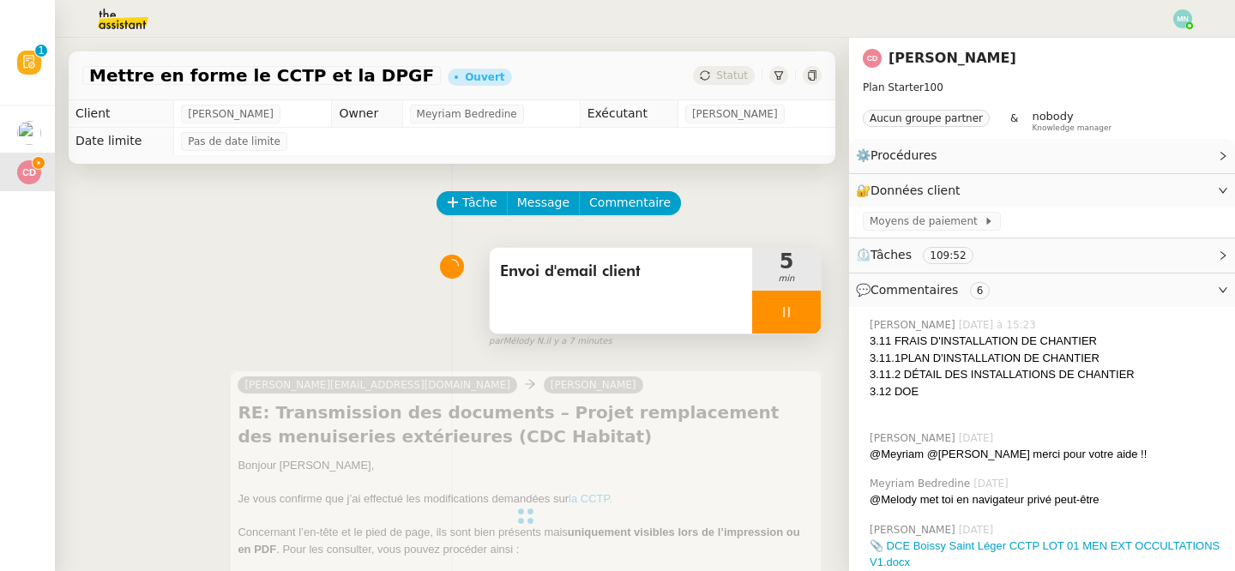
click at [780, 308] on icon at bounding box center [786, 312] width 14 height 14
click at [802, 309] on icon at bounding box center [803, 312] width 14 height 14
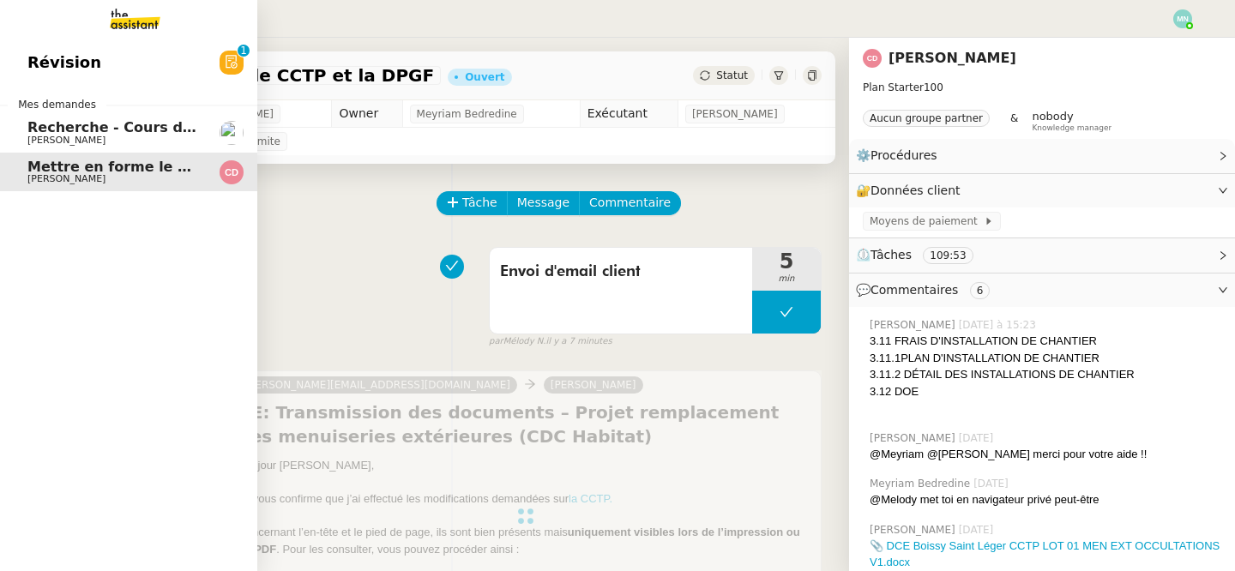
click at [90, 128] on span "Recherche - Cours de batterie pour enfant" at bounding box center [191, 127] width 328 height 16
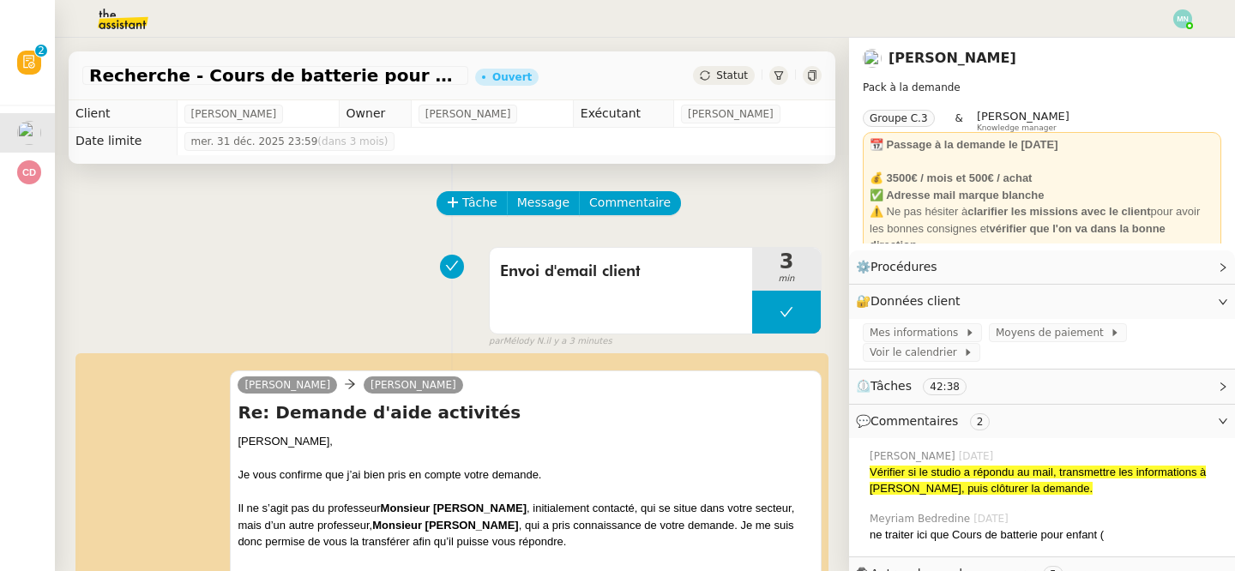
click at [1175, 12] on img at bounding box center [1182, 18] width 19 height 19
click at [1135, 48] on span "Suivi" at bounding box center [1121, 49] width 29 height 14
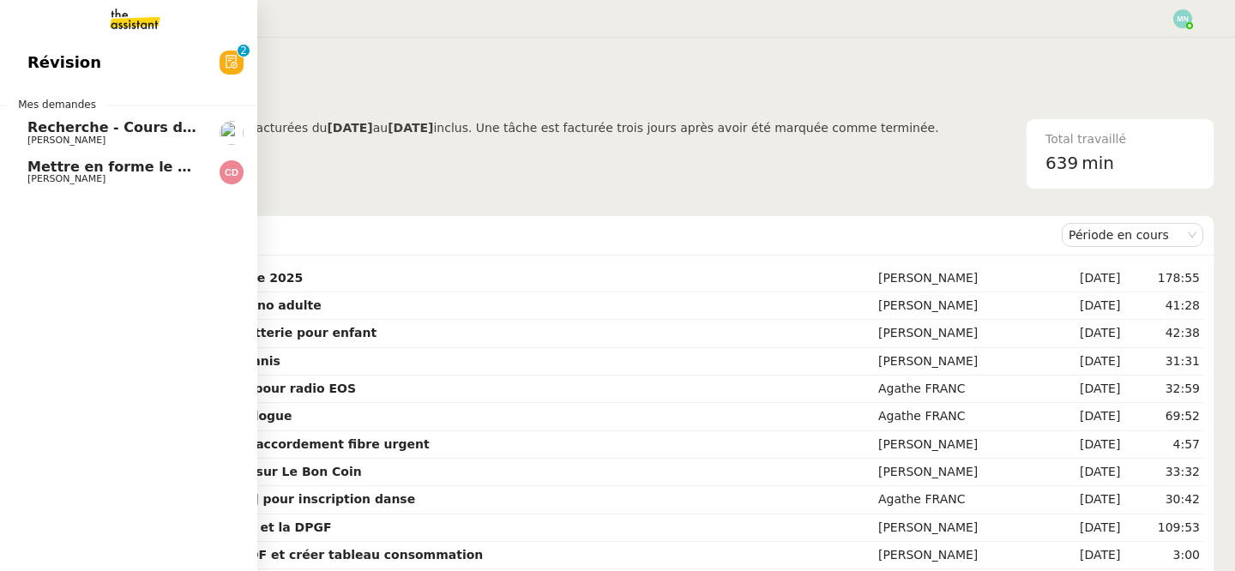
click at [81, 164] on span "Mettre en forme le CCTP et la DPGF" at bounding box center [165, 167] width 276 height 16
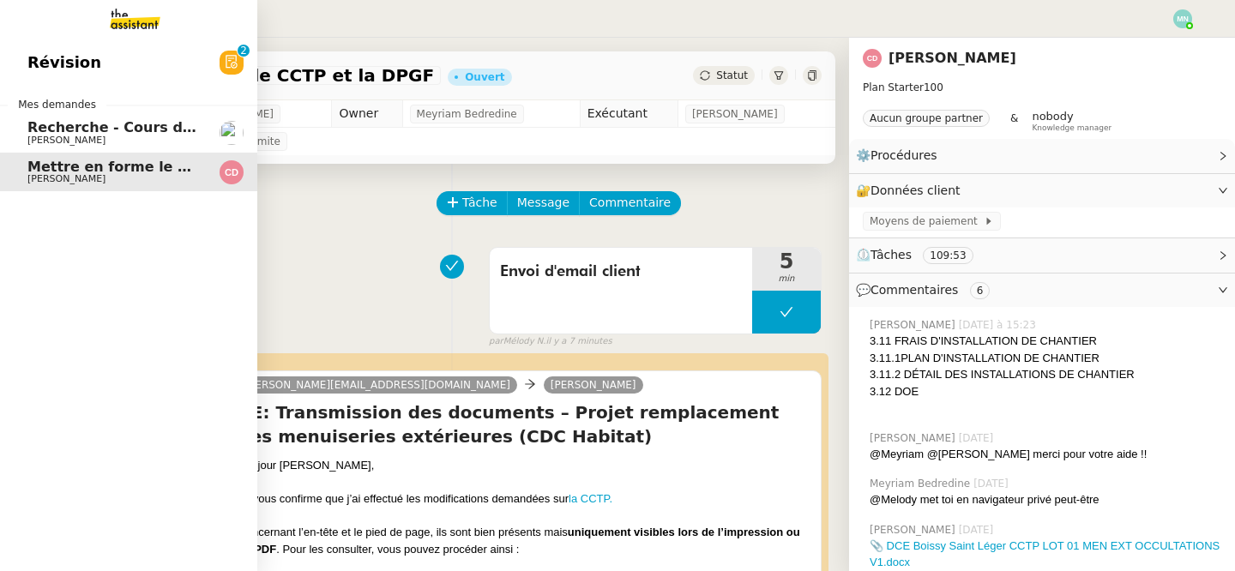
click at [97, 129] on span "Recherche - Cours de batterie pour enfant" at bounding box center [191, 127] width 328 height 16
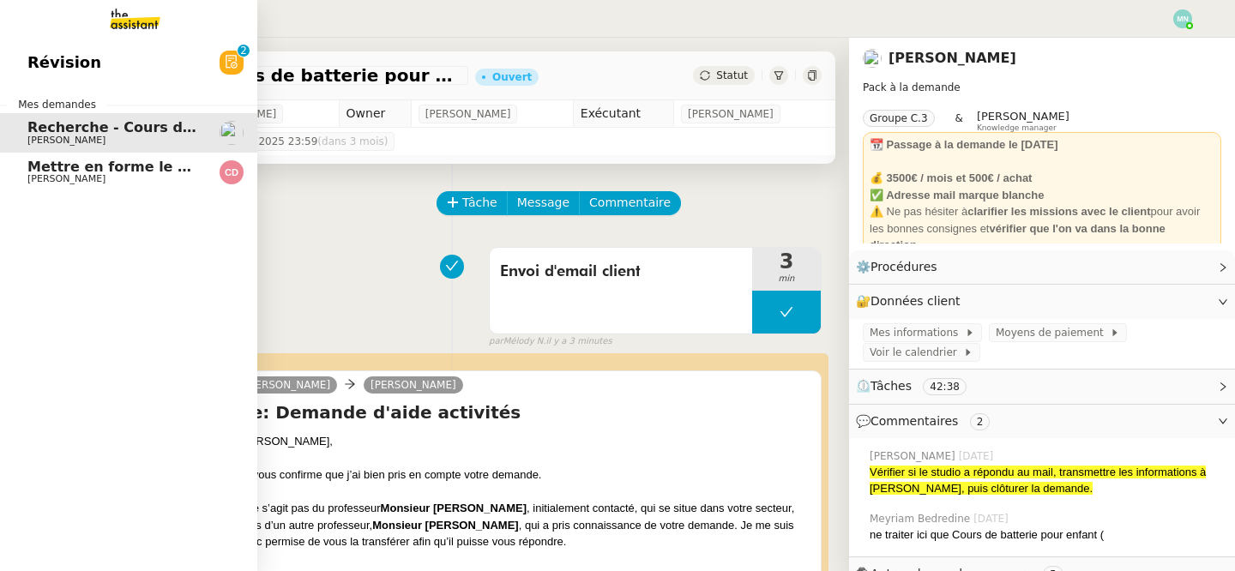
click at [147, 156] on link "Mettre en forme le CCTP et la DPGF [PERSON_NAME]" at bounding box center [128, 172] width 257 height 39
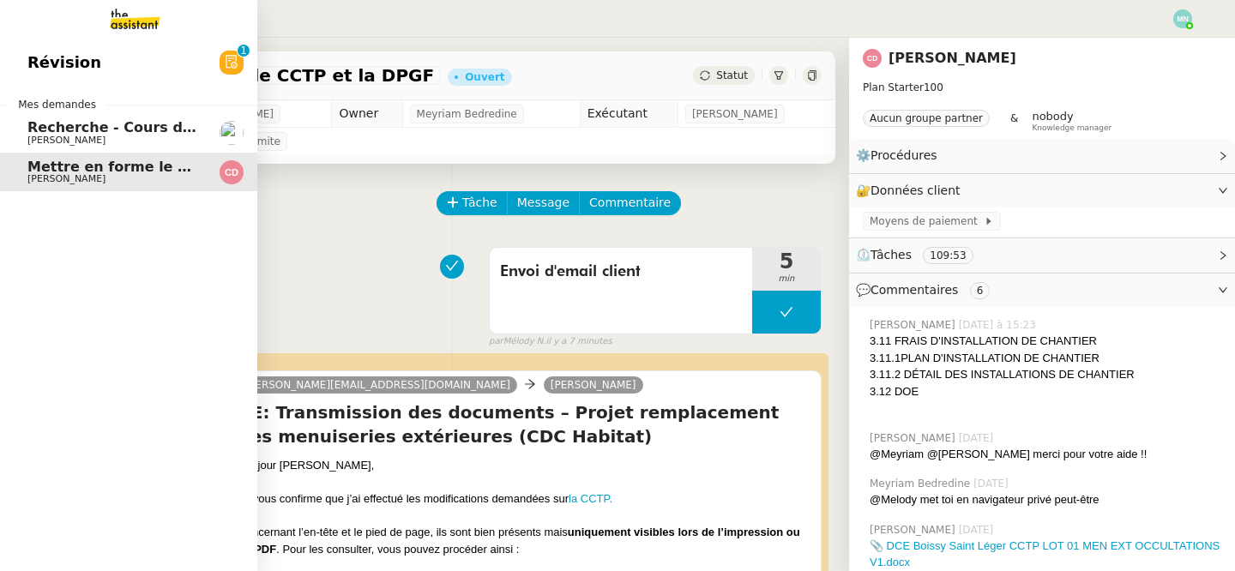
click at [67, 134] on span "Recherche - Cours de batterie pour enfant" at bounding box center [191, 127] width 328 height 16
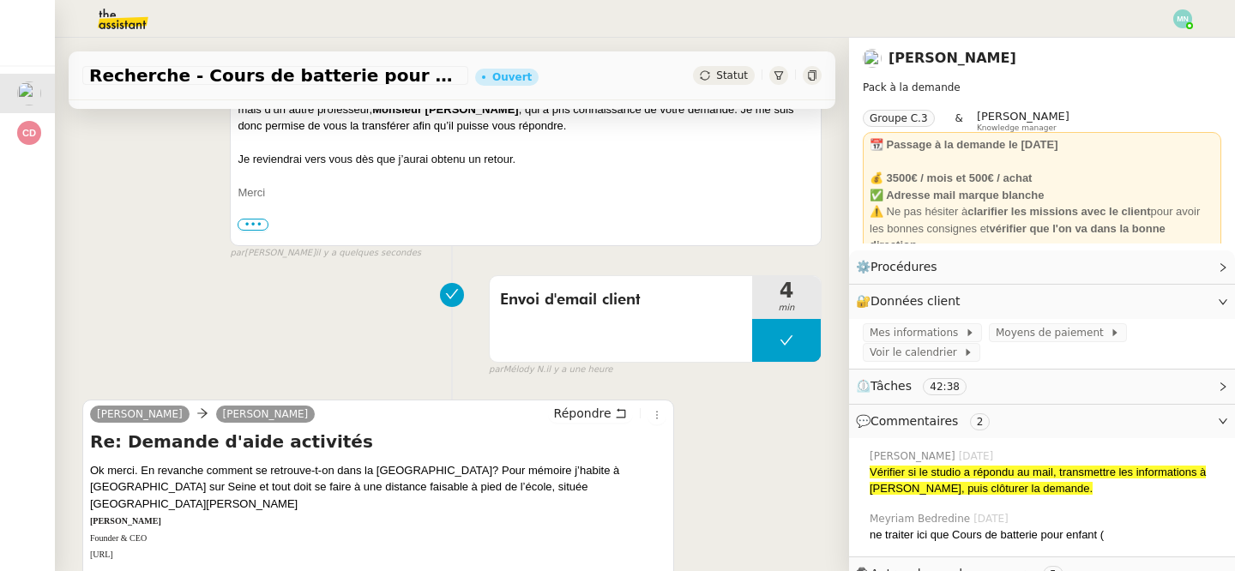
scroll to position [439, 0]
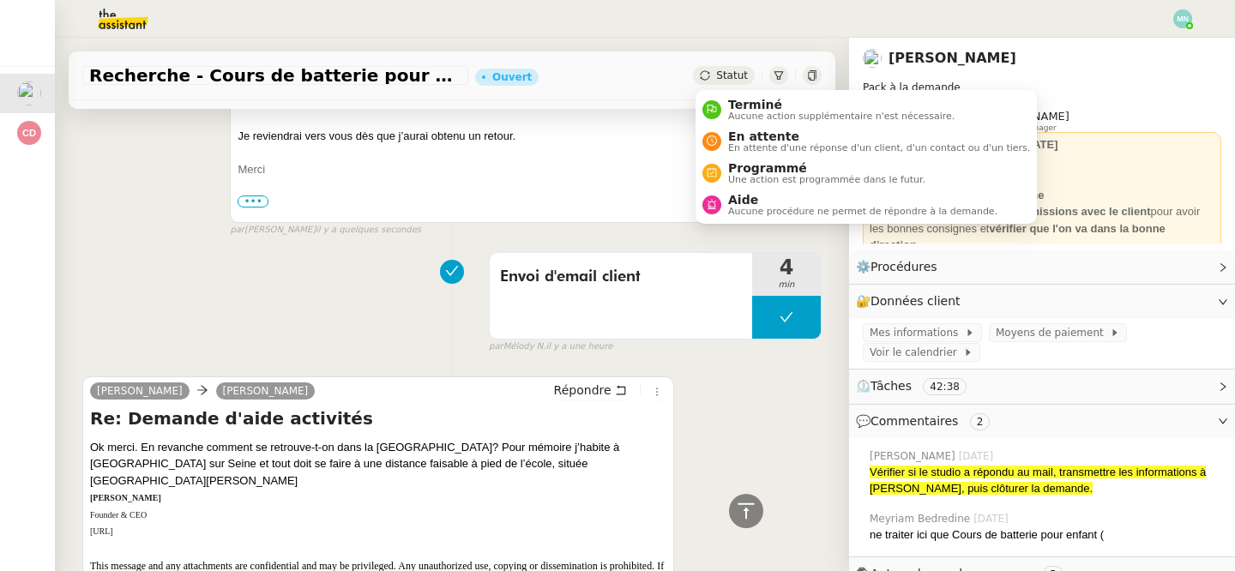
click at [724, 80] on span "Statut" at bounding box center [732, 75] width 32 height 12
click at [754, 134] on span "En attente" at bounding box center [879, 136] width 302 height 14
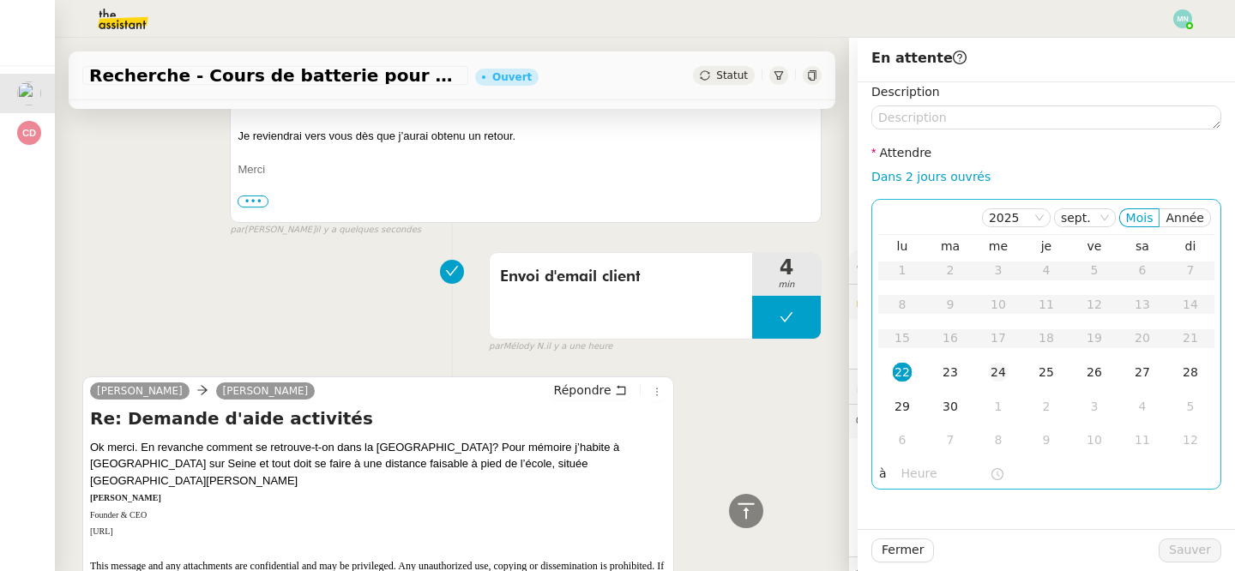
click at [974, 371] on td "24" at bounding box center [998, 373] width 48 height 34
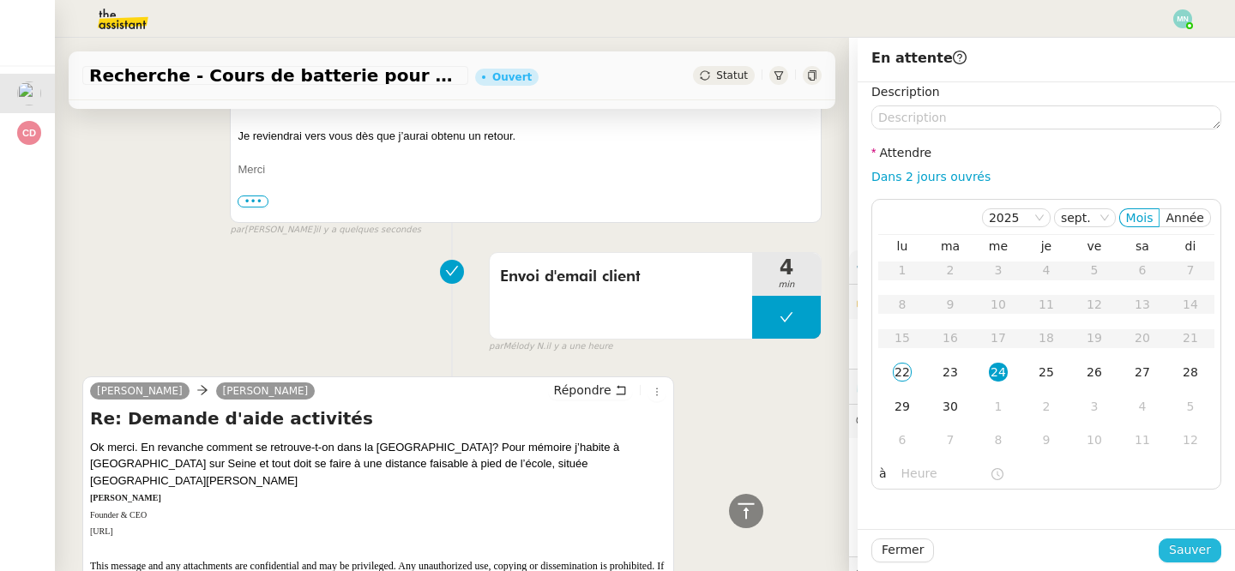
click at [1197, 548] on span "Sauver" at bounding box center [1190, 550] width 42 height 20
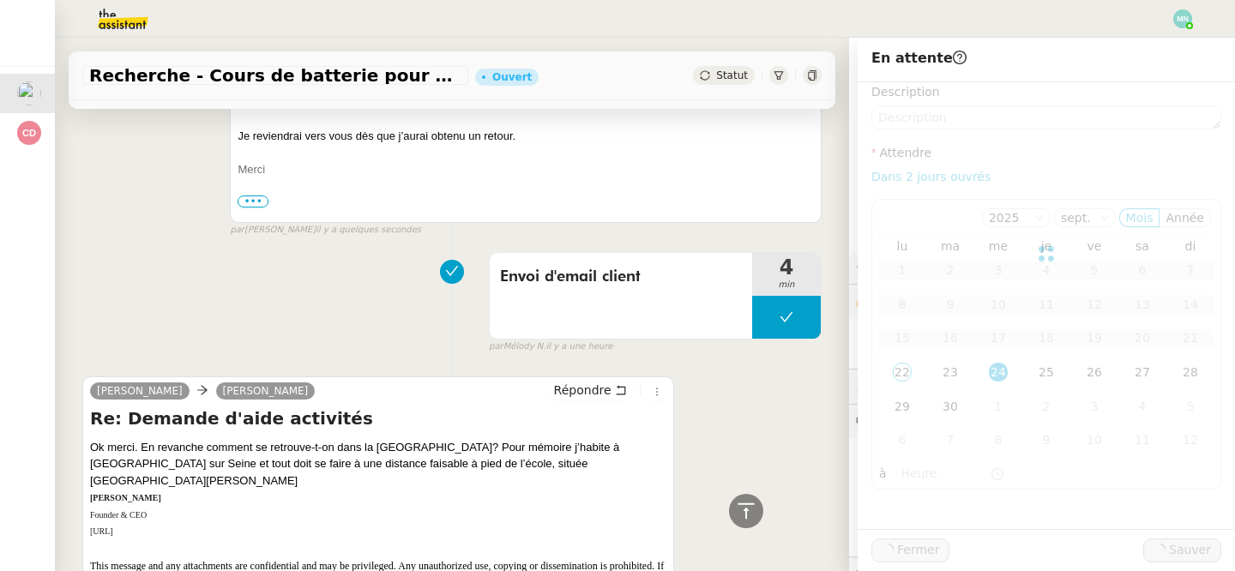
scroll to position [534, 0]
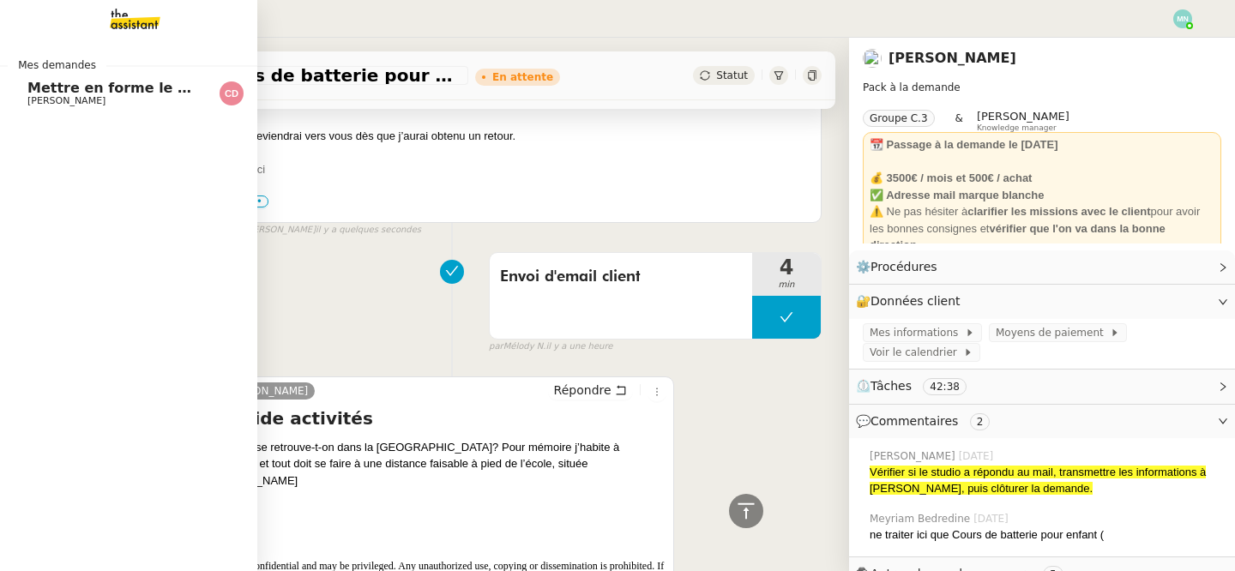
click at [27, 86] on link "Mettre en forme le CCTP et la DPGF [PERSON_NAME]" at bounding box center [128, 93] width 257 height 39
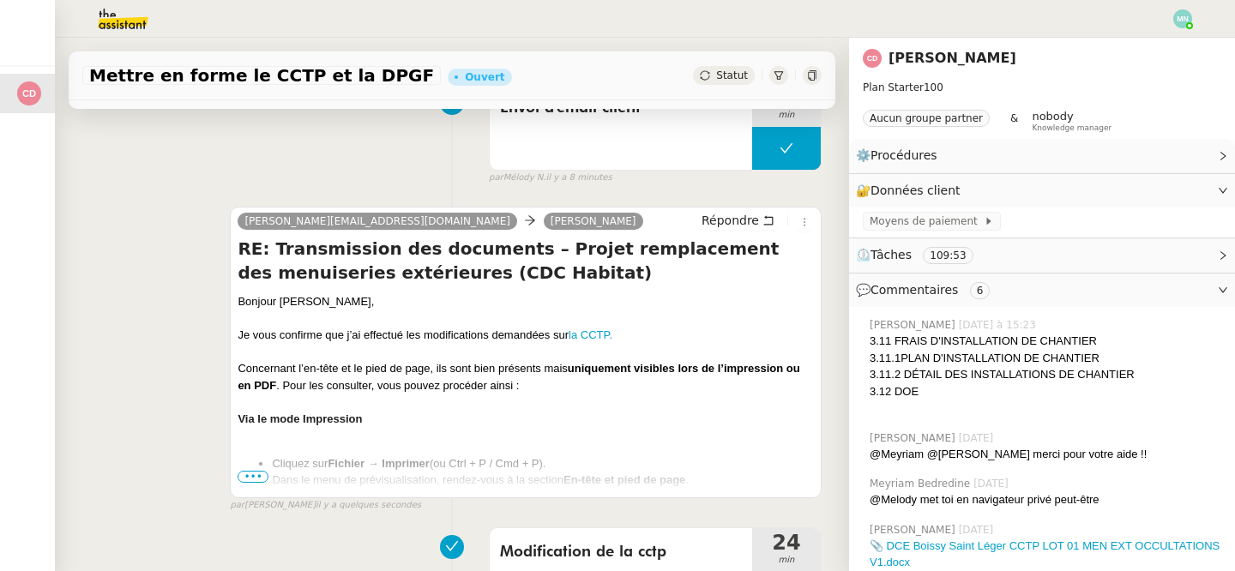
scroll to position [165, 0]
click at [254, 474] on span "•••" at bounding box center [252, 476] width 31 height 12
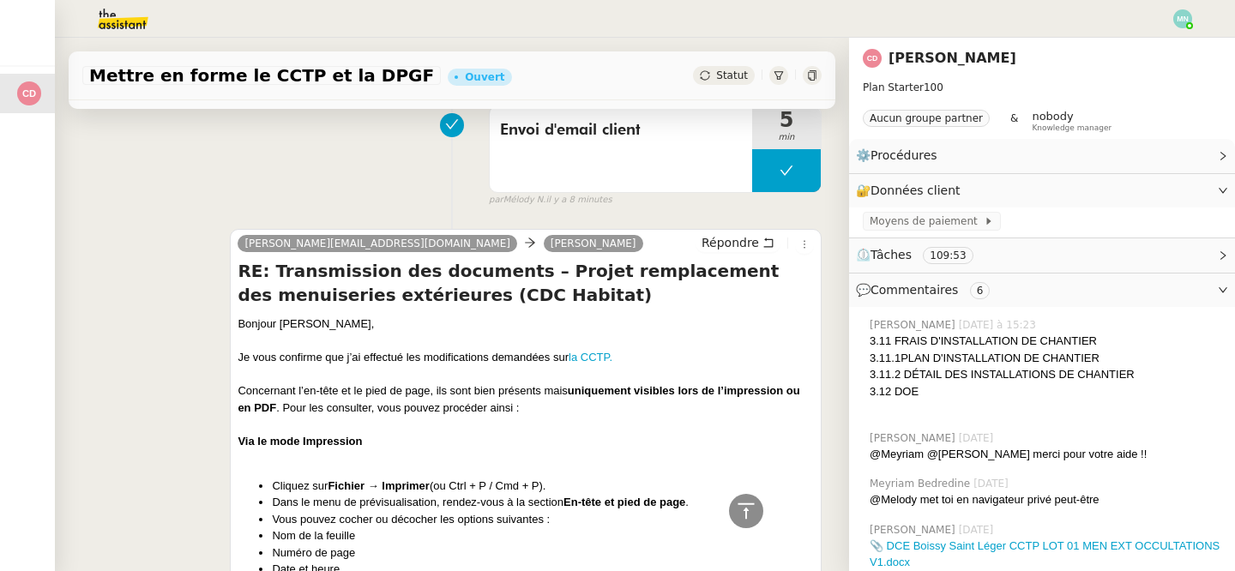
scroll to position [0, 0]
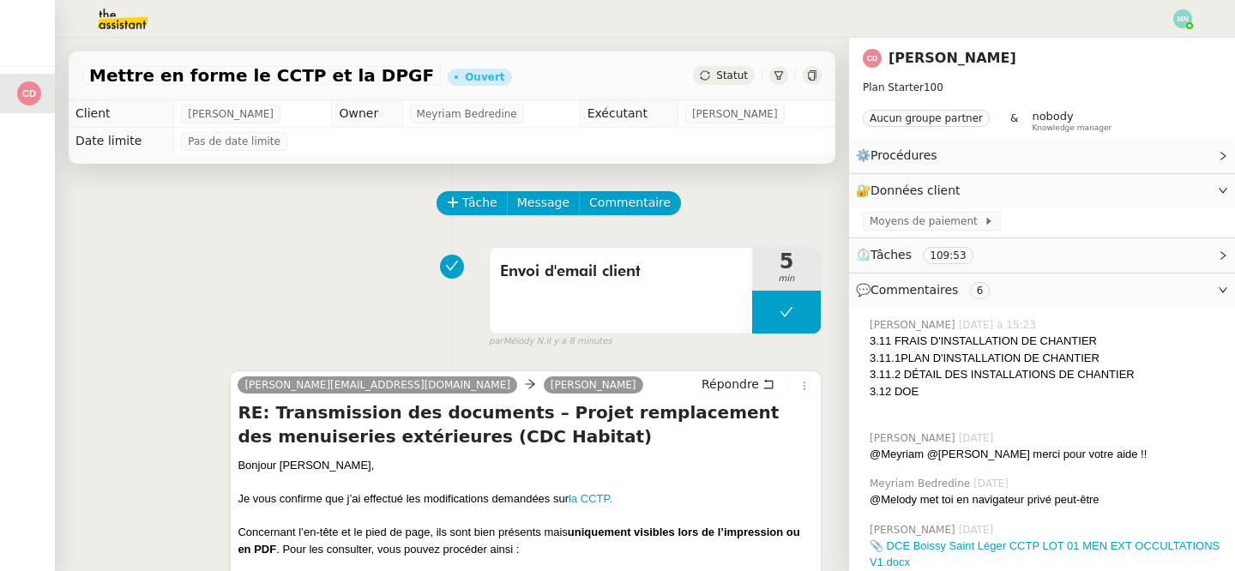
click at [724, 75] on span "Statut" at bounding box center [732, 75] width 32 height 12
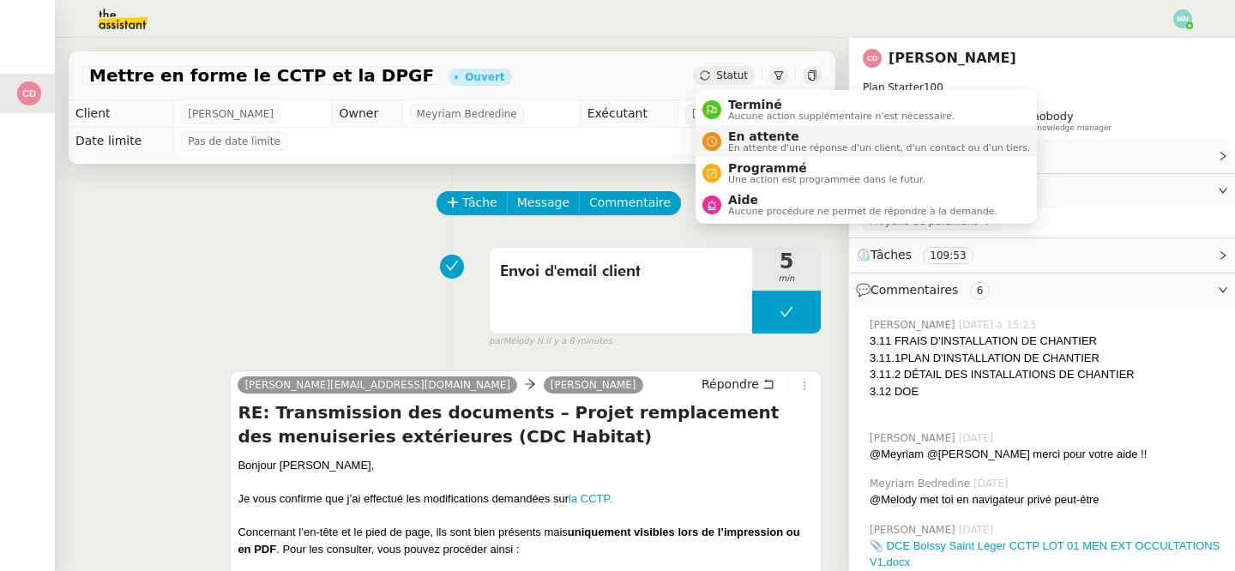
click at [759, 143] on span "En attente d'une réponse d'un client, d'un contact ou d'un tiers." at bounding box center [879, 147] width 302 height 9
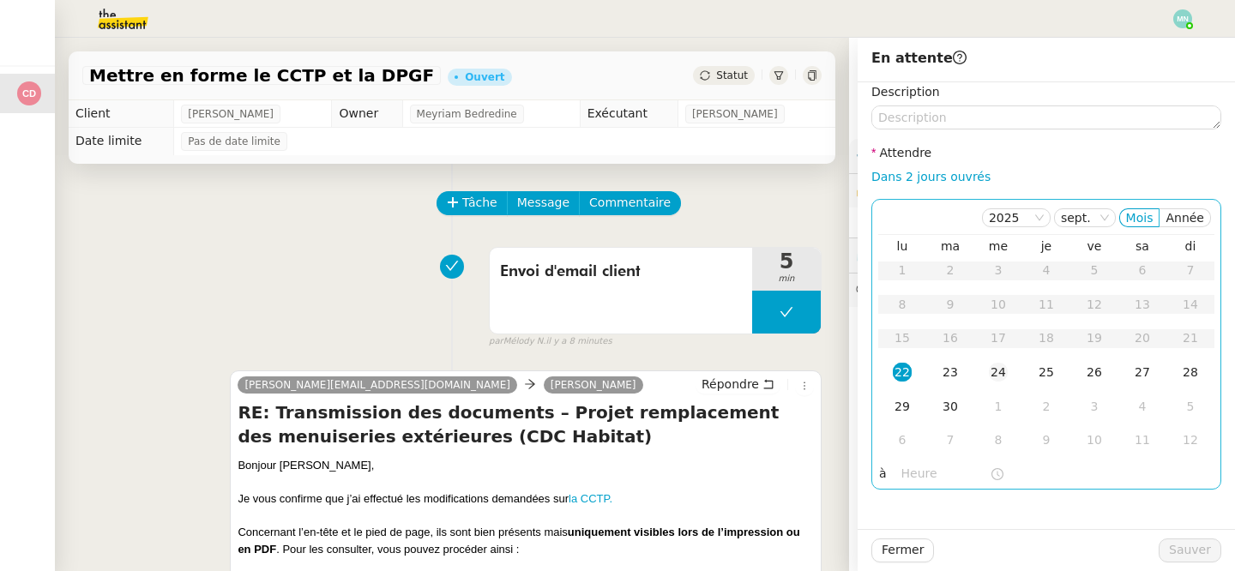
click at [996, 370] on div "24" at bounding box center [998, 372] width 19 height 19
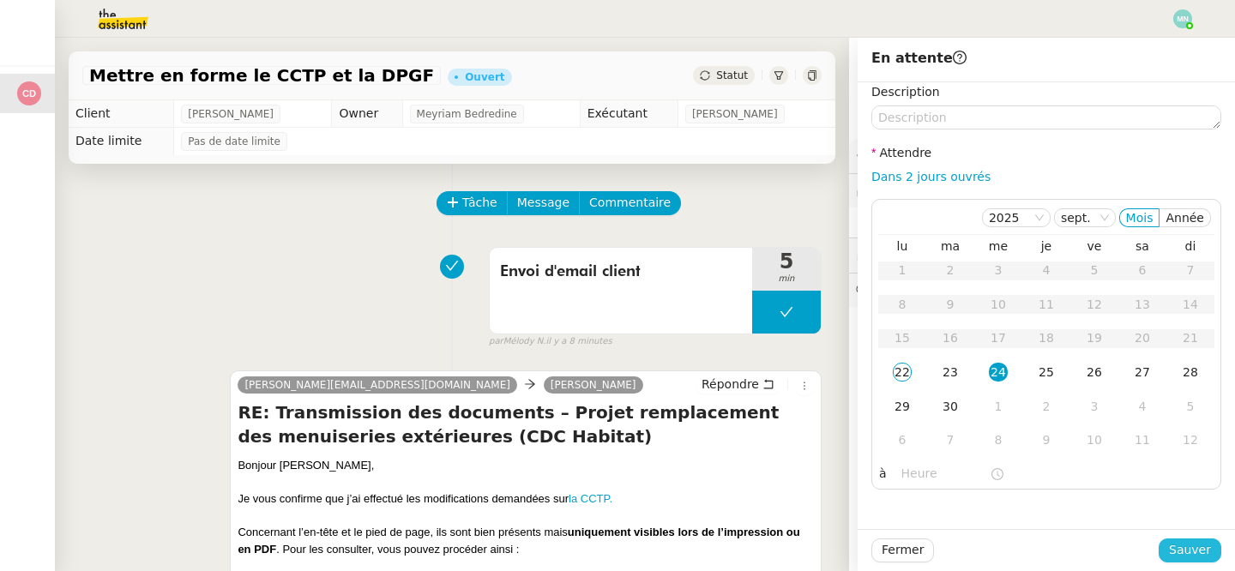
click at [1188, 549] on span "Sauver" at bounding box center [1190, 550] width 42 height 20
